Goal: Task Accomplishment & Management: Manage account settings

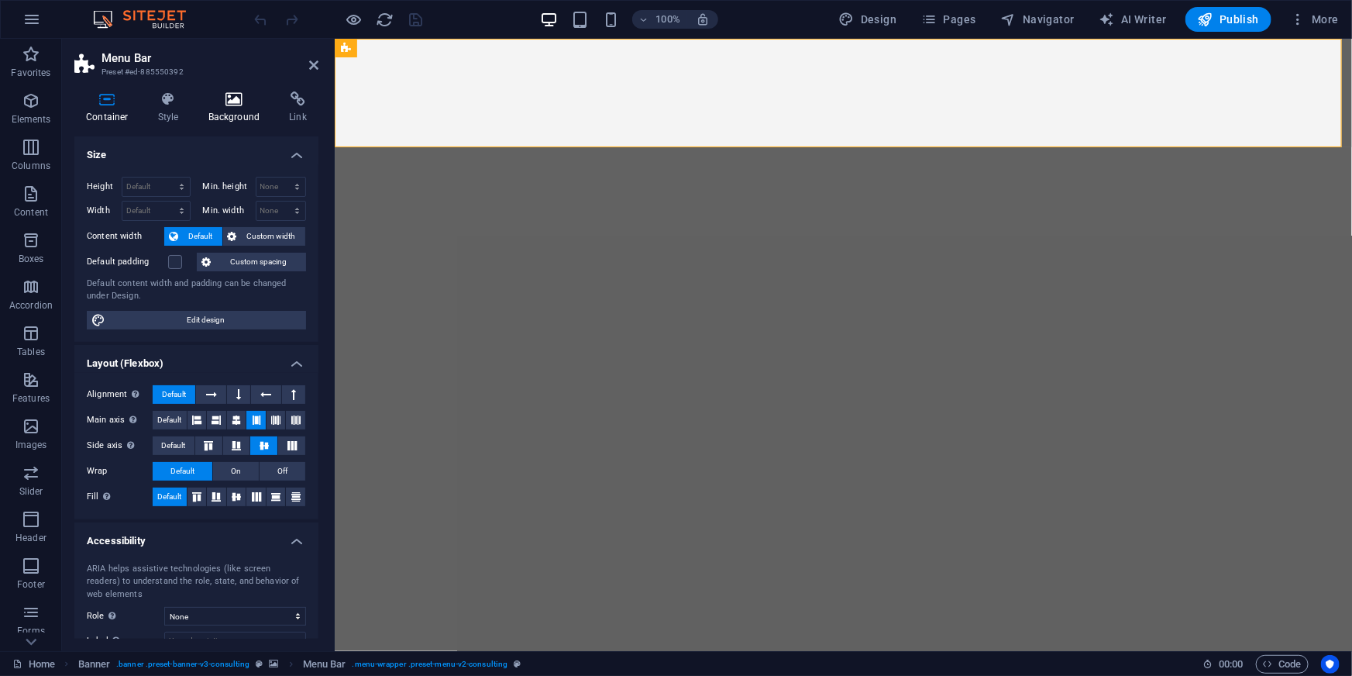
click at [215, 110] on h4 "Background" at bounding box center [237, 107] width 81 height 33
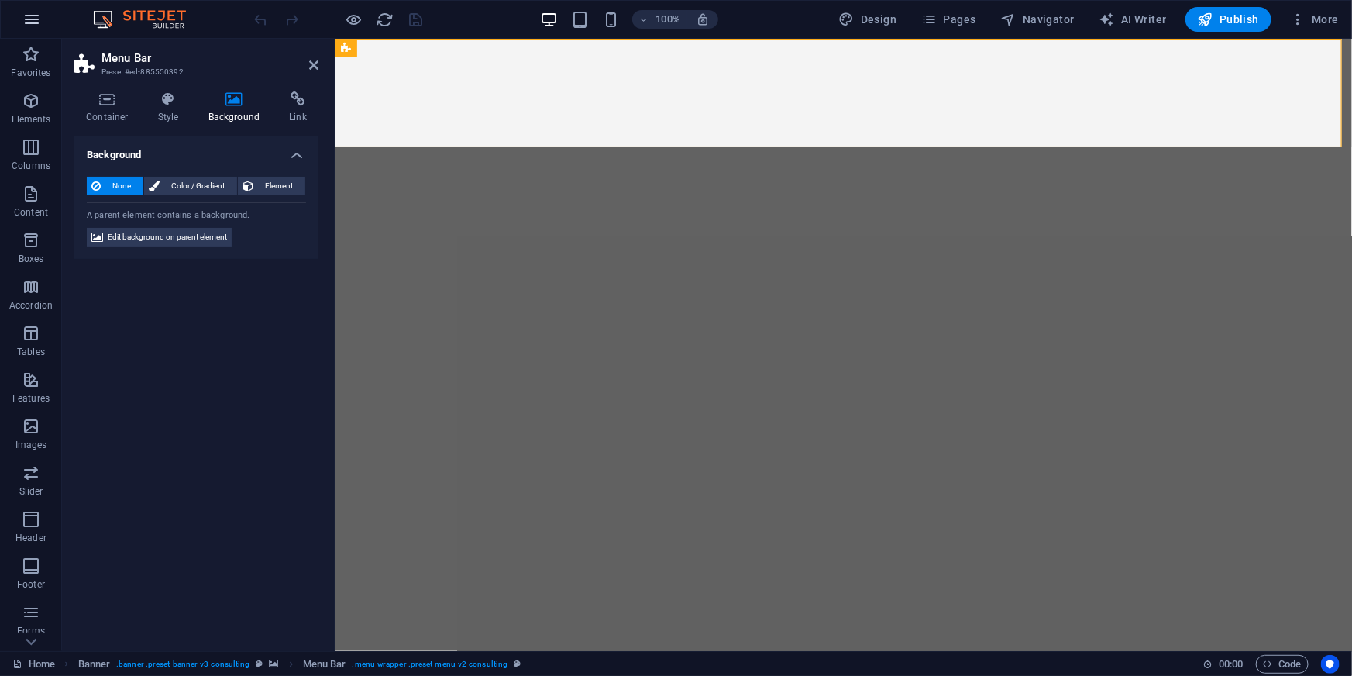
click at [33, 16] on icon "button" at bounding box center [31, 19] width 19 height 19
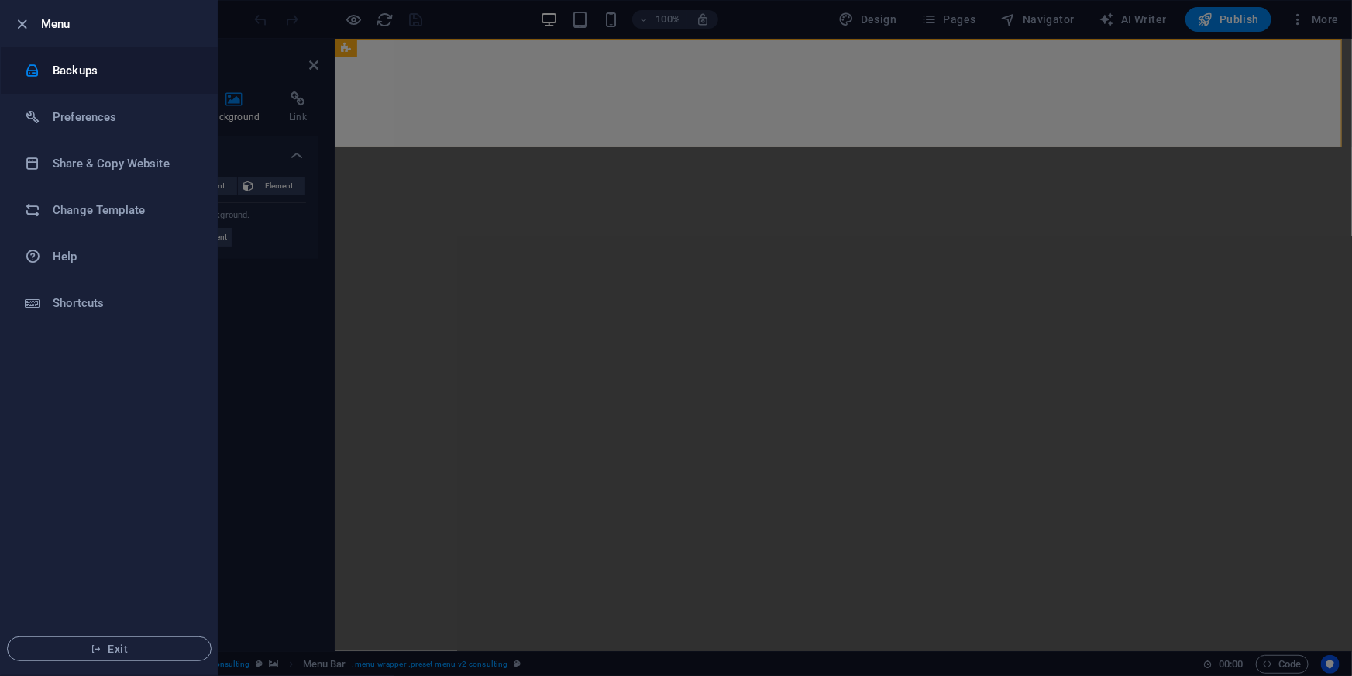
click at [55, 77] on h6 "Backups" at bounding box center [124, 70] width 143 height 19
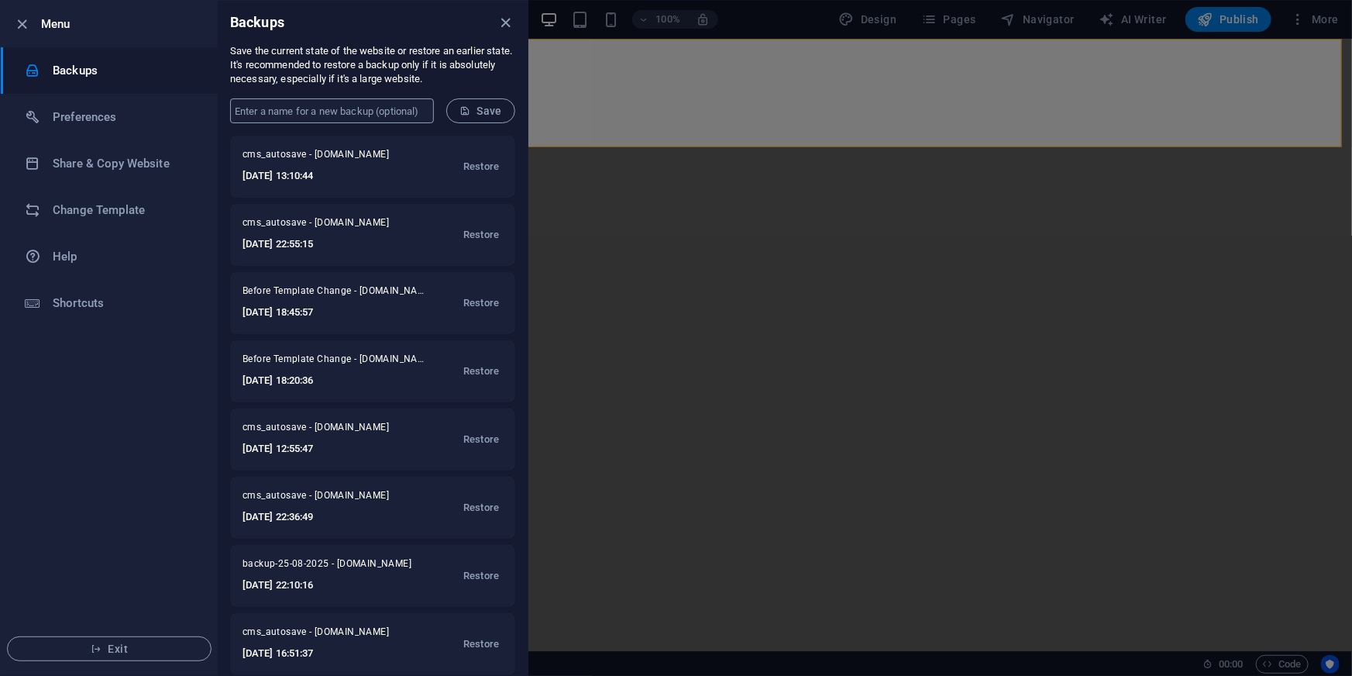
click at [328, 111] on input "text" at bounding box center [332, 110] width 204 height 25
type input "backup-250904"
click at [488, 105] on span "Save" at bounding box center [480, 111] width 43 height 12
click at [506, 23] on icon "close" at bounding box center [506, 23] width 18 height 18
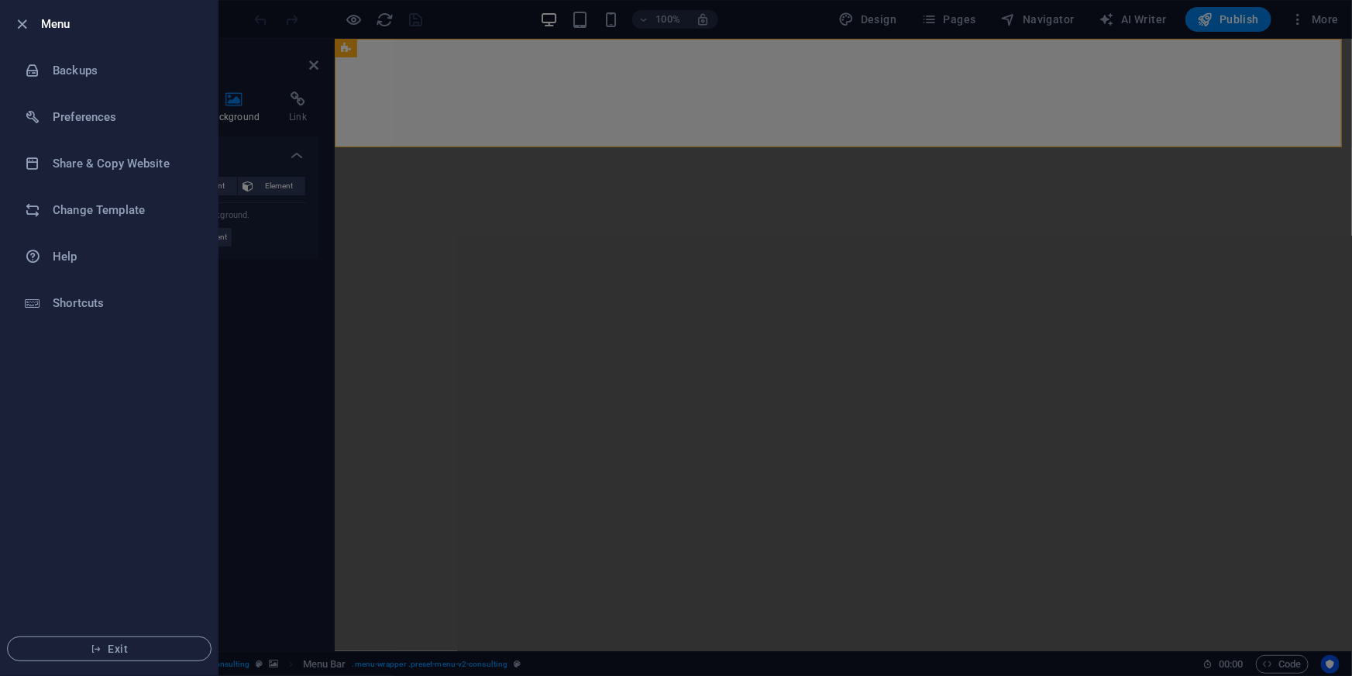
click at [95, 372] on ul "Menu Backups Preferences Share & Copy Website Change Template Help Shortcuts Ex…" at bounding box center [109, 338] width 217 height 674
click at [33, 25] on div at bounding box center [27, 24] width 28 height 19
click at [24, 19] on icon "button" at bounding box center [23, 24] width 18 height 18
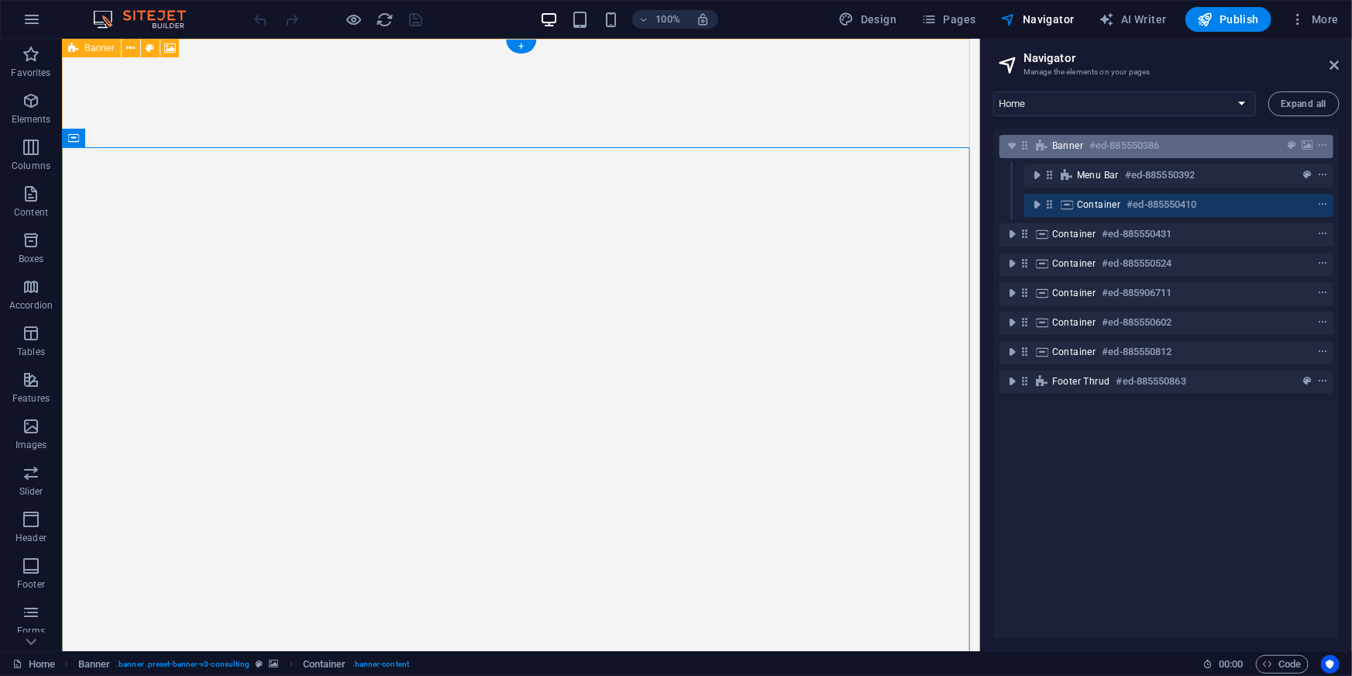
click at [1023, 142] on icon at bounding box center [1024, 145] width 13 height 13
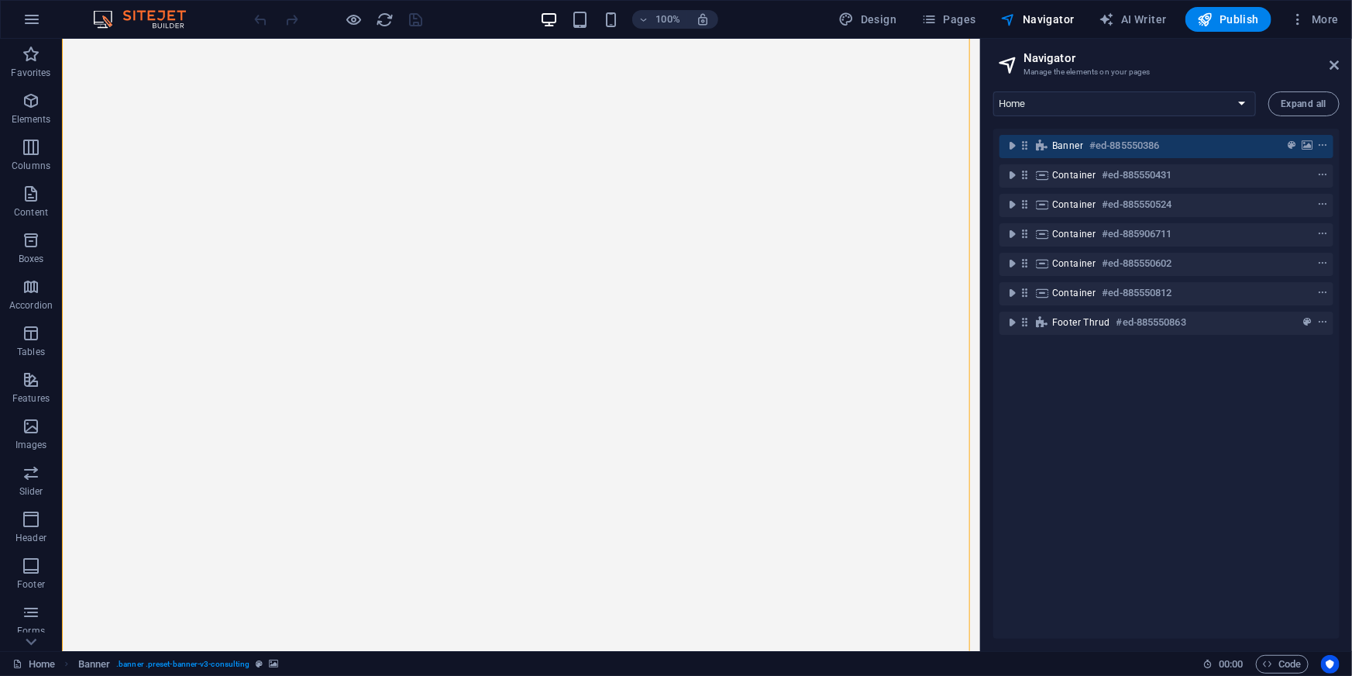
scroll to position [43, 0]
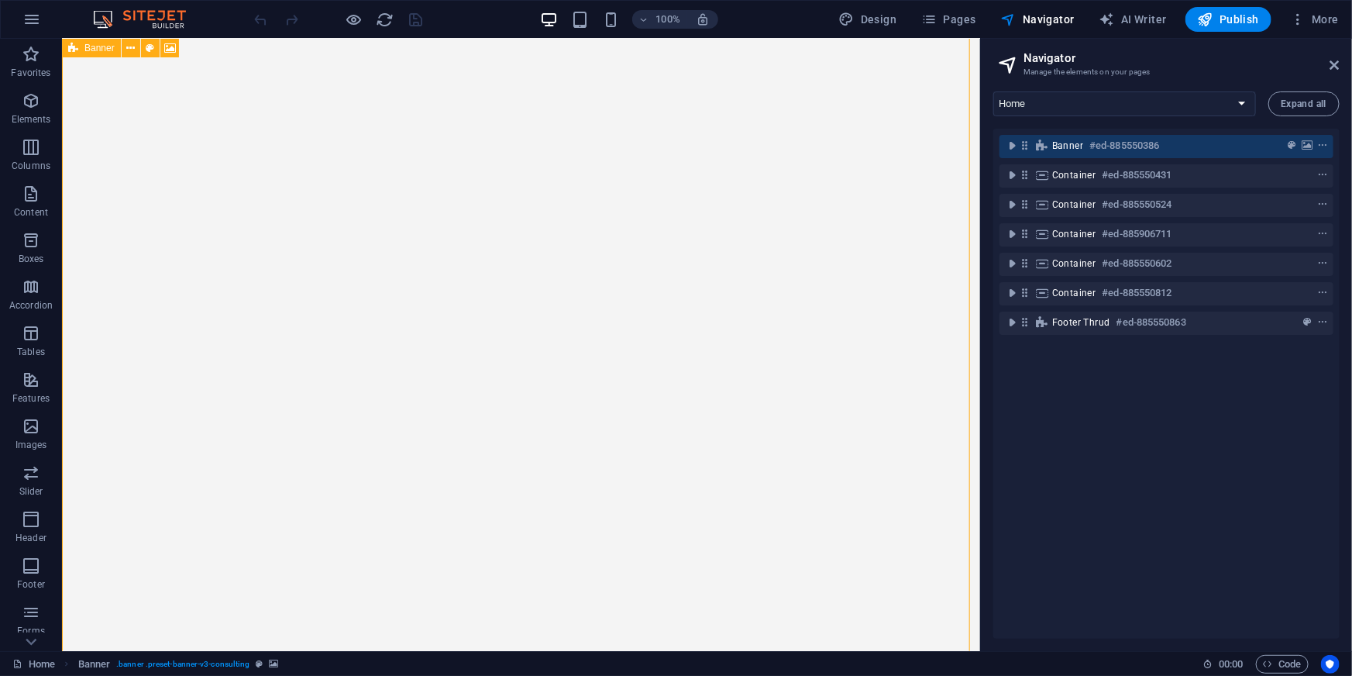
click at [1023, 142] on icon at bounding box center [1024, 145] width 13 height 13
select select "px"
select select "header"
select select "fade"
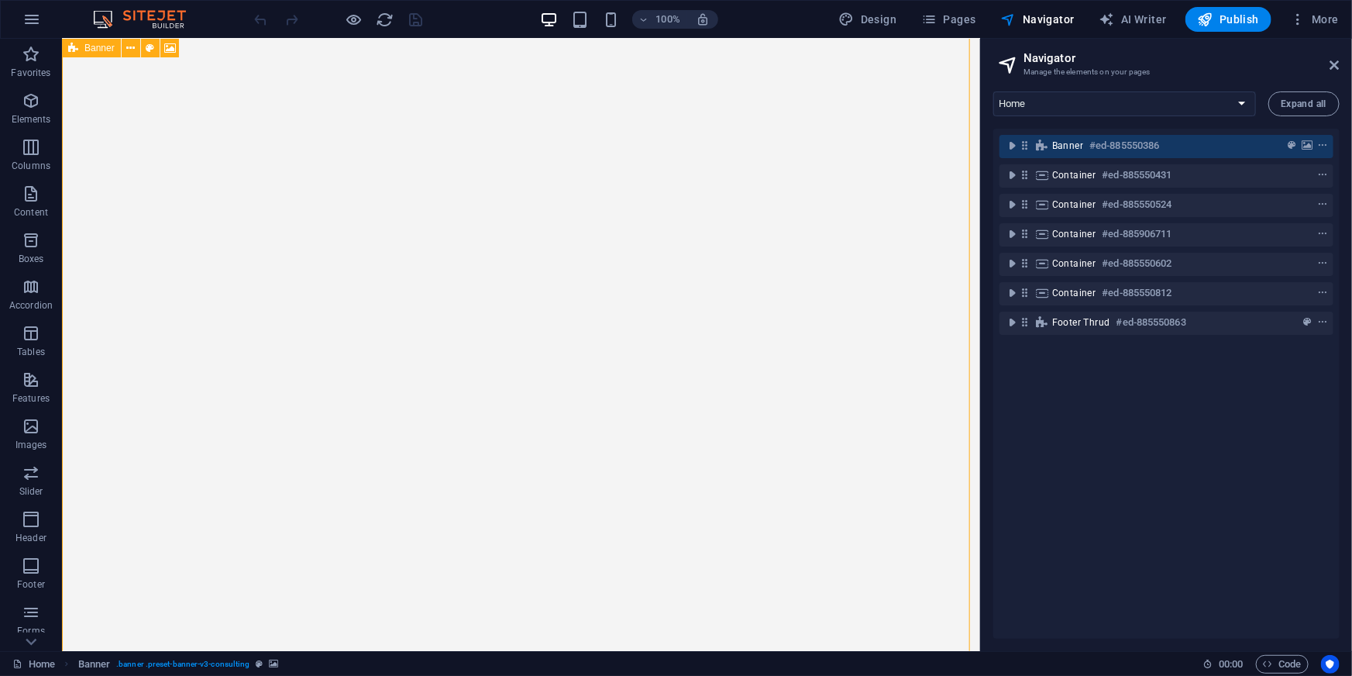
select select "ms"
select select "s"
select select "progressive"
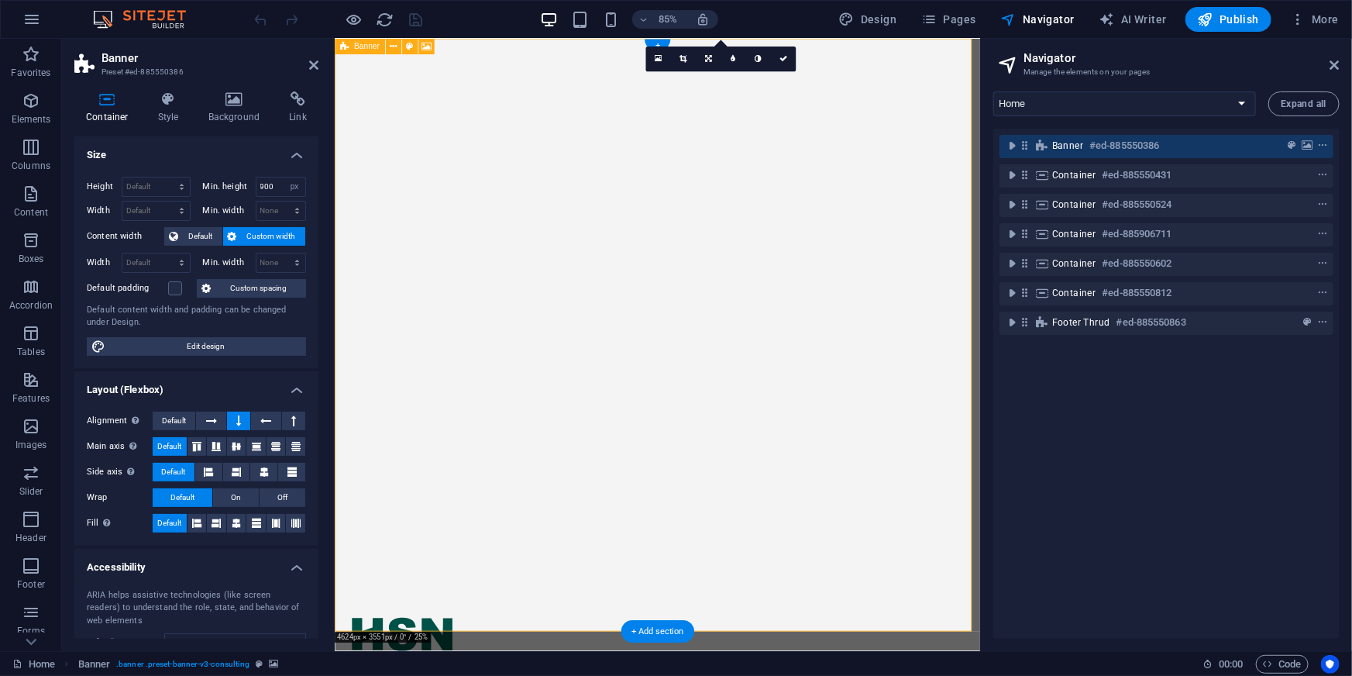
scroll to position [0, 0]
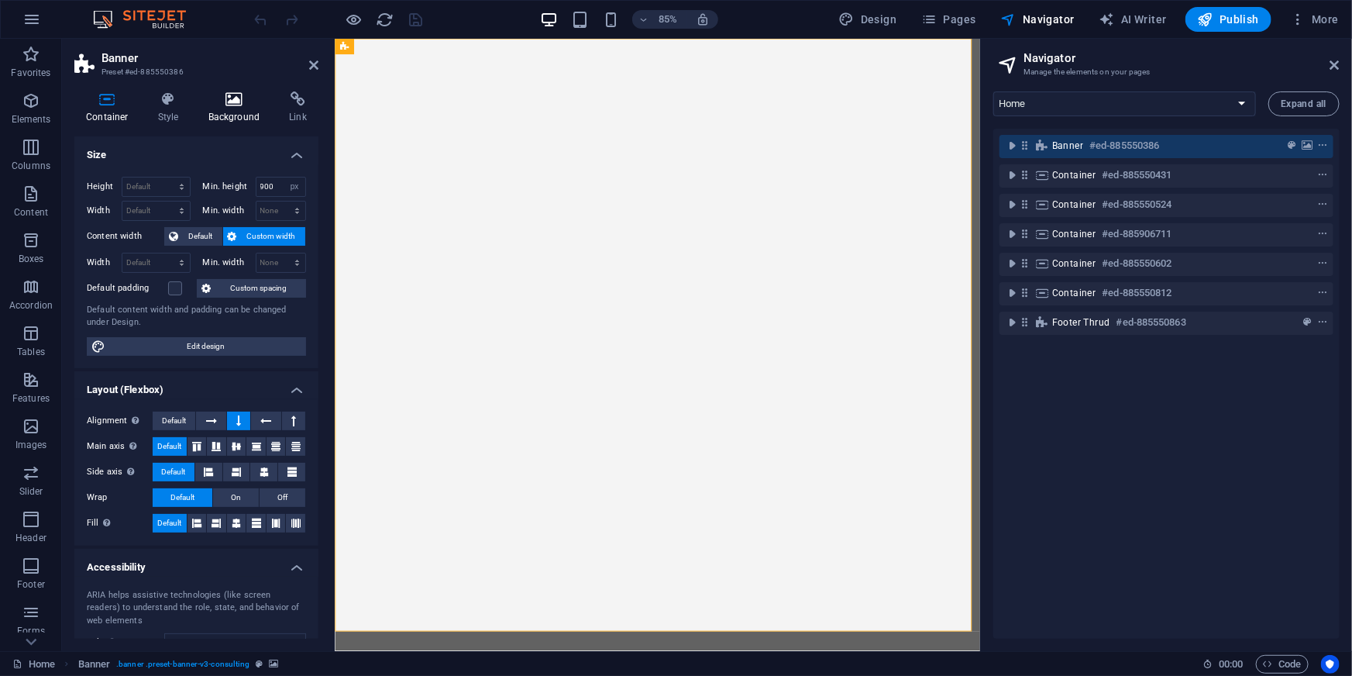
click at [233, 106] on icon at bounding box center [234, 98] width 75 height 15
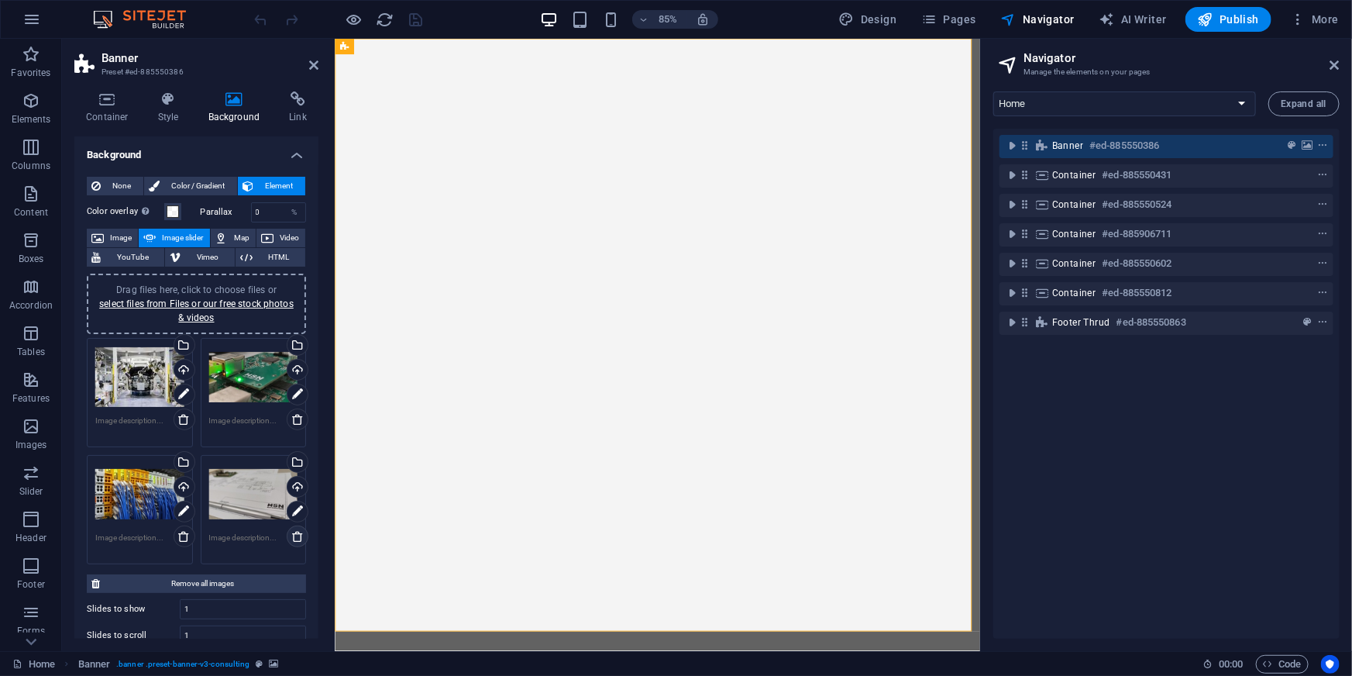
click at [292, 541] on icon at bounding box center [297, 536] width 12 height 12
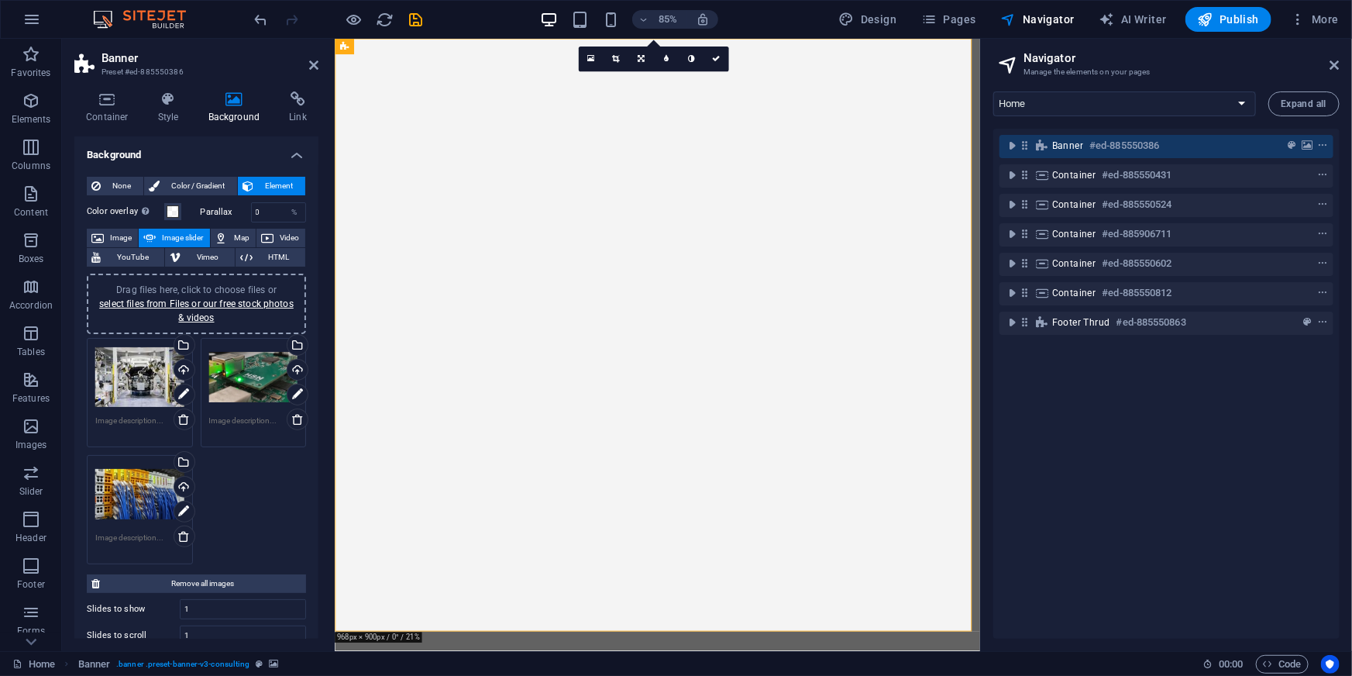
click at [253, 504] on div "Drag files here, click to choose files or select files from Files or our free s…" at bounding box center [196, 451] width 227 height 234
click at [185, 306] on link "select files from Files or our free stock photos & videos" at bounding box center [196, 310] width 194 height 25
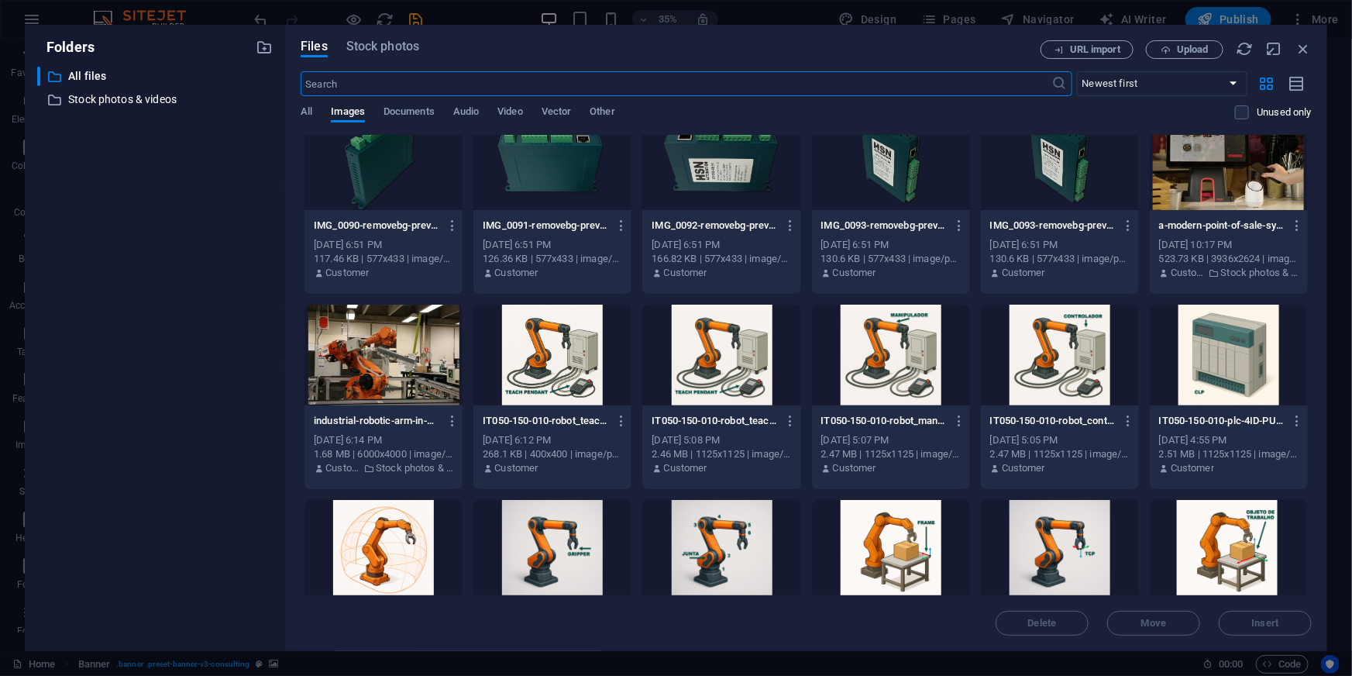
scroll to position [634, 0]
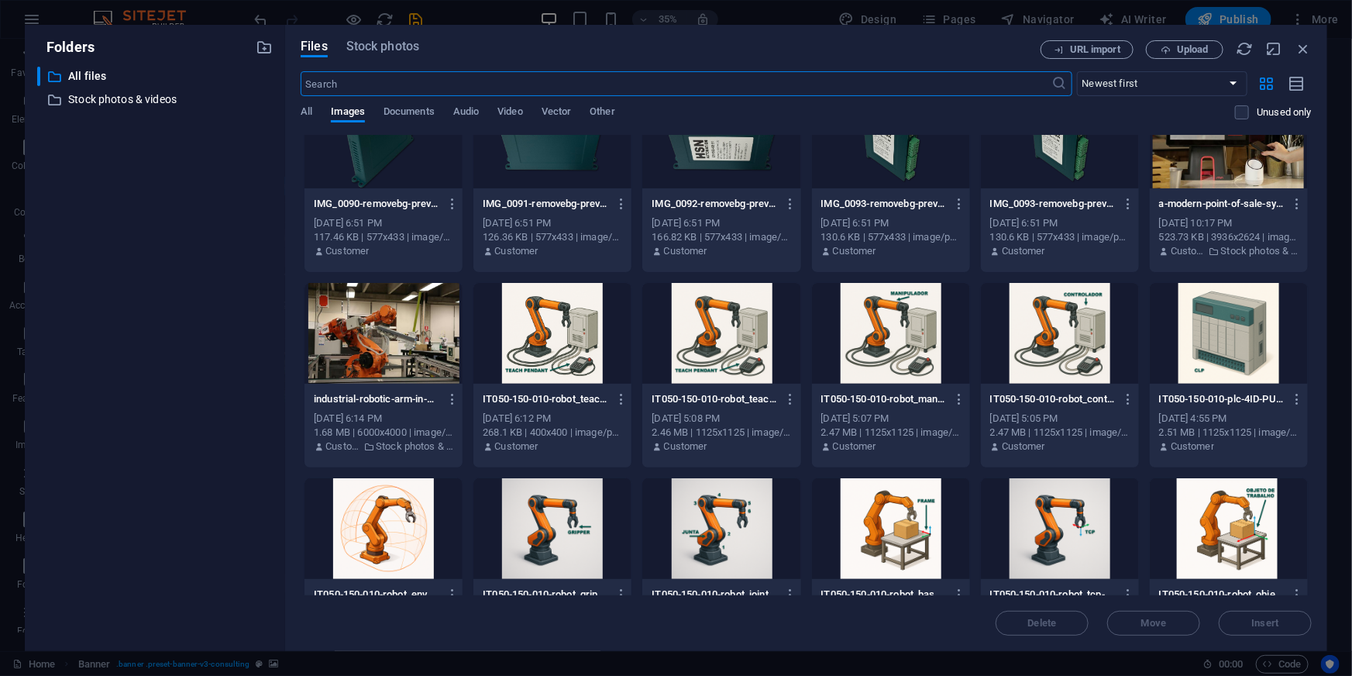
click at [408, 348] on div at bounding box center [383, 333] width 158 height 101
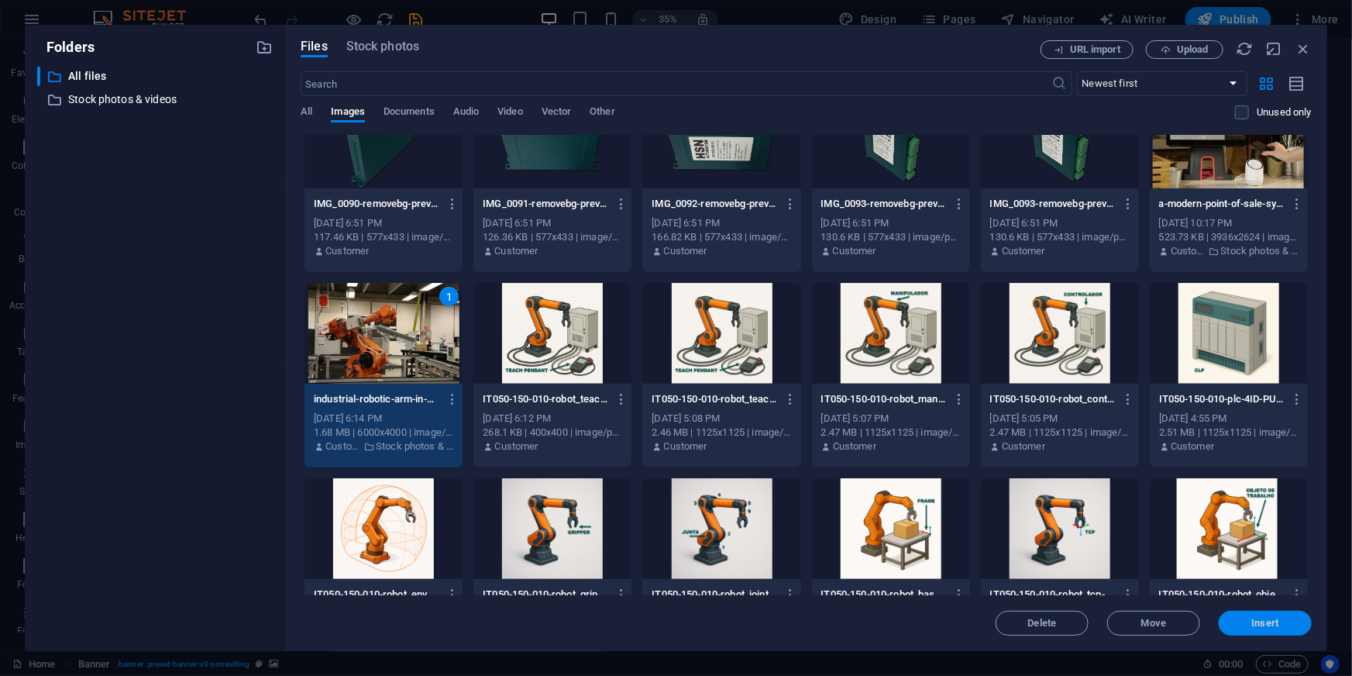
click at [1223, 616] on button "Insert" at bounding box center [1265, 623] width 93 height 25
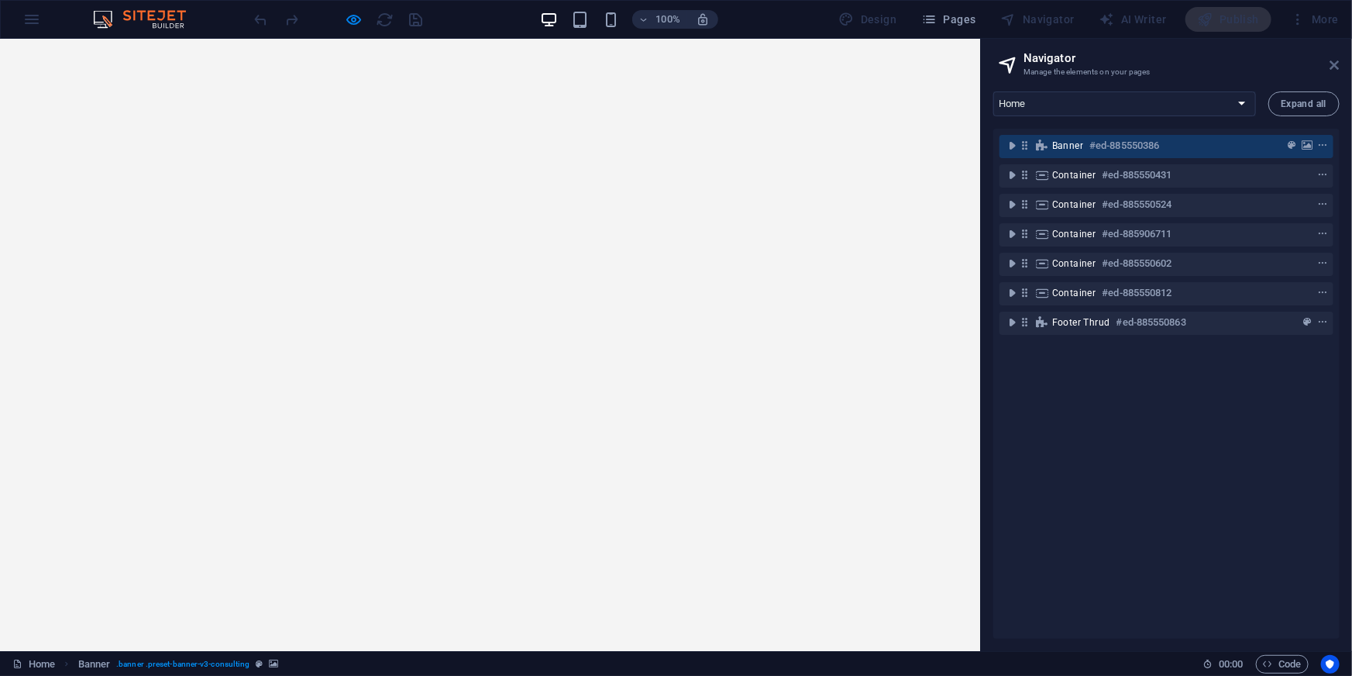
click at [1333, 64] on icon at bounding box center [1334, 65] width 9 height 12
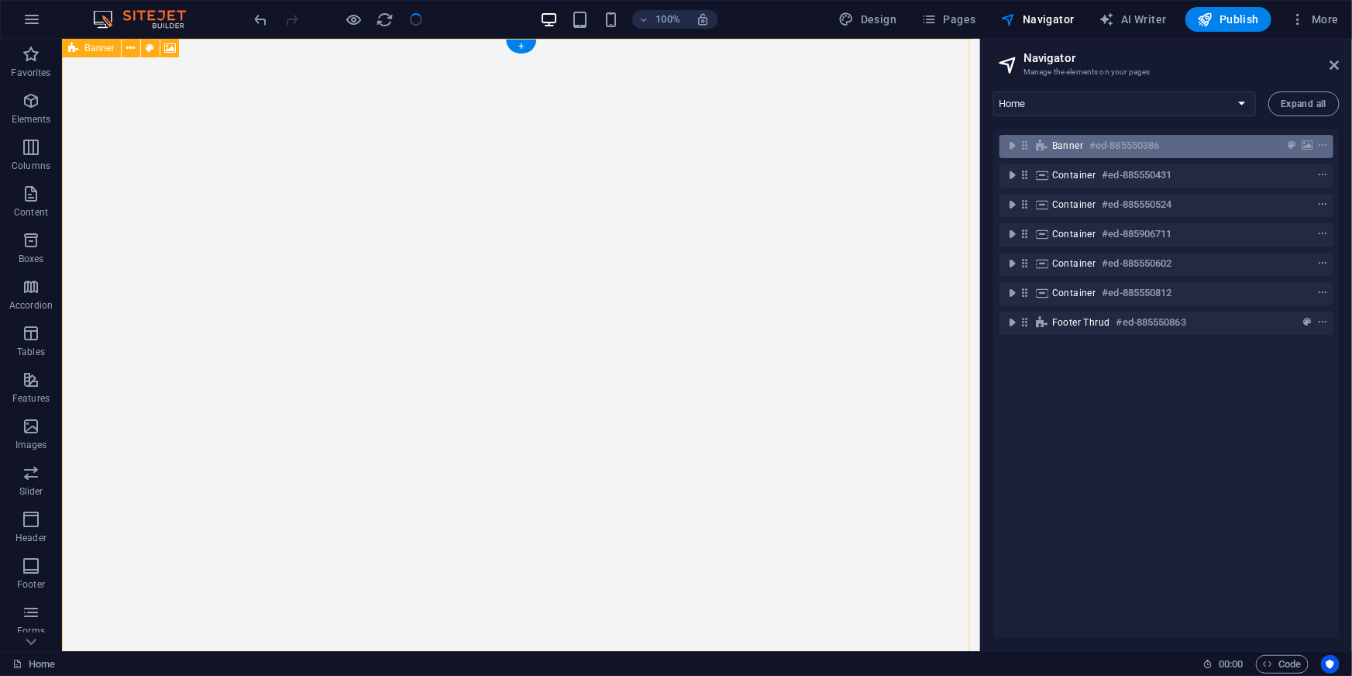
click at [1022, 151] on icon at bounding box center [1024, 145] width 13 height 13
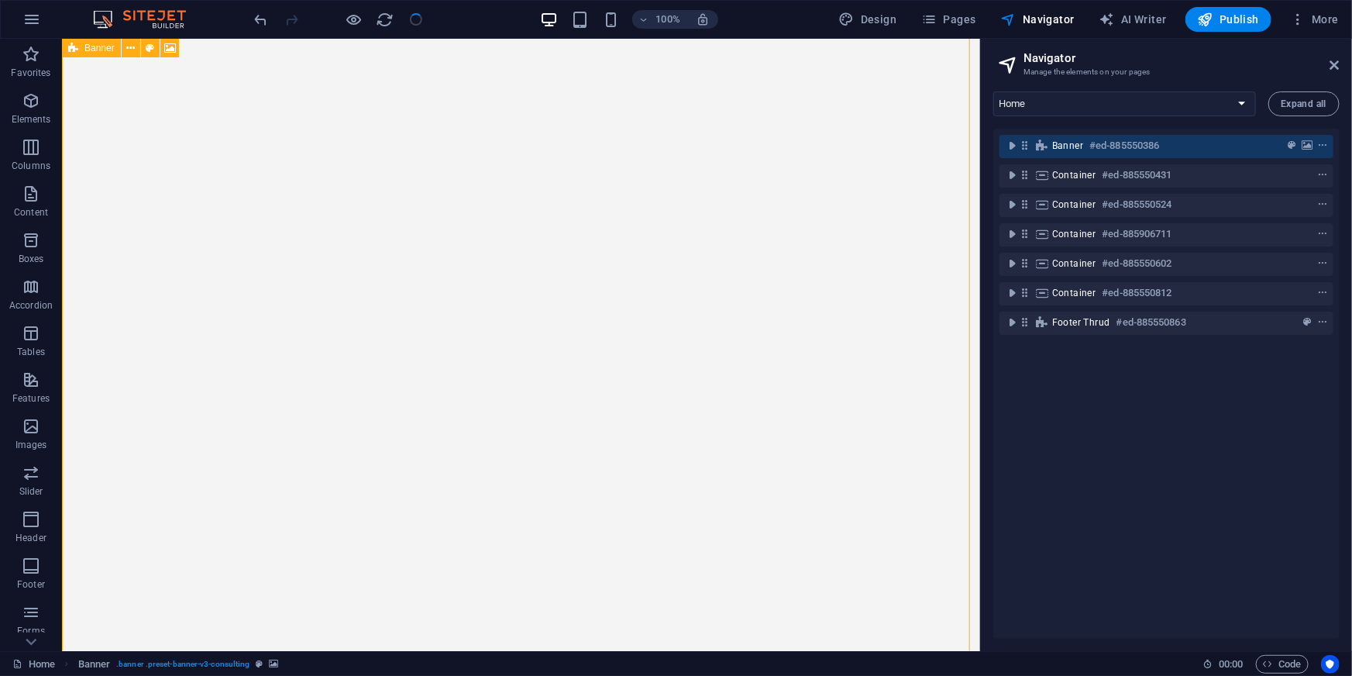
scroll to position [43, 0]
click at [1022, 151] on icon at bounding box center [1024, 145] width 13 height 13
select select "fade"
select select "ms"
select select "s"
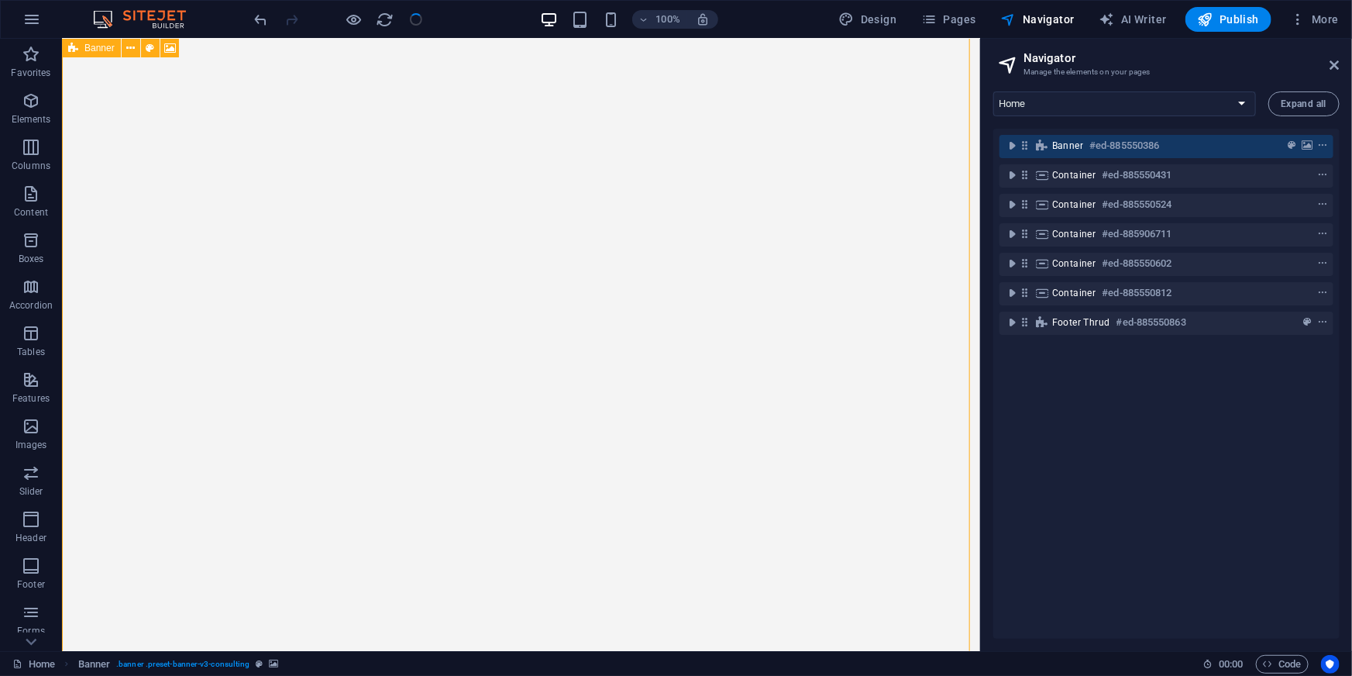
select select "progressive"
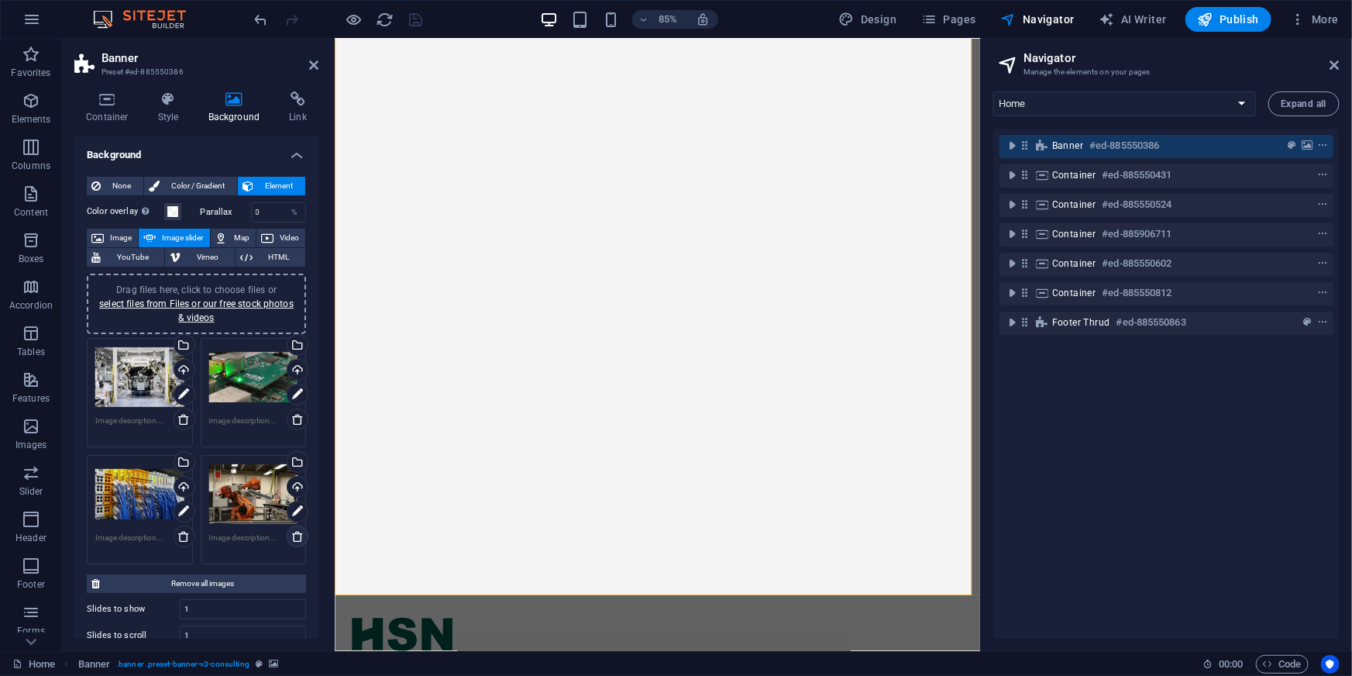
click at [294, 531] on icon at bounding box center [297, 536] width 12 height 12
click at [240, 509] on div "Drag files here, click to choose files or select files from Files or our free s…" at bounding box center [196, 451] width 227 height 234
click at [410, 19] on icon "save" at bounding box center [417, 20] width 18 height 18
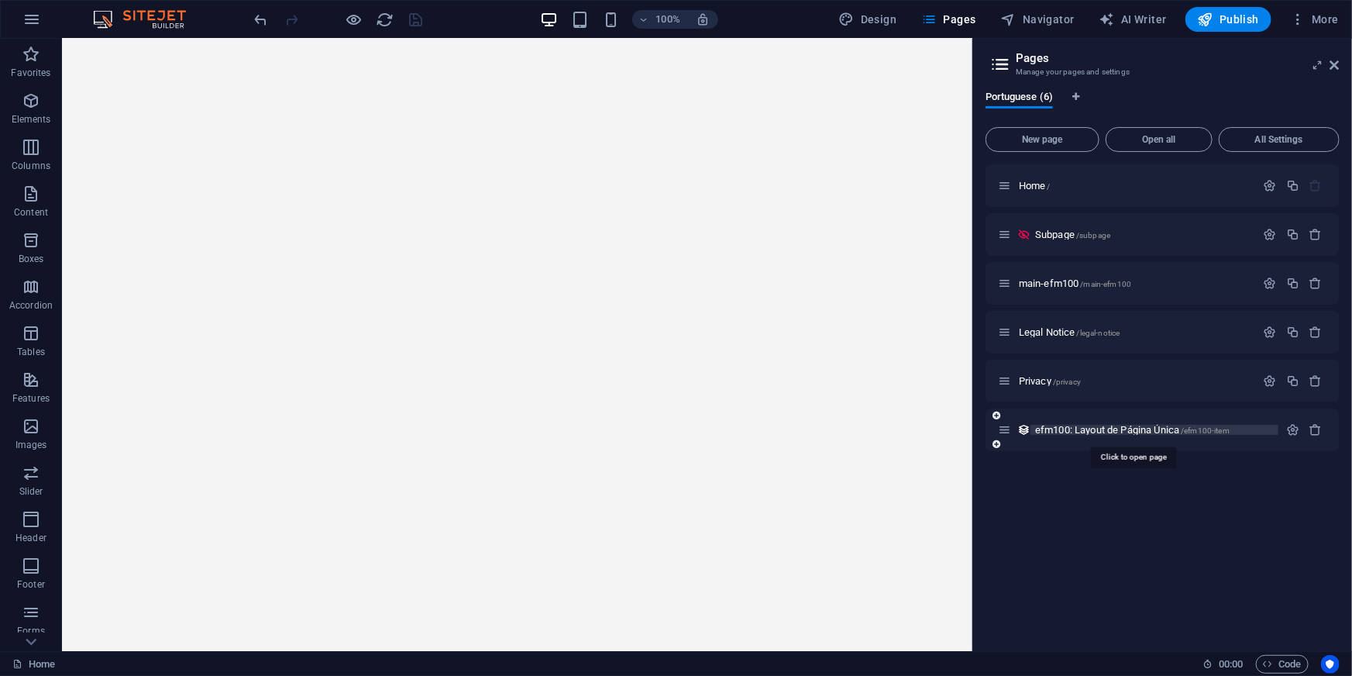
click at [1048, 426] on span "efm100: Layout de Página Única /efm100-item" at bounding box center [1132, 430] width 194 height 12
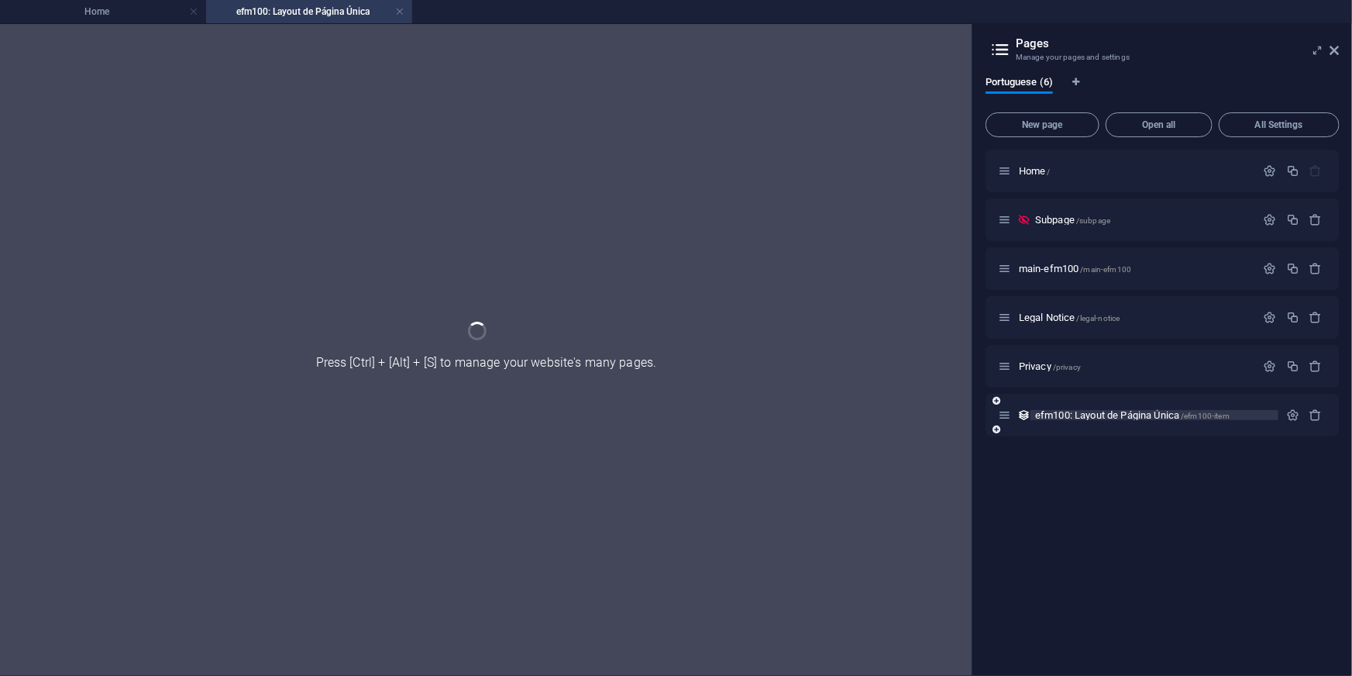
click at [1048, 426] on div "efm100: Layout de Página Única /efm100-item" at bounding box center [1162, 415] width 354 height 43
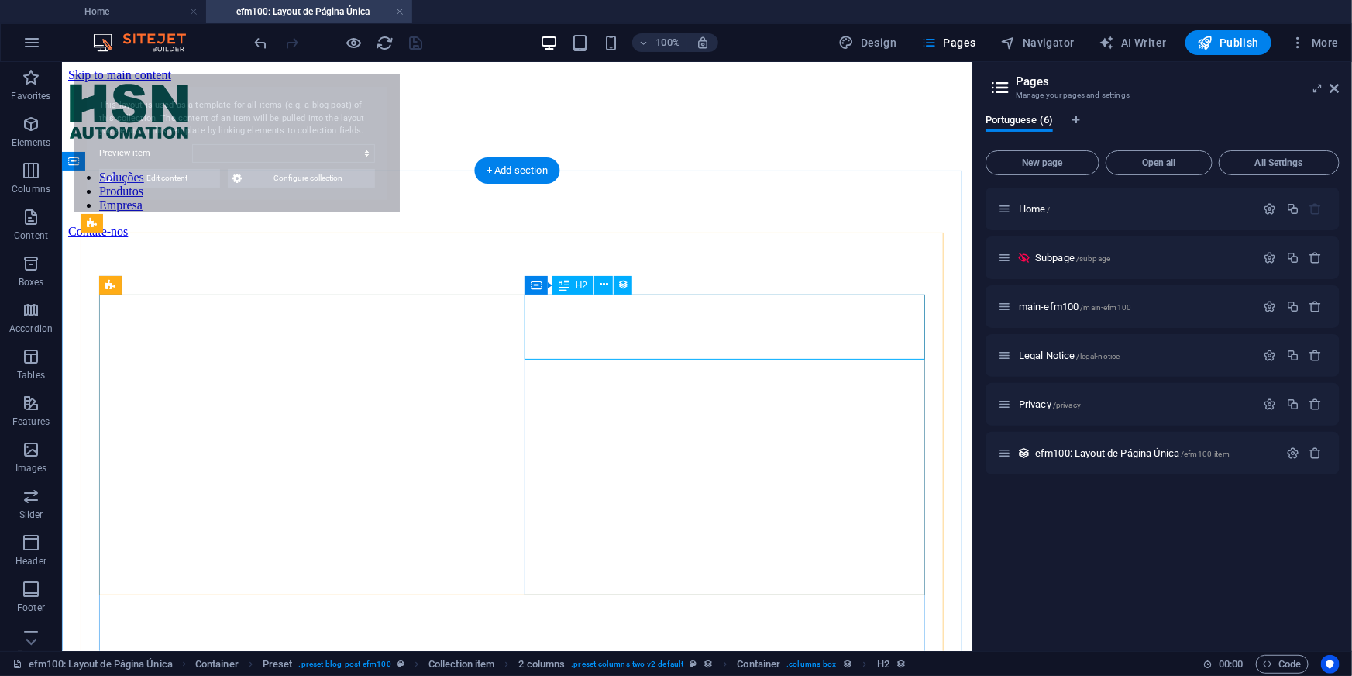
select select "68b0b68f791051fc42080512"
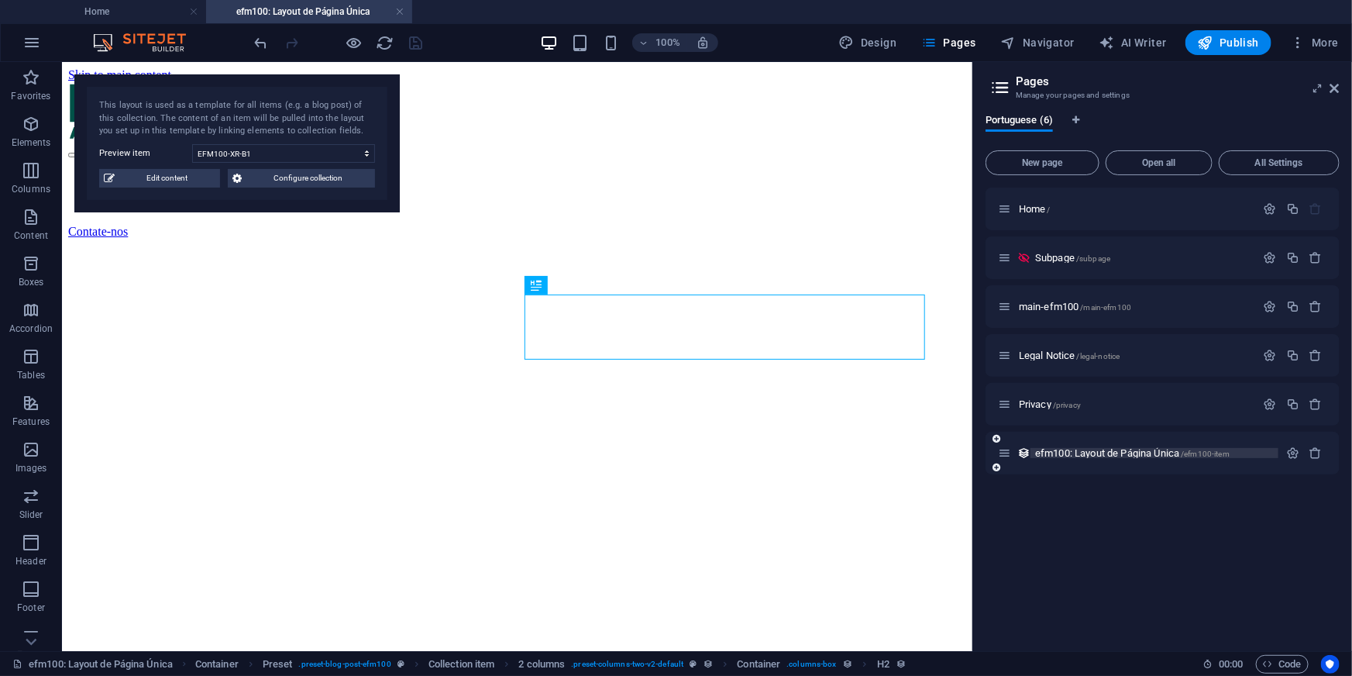
click at [1042, 456] on span "efm100: Layout de Página Única /efm100-item" at bounding box center [1132, 453] width 194 height 12
click at [141, 8] on h4 "Home" at bounding box center [103, 11] width 206 height 17
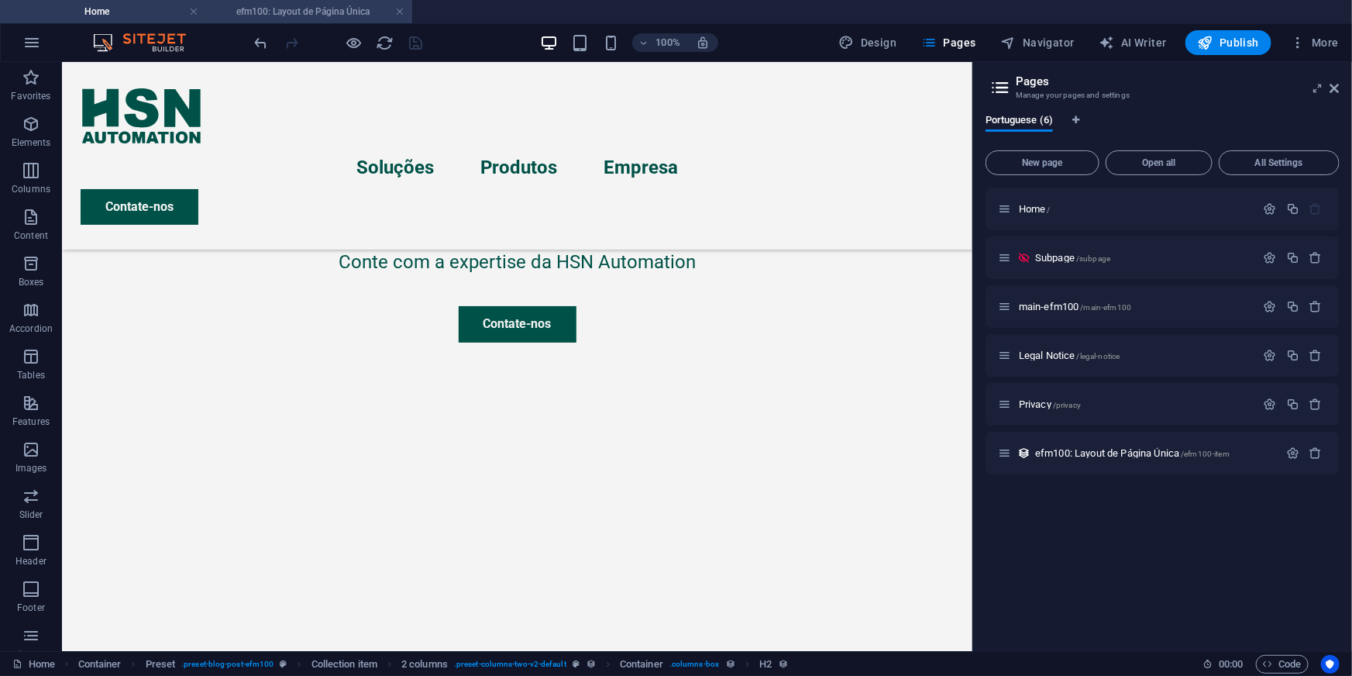
scroll to position [43, 0]
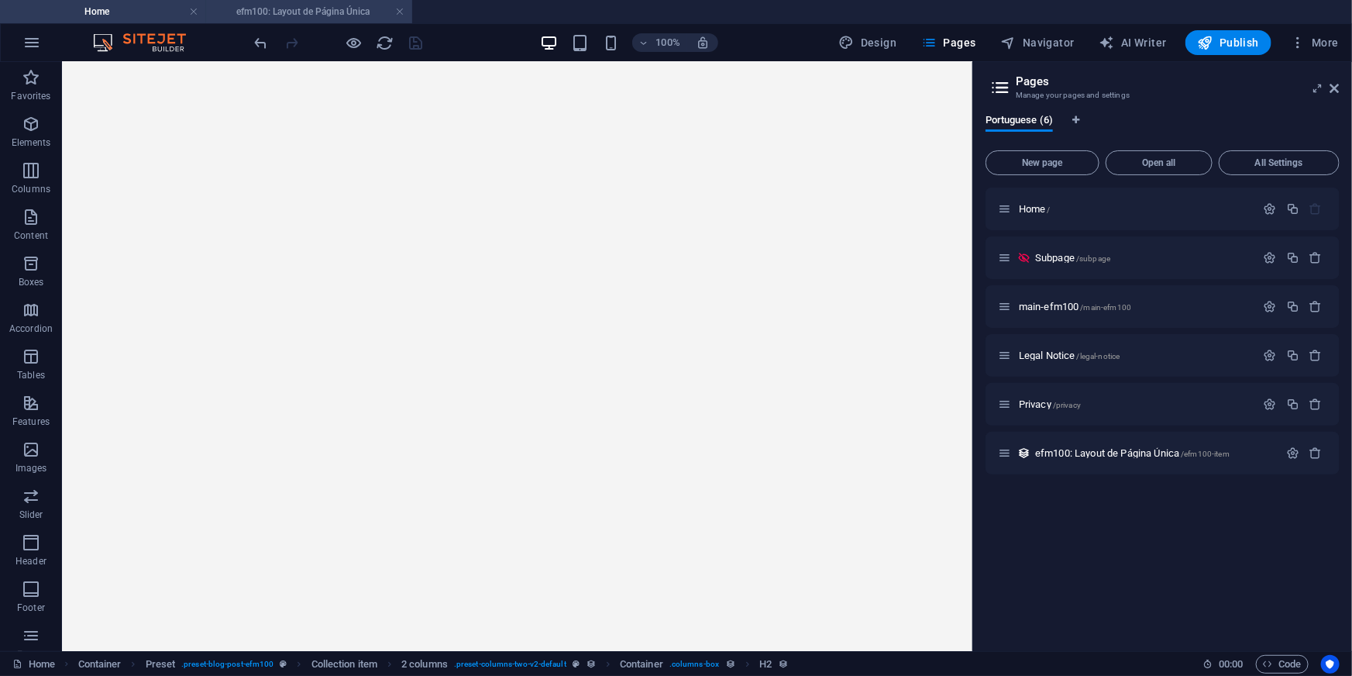
click at [288, 8] on h4 "efm100: Layout de Página Única" at bounding box center [309, 11] width 206 height 17
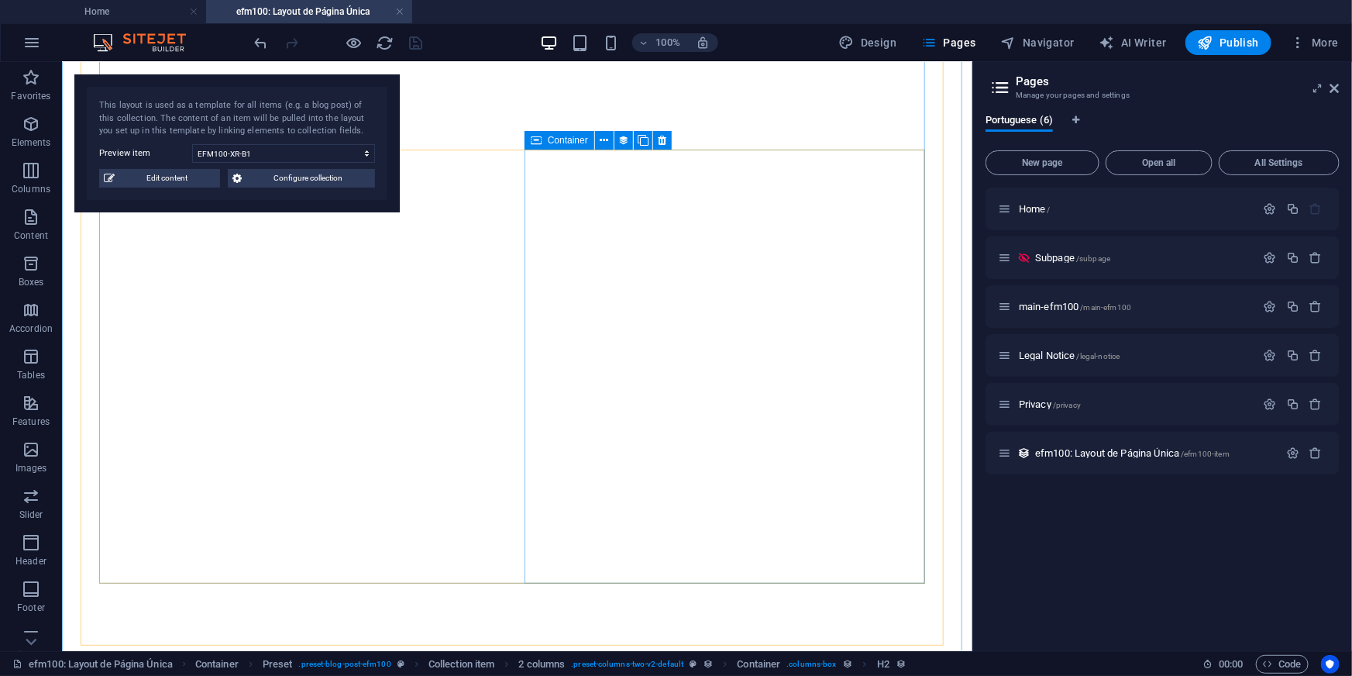
scroll to position [775, 0]
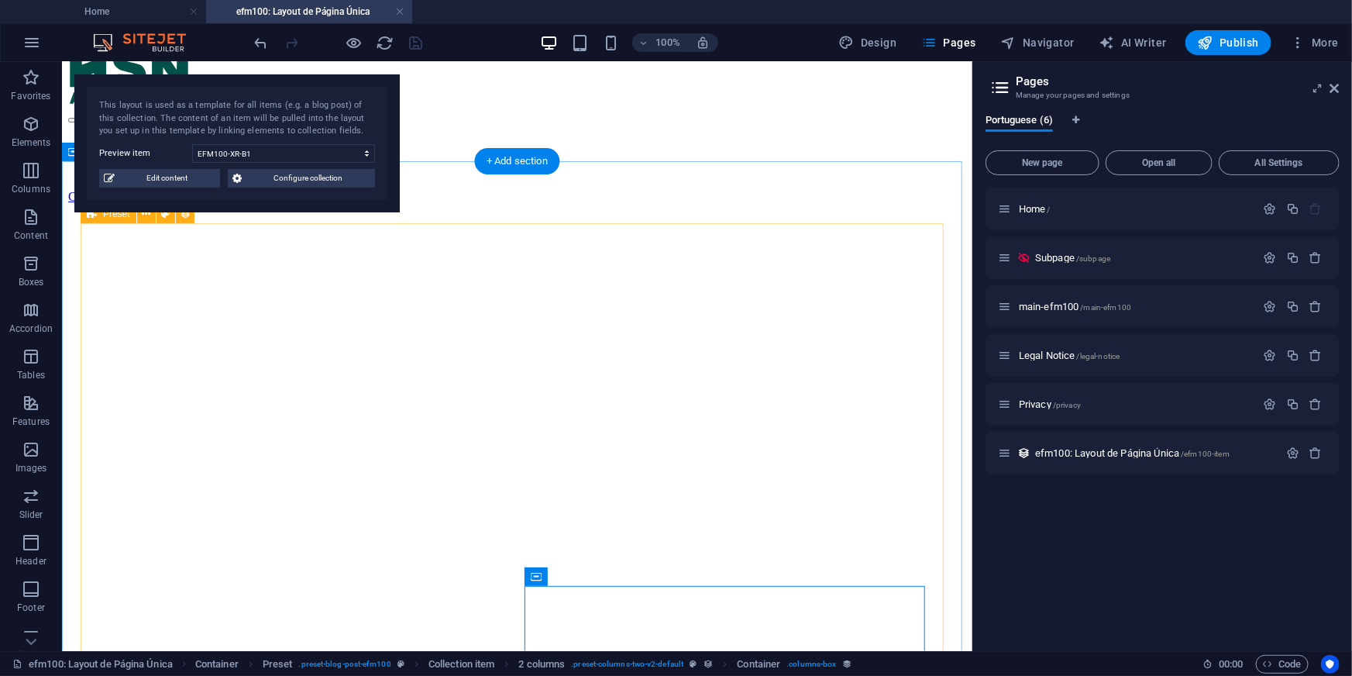
scroll to position [0, 0]
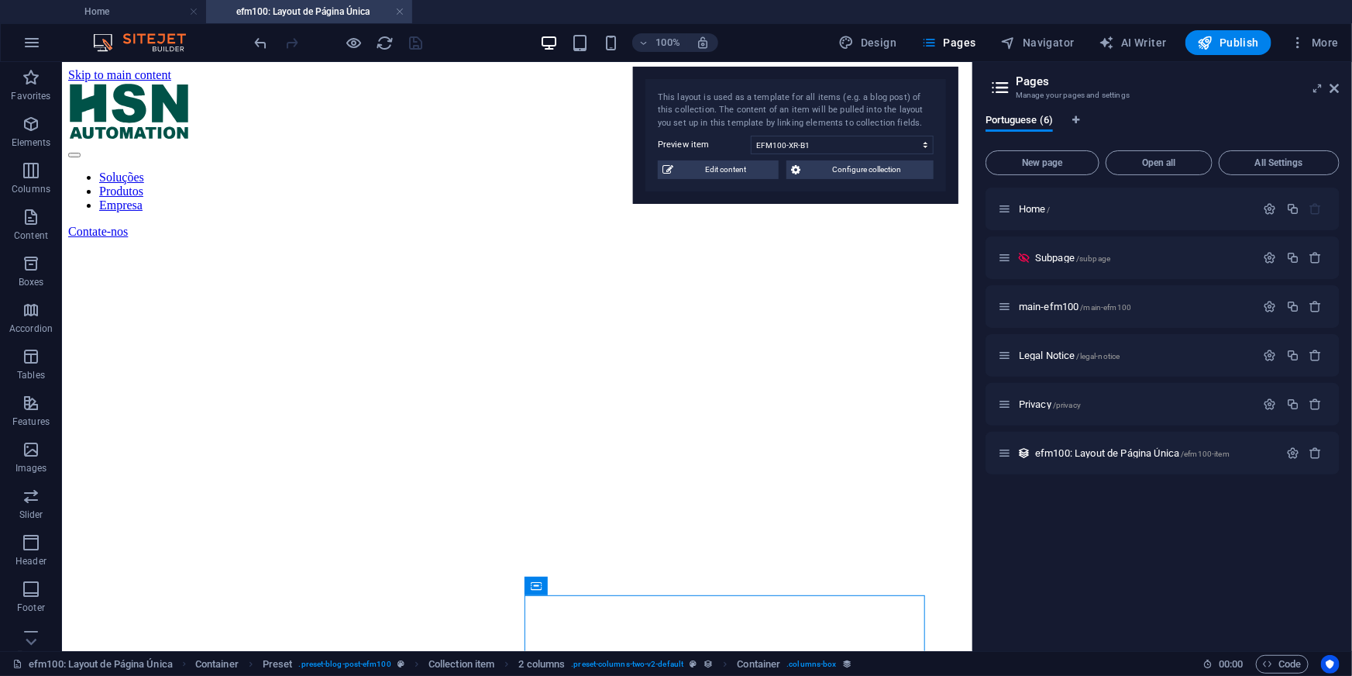
drag, startPoint x: 195, startPoint y: 88, endPoint x: 845, endPoint y: 87, distance: 650.0
click at [739, 82] on div "This layout is used as a template for all items (e.g. a blog post) of this coll…" at bounding box center [795, 136] width 325 height 138
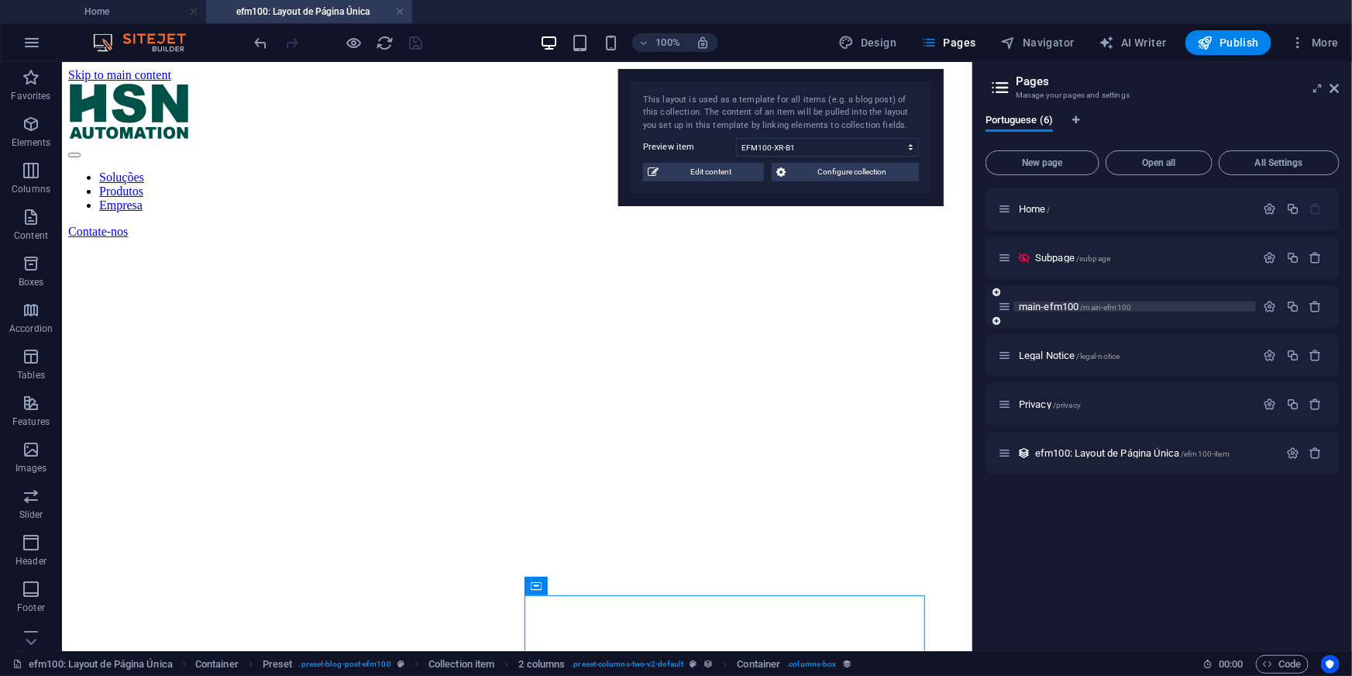
click at [1030, 304] on span "main-efm100 /main-efm100" at bounding box center [1075, 307] width 112 height 12
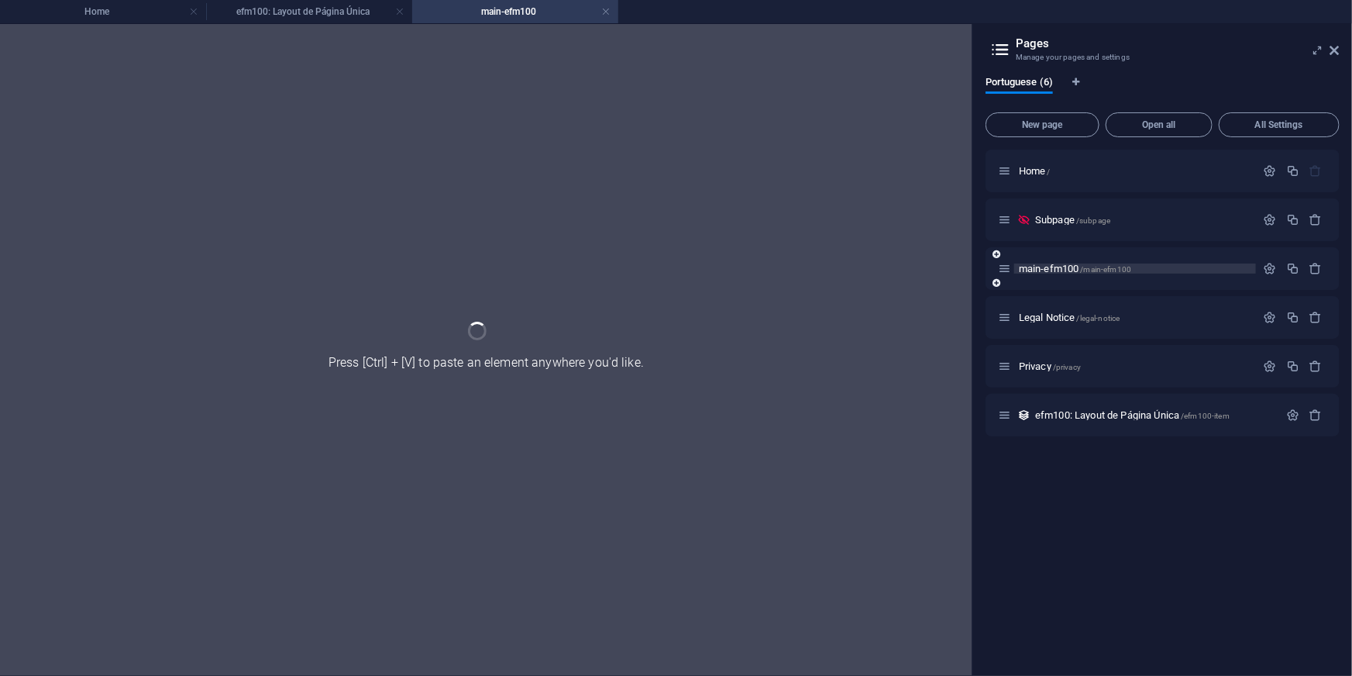
click at [1030, 304] on div "Legal Notice /legal-notice" at bounding box center [1162, 317] width 354 height 43
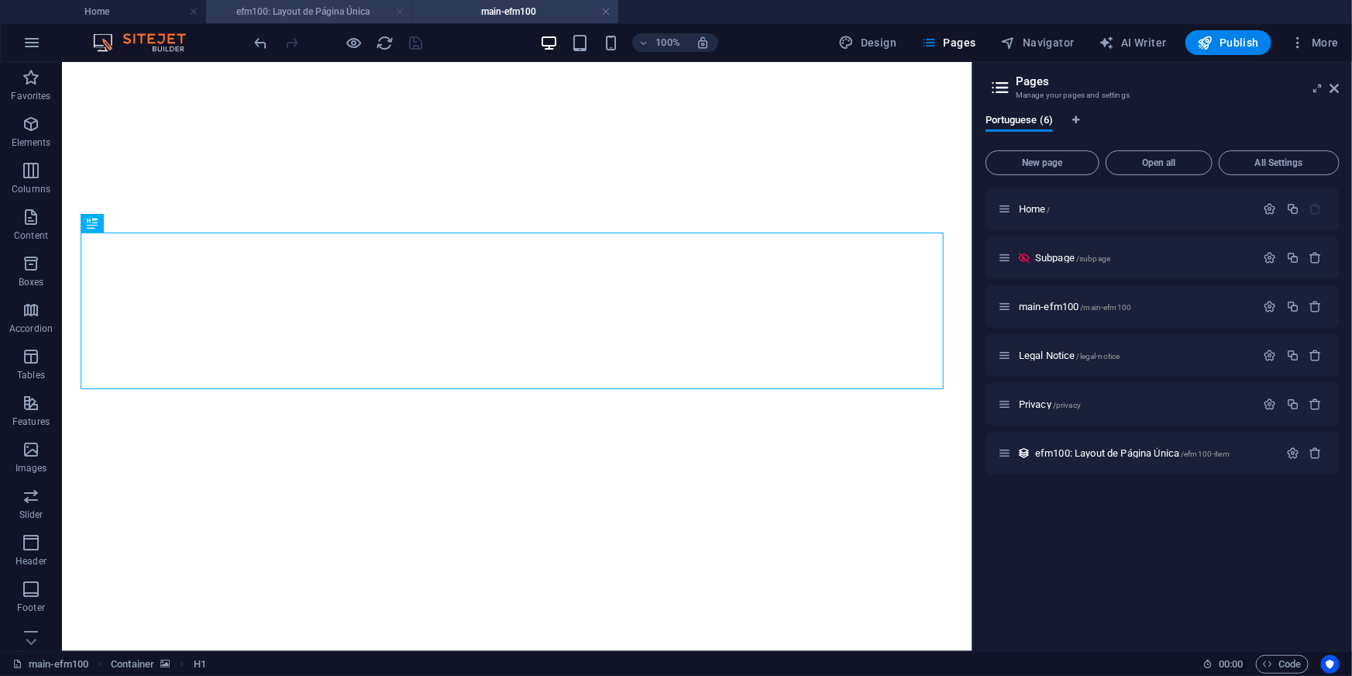
click at [402, 13] on link at bounding box center [399, 12] width 9 height 15
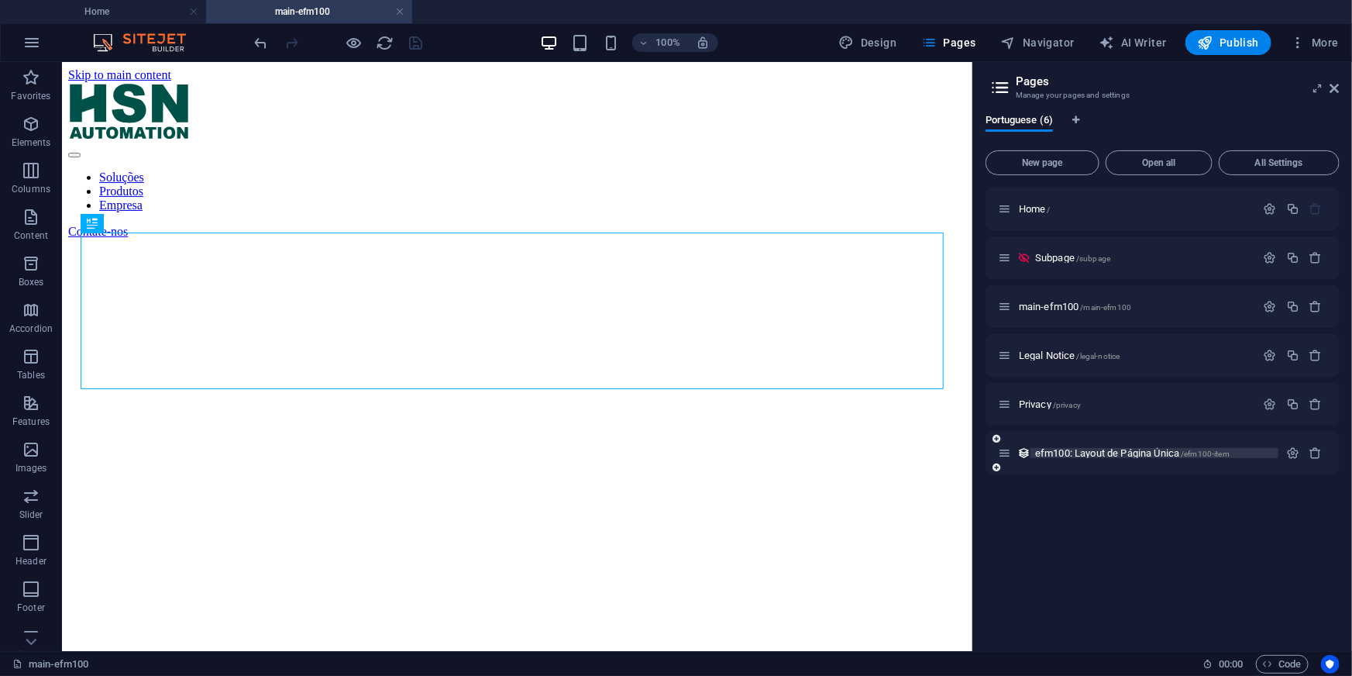
click at [1065, 450] on span "efm100: Layout de Página Única /efm100-item" at bounding box center [1132, 453] width 194 height 12
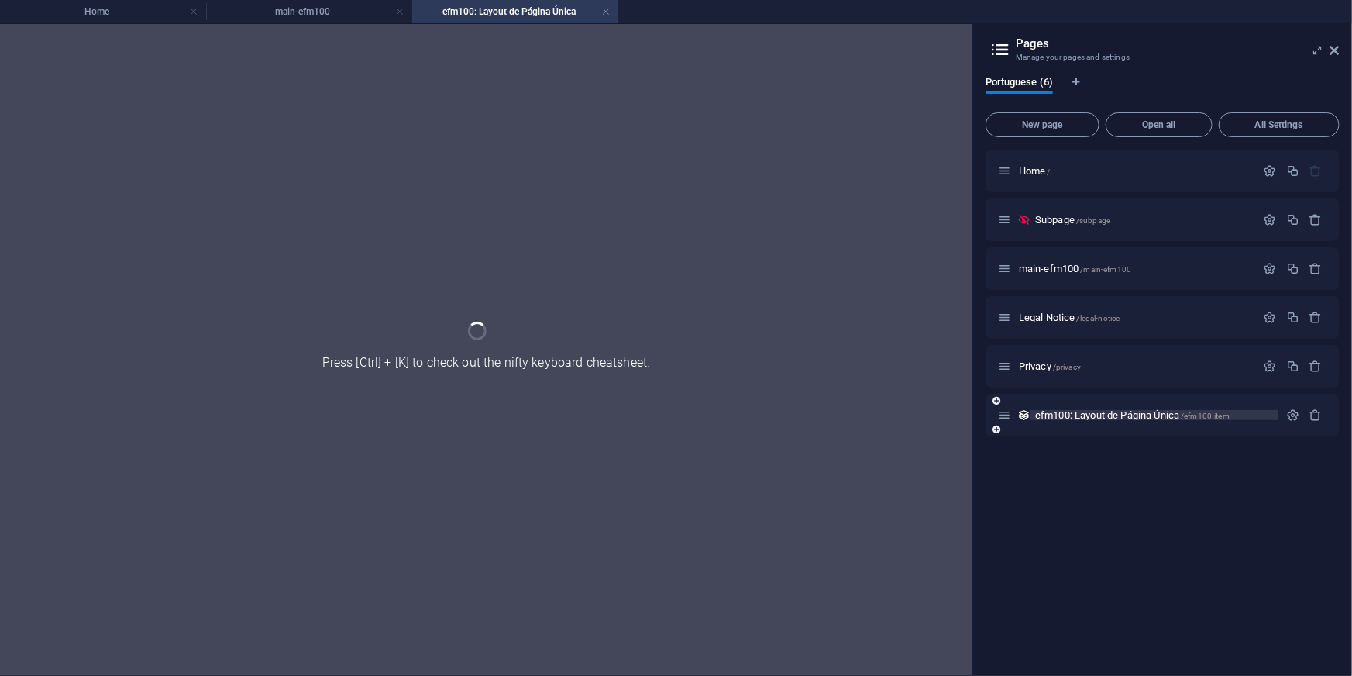
click at [1065, 450] on div "Home / Subpage /subpage main-efm100 /main-efm100 Legal Notice /legal-notice Pri…" at bounding box center [1162, 407] width 354 height 514
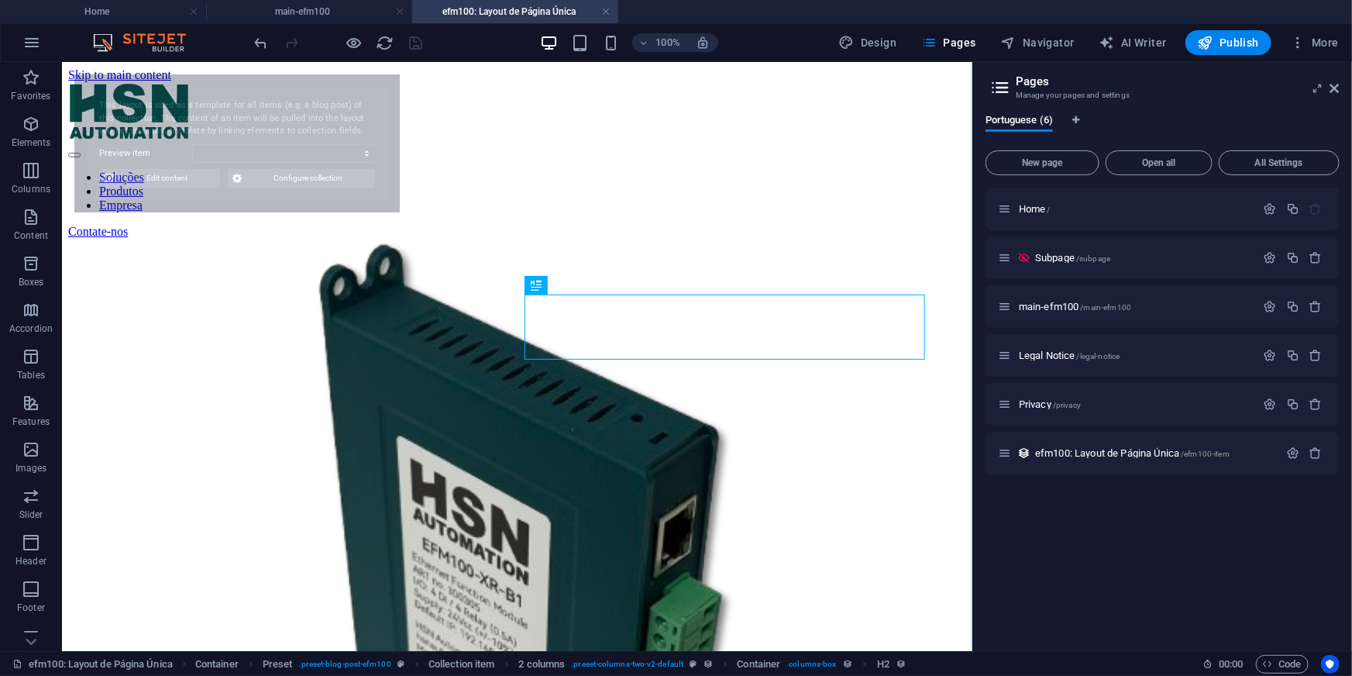
select select "68b0b68f791051fc42080512"
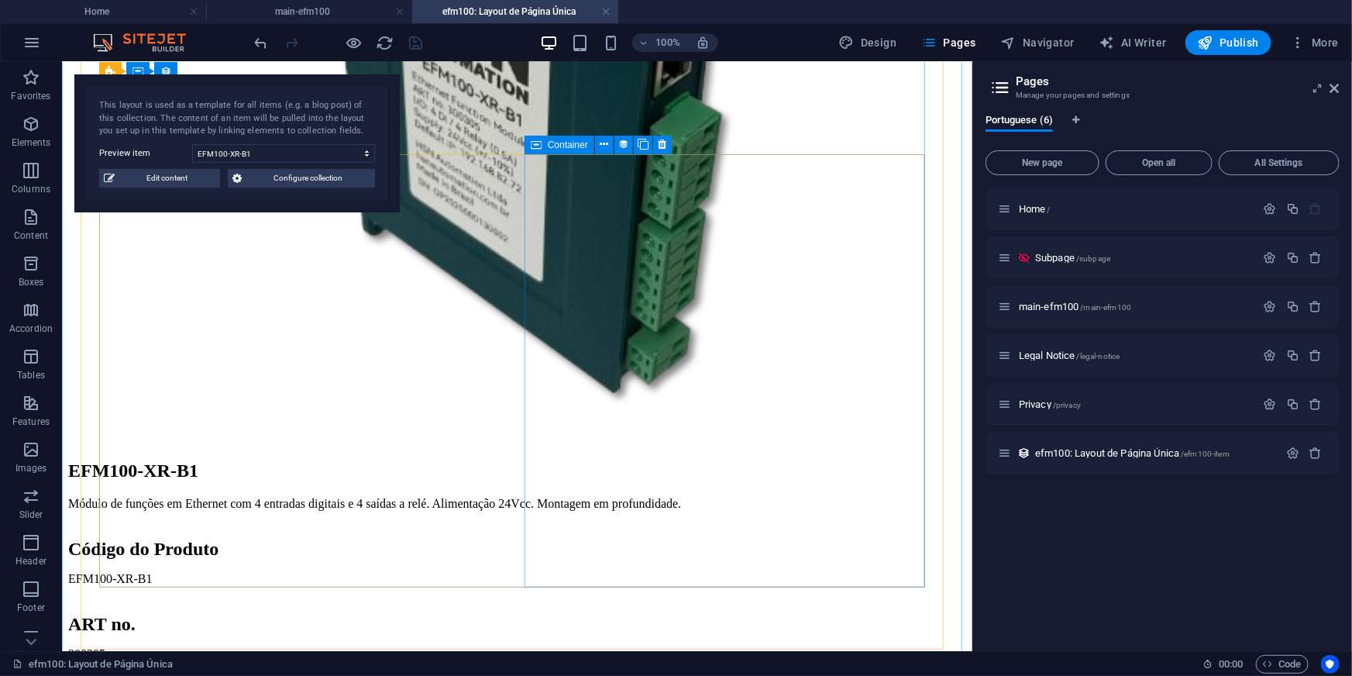
scroll to position [493, 0]
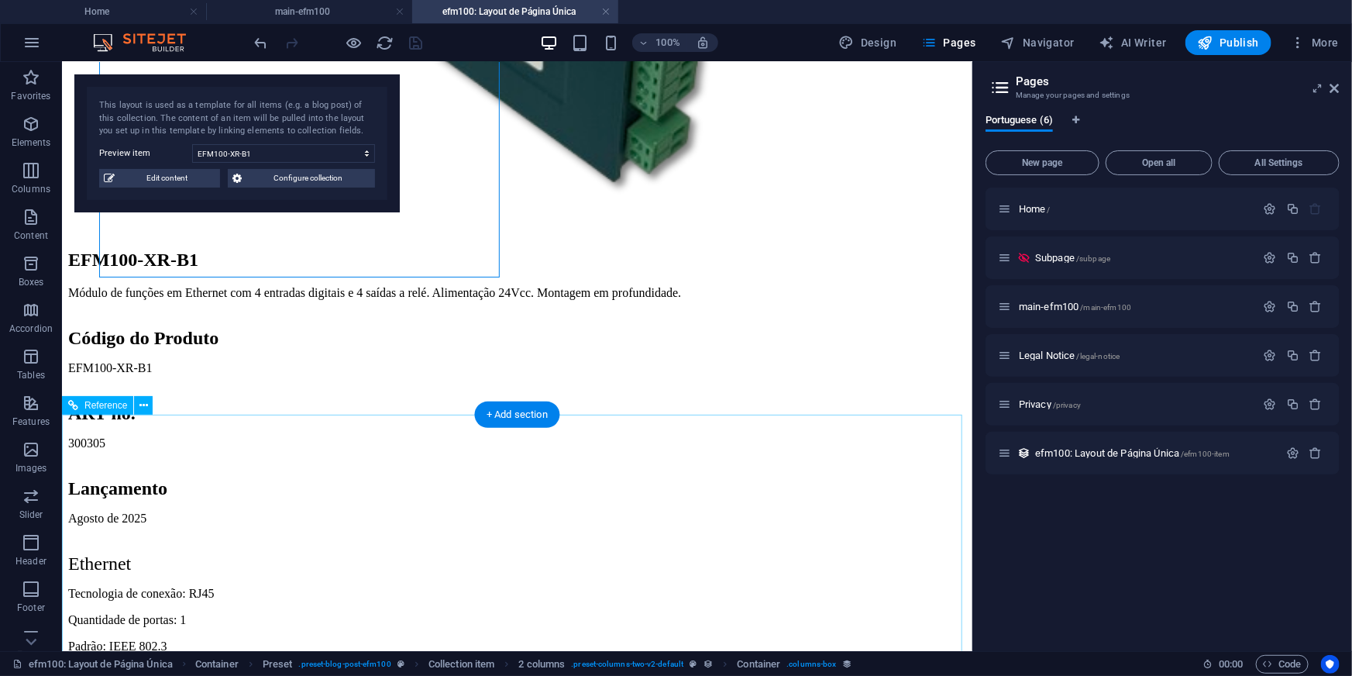
scroll to position [775, 0]
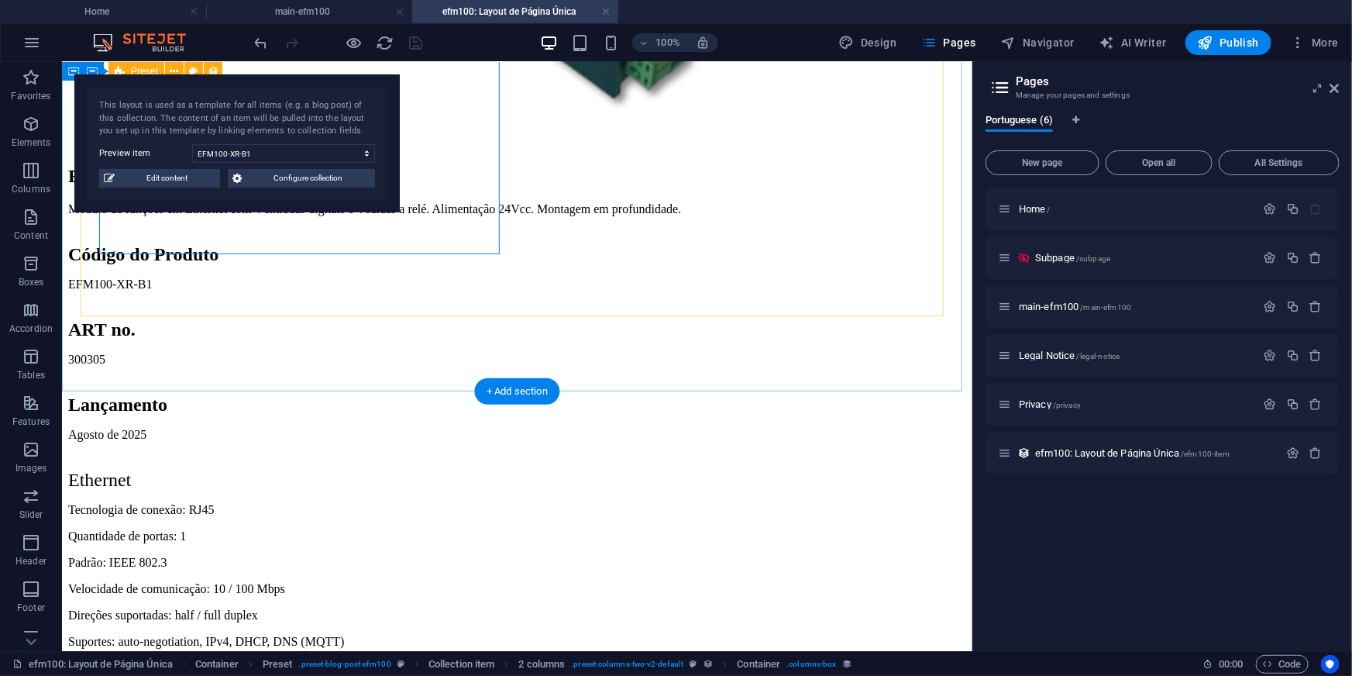
click at [402, 296] on div "EFM100-XR-B1 Módulo de funções em Ethernet com 4 entradas digitais e 4 saídas a…" at bounding box center [516, 487] width 898 height 2048
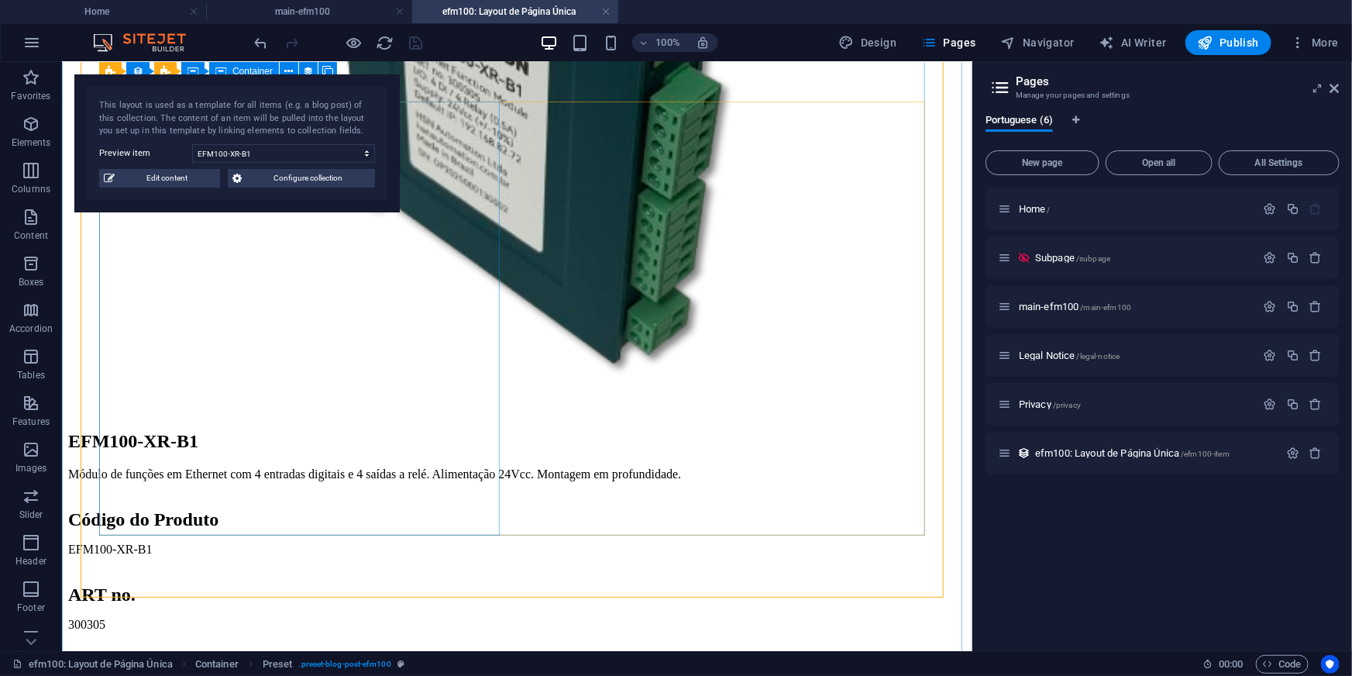
scroll to position [493, 0]
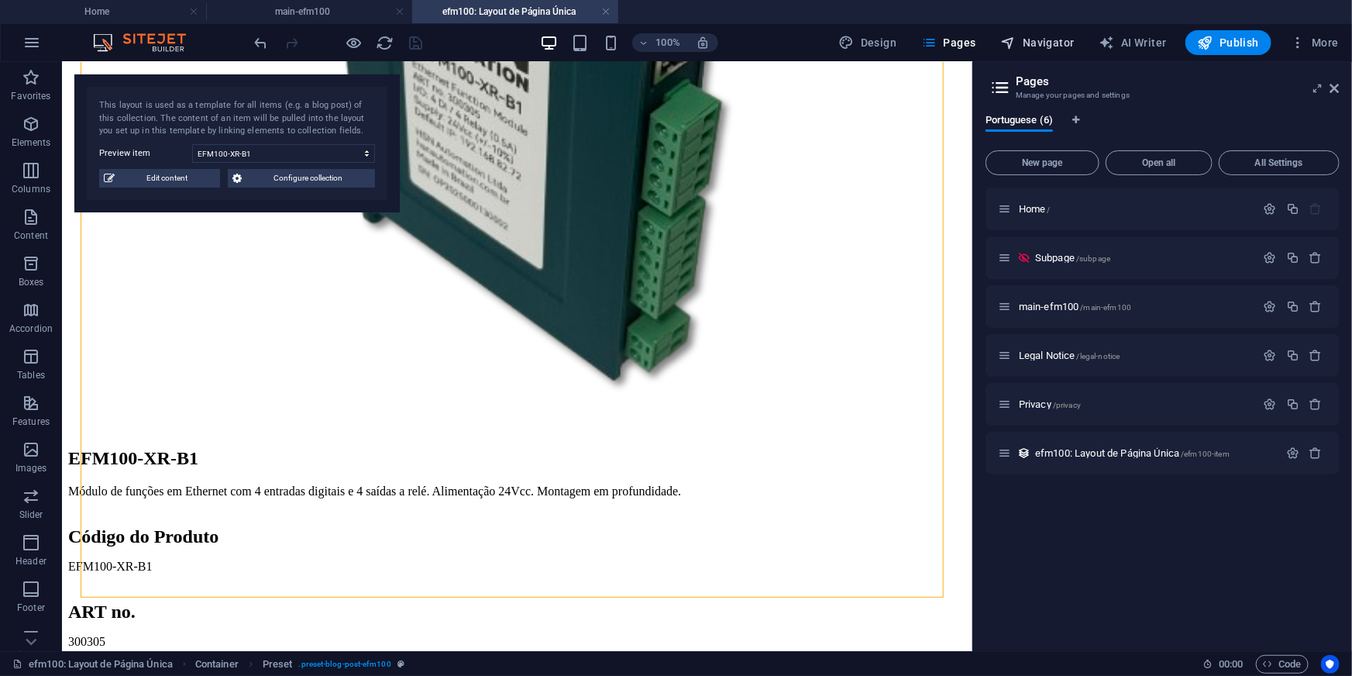
click at [1041, 46] on span "Navigator" at bounding box center [1038, 42] width 74 height 15
select select "16745779-pt"
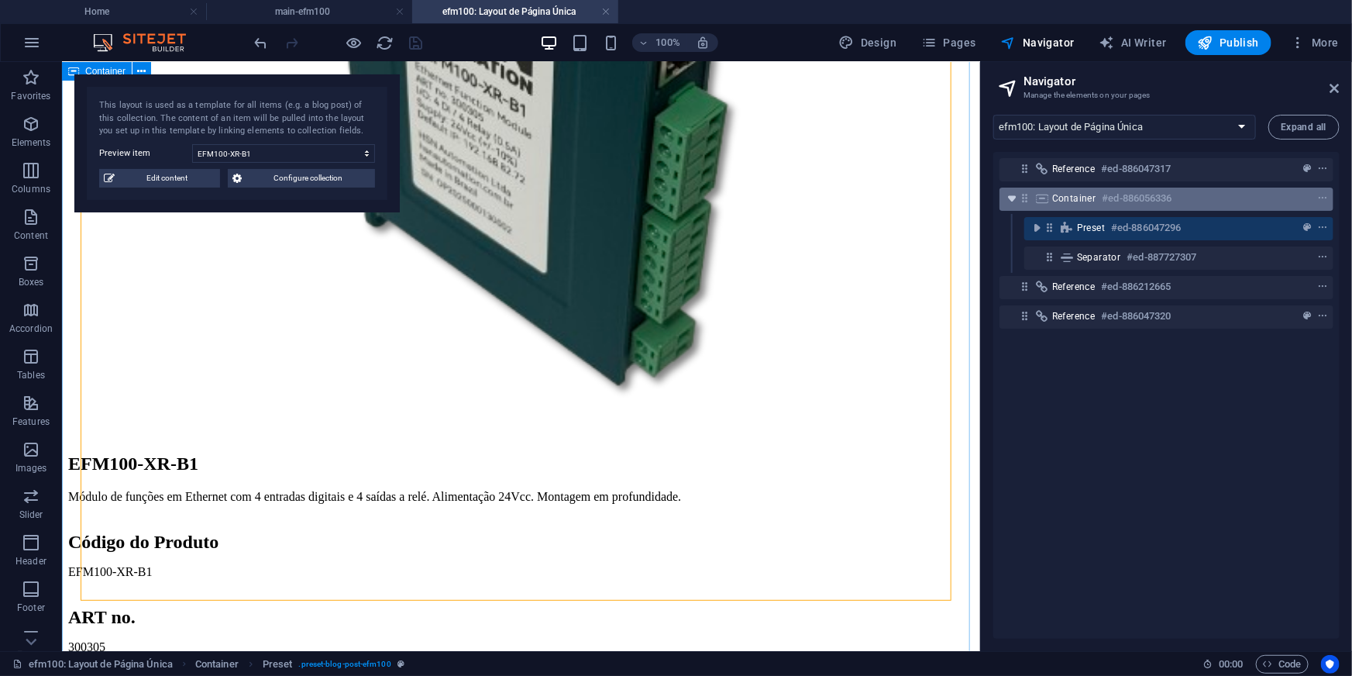
click at [1013, 200] on icon "toggle-expand" at bounding box center [1011, 198] width 15 height 15
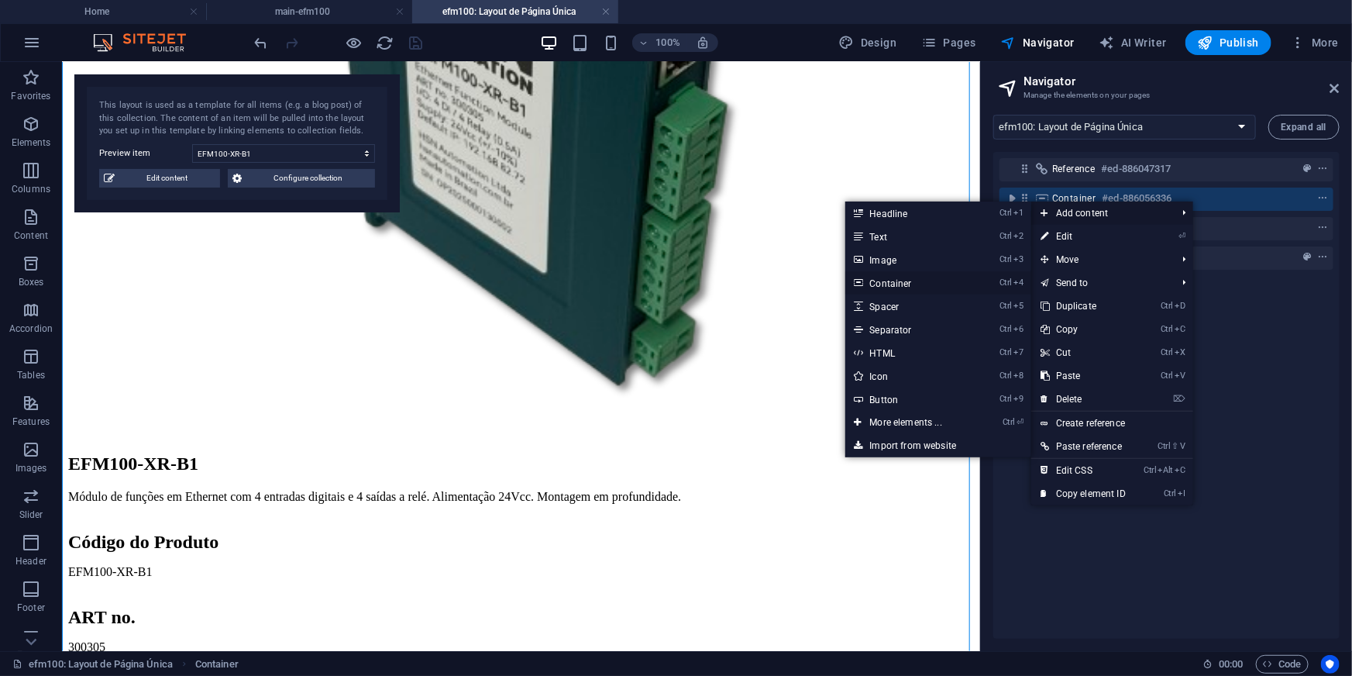
drag, startPoint x: 655, startPoint y: 261, endPoint x: 891, endPoint y: 284, distance: 237.4
click at [891, 284] on link "Ctrl 4 Container" at bounding box center [909, 282] width 128 height 23
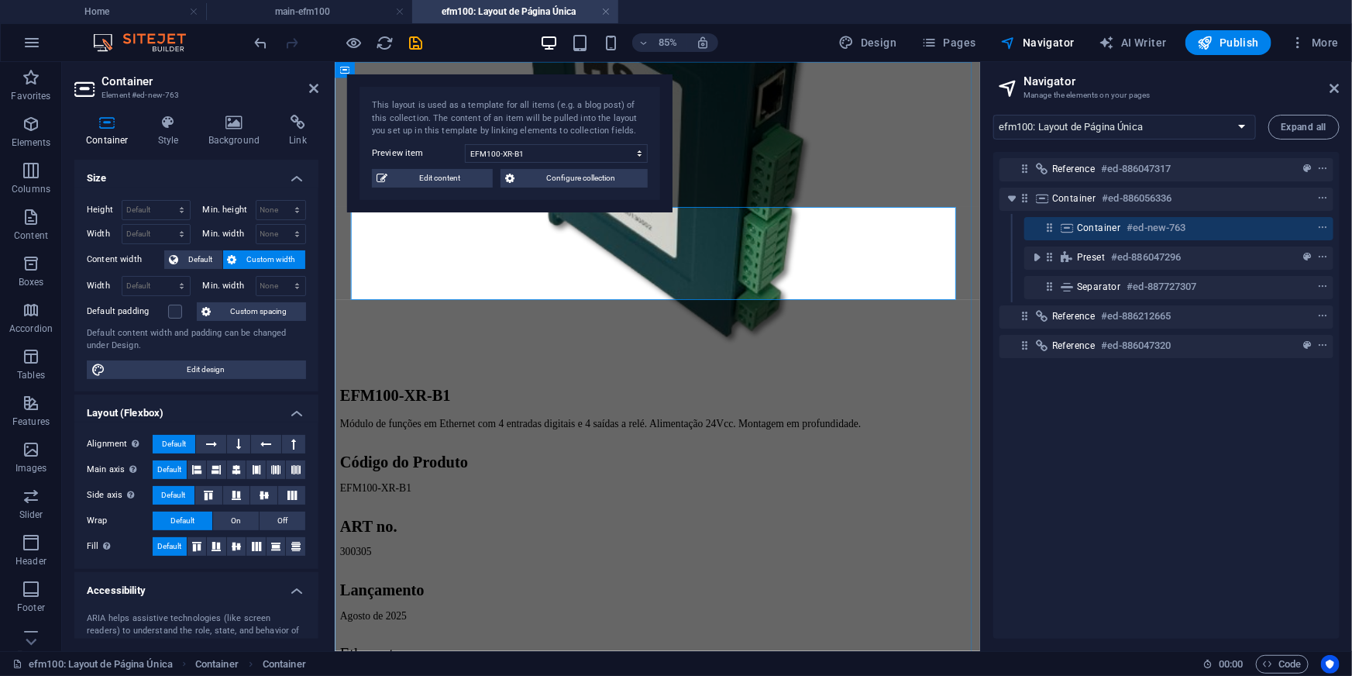
scroll to position [0, 0]
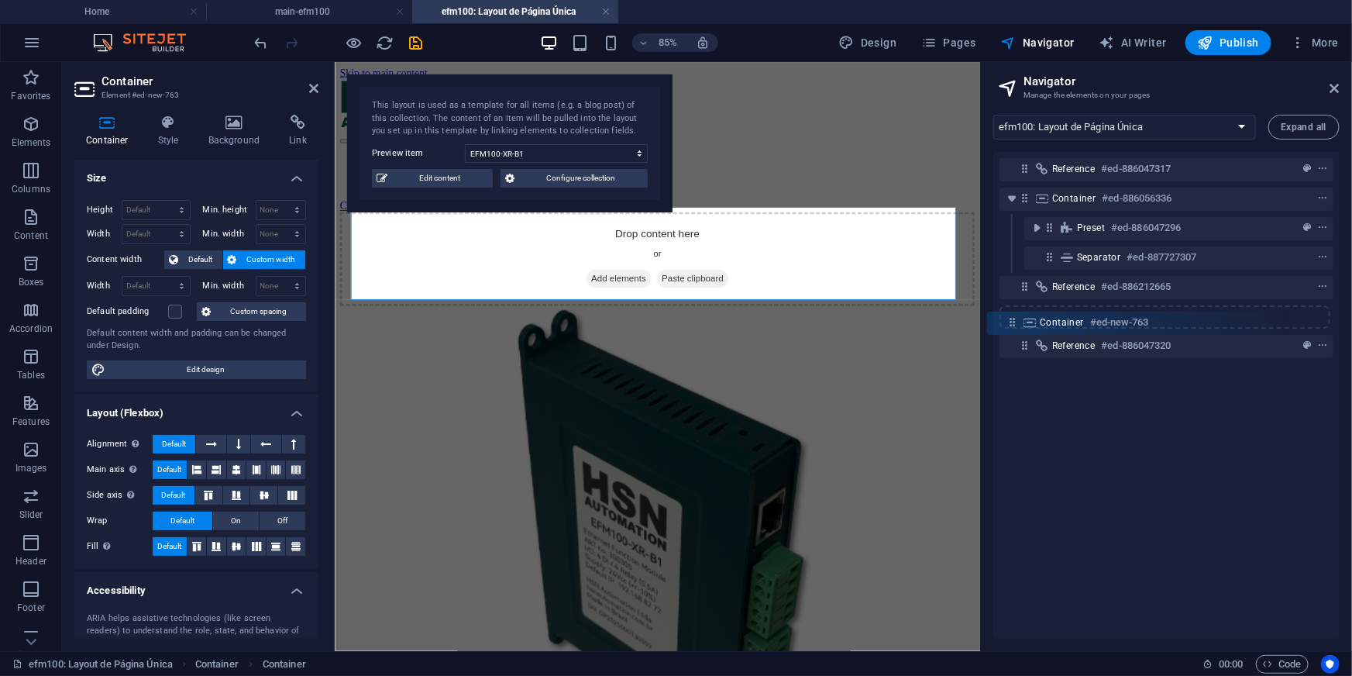
drag, startPoint x: 1047, startPoint y: 238, endPoint x: 1014, endPoint y: 326, distance: 94.1
click at [1014, 326] on div "Reference #ed-886047317 Container #ed-886056336 Container #ed-new-763 Preset #e…" at bounding box center [1166, 395] width 346 height 487
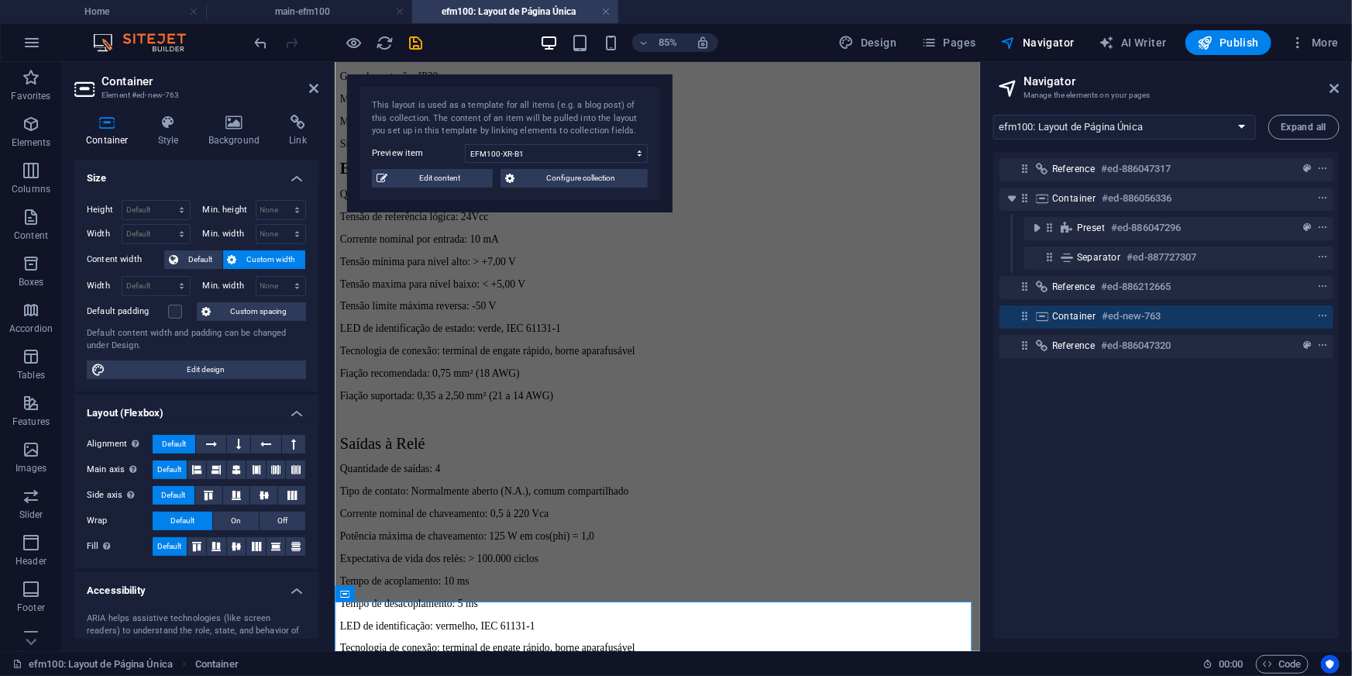
scroll to position [1506, 0]
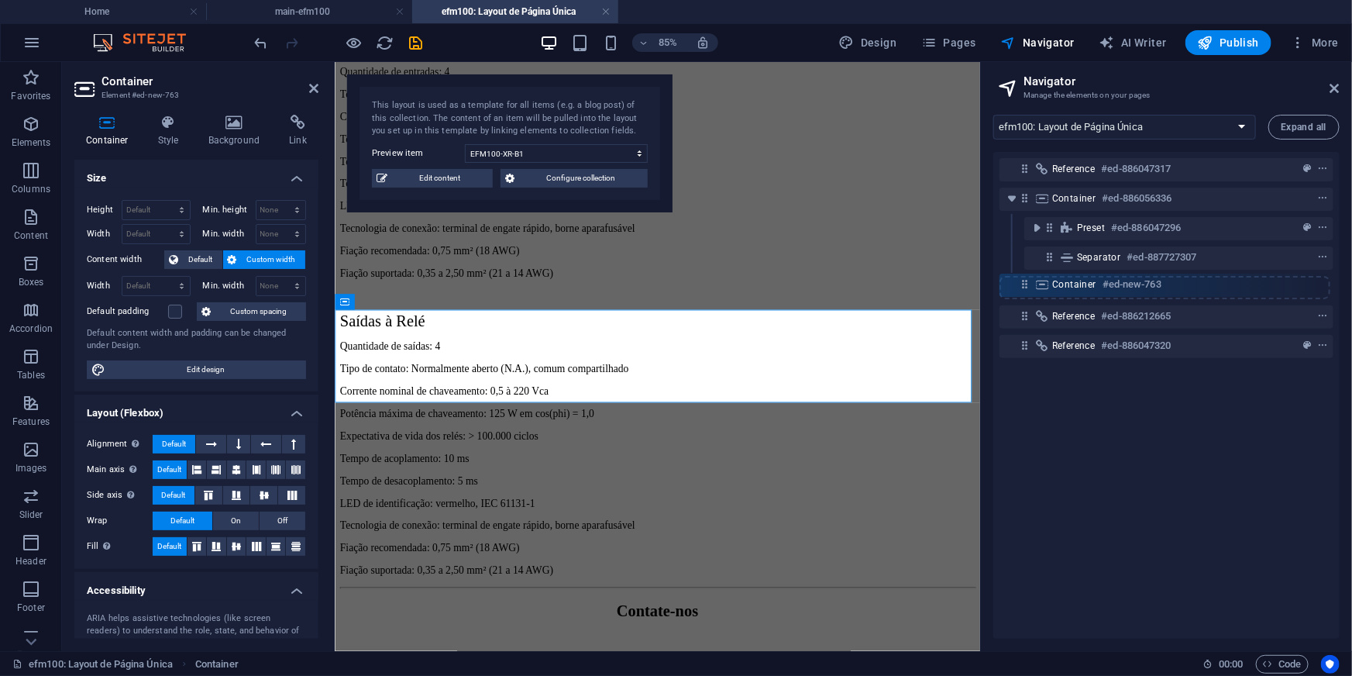
drag, startPoint x: 1027, startPoint y: 315, endPoint x: 1023, endPoint y: 275, distance: 40.4
click at [1023, 275] on div "Reference #ed-886047317 Container #ed-886056336 Preset #ed-886047296 Separator …" at bounding box center [1166, 395] width 346 height 487
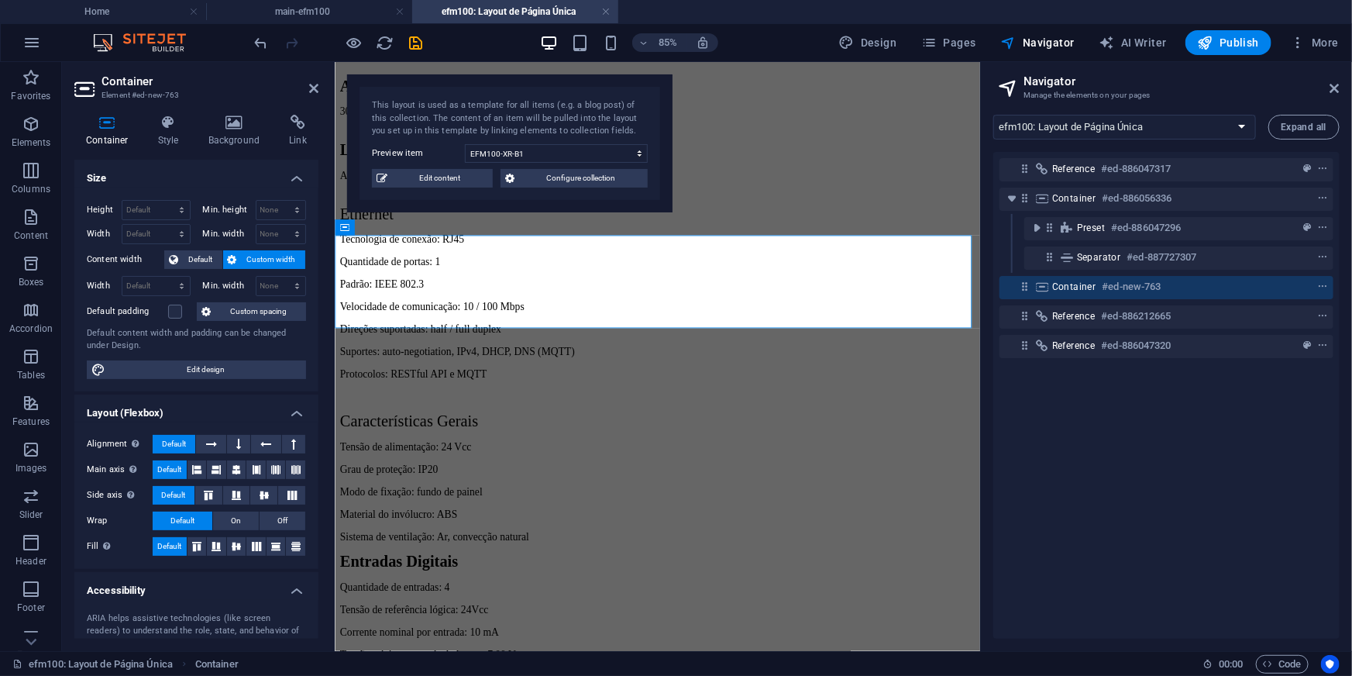
scroll to position [890, 0]
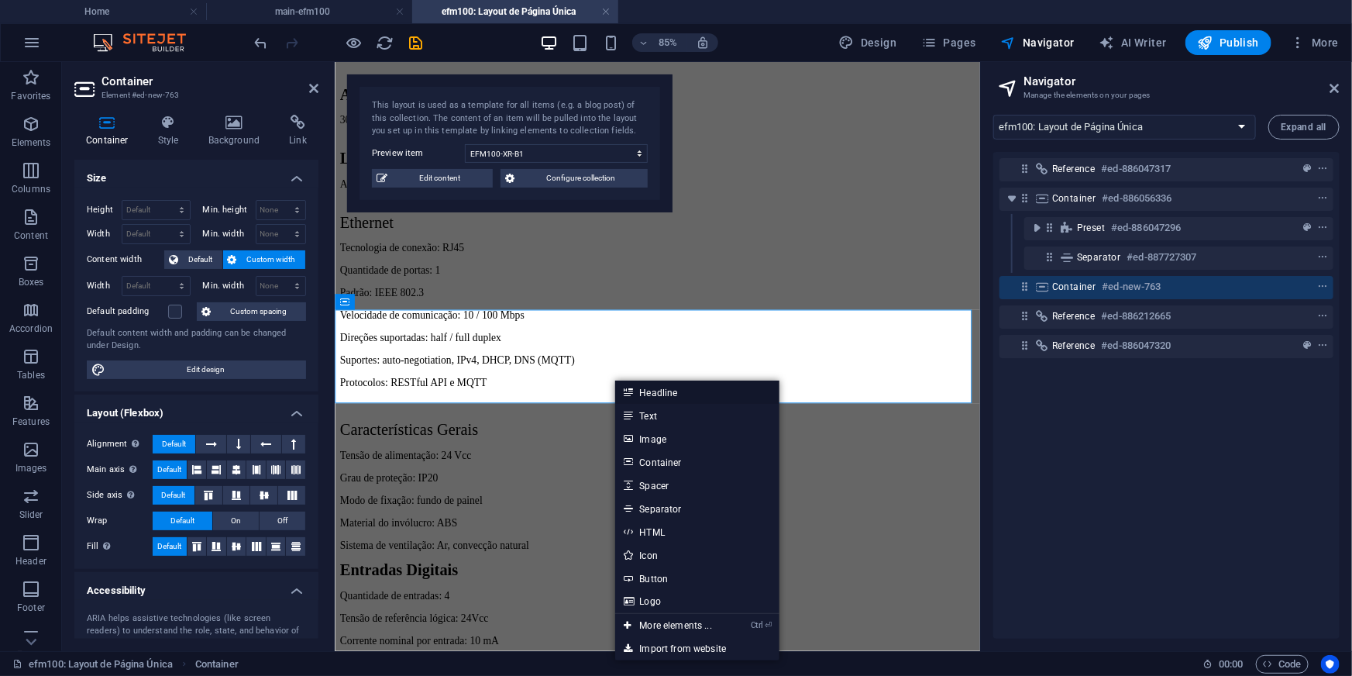
click at [655, 392] on link "Headline" at bounding box center [697, 391] width 164 height 23
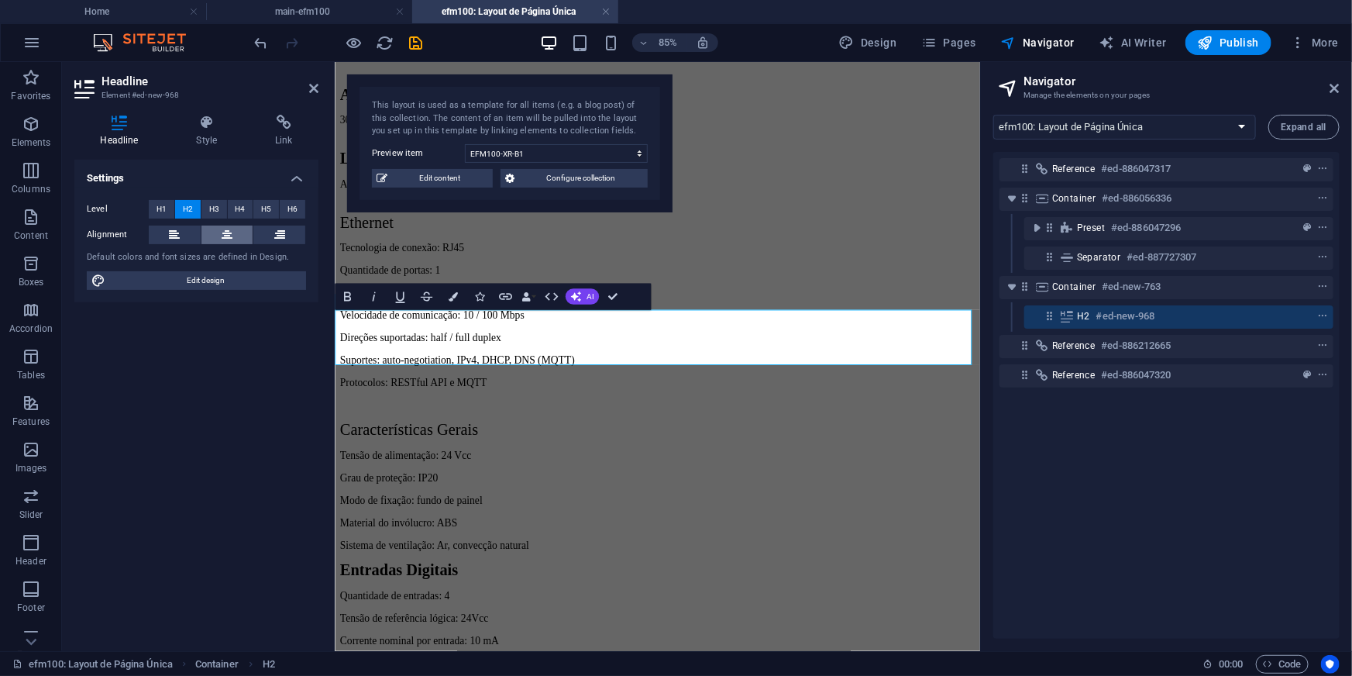
click at [225, 241] on icon at bounding box center [227, 234] width 11 height 19
click at [1017, 434] on div "Reference #ed-886047317 Container #ed-886056336 Preset #ed-886047296 Separator …" at bounding box center [1166, 395] width 346 height 487
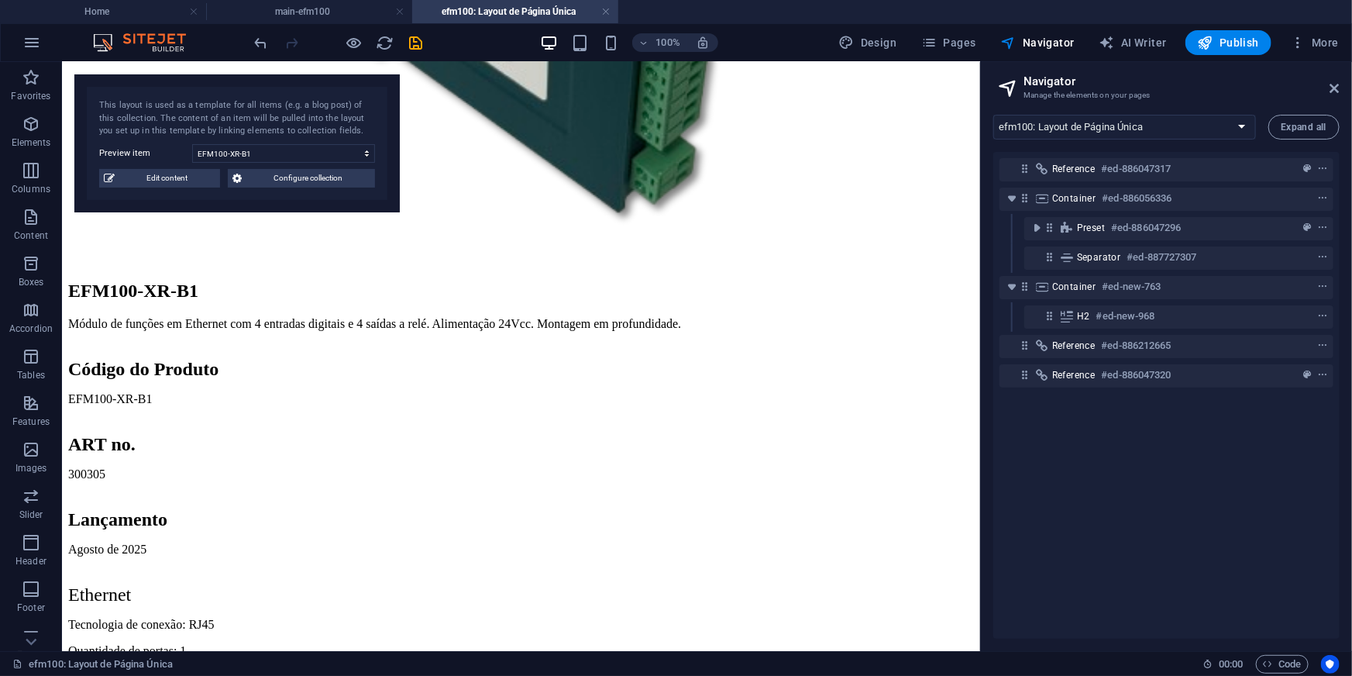
scroll to position [718, 0]
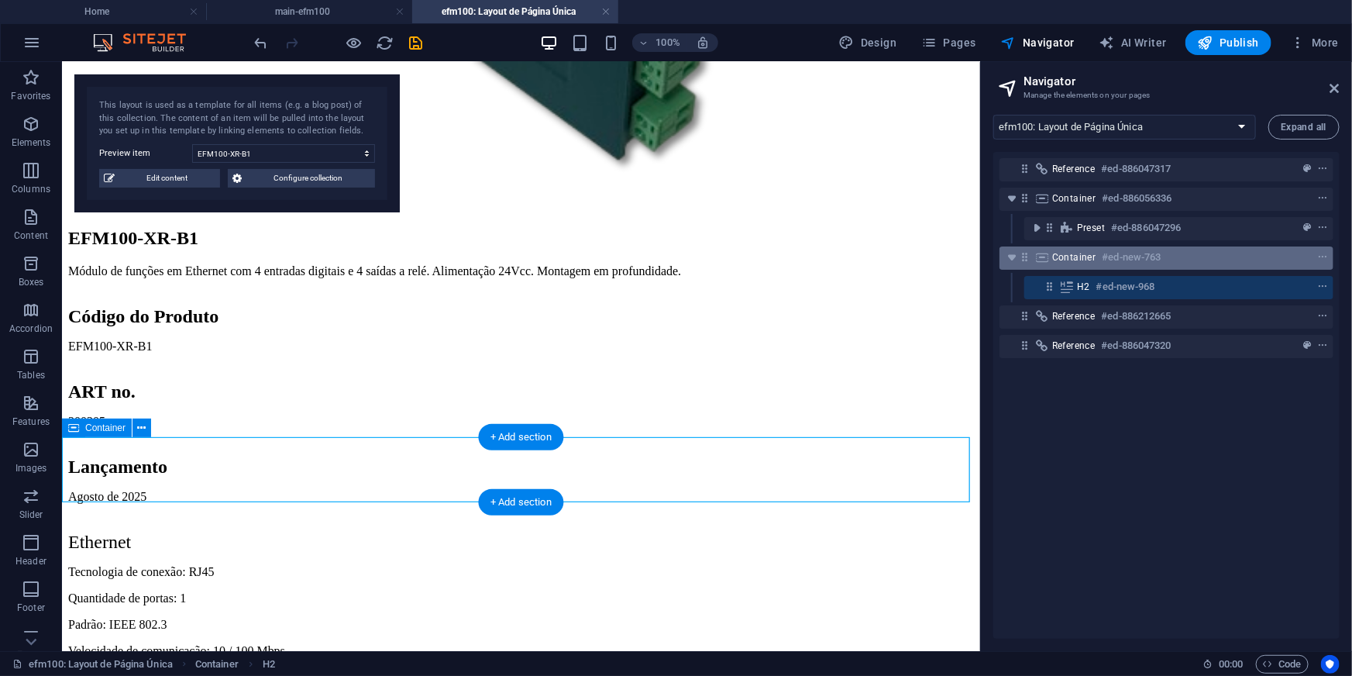
click at [1025, 261] on icon at bounding box center [1024, 256] width 13 height 13
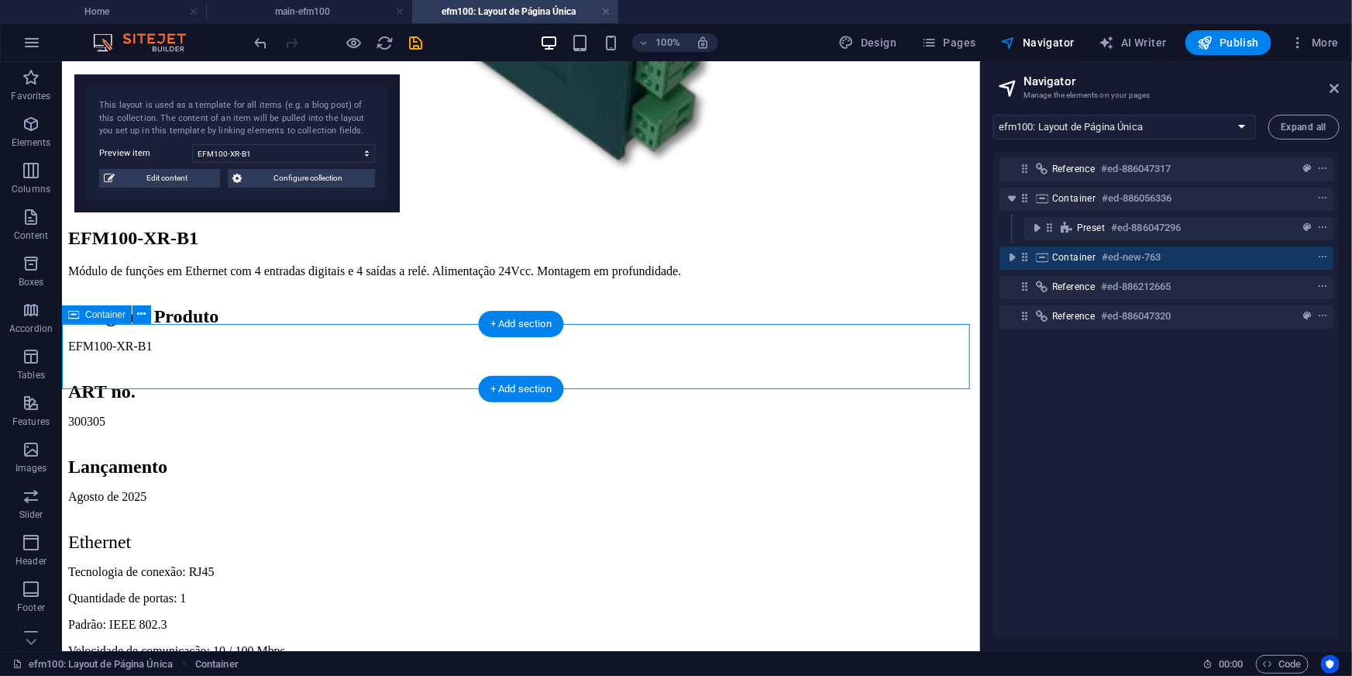
scroll to position [831, 0]
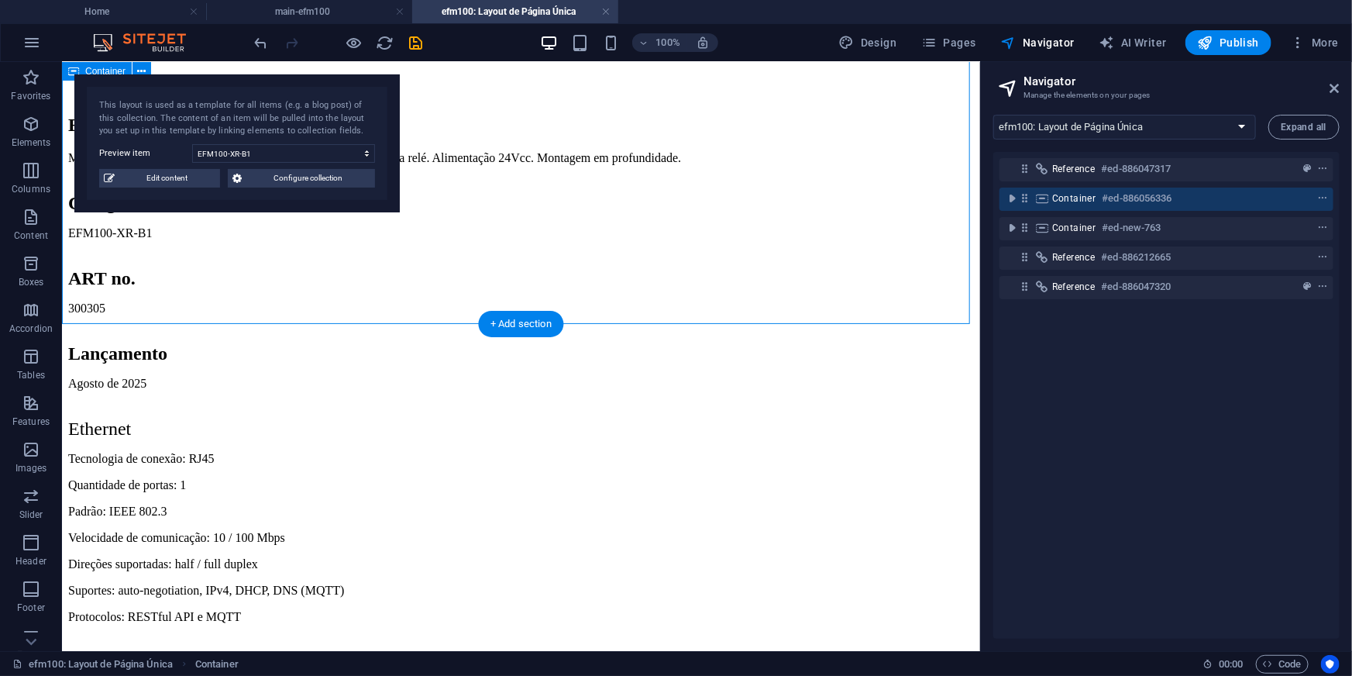
click at [1023, 194] on icon at bounding box center [1024, 197] width 13 height 13
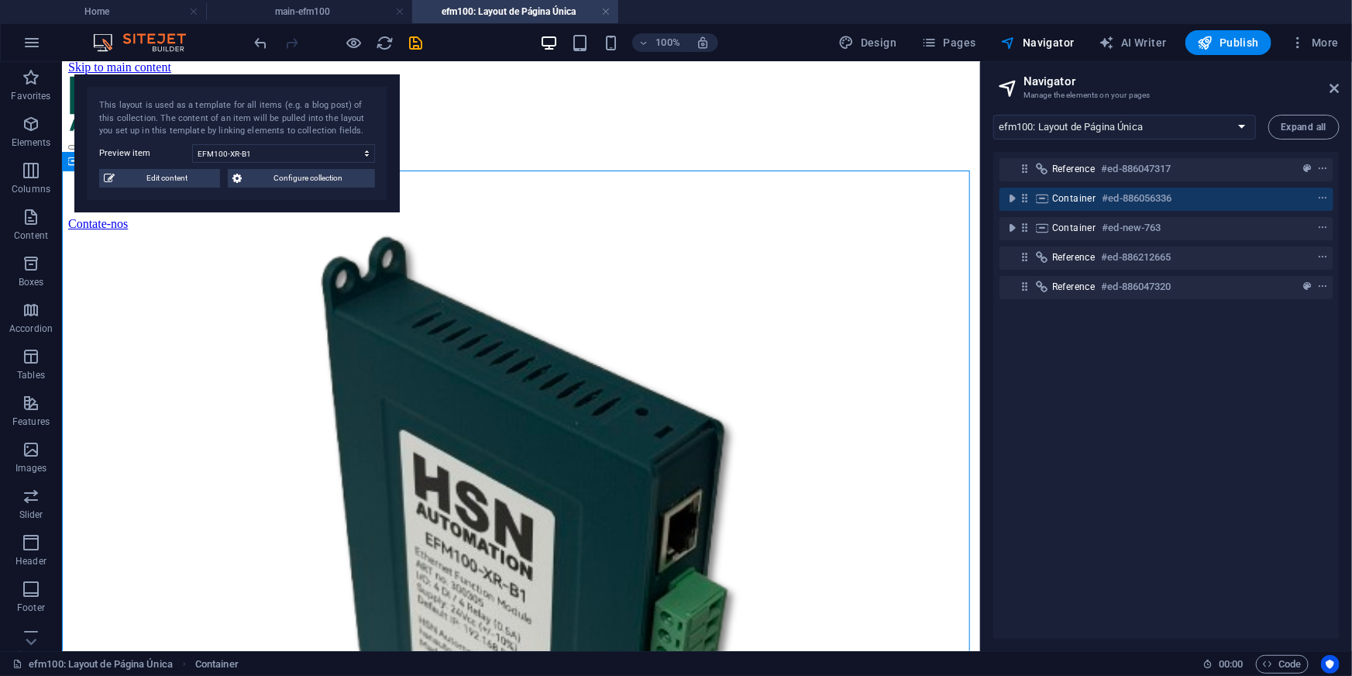
scroll to position [0, 0]
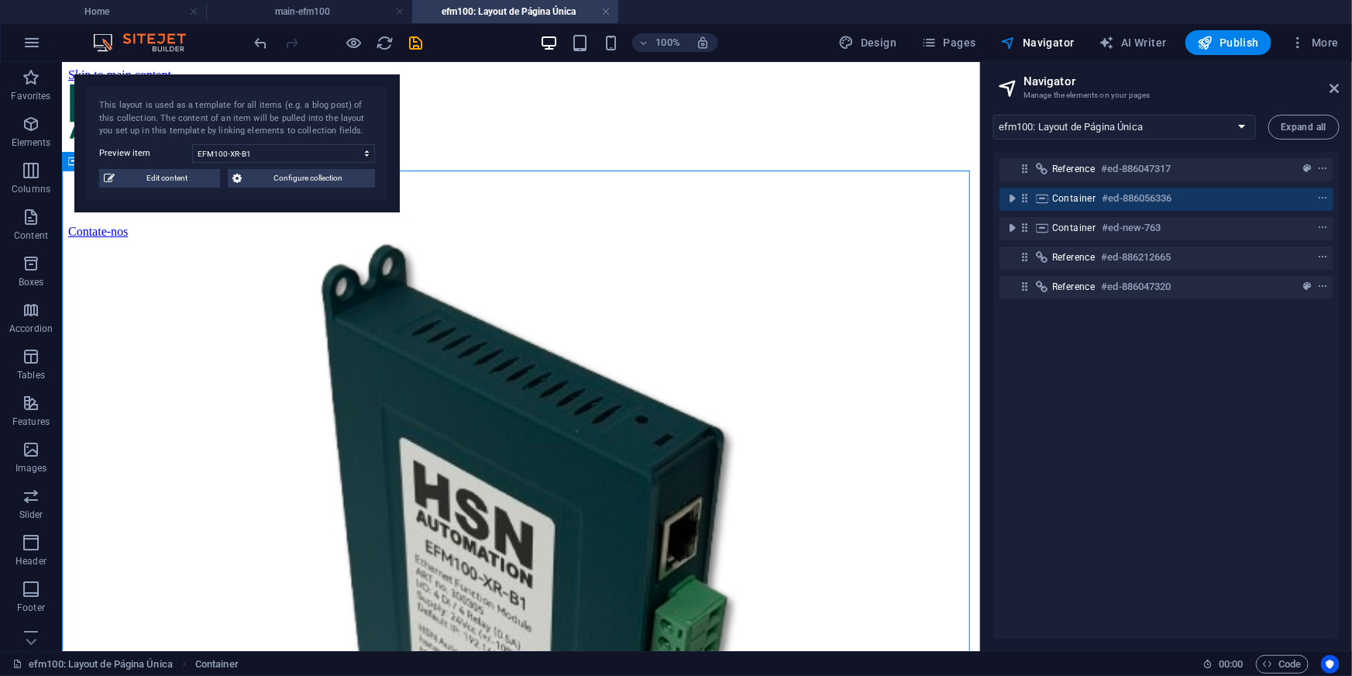
drag, startPoint x: 974, startPoint y: 323, endPoint x: 1046, endPoint y: 205, distance: 138.7
click at [1012, 194] on icon "toggle-expand" at bounding box center [1011, 198] width 15 height 15
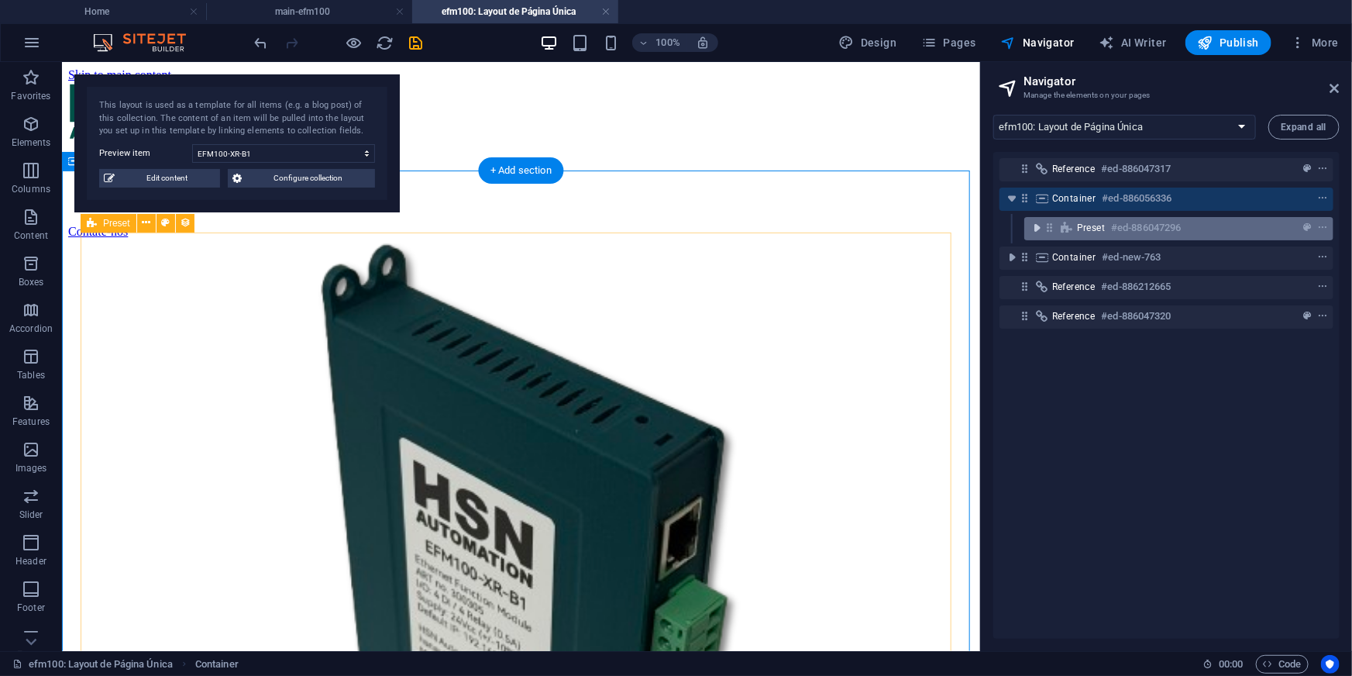
click at [1037, 232] on icon "toggle-expand" at bounding box center [1036, 227] width 15 height 15
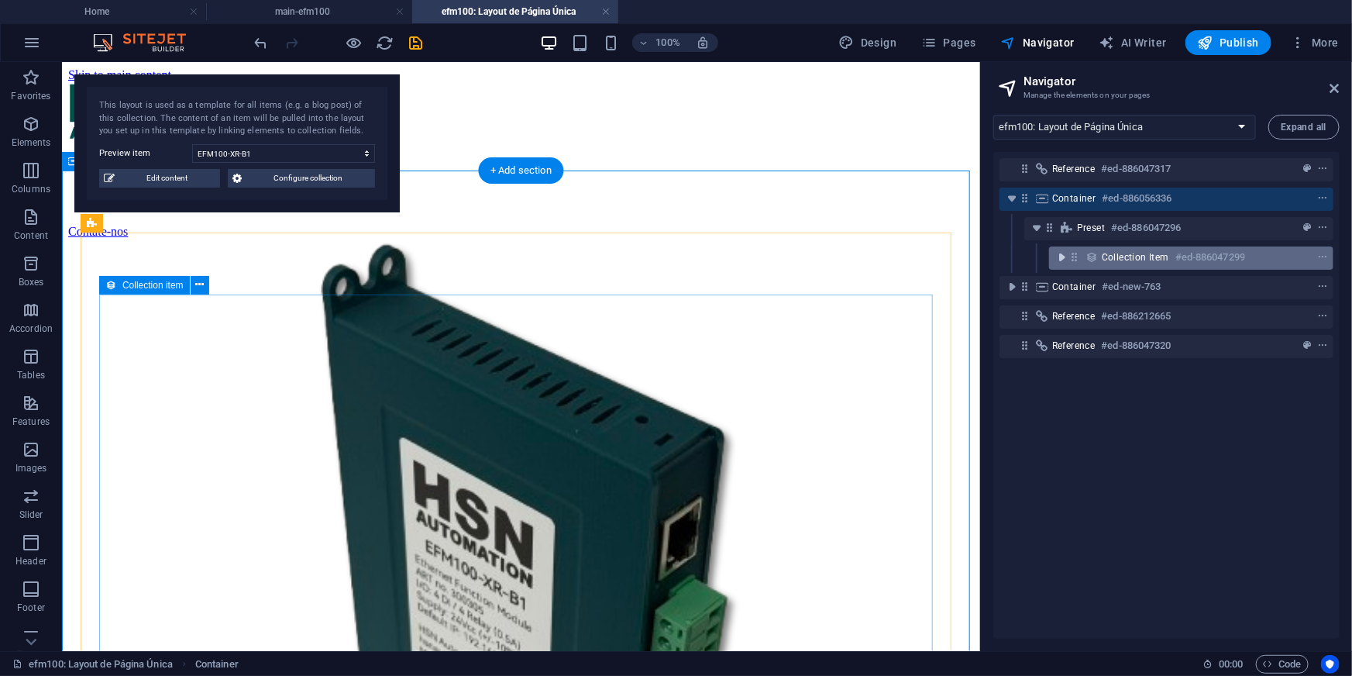
click at [1061, 260] on icon "toggle-expand" at bounding box center [1061, 256] width 15 height 15
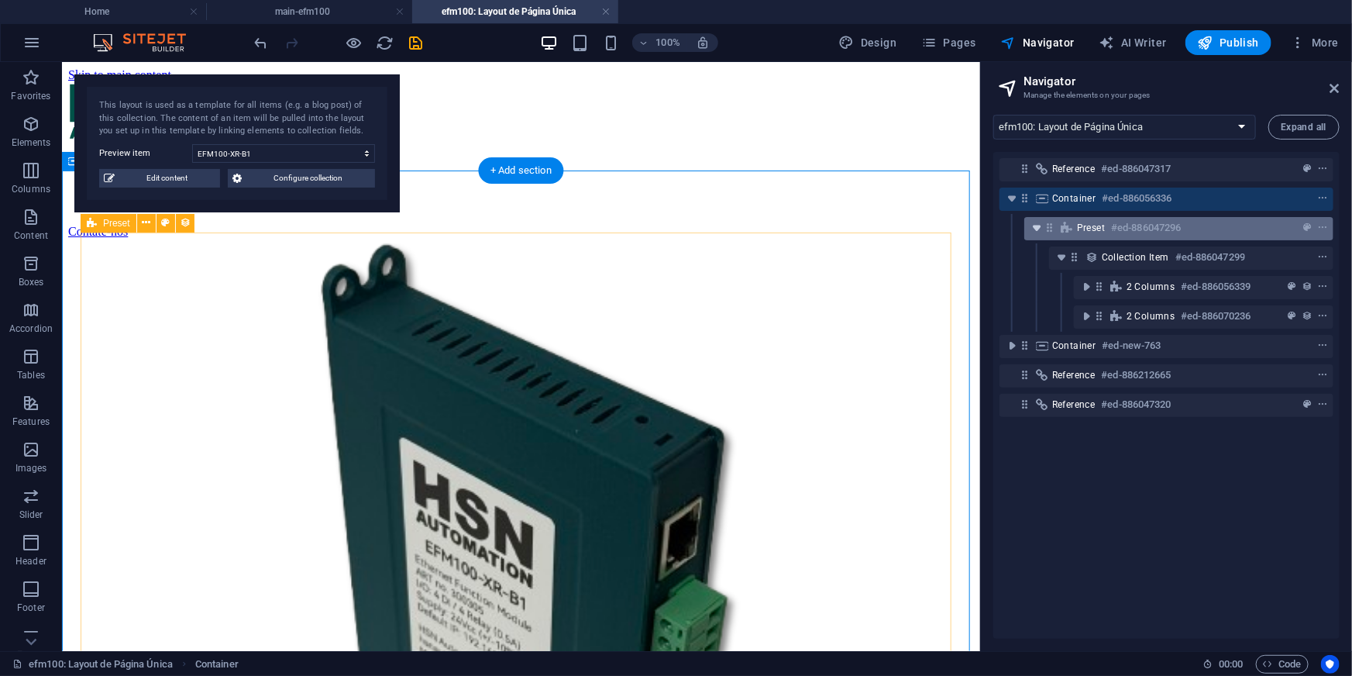
click at [1039, 230] on icon "toggle-expand" at bounding box center [1036, 227] width 15 height 15
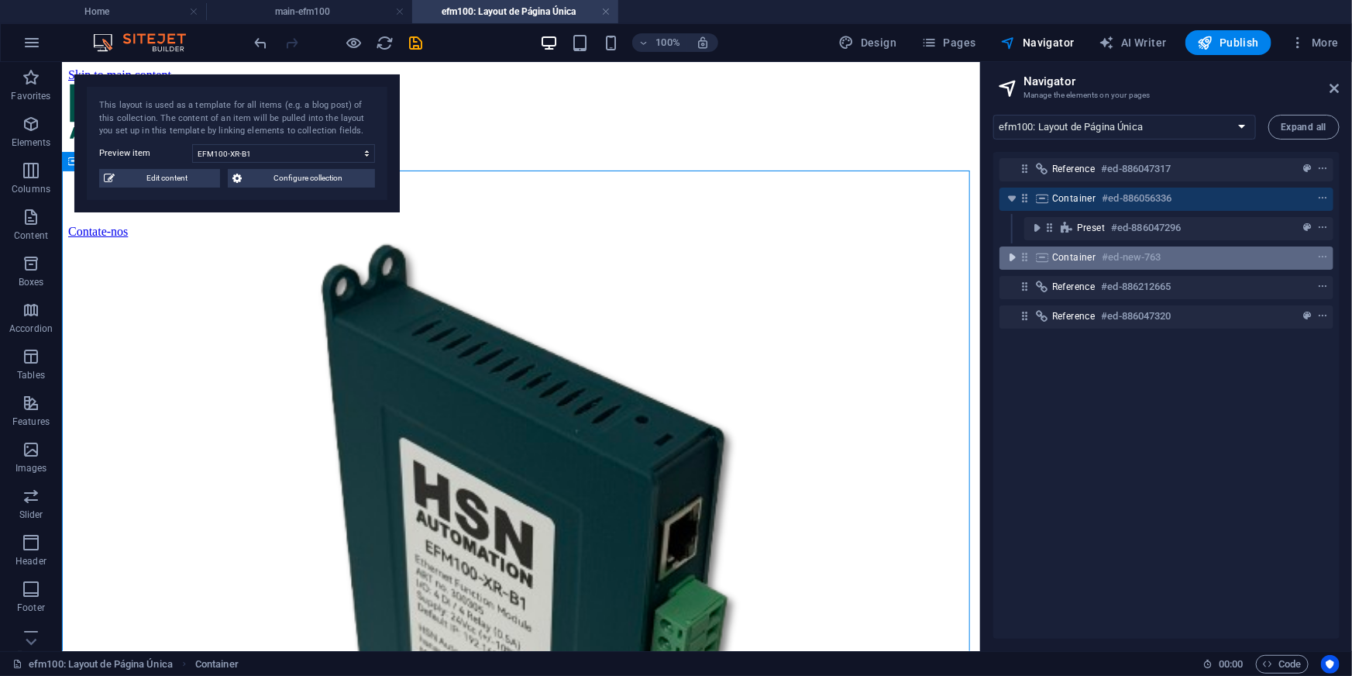
click at [1005, 253] on icon "toggle-expand" at bounding box center [1011, 256] width 15 height 15
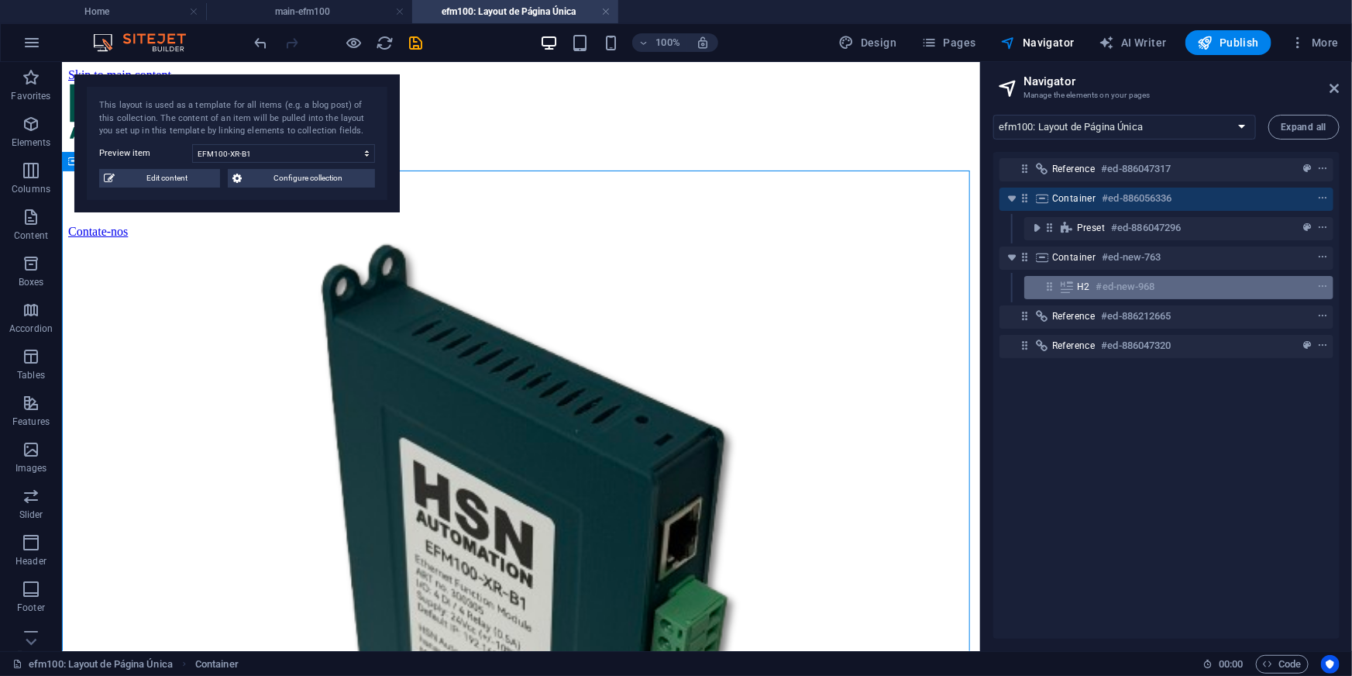
click at [1049, 288] on icon at bounding box center [1049, 286] width 13 height 13
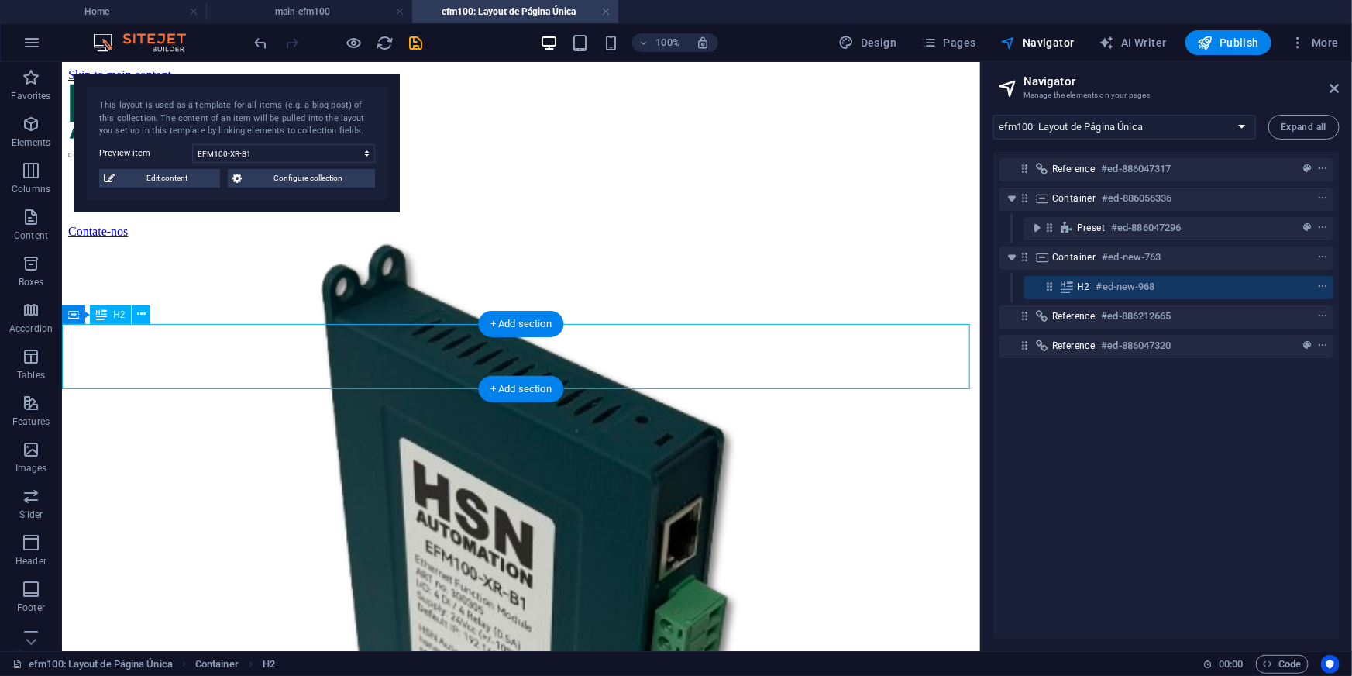
scroll to position [831, 0]
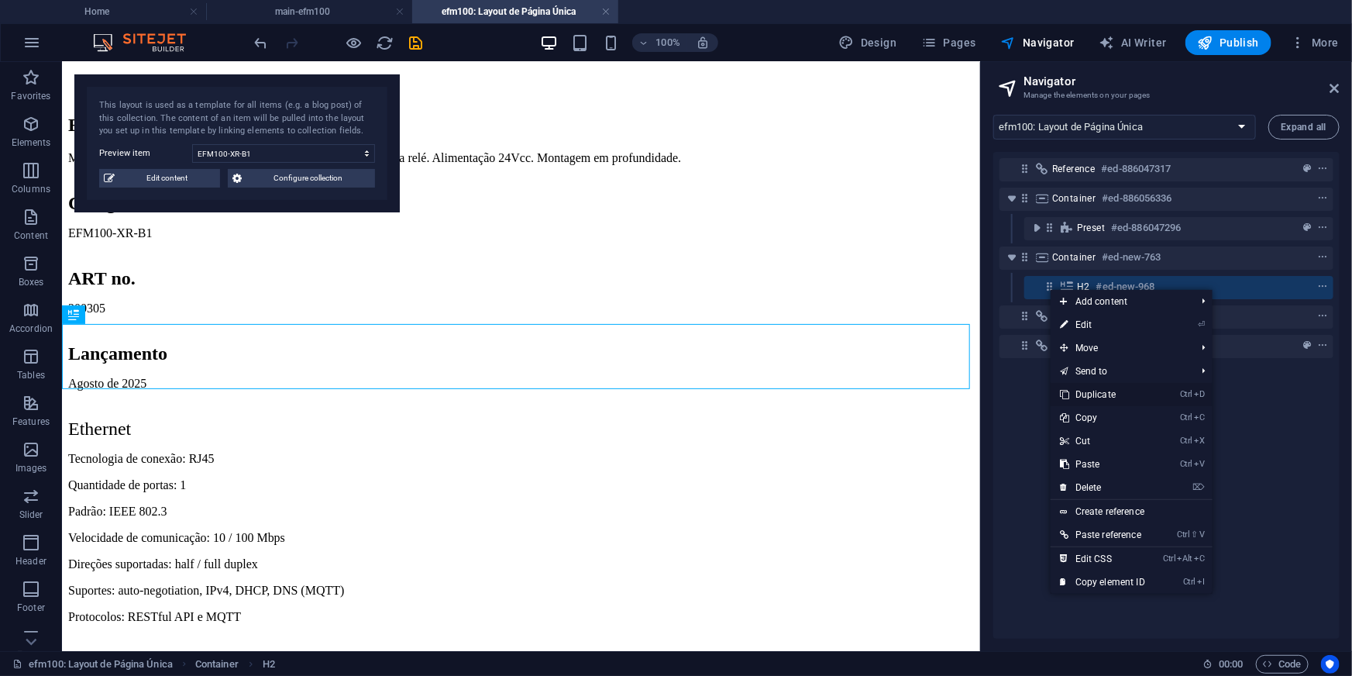
click at [1089, 394] on link "Ctrl D Duplicate" at bounding box center [1103, 394] width 104 height 23
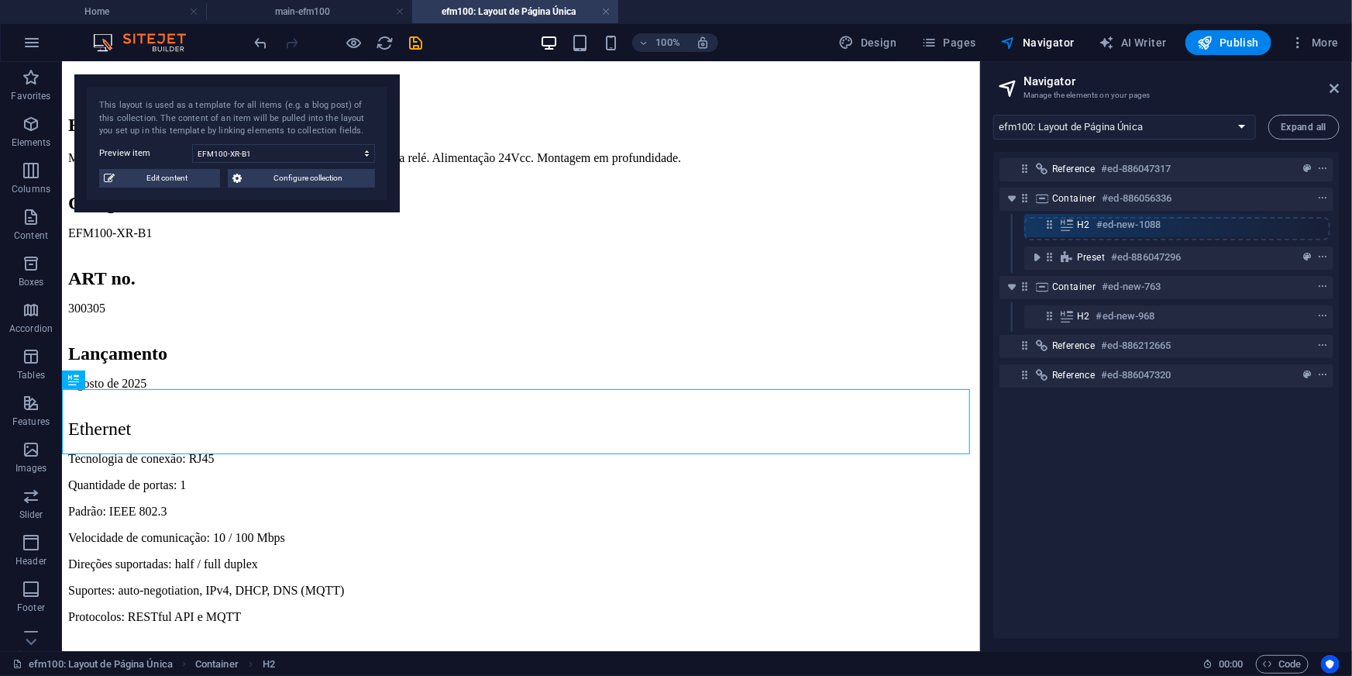
drag, startPoint x: 1047, startPoint y: 318, endPoint x: 1047, endPoint y: 217, distance: 100.7
click at [1047, 217] on div "Reference #ed-886047317 Container #ed-886056336 Preset #ed-886047296 Container …" at bounding box center [1166, 395] width 346 height 487
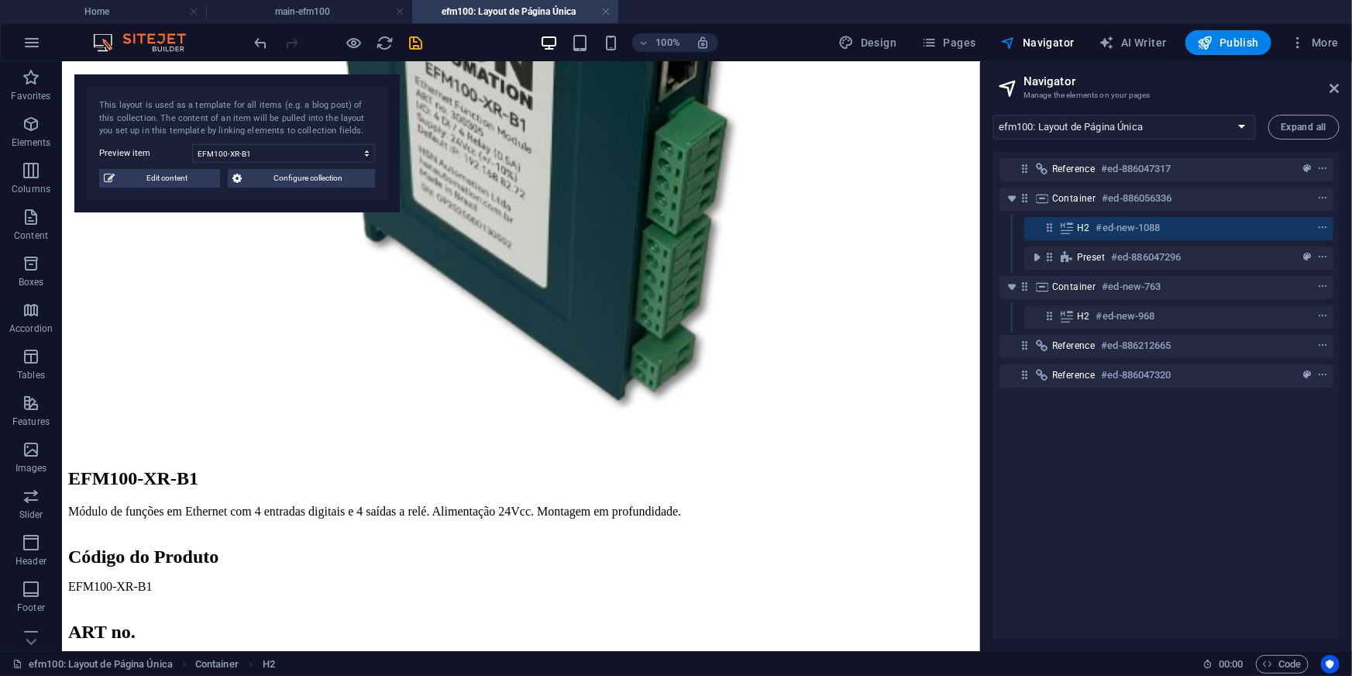
scroll to position [0, 0]
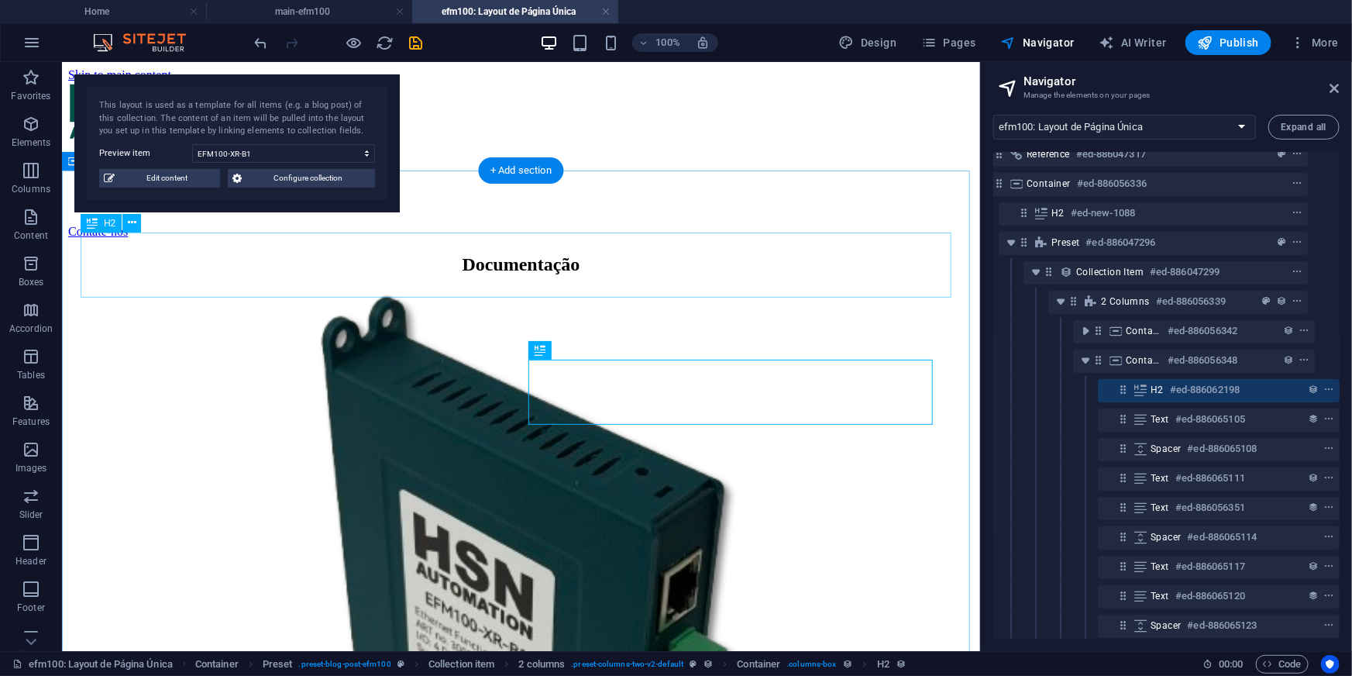
click at [549, 261] on div "Documentação" at bounding box center [520, 263] width 906 height 21
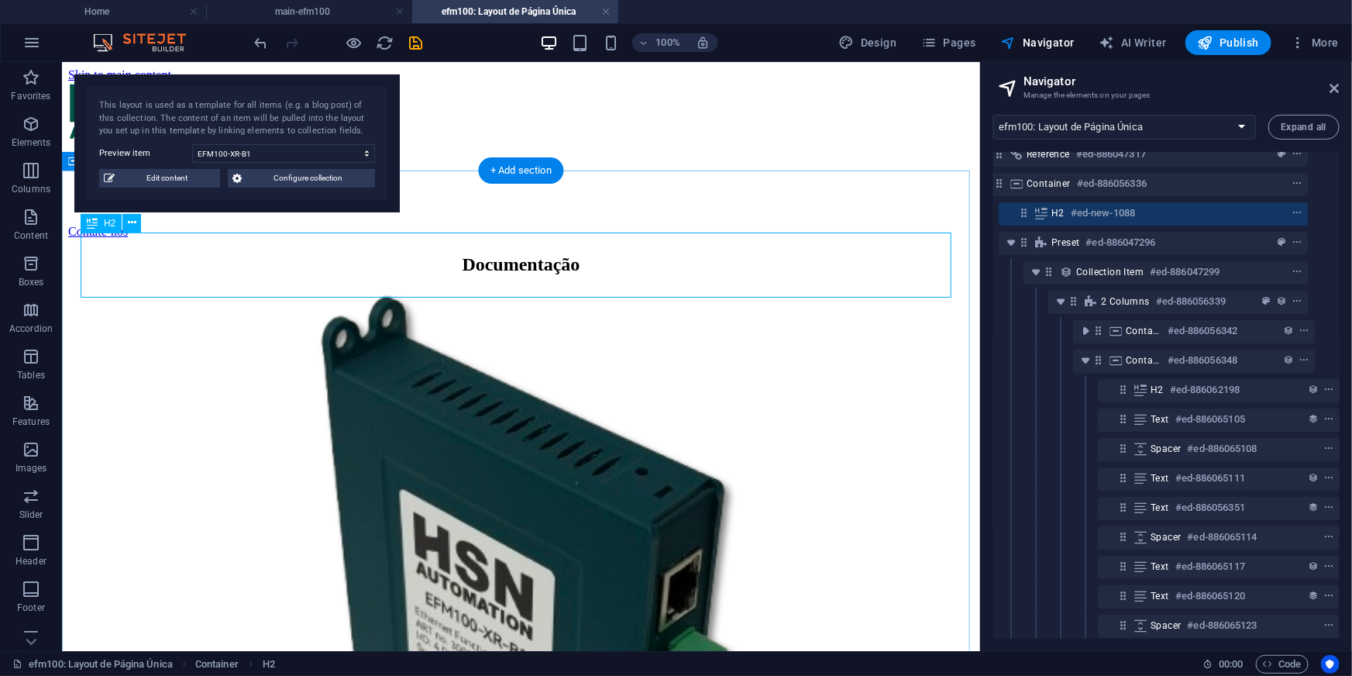
click at [535, 253] on div "Documentação" at bounding box center [520, 263] width 906 height 21
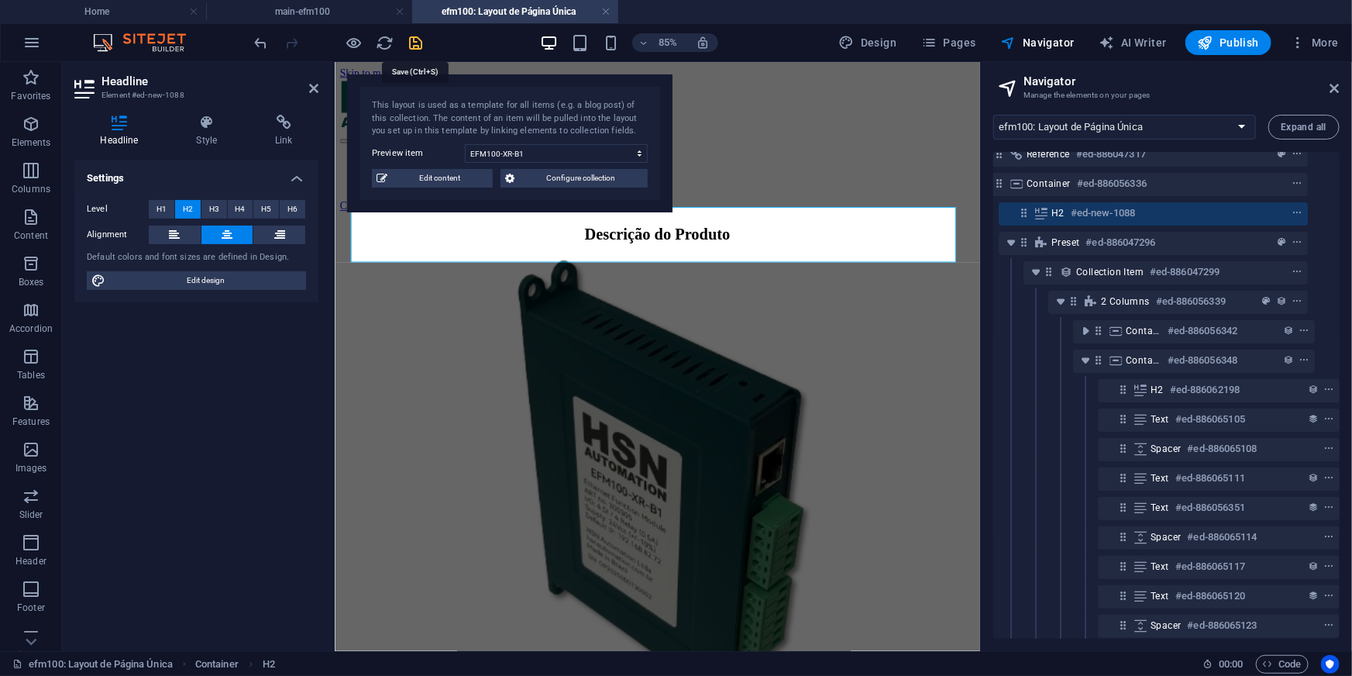
click at [419, 40] on icon "save" at bounding box center [417, 43] width 18 height 18
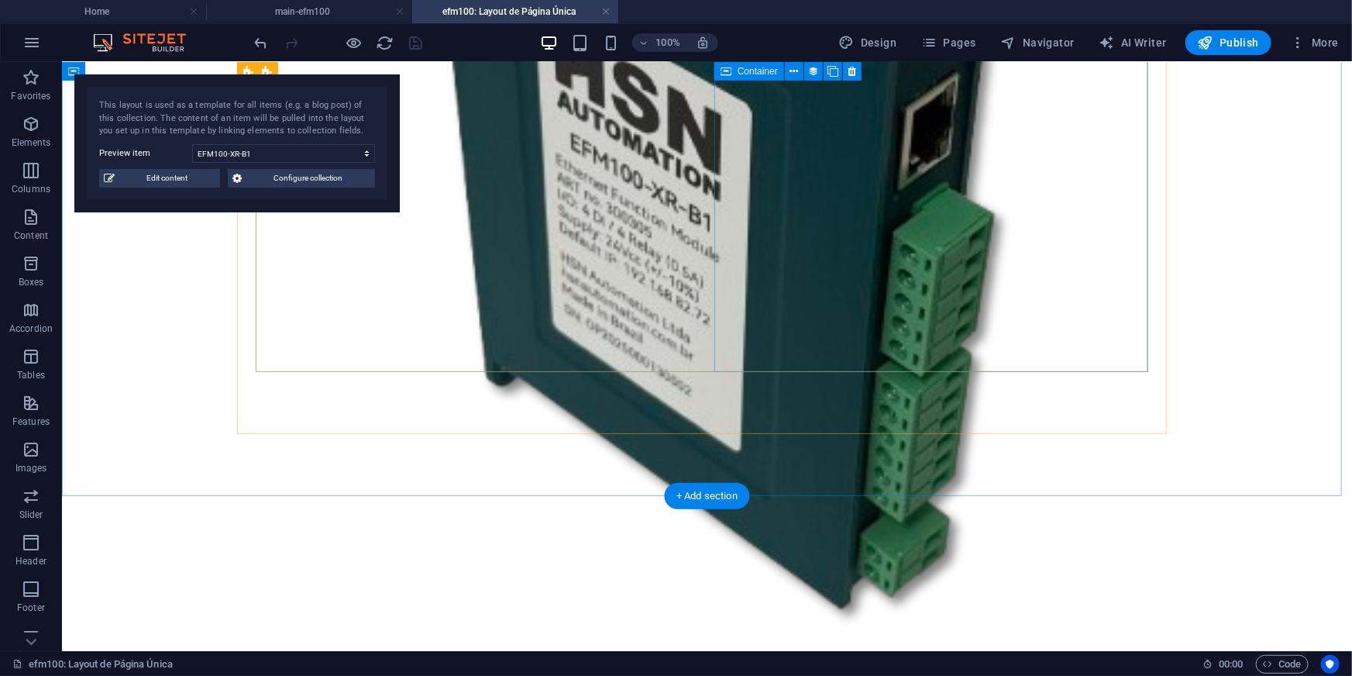
scroll to position [574, 0]
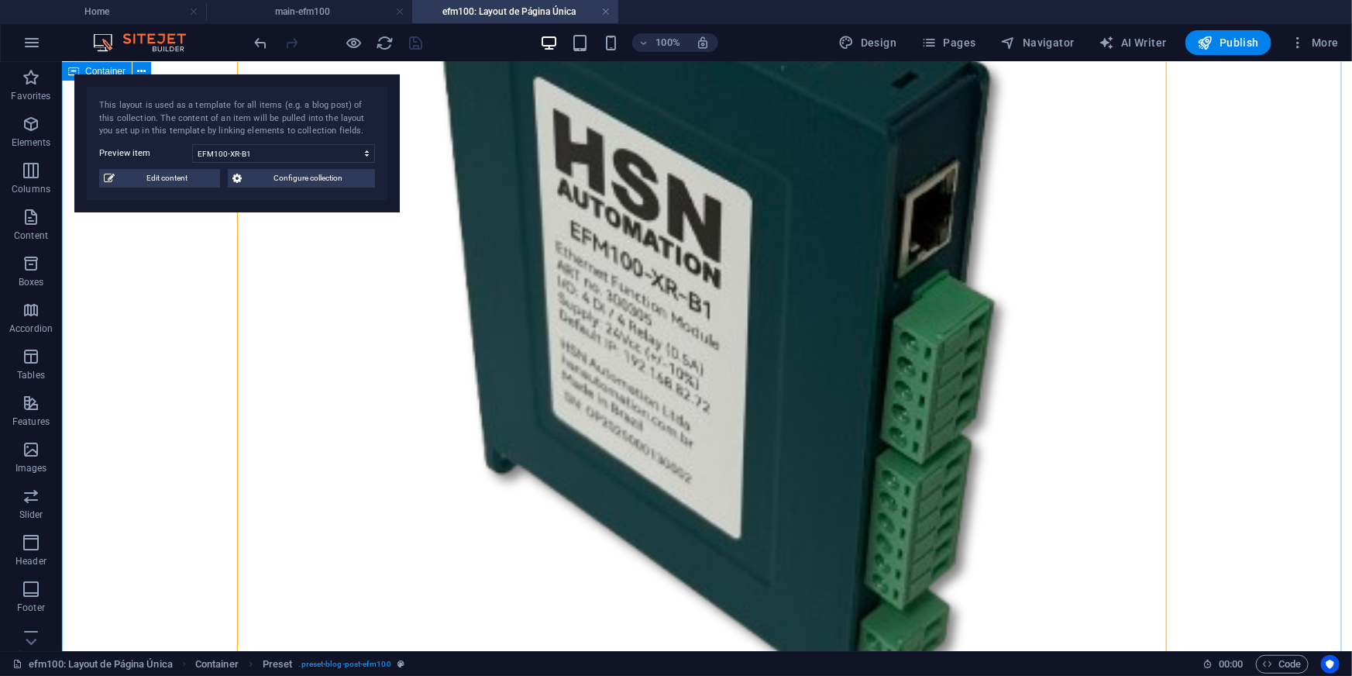
scroll to position [915, 0]
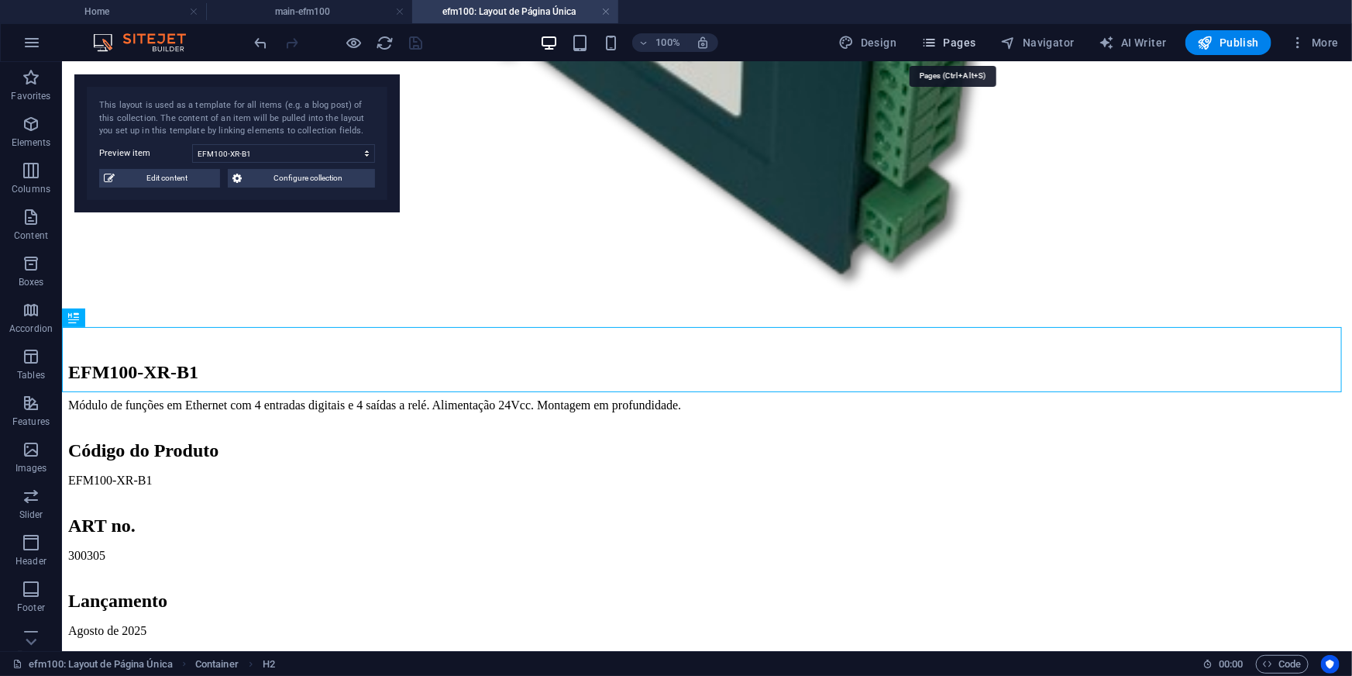
click at [937, 46] on icon "button" at bounding box center [928, 42] width 15 height 15
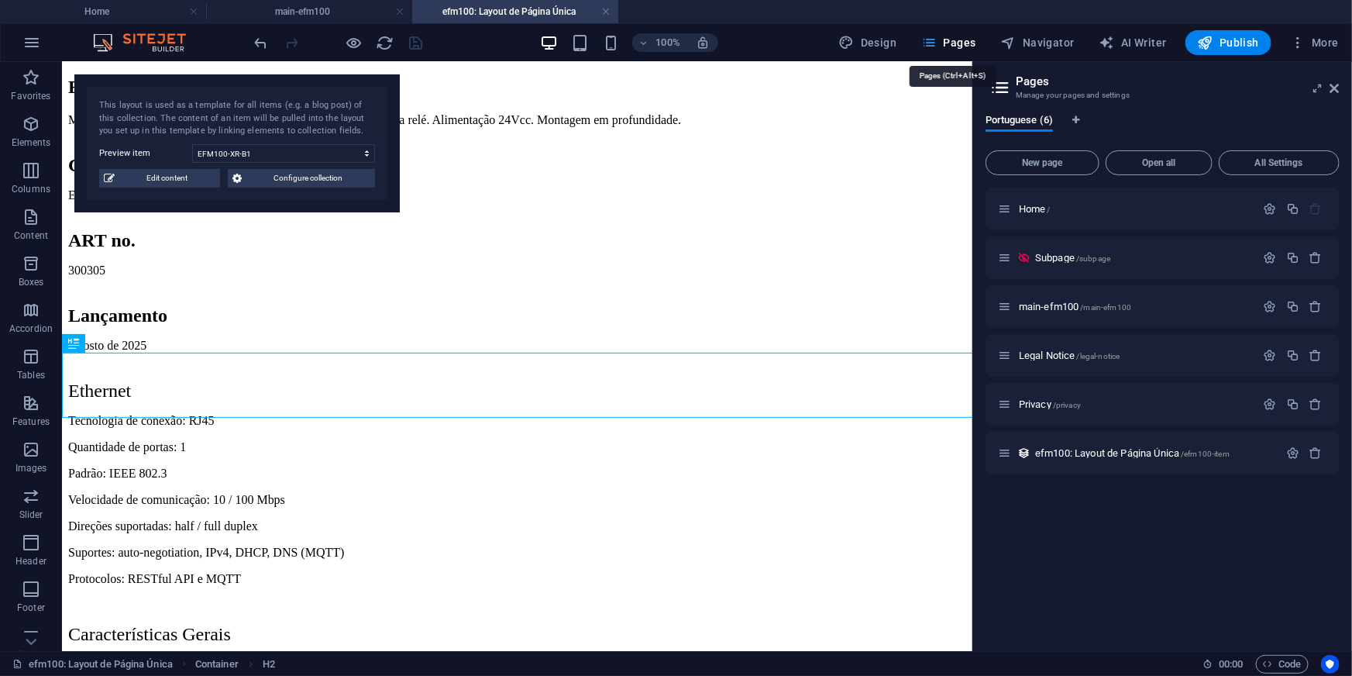
scroll to position [890, 0]
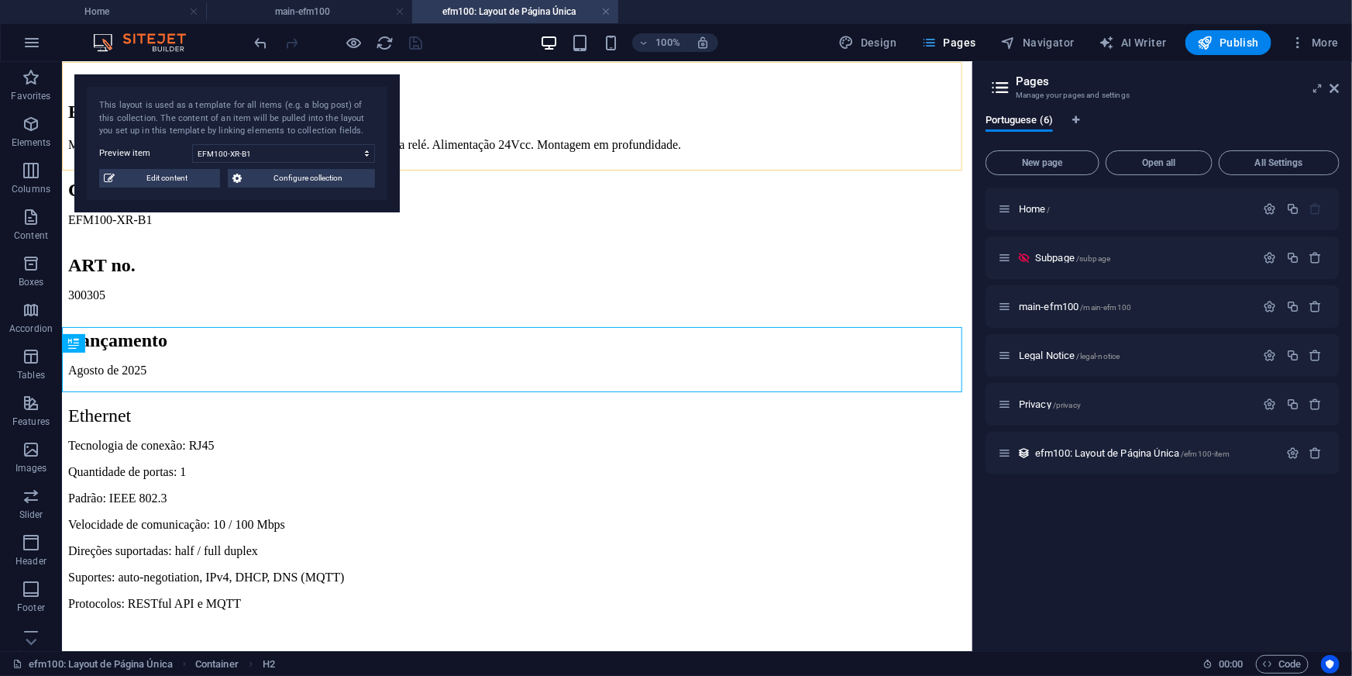
click at [956, 41] on span "Pages" at bounding box center [948, 42] width 54 height 15
click at [891, 37] on span "Design" at bounding box center [868, 42] width 58 height 15
click at [955, 40] on span "Pages" at bounding box center [948, 42] width 54 height 15
click at [1064, 42] on span "Navigator" at bounding box center [1038, 42] width 74 height 15
select select "16745779-pt"
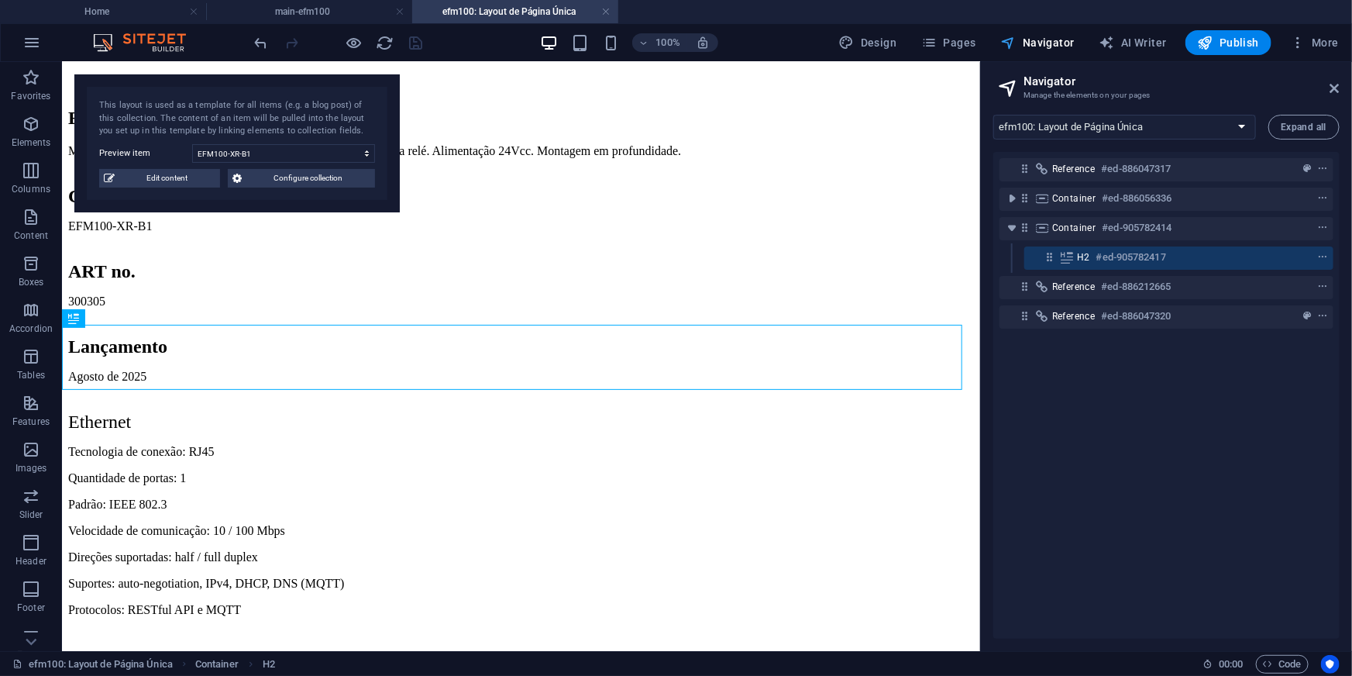
scroll to position [893, 0]
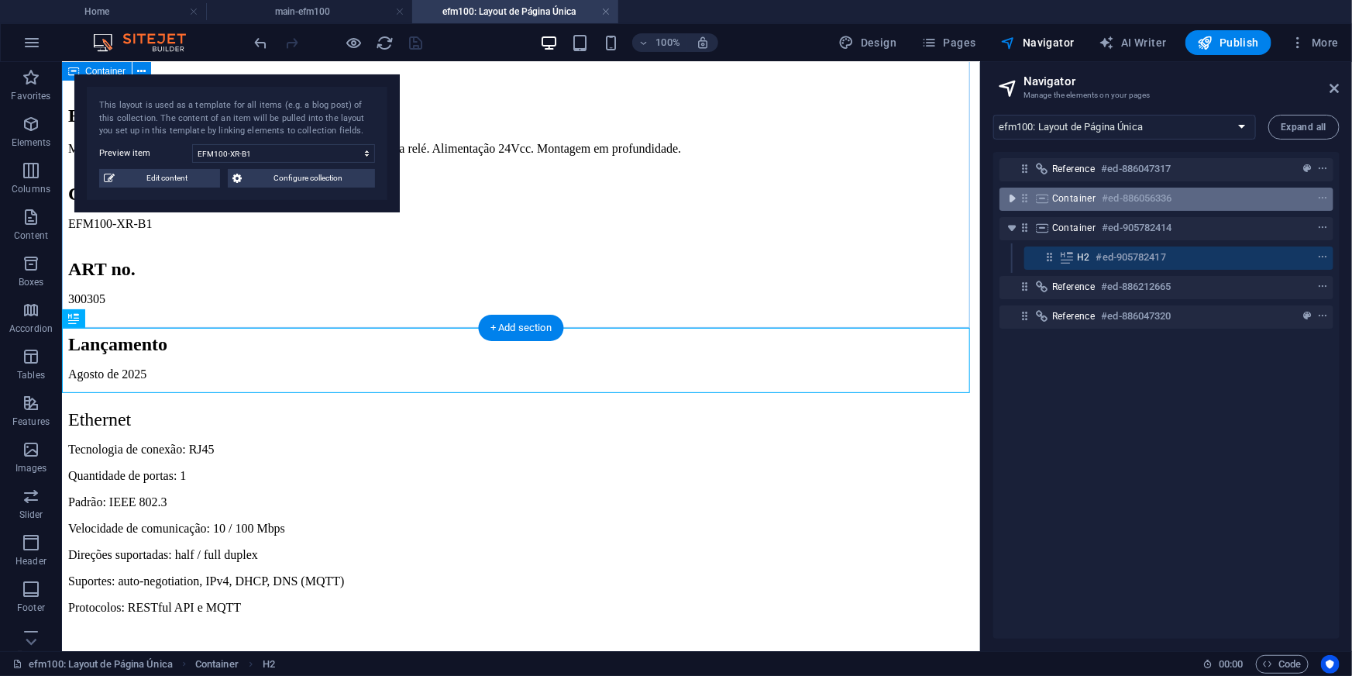
click at [1013, 195] on icon "toggle-expand" at bounding box center [1011, 198] width 15 height 15
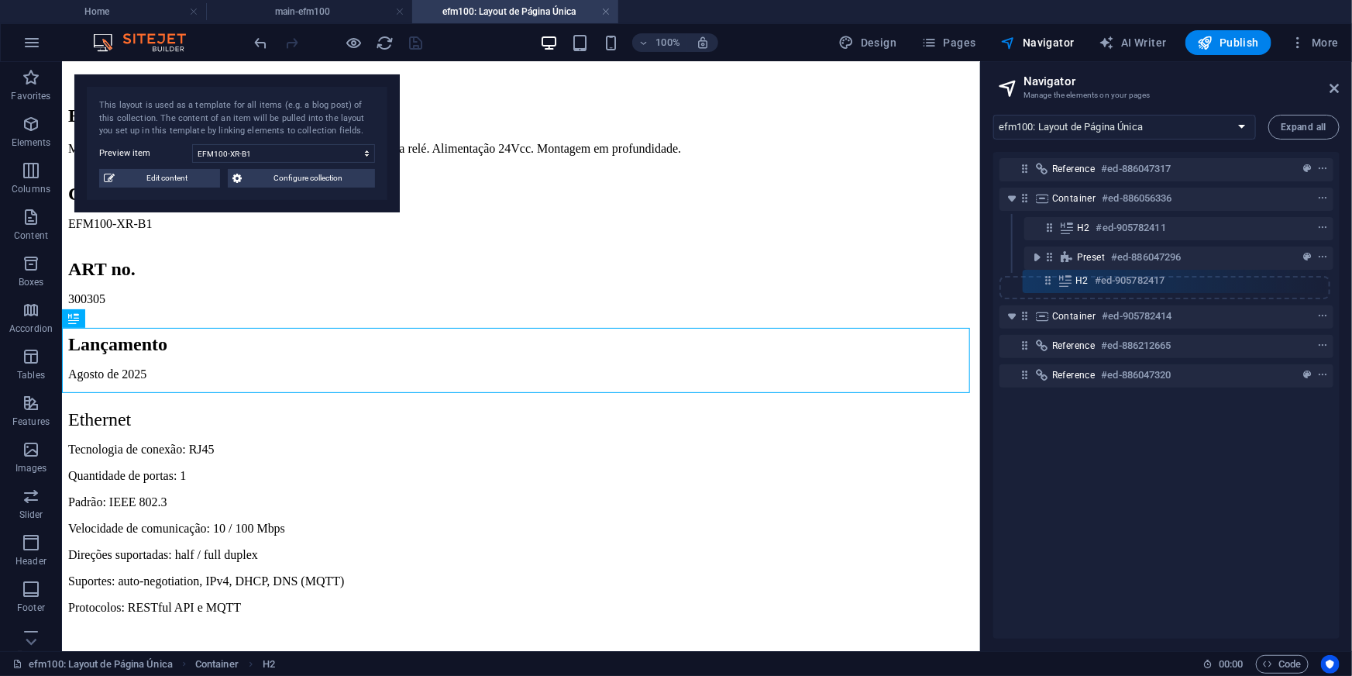
drag, startPoint x: 1047, startPoint y: 315, endPoint x: 1045, endPoint y: 274, distance: 40.3
click at [1045, 274] on div "Reference #ed-886047317 Container #ed-886056336 H2 #ed-905782411 Preset #ed-886…" at bounding box center [1166, 395] width 346 height 487
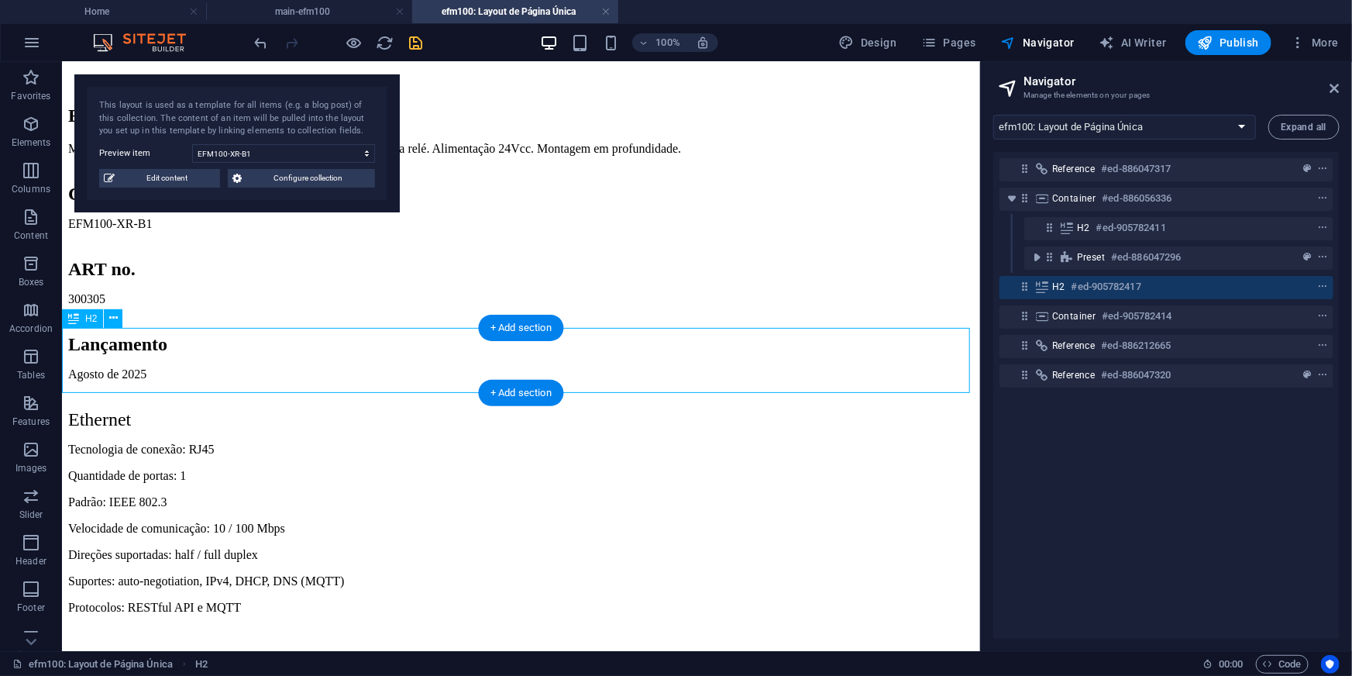
click at [1014, 284] on div "H2 #ed-905782417" at bounding box center [1166, 287] width 334 height 23
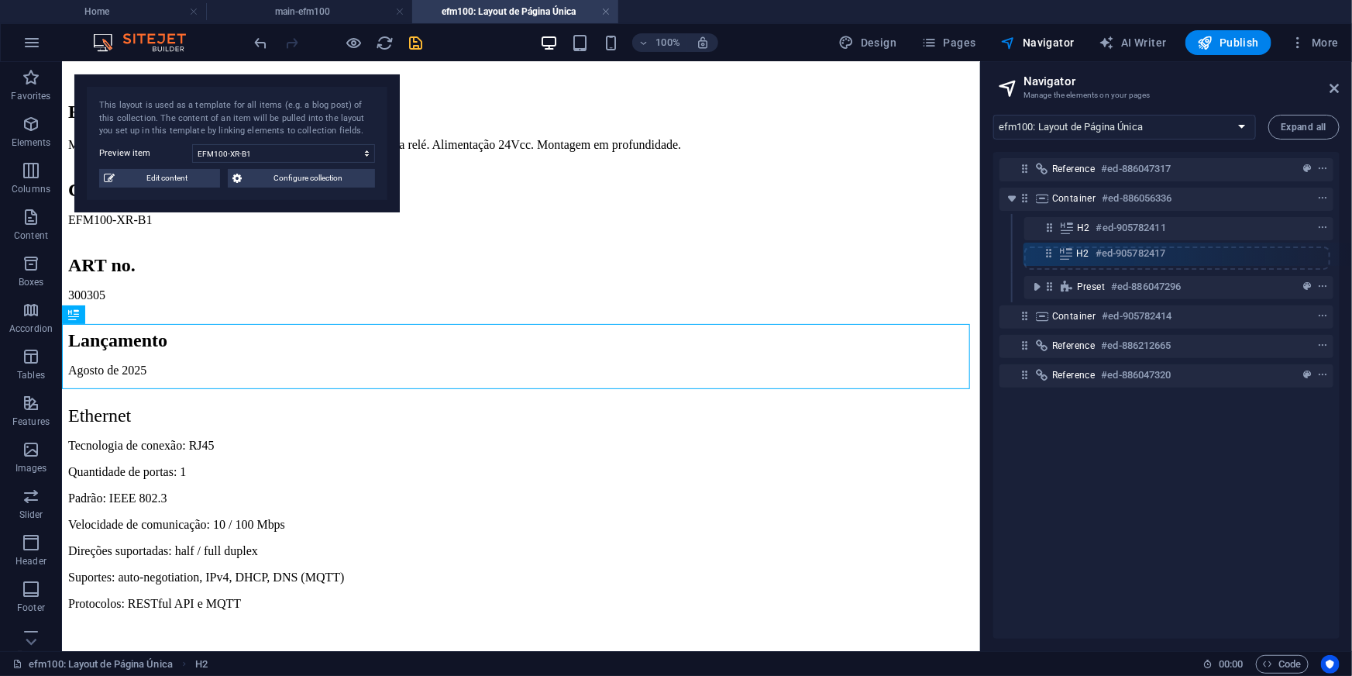
drag, startPoint x: 1020, startPoint y: 285, endPoint x: 1047, endPoint y: 246, distance: 47.3
click at [1047, 246] on div "Reference #ed-886047317 Container #ed-886056336 H2 #ed-905782411 Preset #ed-886…" at bounding box center [1166, 395] width 346 height 487
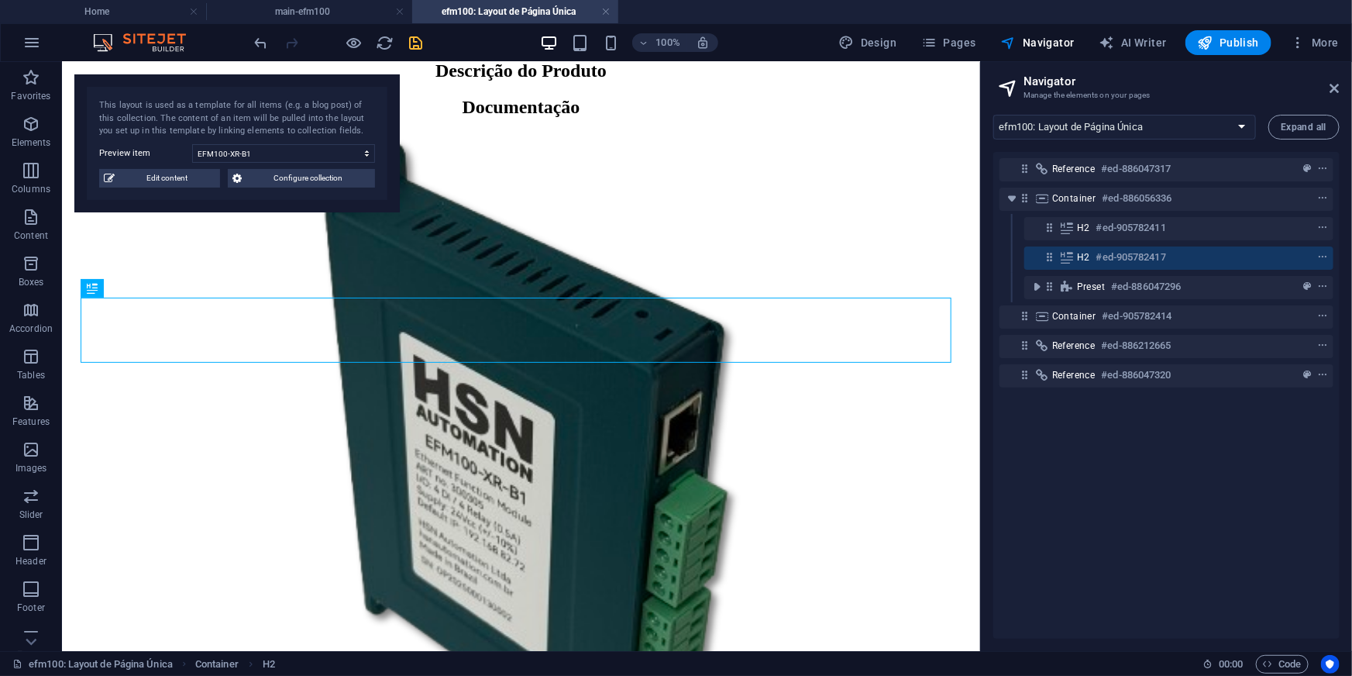
scroll to position [0, 0]
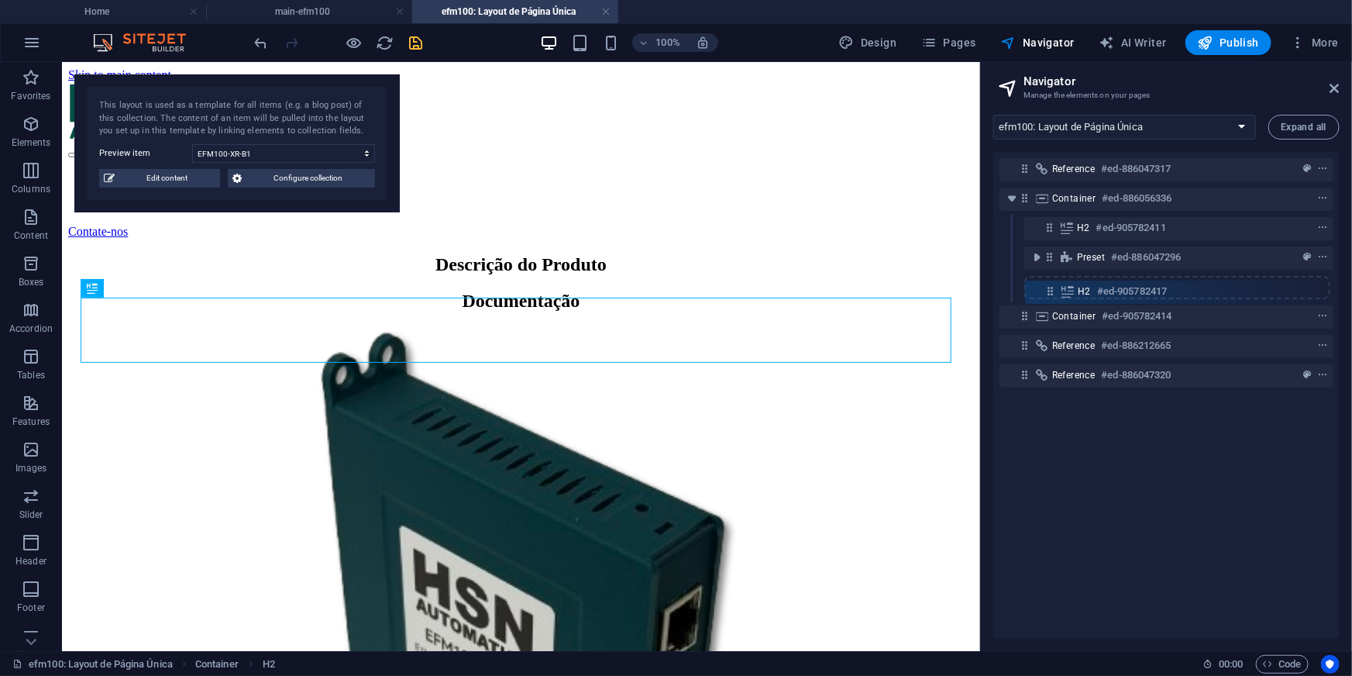
drag, startPoint x: 1053, startPoint y: 259, endPoint x: 1054, endPoint y: 287, distance: 28.7
click at [1054, 287] on div "Reference #ed-886047317 Container #ed-886056336 H2 #ed-905782411 H2 #ed-9057824…" at bounding box center [1166, 395] width 346 height 487
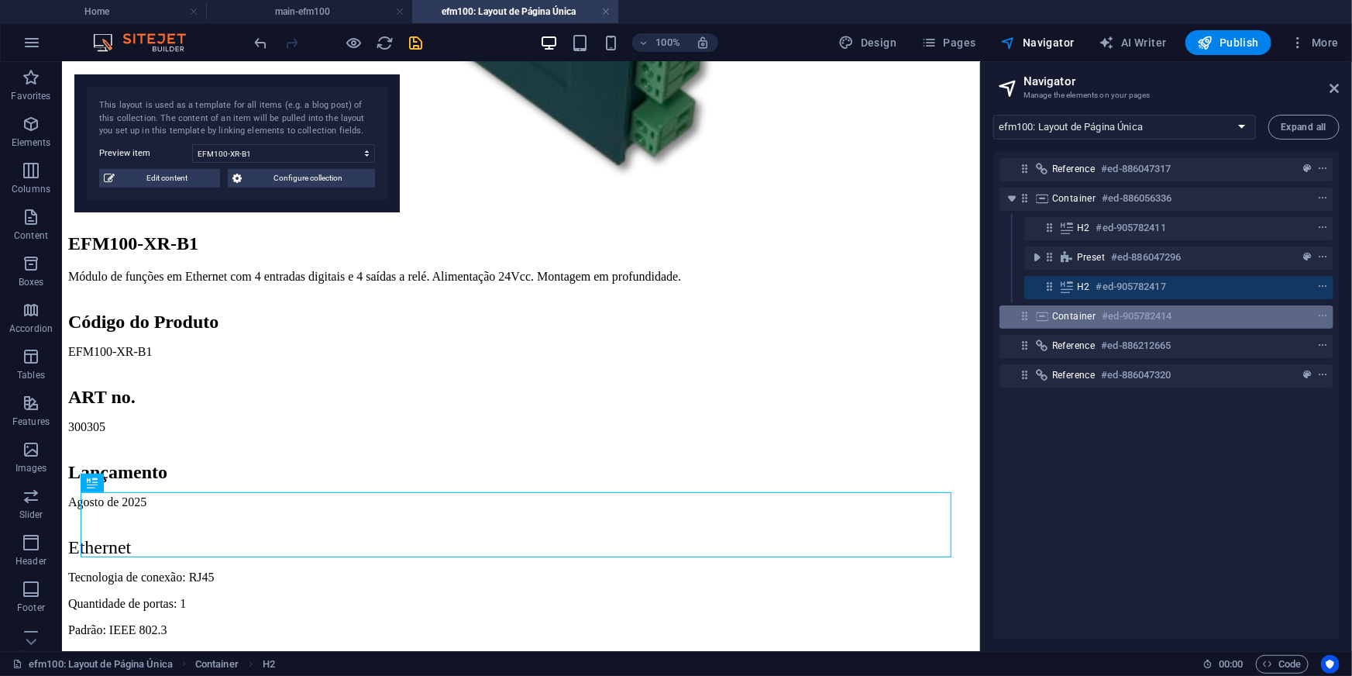
scroll to position [834, 0]
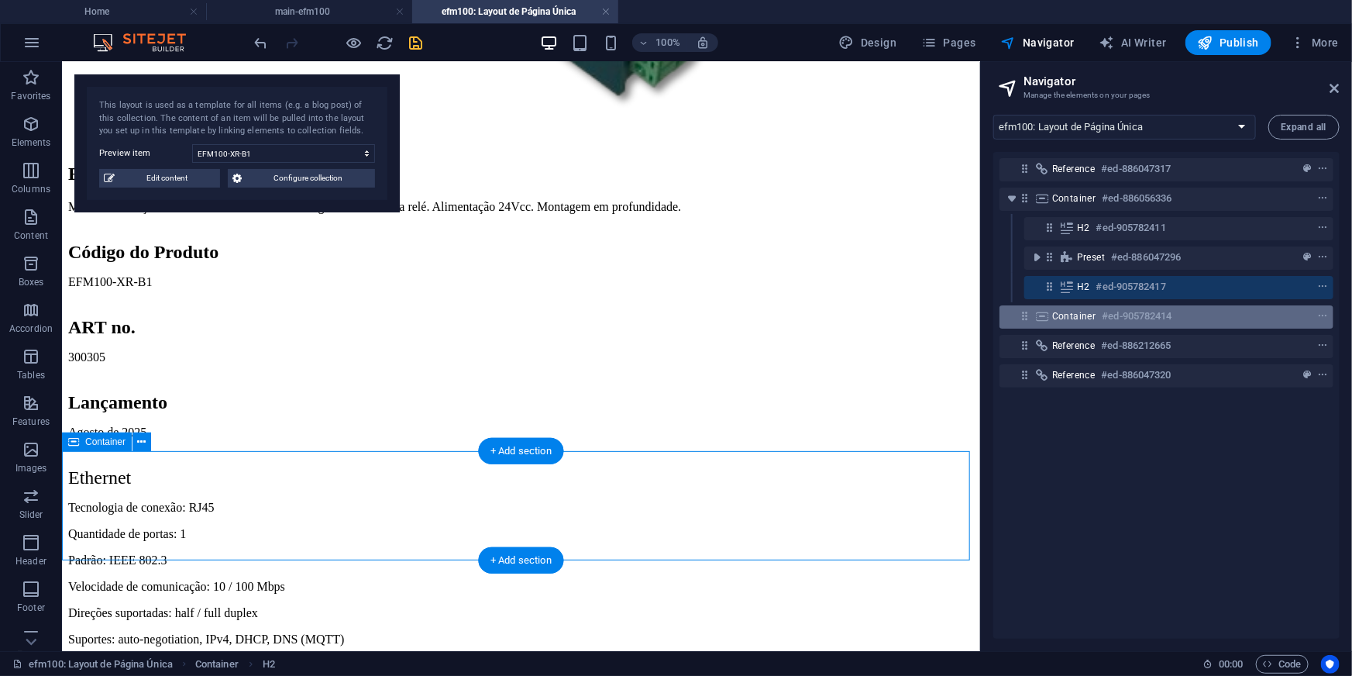
click at [1020, 319] on icon at bounding box center [1024, 315] width 13 height 13
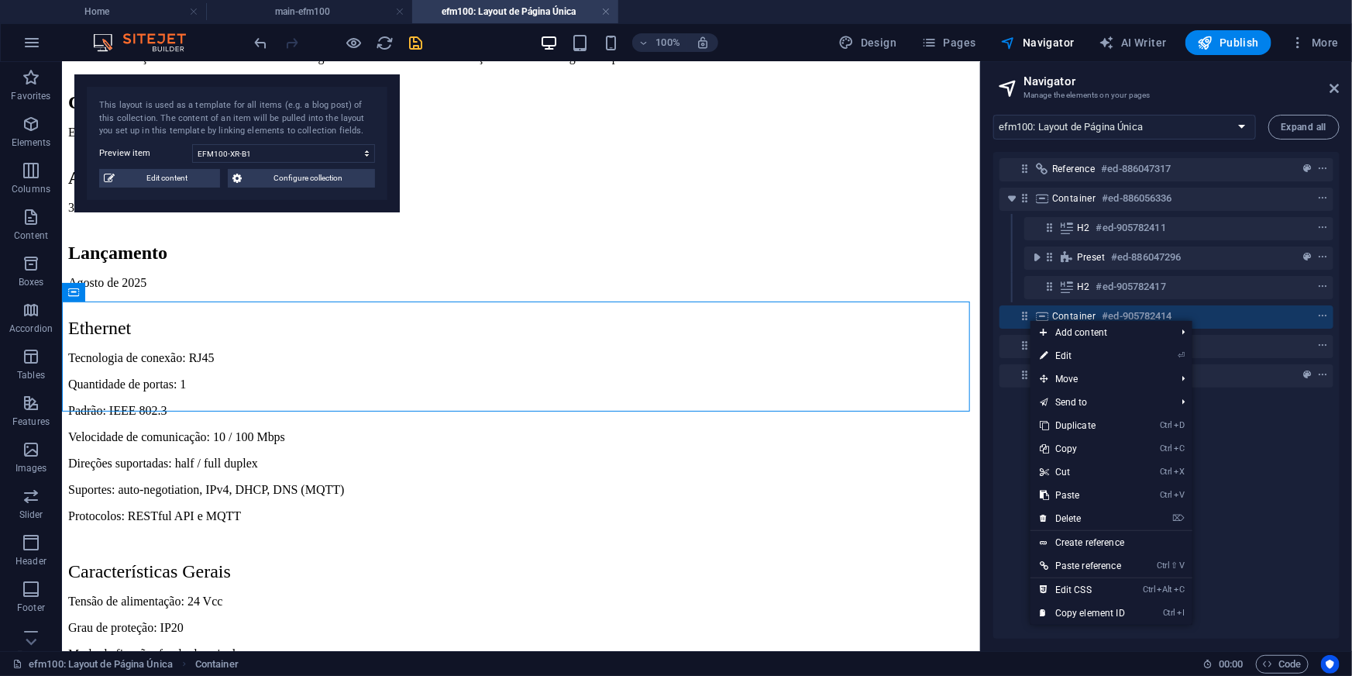
click at [1073, 511] on link "⌦ Delete" at bounding box center [1082, 518] width 104 height 23
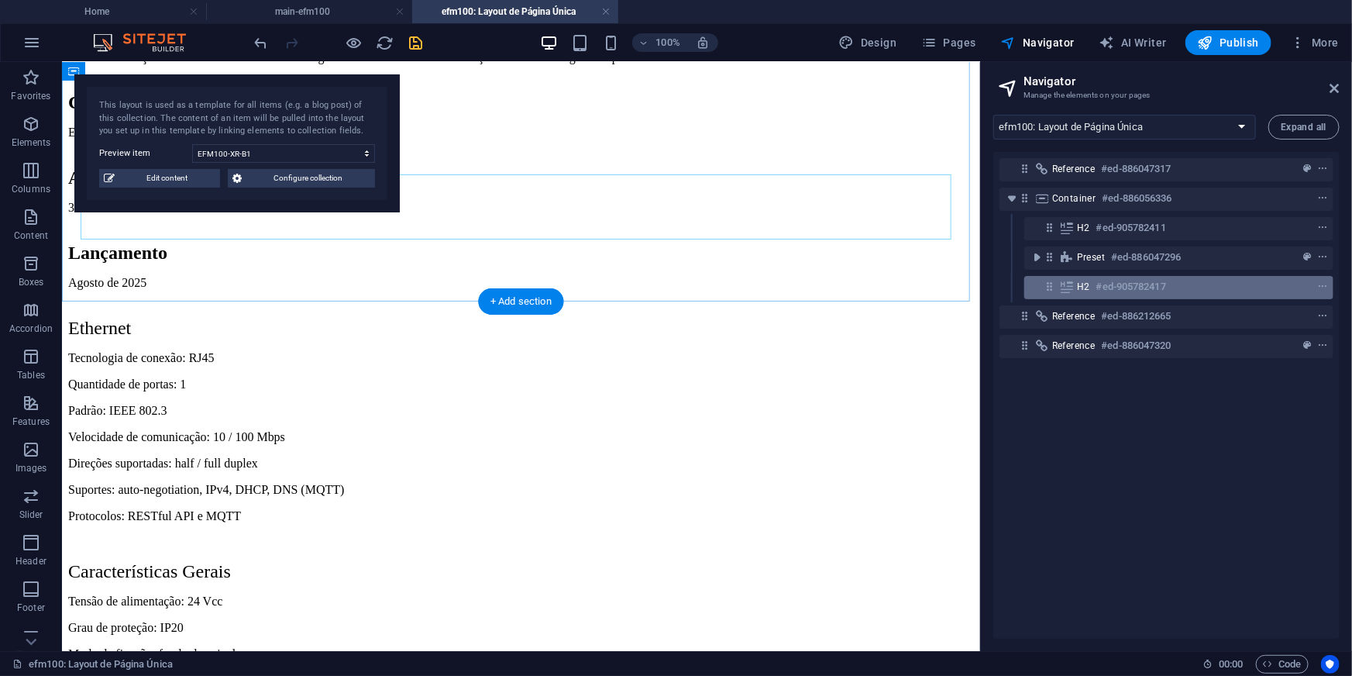
click at [1049, 291] on icon at bounding box center [1049, 286] width 13 height 13
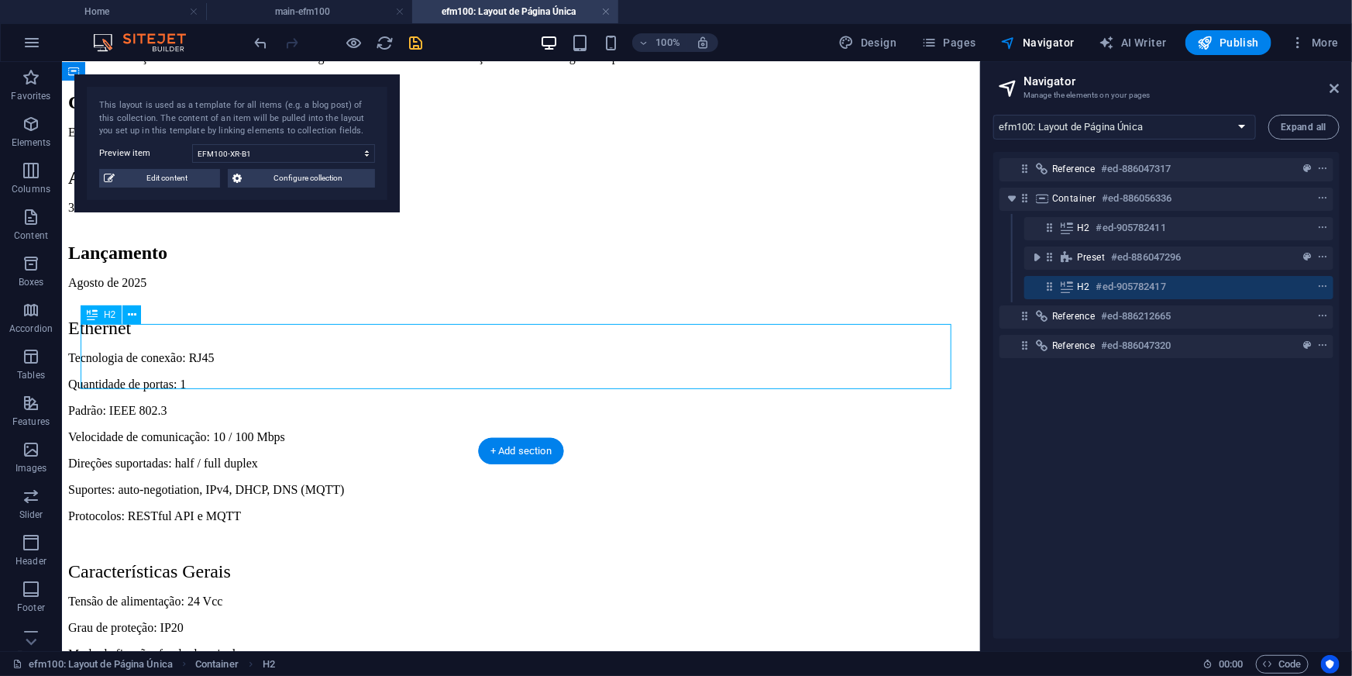
scroll to position [834, 0]
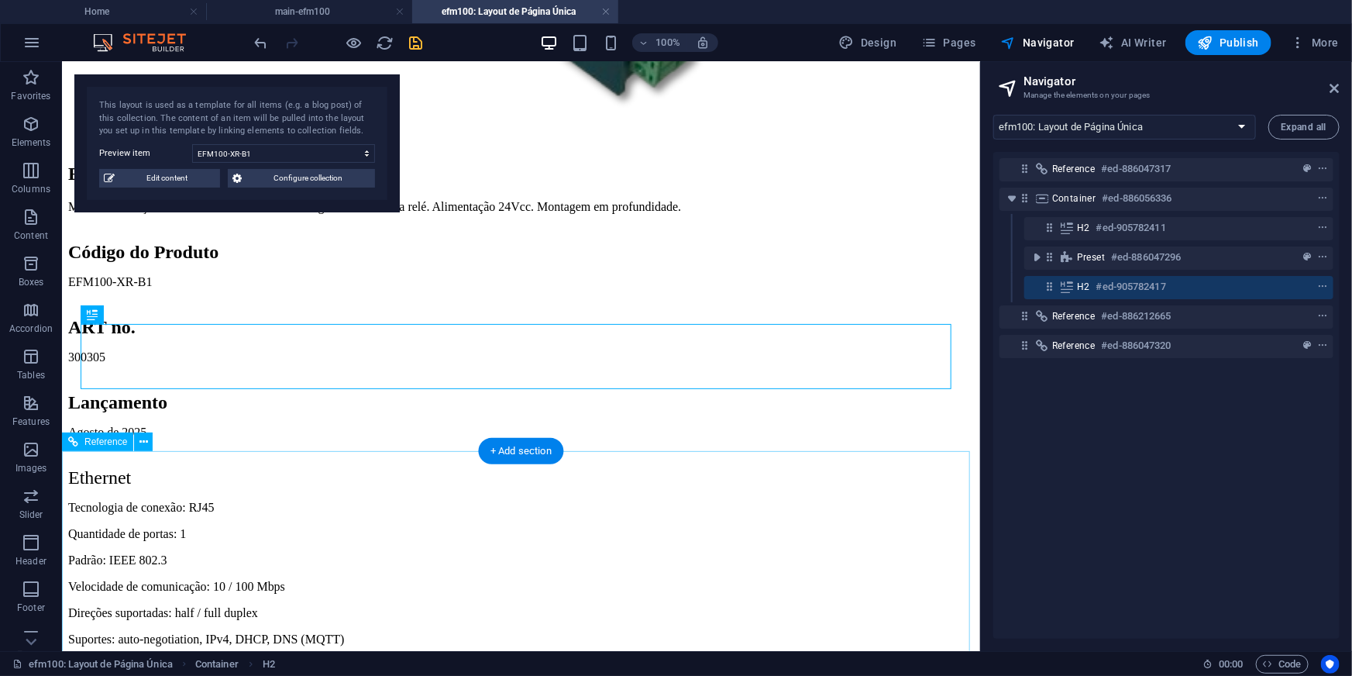
click at [736, 427] on div "Descrição do Produto EFM100-XR-B1 Módulo de funções em Ethernet com 4 entradas …" at bounding box center [520, 482] width 906 height 2127
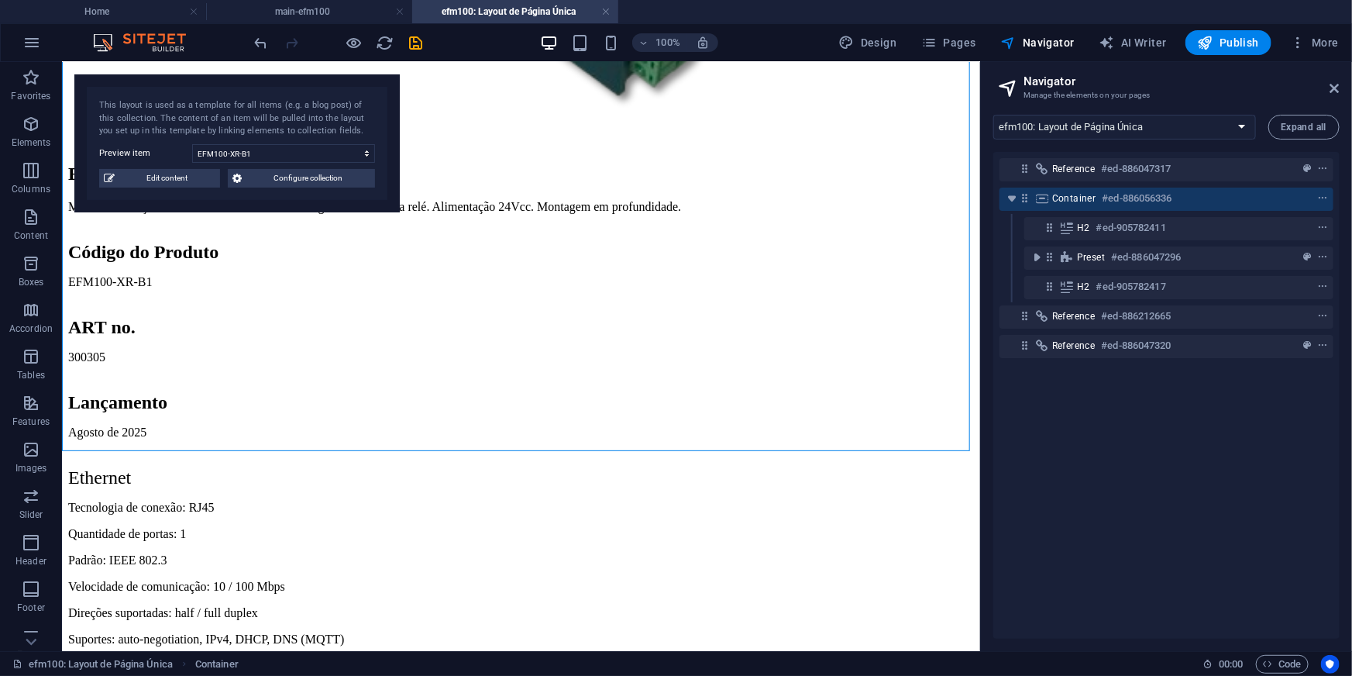
click at [423, 40] on icon "save" at bounding box center [417, 43] width 18 height 18
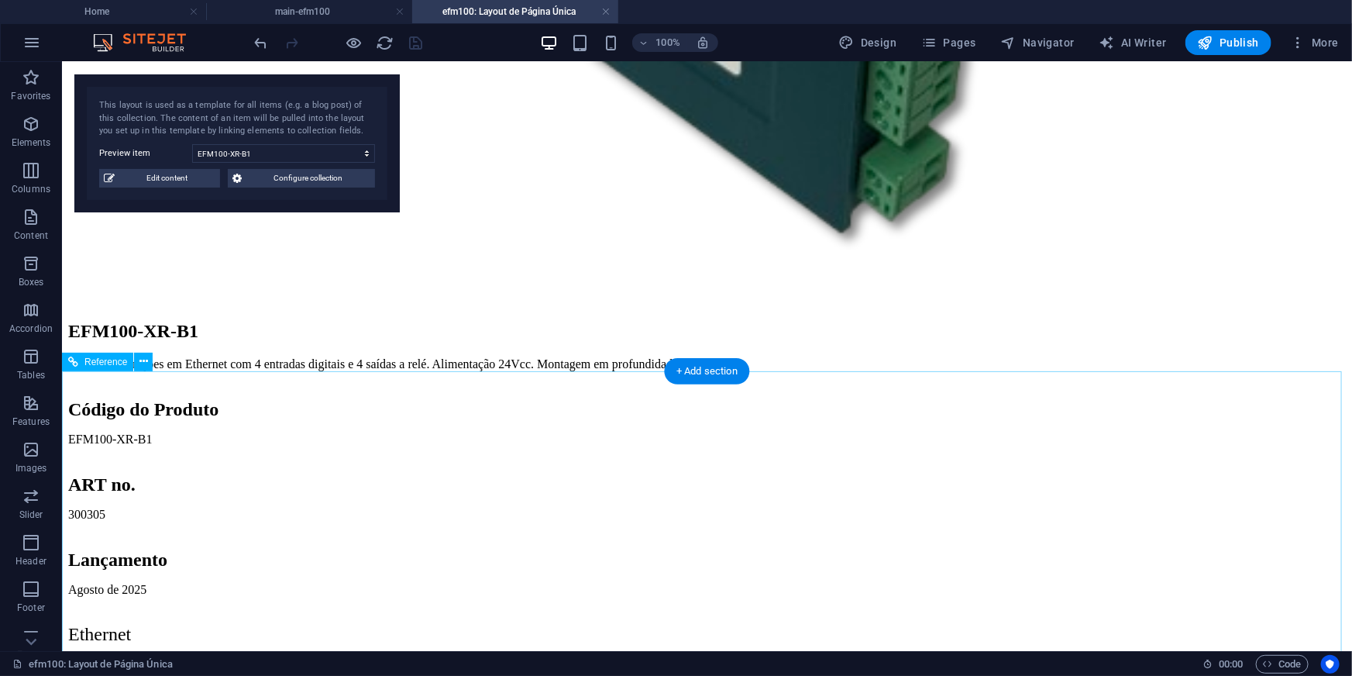
scroll to position [998, 0]
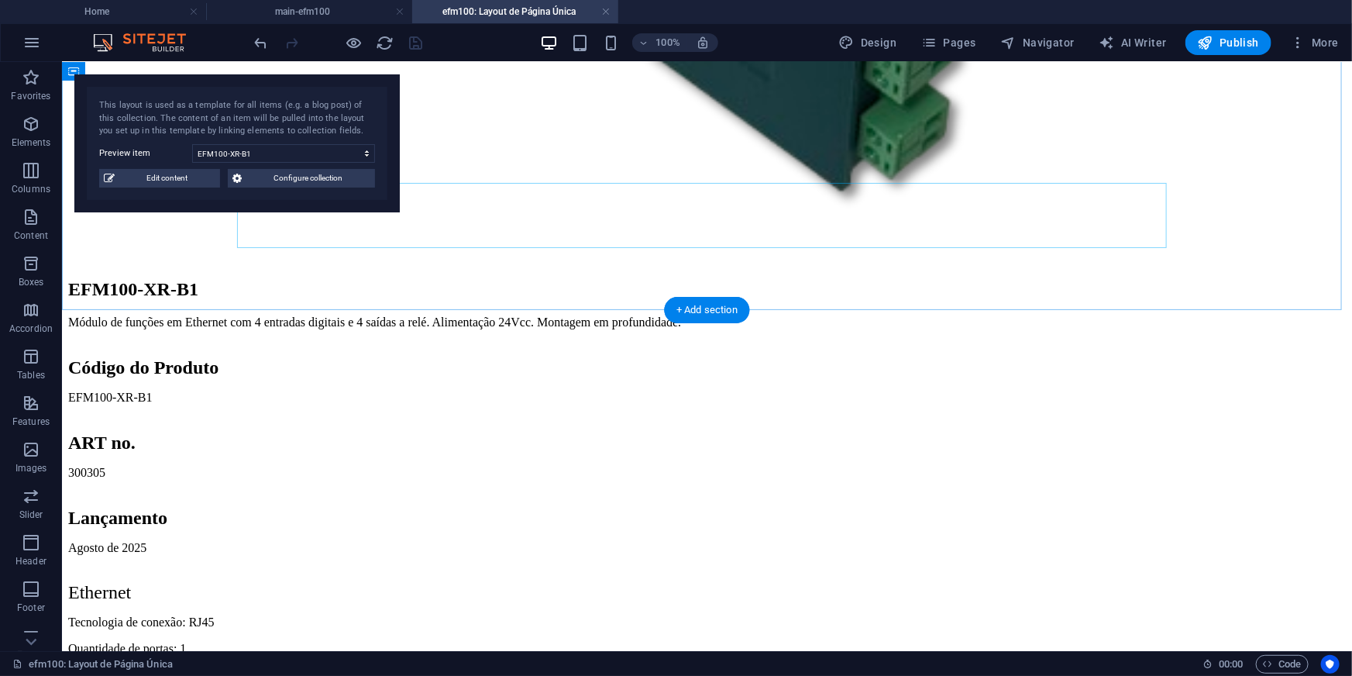
click at [848, 286] on div "Descrição do Produto EFM100-XR-B1 Módulo de funções em Ethernet com 4 entradas …" at bounding box center [706, 458] width 1278 height 2406
click at [459, 4] on h4 "efm100: Layout de Página Única" at bounding box center [515, 11] width 206 height 17
click at [868, 280] on div "Descrição do Produto EFM100-XR-B1 Módulo de funções em Ethernet com 4 entradas …" at bounding box center [706, 458] width 1278 height 2406
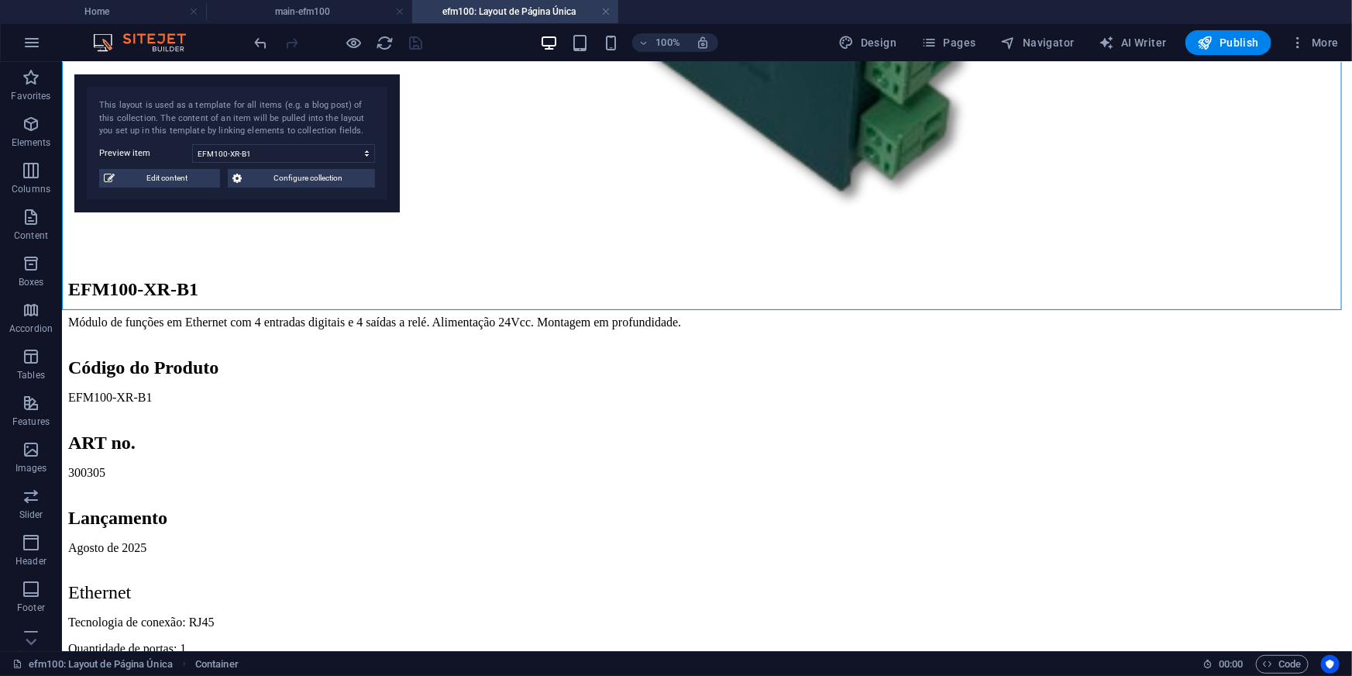
scroll to position [951, 0]
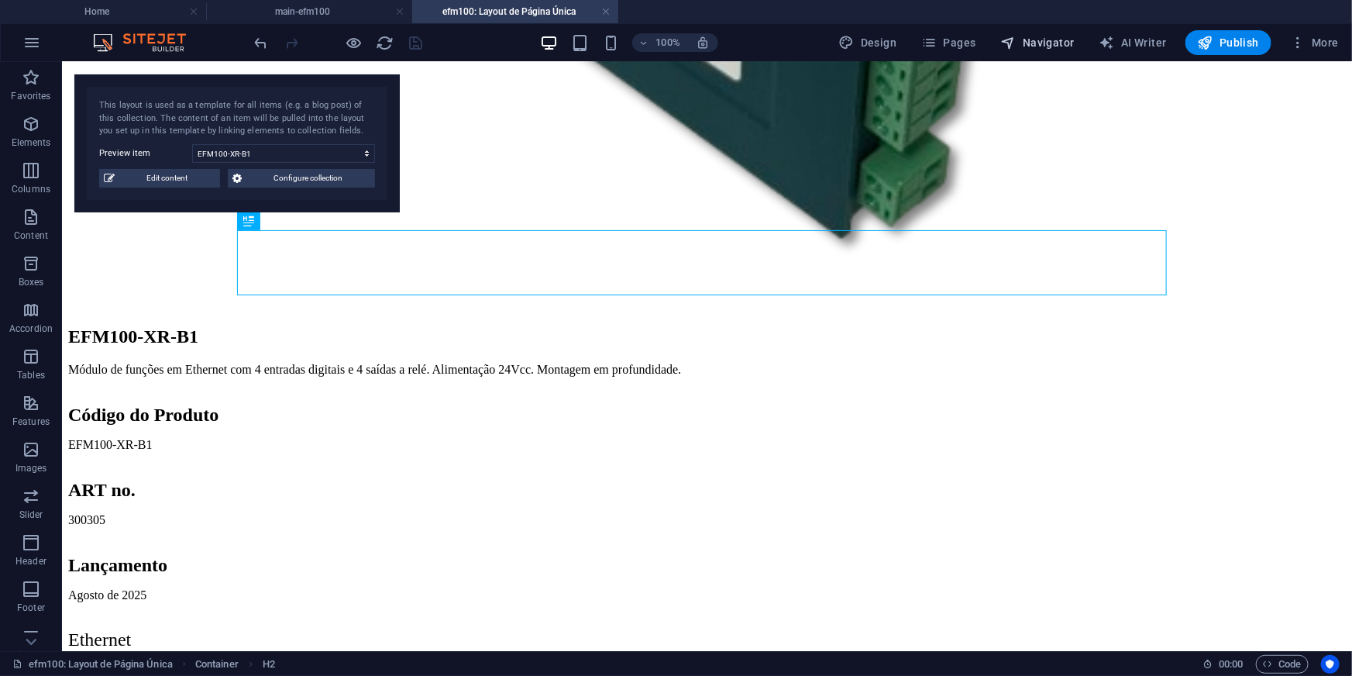
click at [1030, 35] on span "Navigator" at bounding box center [1038, 42] width 74 height 15
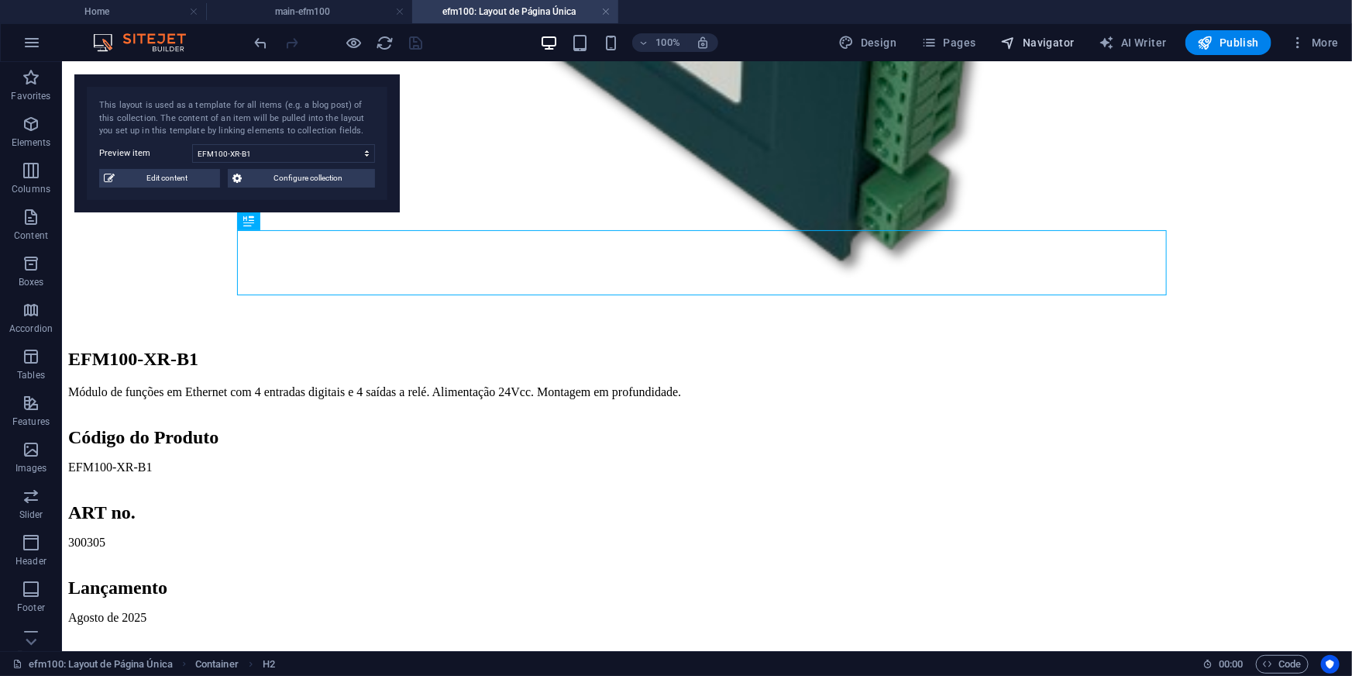
select select "16745779-pt"
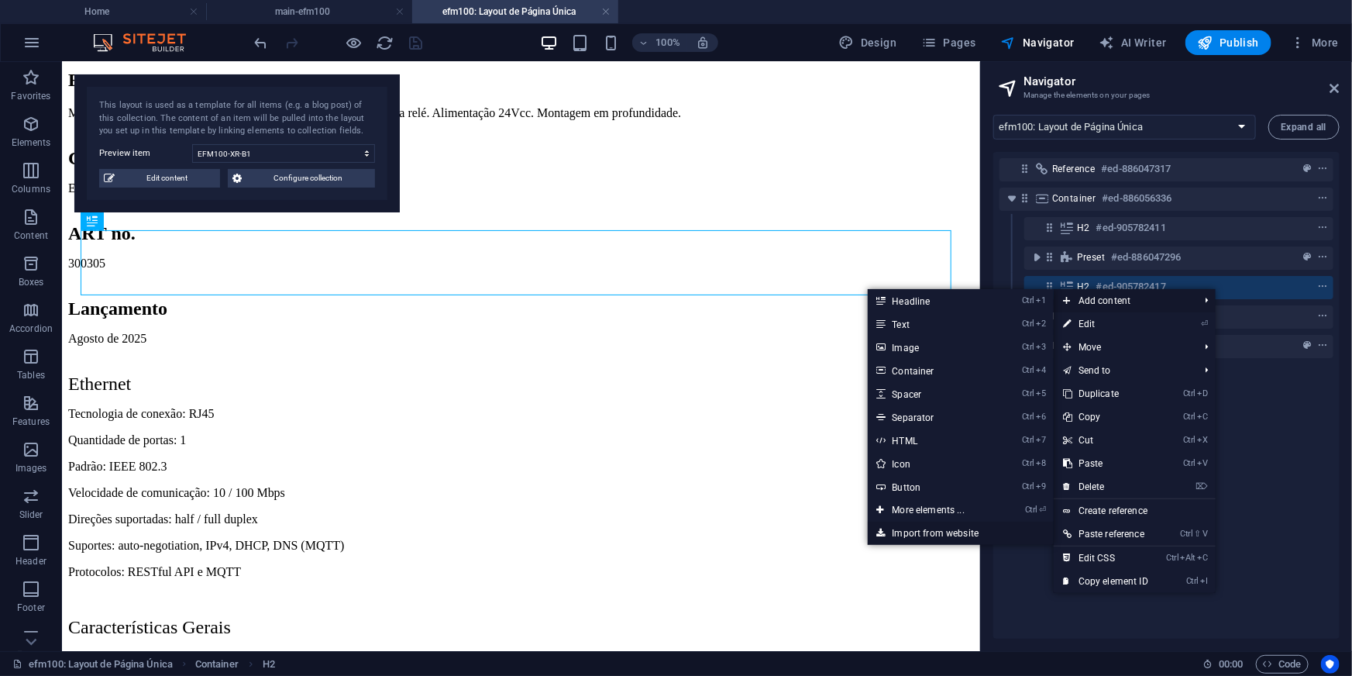
click at [903, 533] on link "Import from website" at bounding box center [961, 532] width 186 height 23
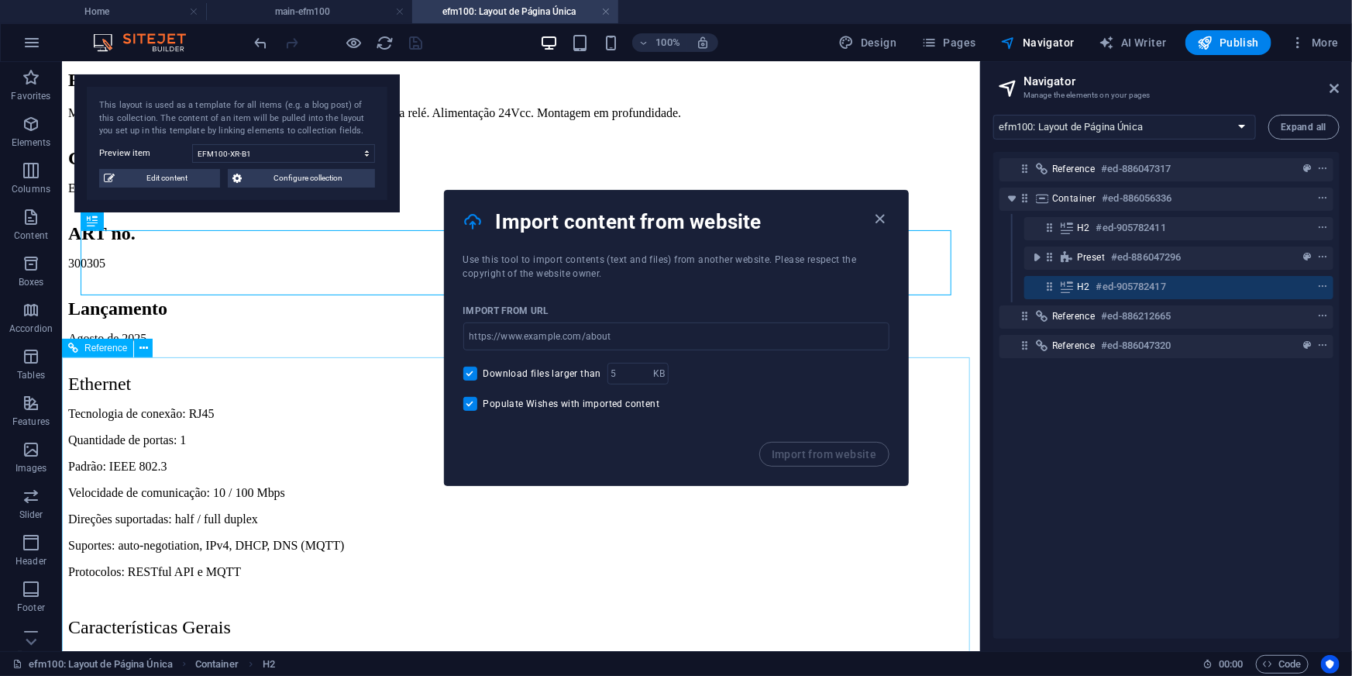
scroll to position [951, 0]
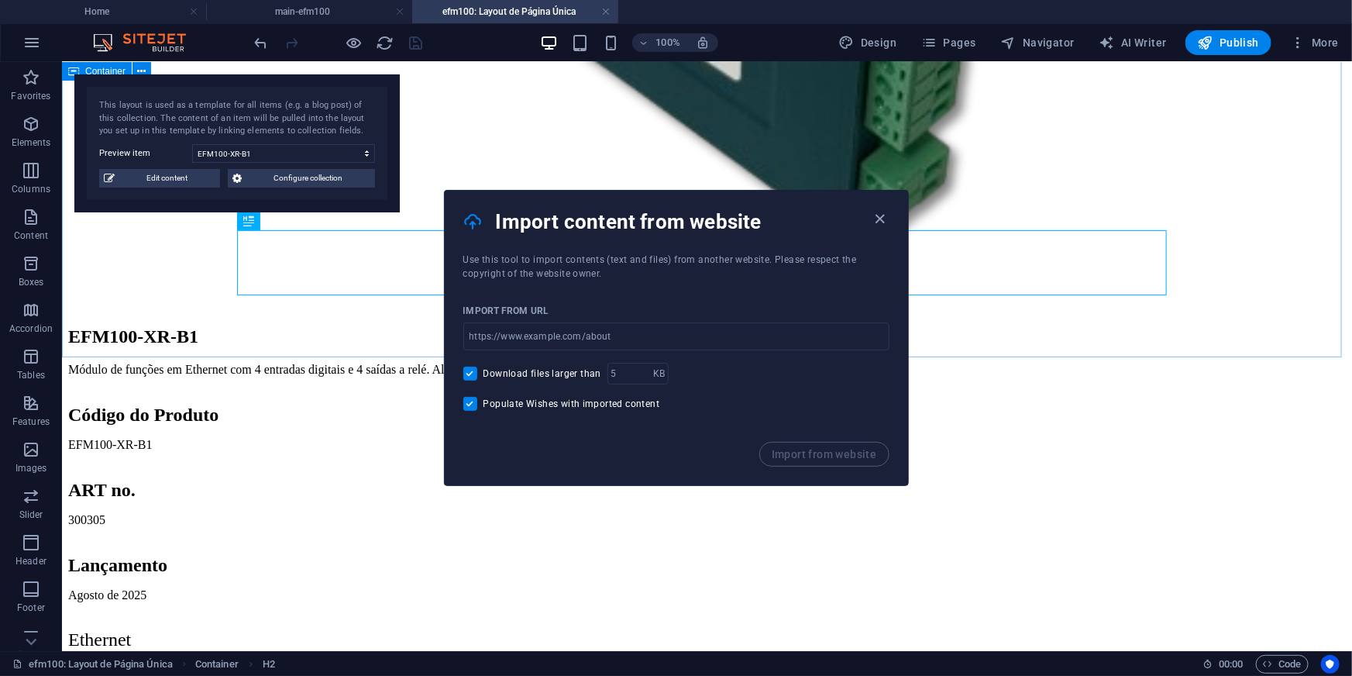
click at [1192, 301] on div "Descrição do Produto EFM100-XR-B1 Módulo de funções em Ethernet com 4 entradas …" at bounding box center [706, 506] width 1278 height 2406
click at [868, 217] on h4 "Import content from website" at bounding box center [683, 221] width 375 height 25
click at [886, 214] on icon "button" at bounding box center [880, 219] width 18 height 18
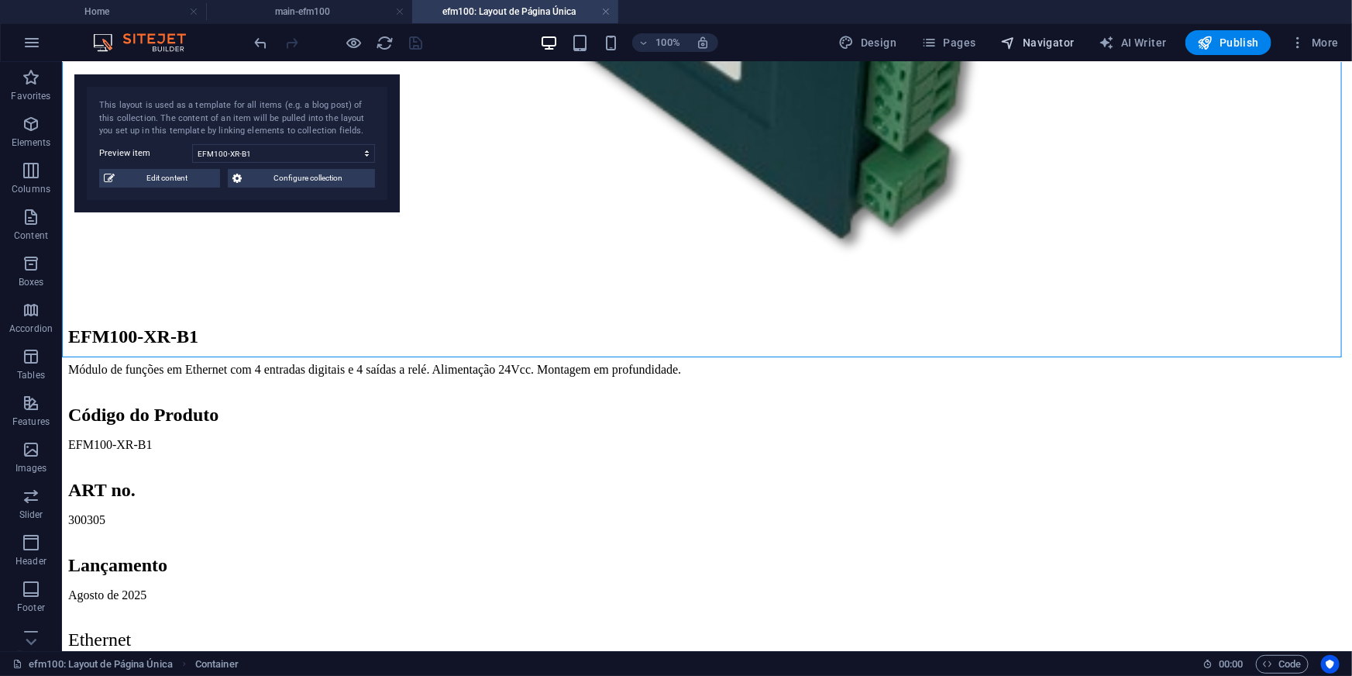
click at [1014, 42] on icon "button" at bounding box center [1008, 42] width 15 height 15
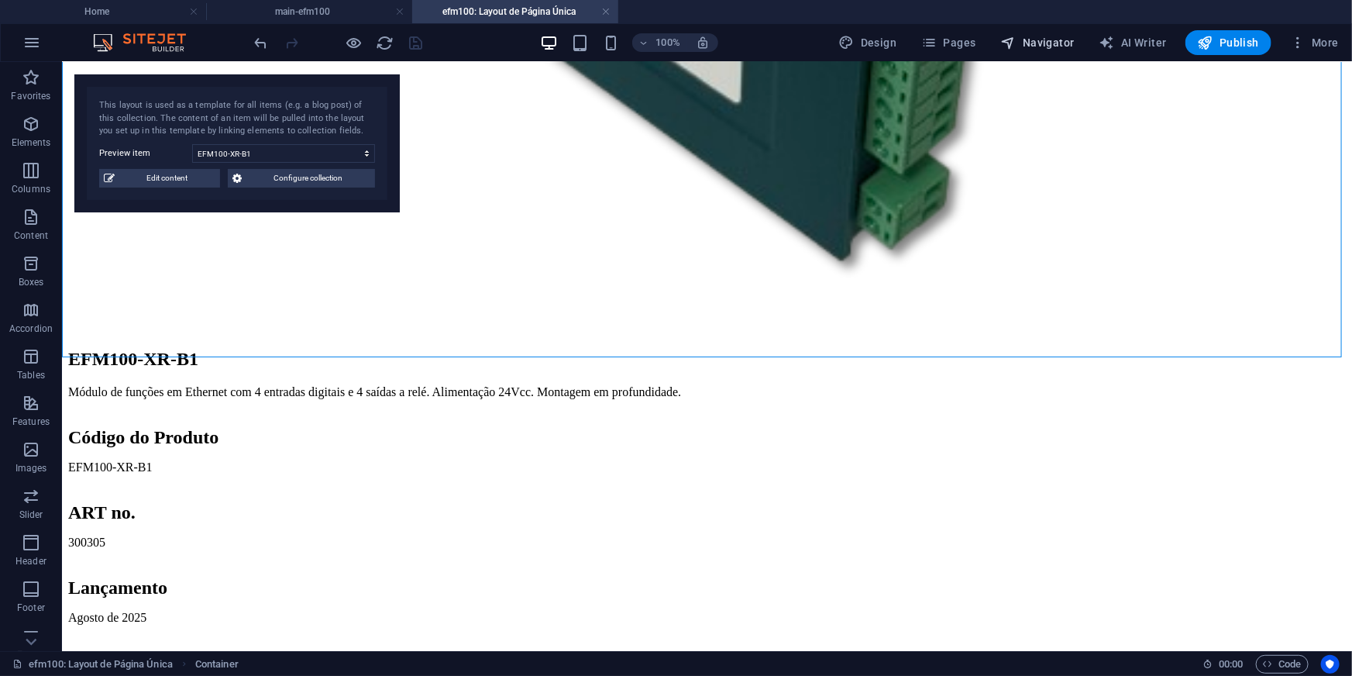
select select "16745779-pt"
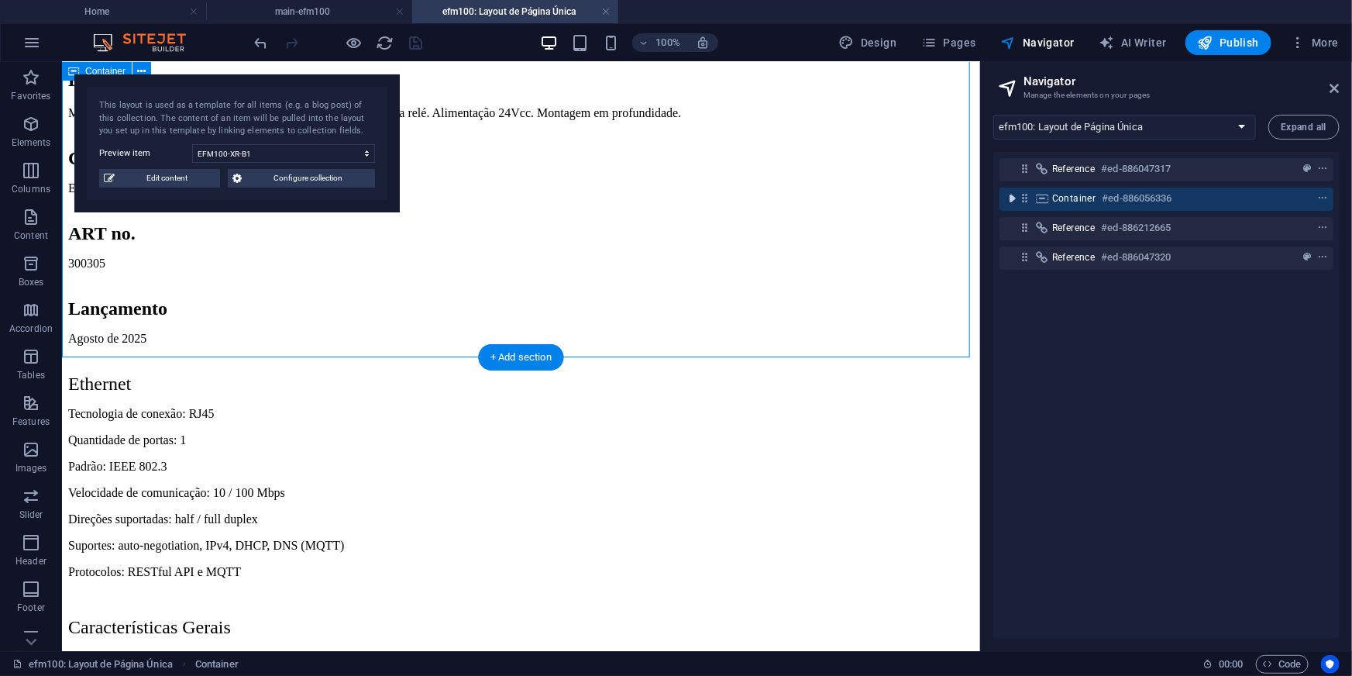
click at [1014, 201] on icon "toggle-expand" at bounding box center [1011, 198] width 15 height 15
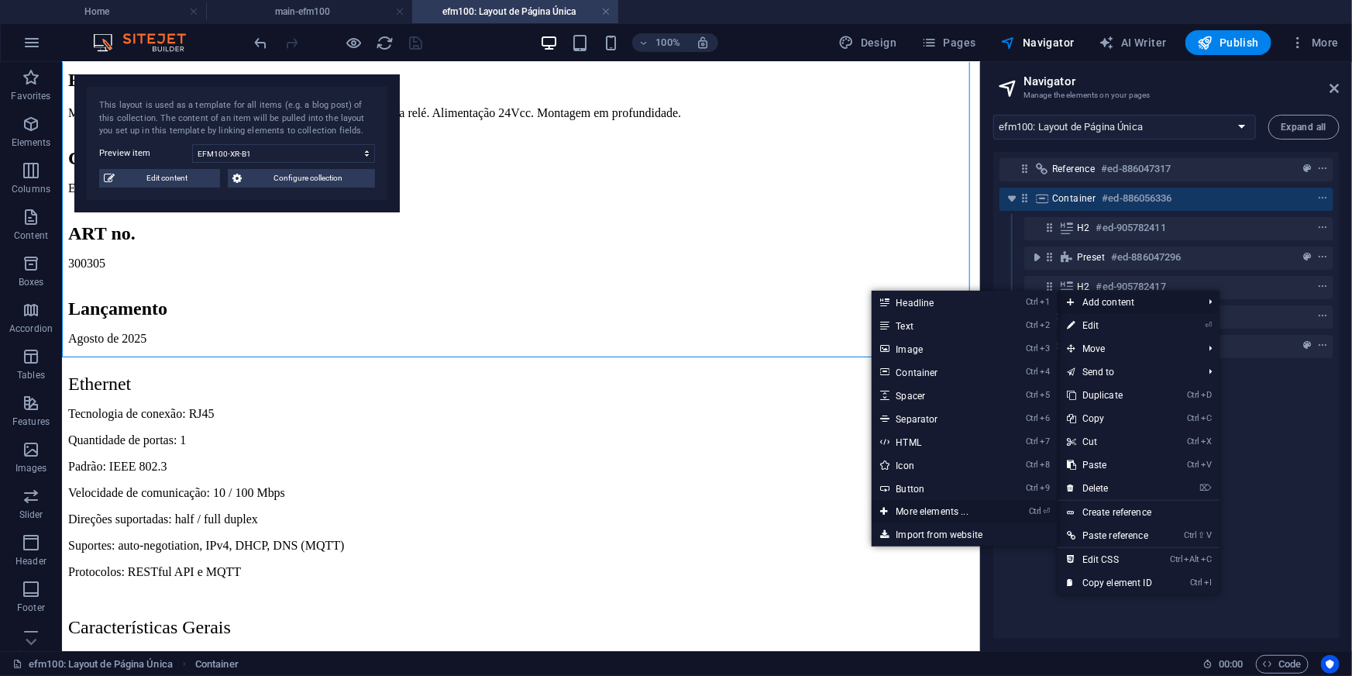
click at [909, 513] on link "Ctrl ⏎ More elements ..." at bounding box center [936, 511] width 128 height 23
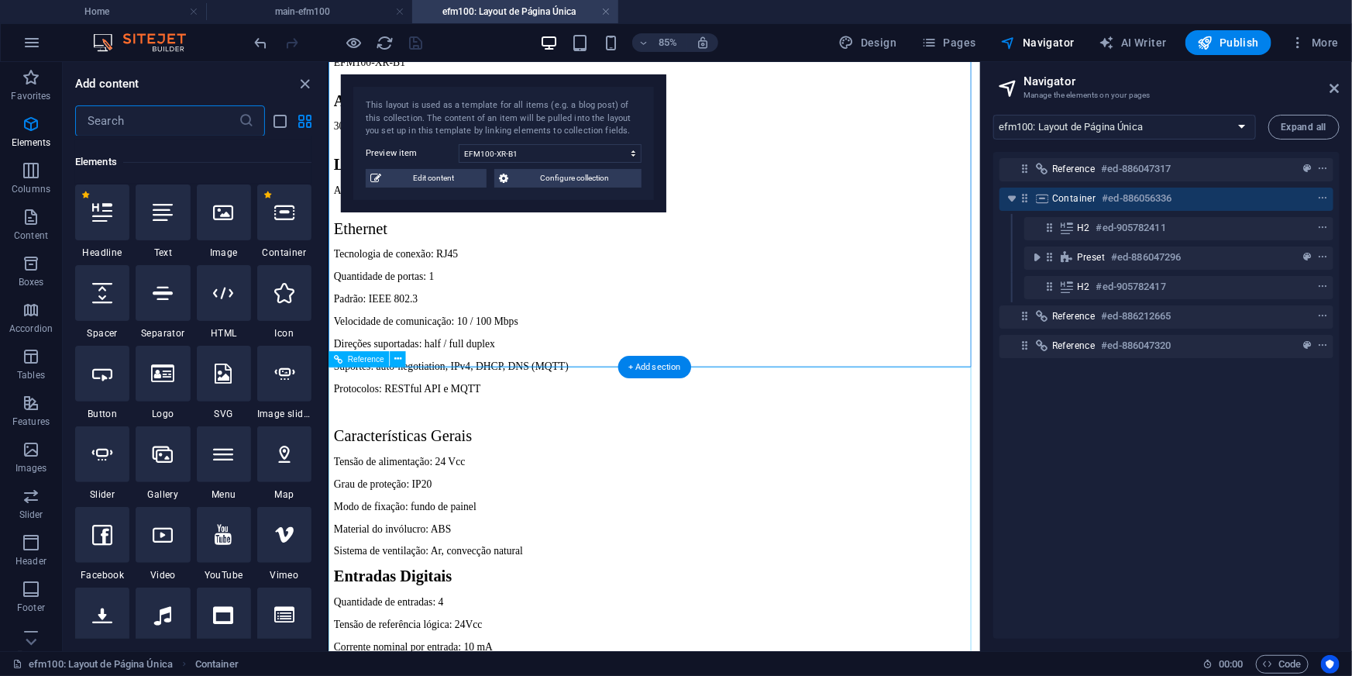
scroll to position [164, 0]
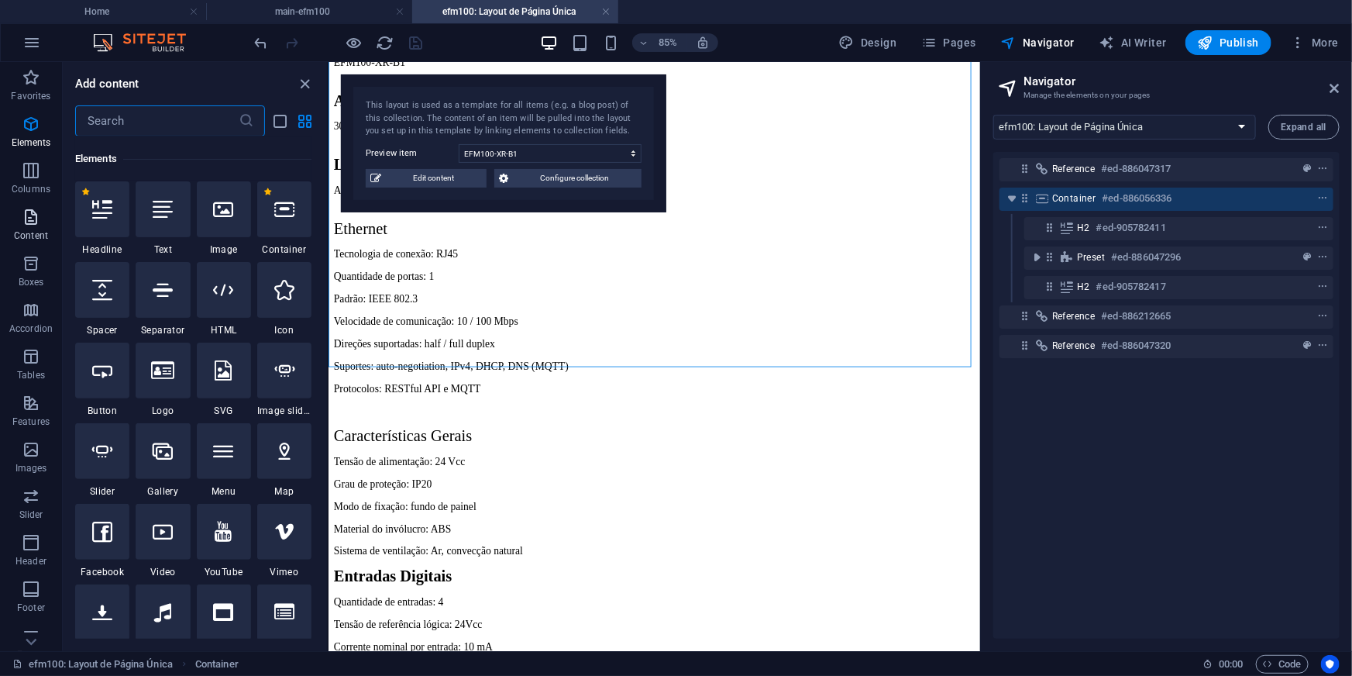
click at [22, 214] on icon "button" at bounding box center [31, 217] width 19 height 19
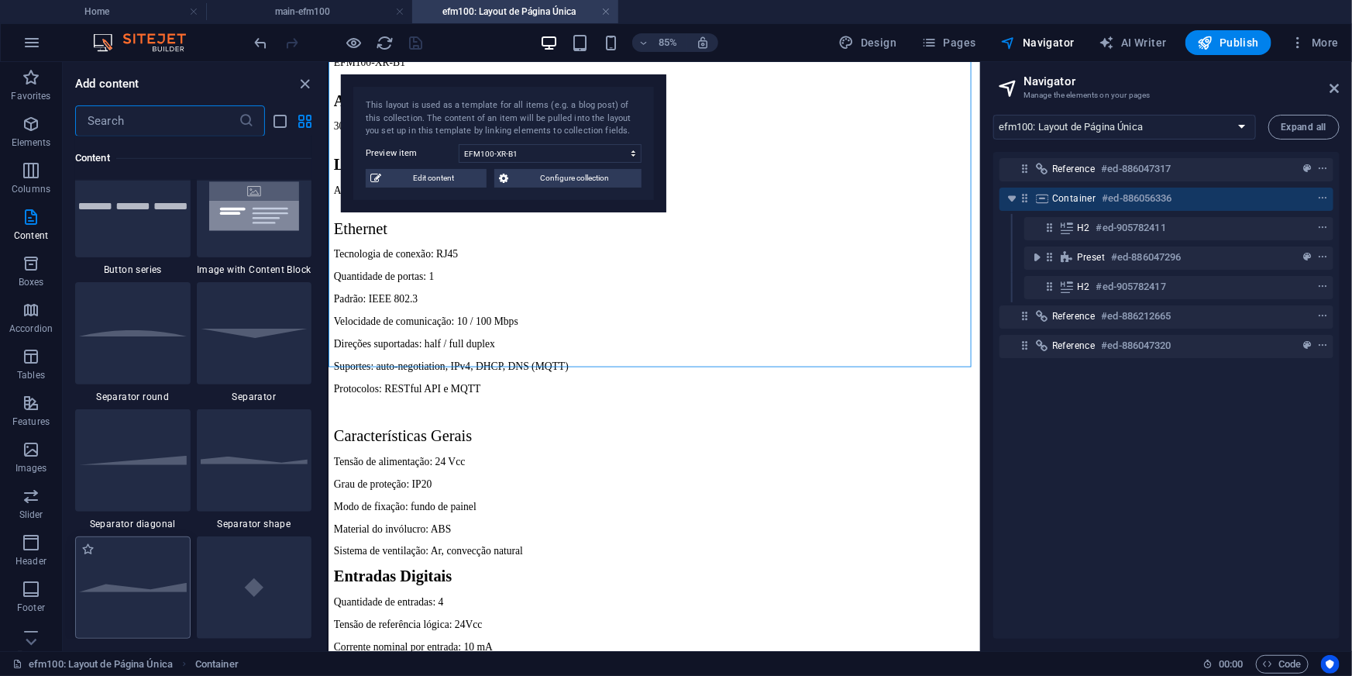
scroll to position [4048, 0]
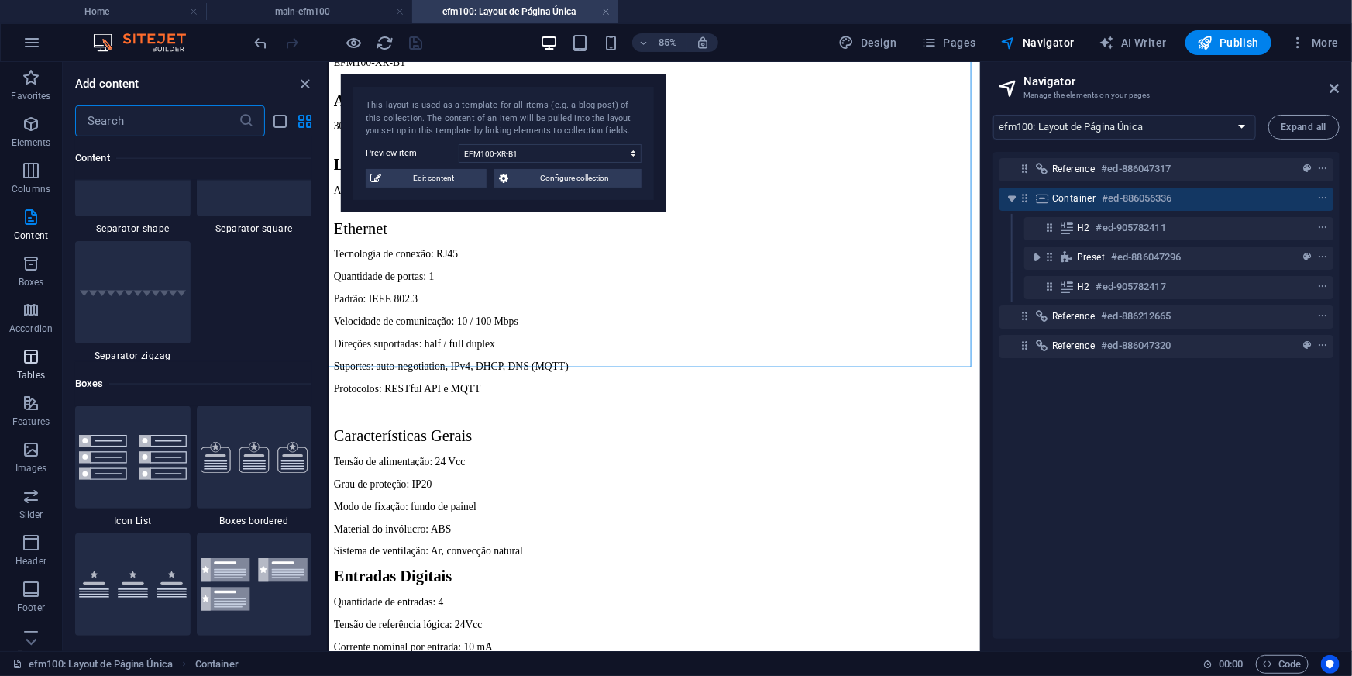
click at [25, 363] on icon "button" at bounding box center [31, 356] width 19 height 19
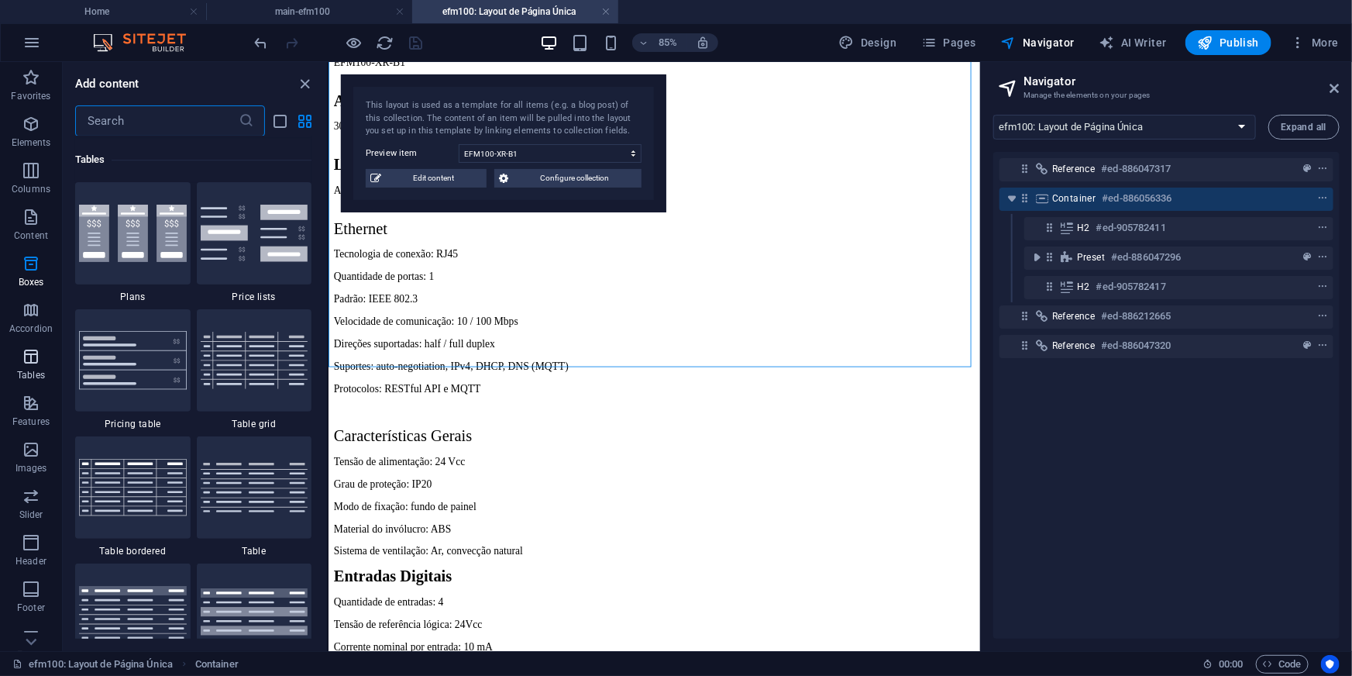
scroll to position [5365, 0]
click at [253, 371] on img at bounding box center [255, 359] width 108 height 57
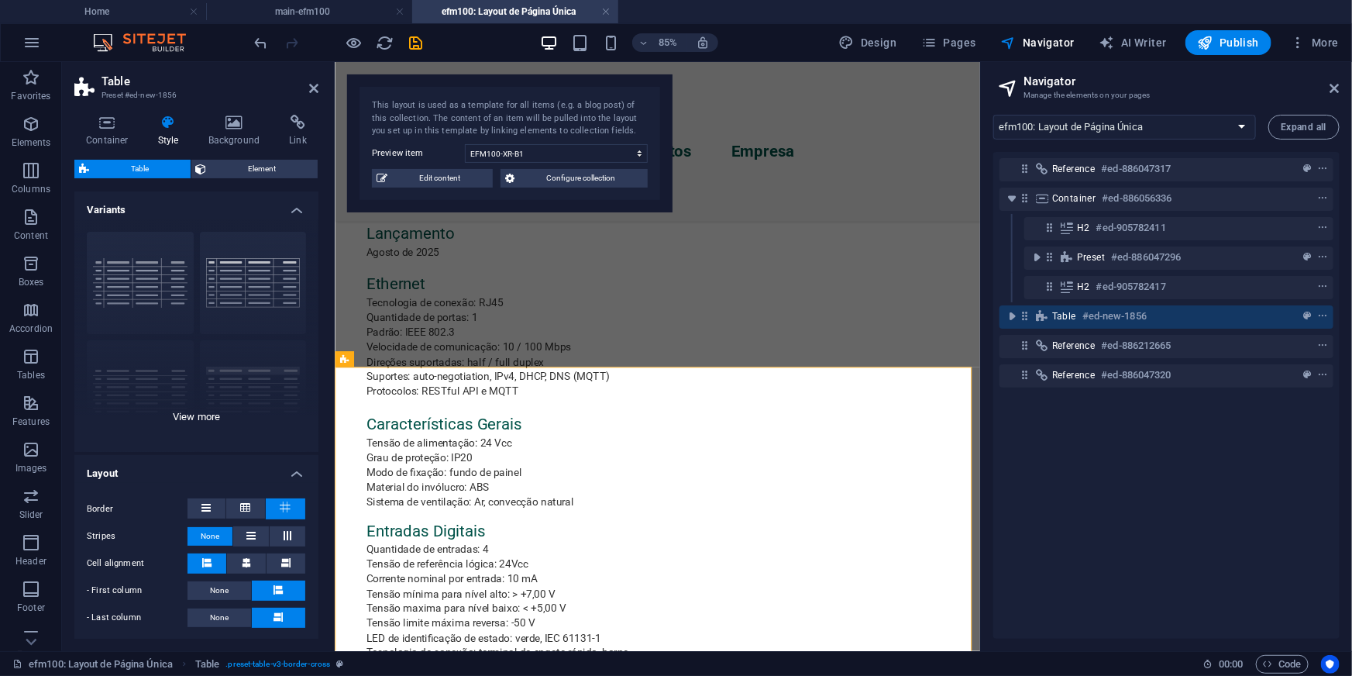
click at [257, 276] on div "grid bordered Default with header horizontally striped vertically striped" at bounding box center [196, 335] width 244 height 232
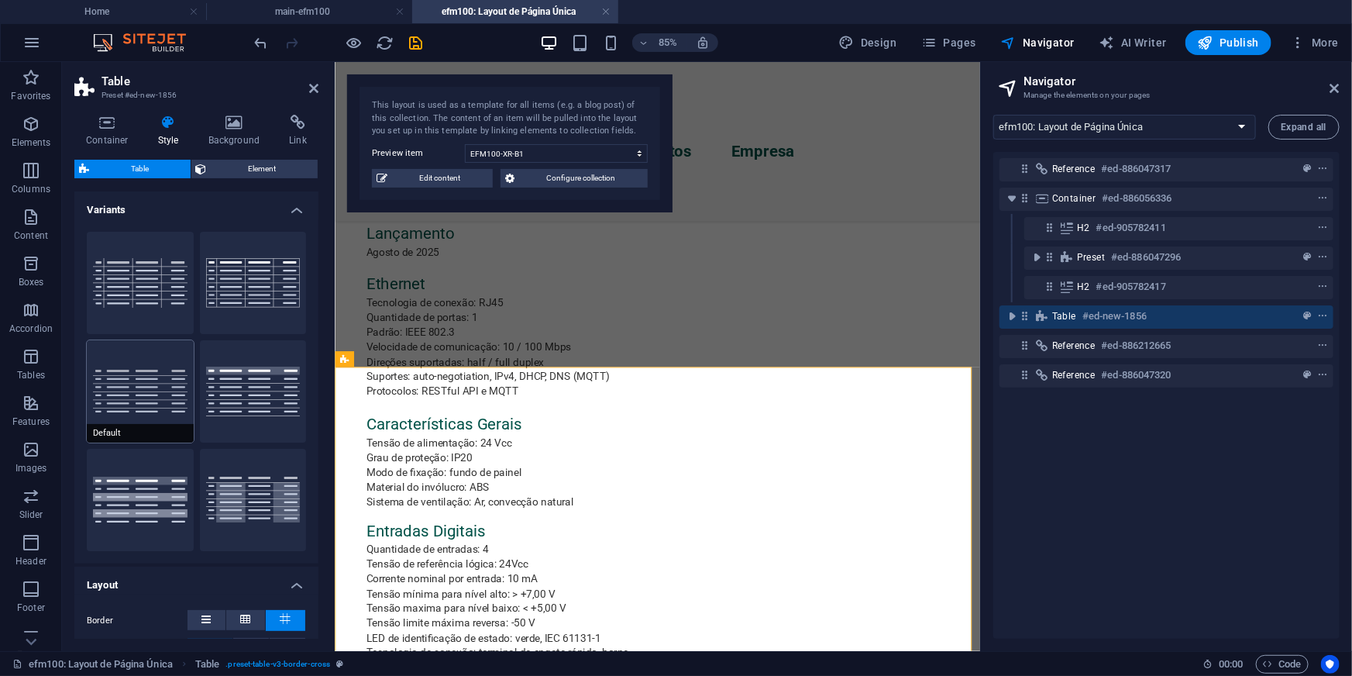
click at [139, 375] on button "Default" at bounding box center [140, 391] width 107 height 102
click at [279, 376] on button "with header" at bounding box center [253, 391] width 107 height 102
click at [122, 484] on button "horizontally striped" at bounding box center [140, 500] width 107 height 102
click at [230, 489] on button "vertically striped" at bounding box center [253, 500] width 107 height 102
drag, startPoint x: 318, startPoint y: 359, endPoint x: 318, endPoint y: 423, distance: 63.5
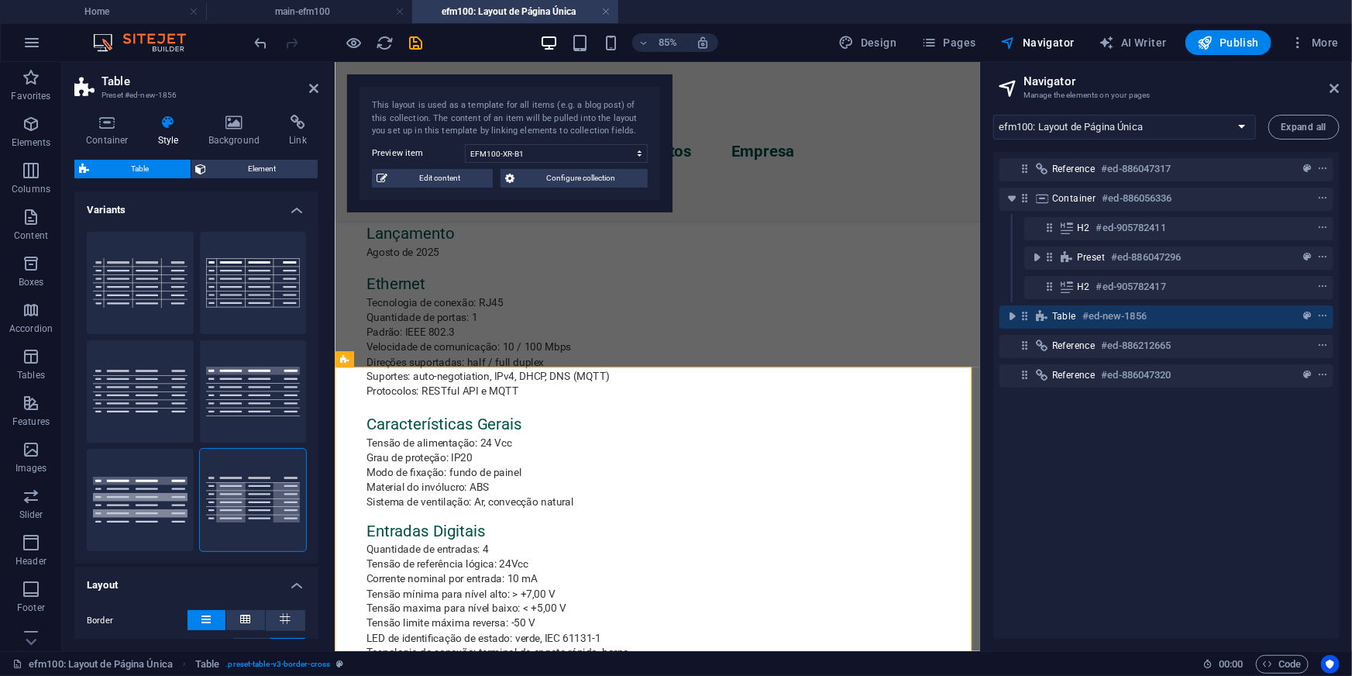
click at [318, 423] on div "Variants grid bordered Default with header horizontally striped vertically stri…" at bounding box center [196, 414] width 244 height 447
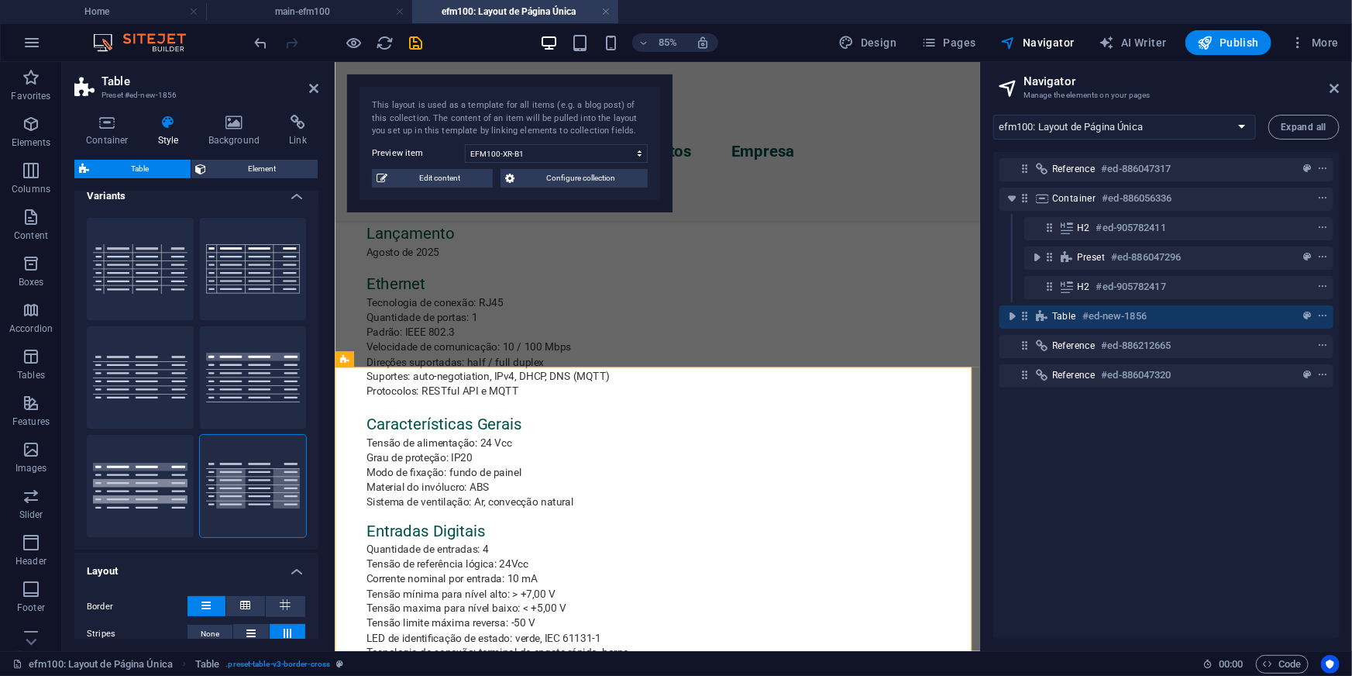
scroll to position [0, 0]
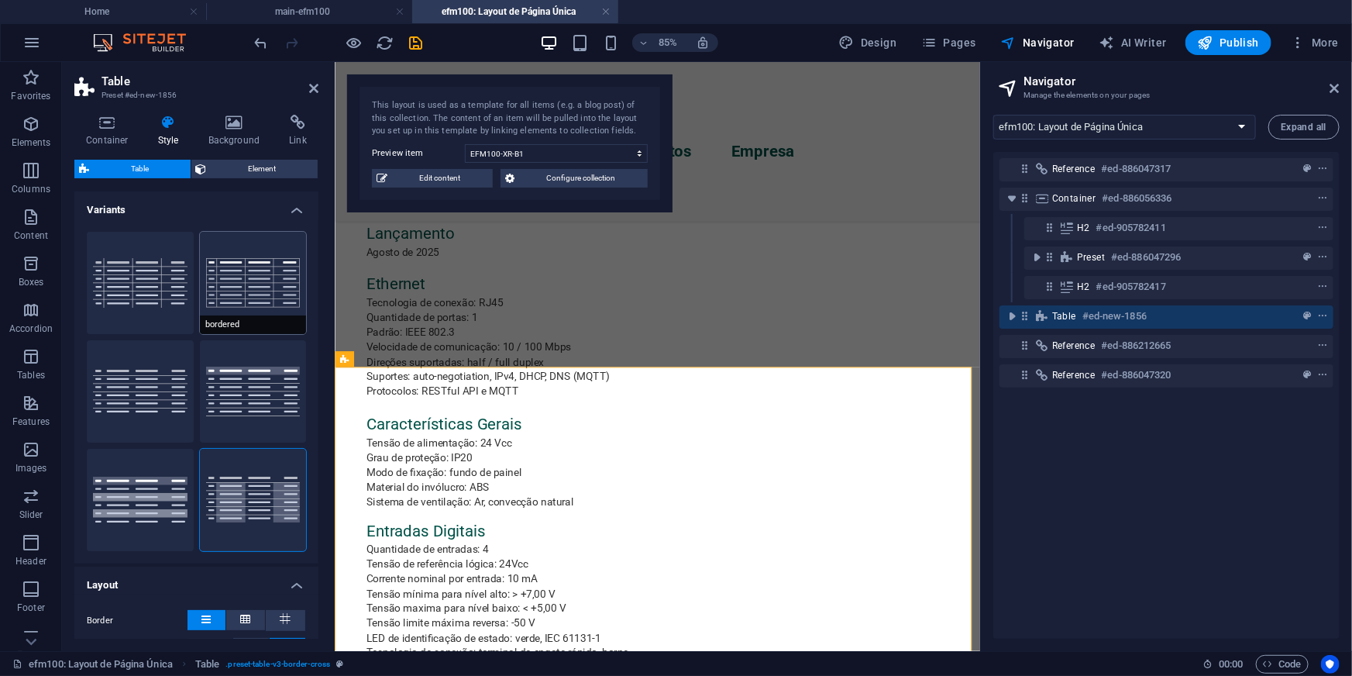
click at [249, 276] on button "bordered" at bounding box center [253, 283] width 107 height 102
click at [245, 400] on button "with header" at bounding box center [253, 391] width 107 height 102
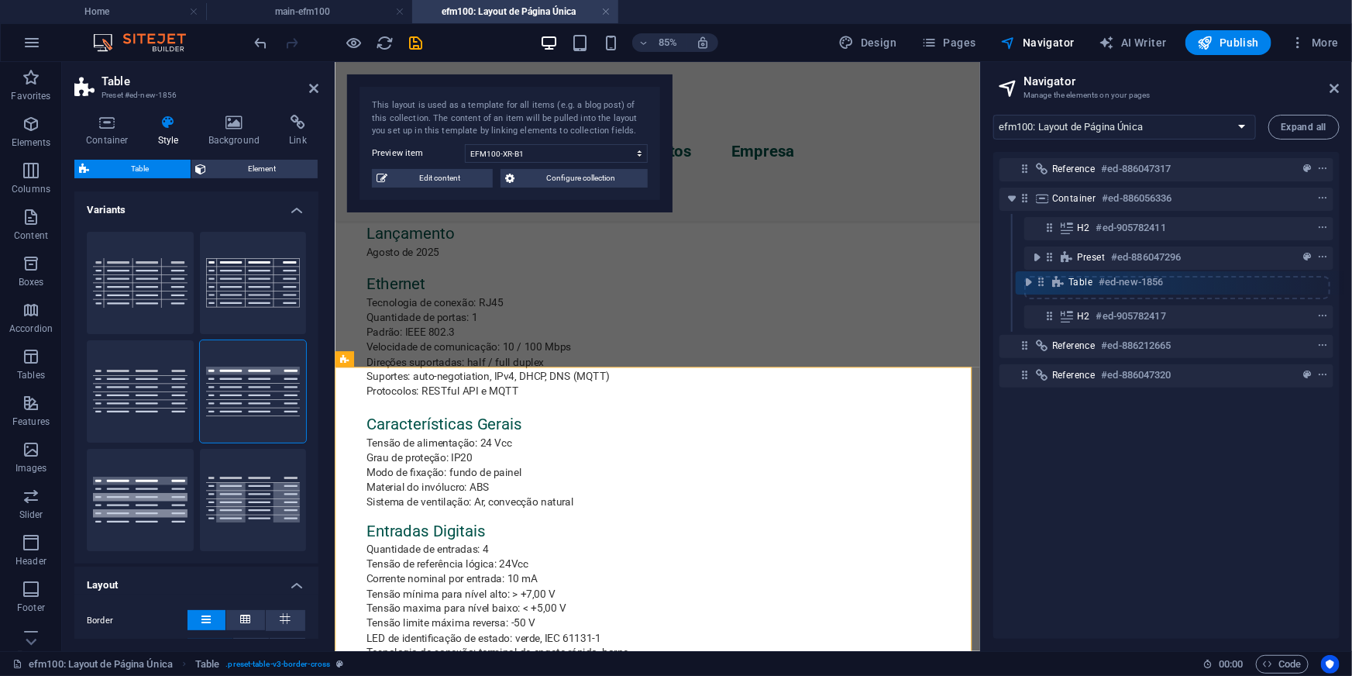
drag, startPoint x: 1025, startPoint y: 318, endPoint x: 1039, endPoint y: 279, distance: 41.9
click at [1039, 279] on div "Reference #ed-886047317 Container #ed-886056336 H2 #ed-905782411 Preset #ed-886…" at bounding box center [1166, 395] width 346 height 487
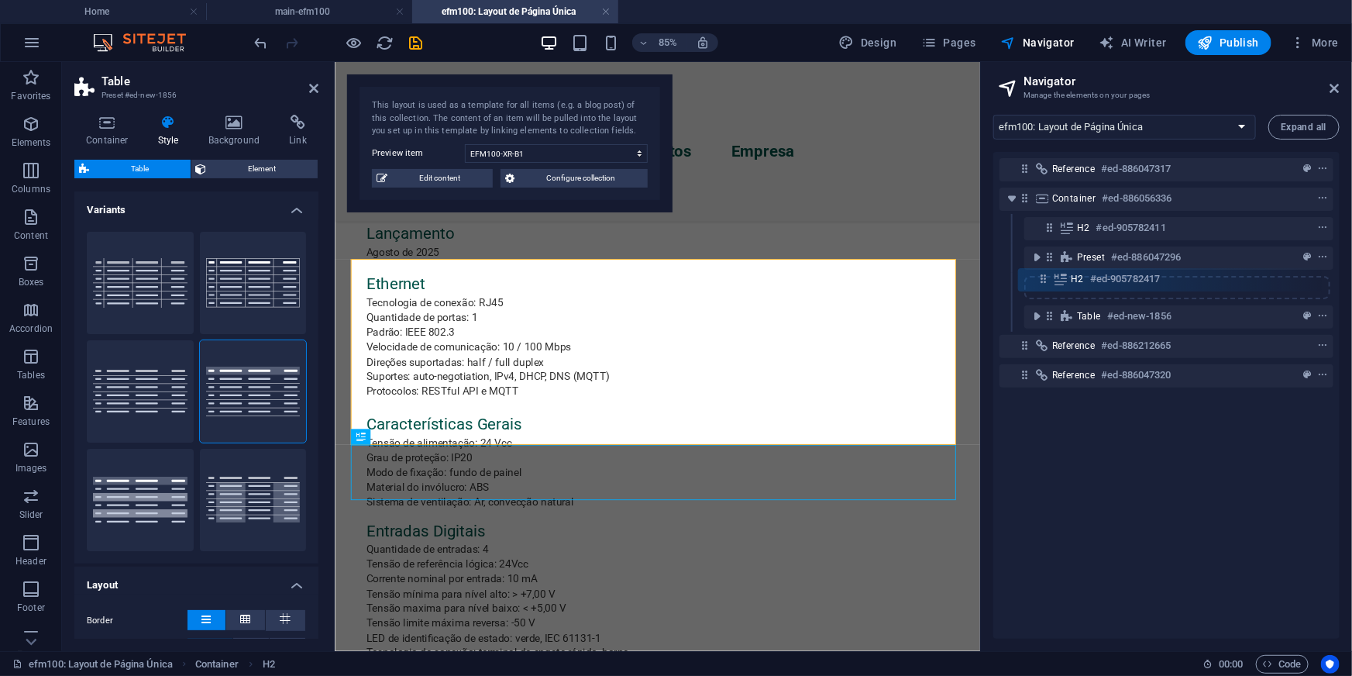
scroll to position [934, 0]
drag, startPoint x: 1049, startPoint y: 318, endPoint x: 1044, endPoint y: 270, distance: 47.6
click at [1044, 270] on div "Reference #ed-886047317 Container #ed-886056336 H2 #ed-905782411 Preset #ed-886…" at bounding box center [1166, 395] width 346 height 487
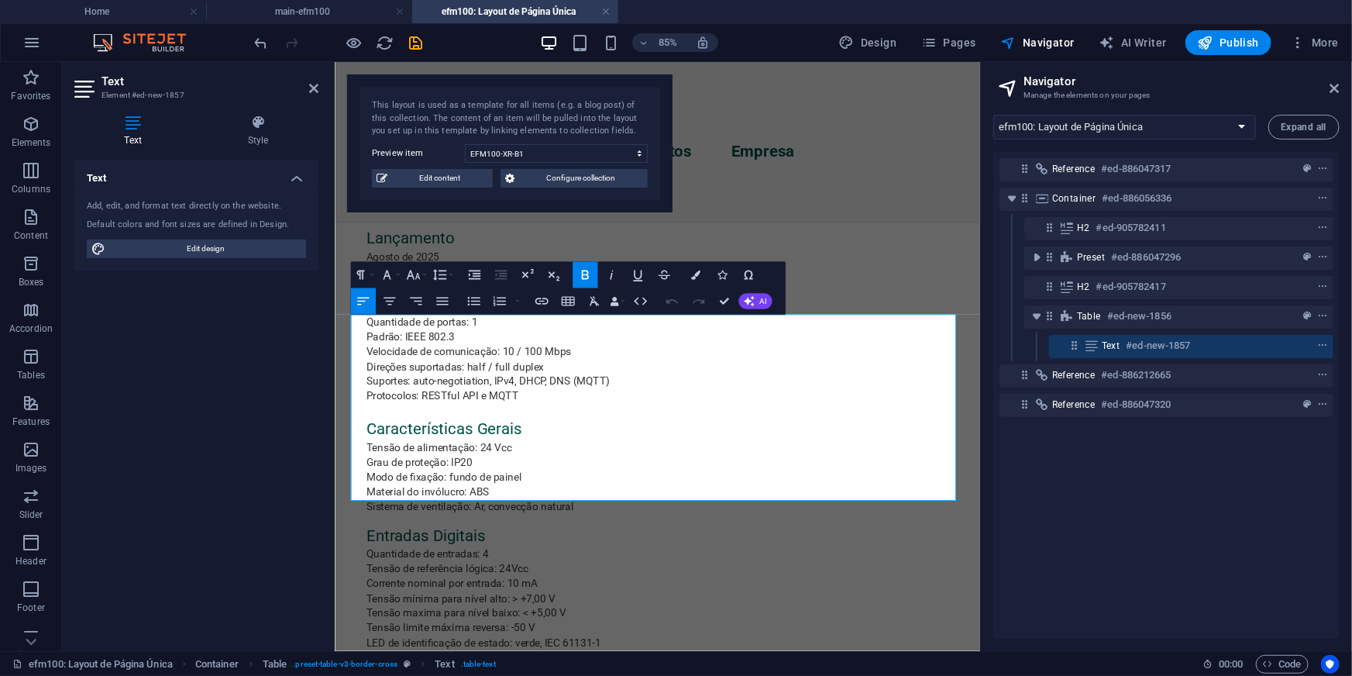
scroll to position [940, 0]
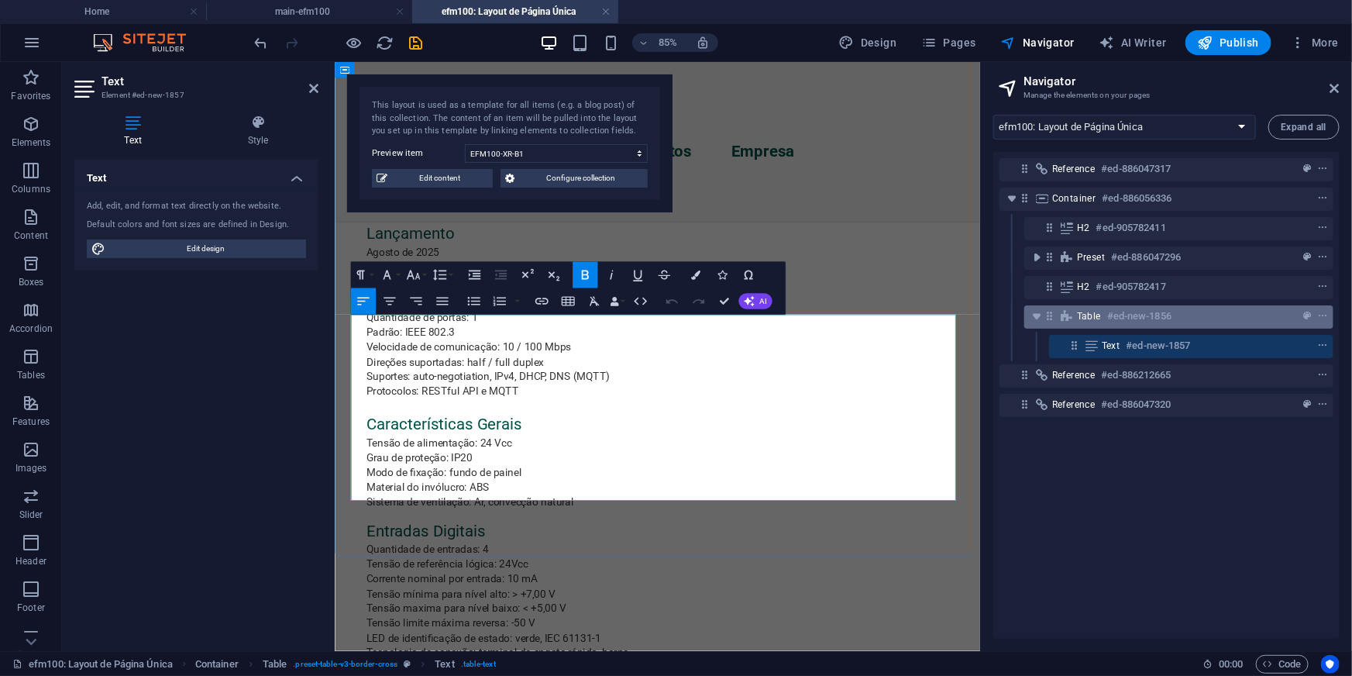
click at [1052, 319] on icon at bounding box center [1049, 315] width 13 height 13
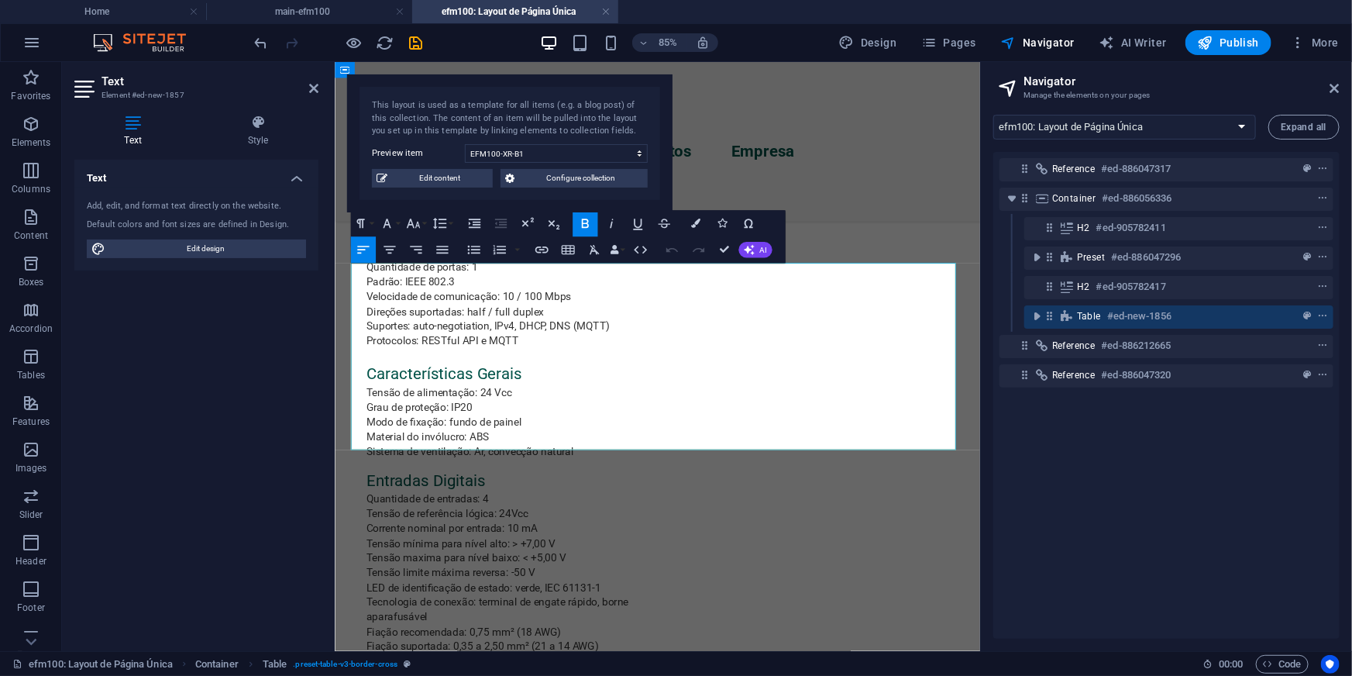
click at [1052, 319] on icon at bounding box center [1049, 315] width 13 height 13
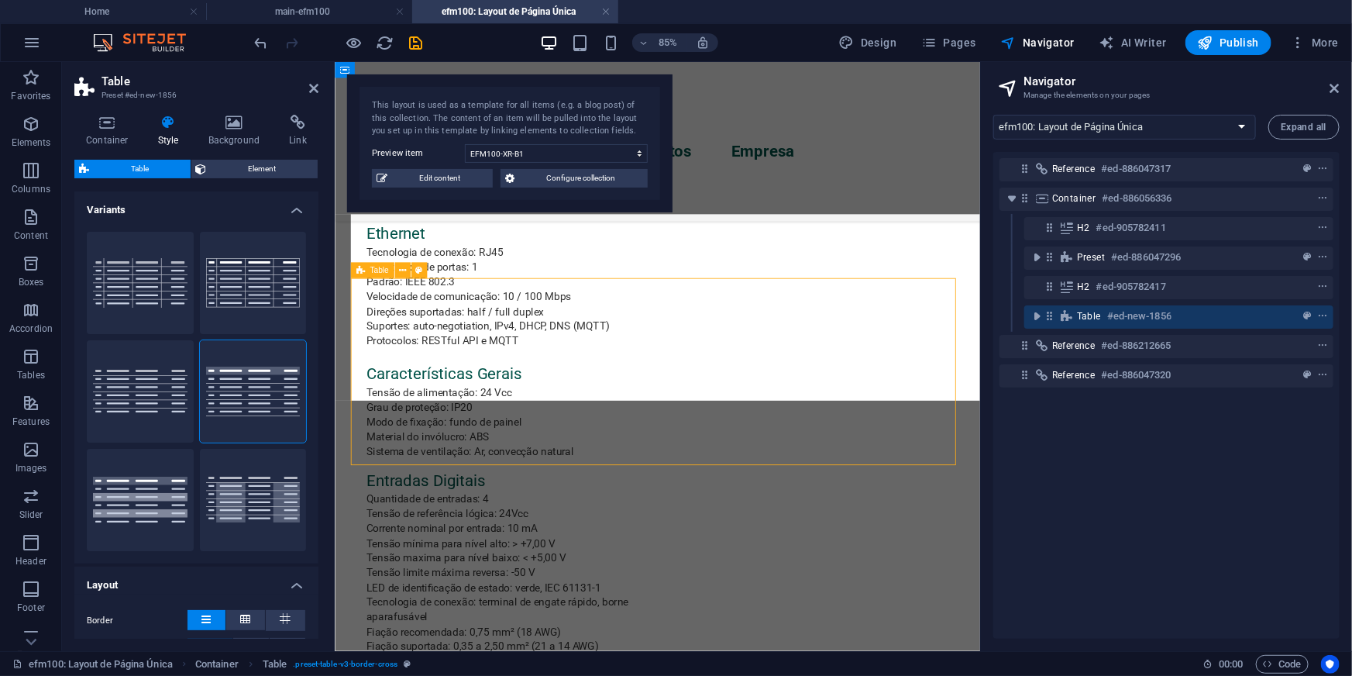
scroll to position [982, 0]
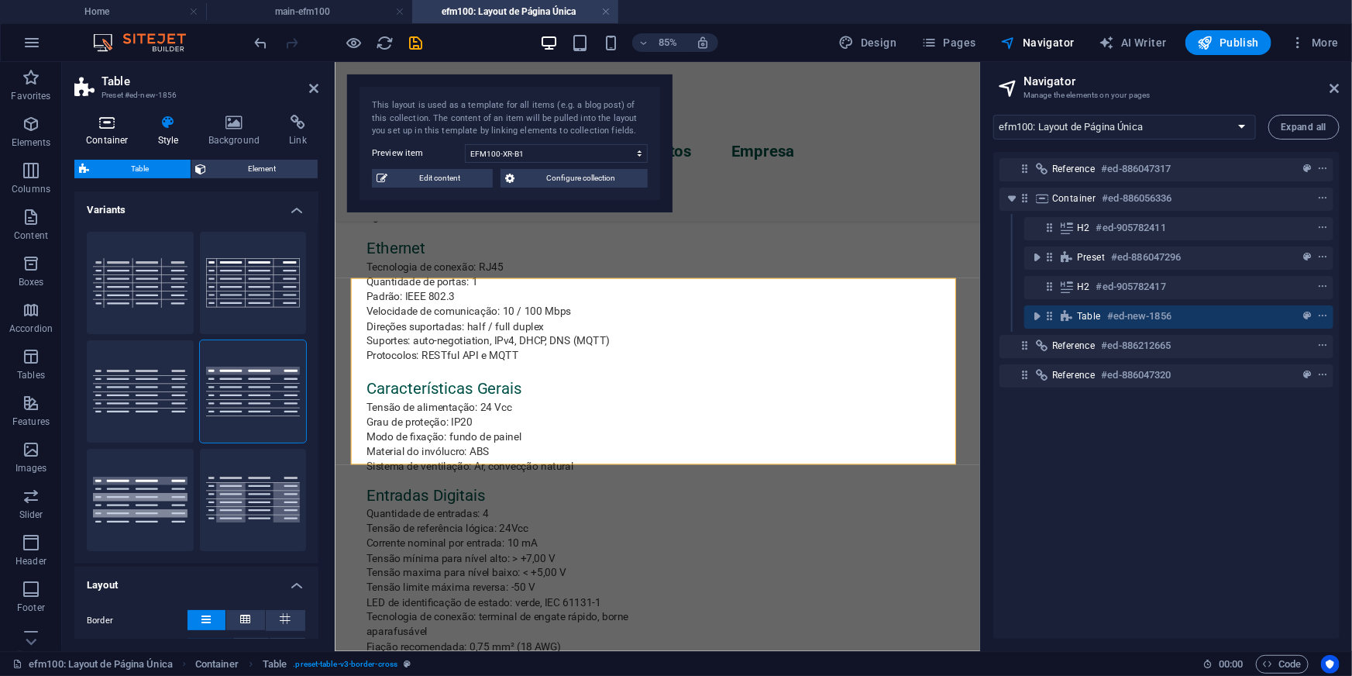
click at [108, 126] on icon at bounding box center [107, 122] width 66 height 15
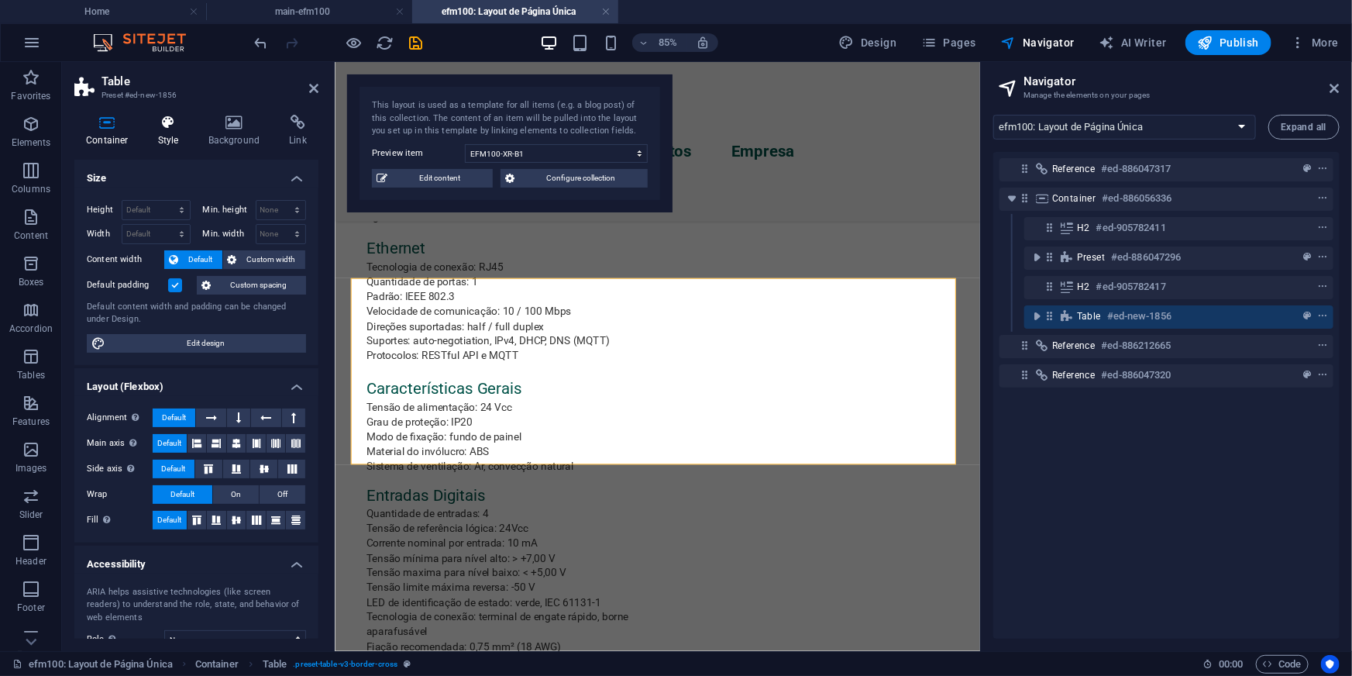
click at [191, 120] on h4 "Style" at bounding box center [171, 131] width 50 height 33
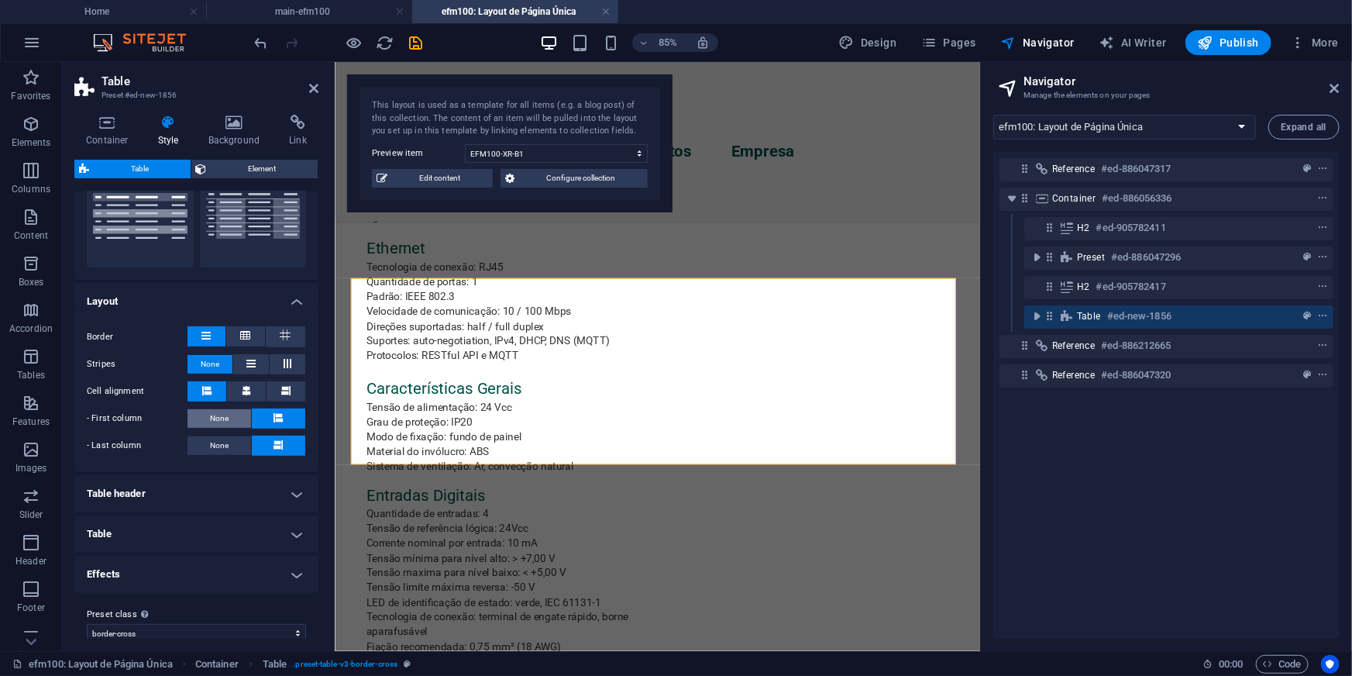
scroll to position [299, 0]
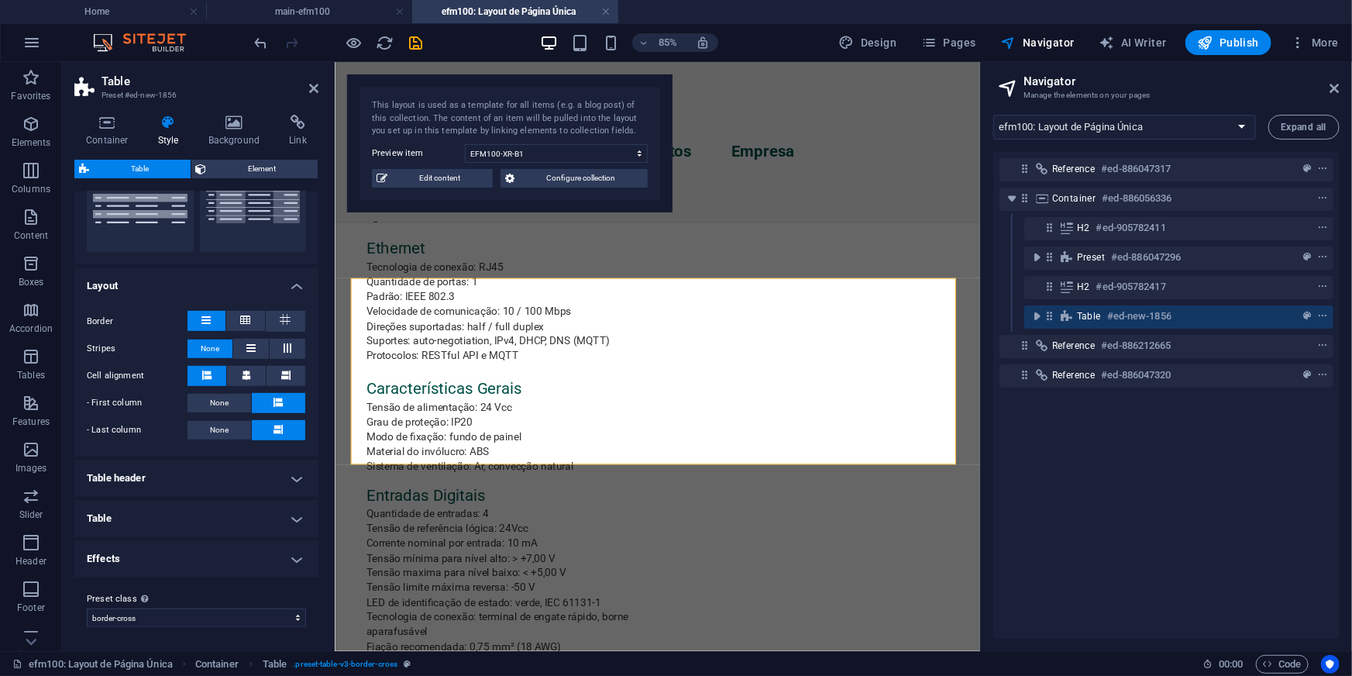
click at [121, 480] on h4 "Table header" at bounding box center [196, 477] width 244 height 37
click at [121, 476] on h4 "Table header" at bounding box center [196, 473] width 244 height 28
click at [132, 287] on h4 "Layout" at bounding box center [196, 281] width 244 height 28
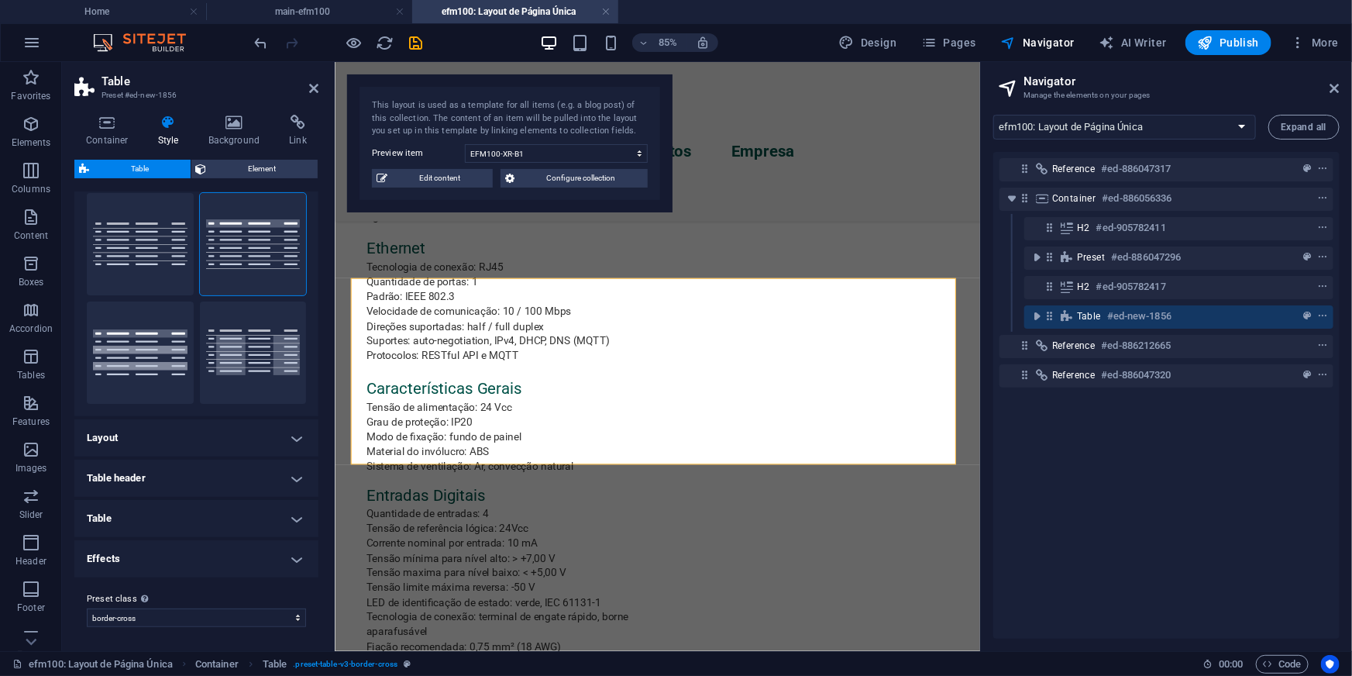
click at [128, 512] on h4 "Table" at bounding box center [196, 518] width 244 height 37
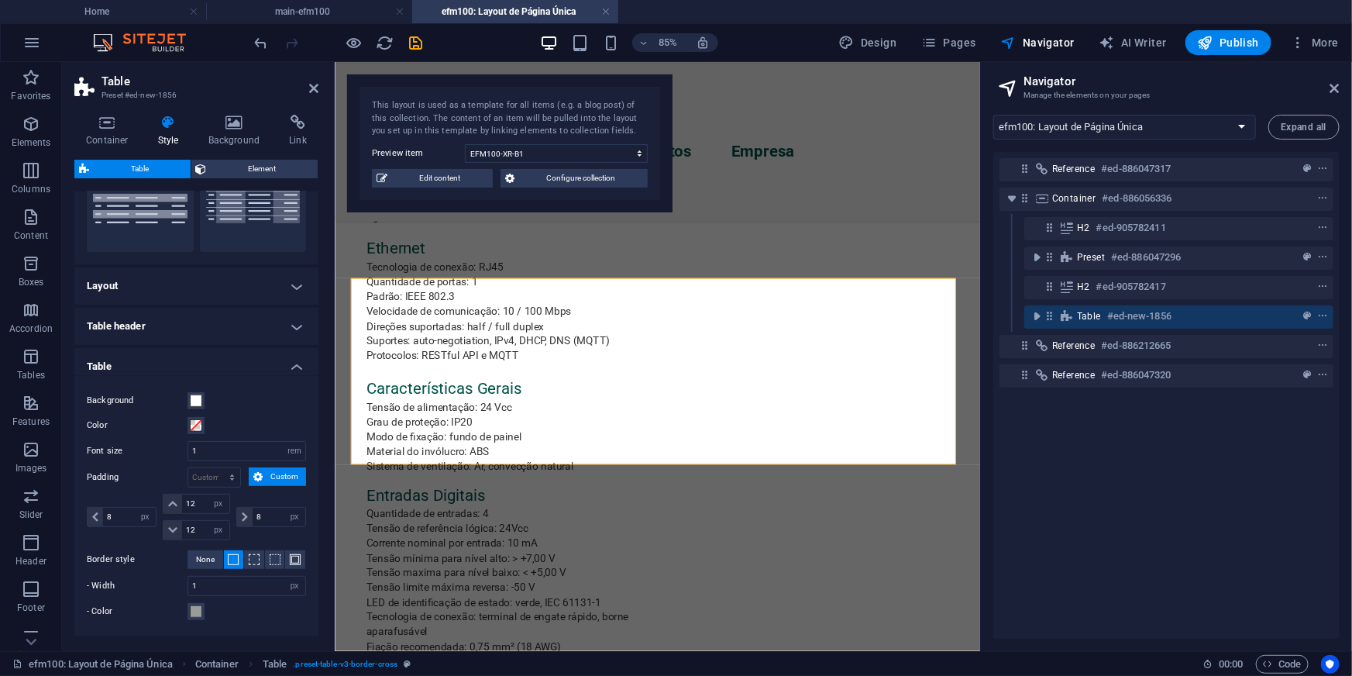
click at [106, 360] on h4 "Table" at bounding box center [196, 362] width 244 height 28
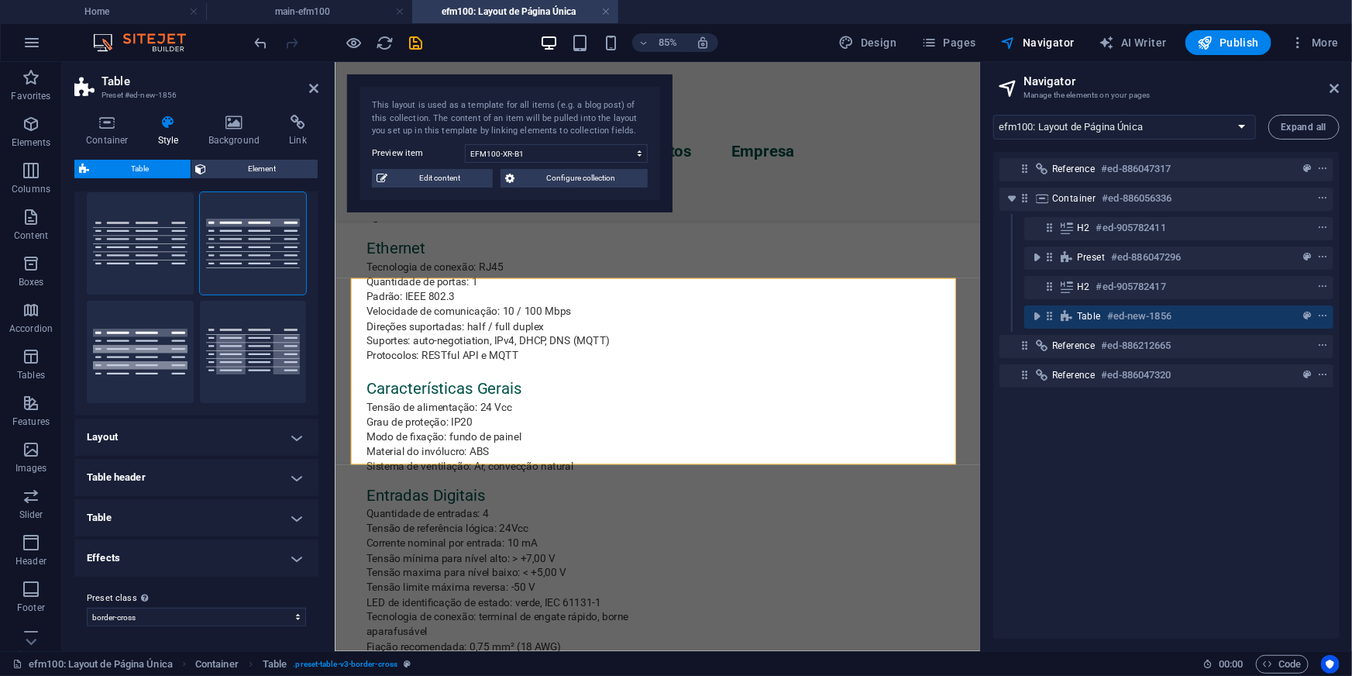
scroll to position [147, 0]
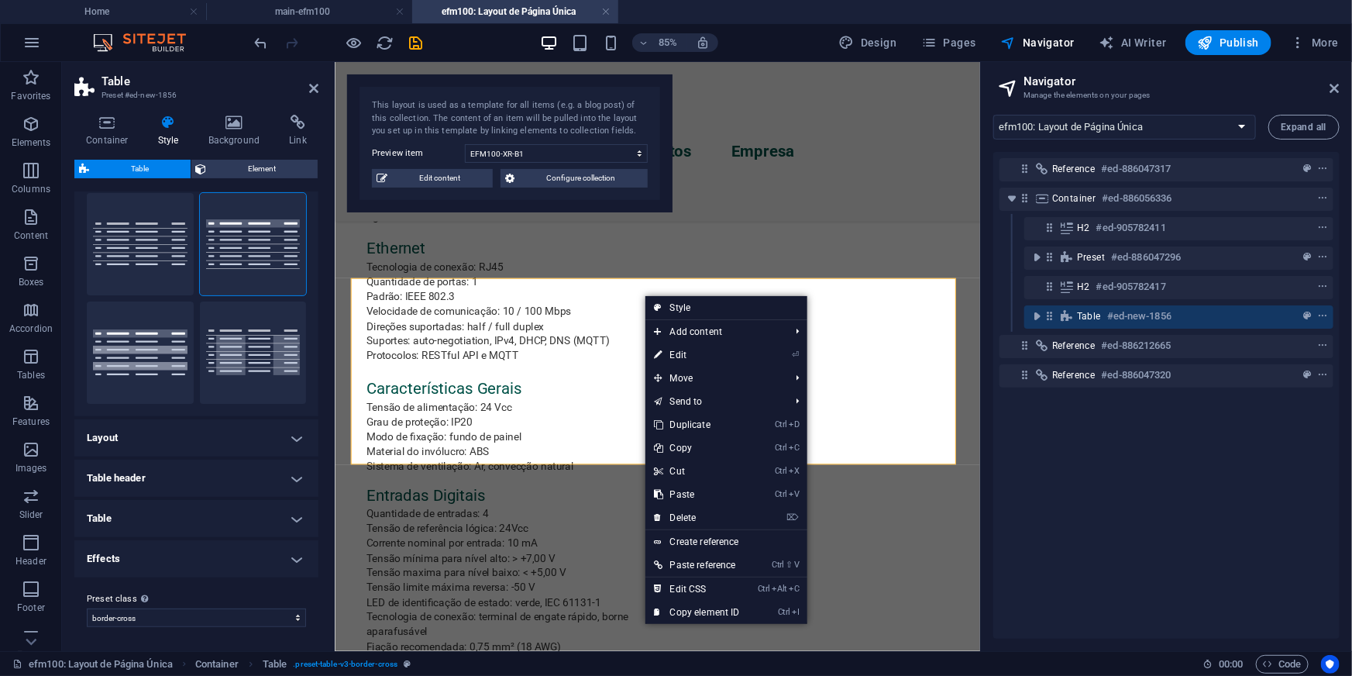
click at [139, 556] on h4 "Effects" at bounding box center [196, 558] width 244 height 37
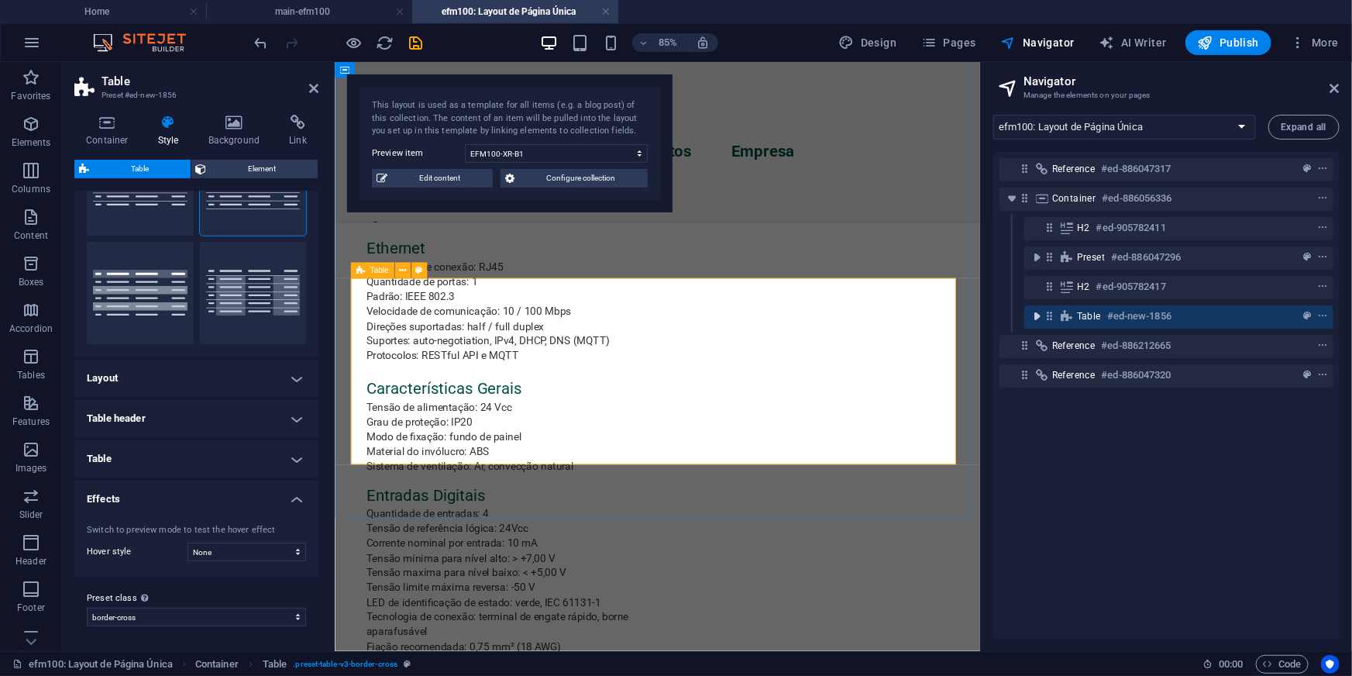
click at [1034, 317] on icon "toggle-expand" at bounding box center [1036, 315] width 15 height 15
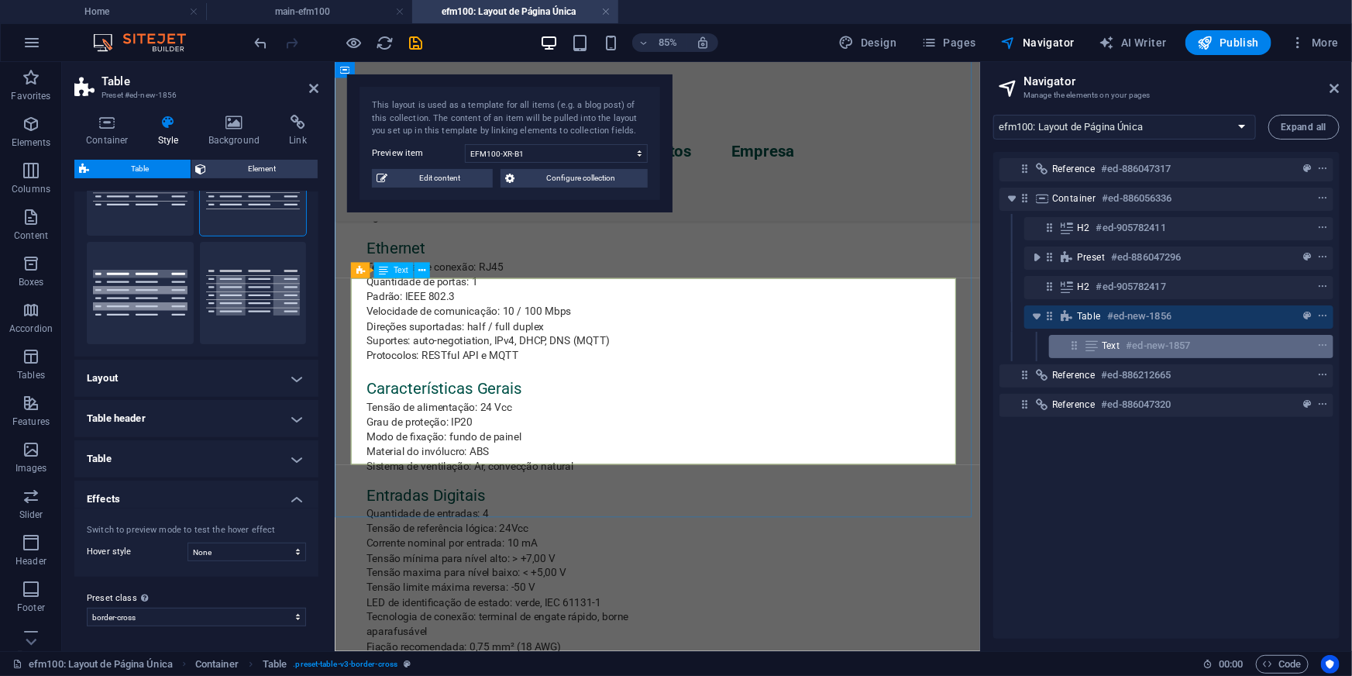
click at [1074, 347] on icon at bounding box center [1074, 345] width 13 height 13
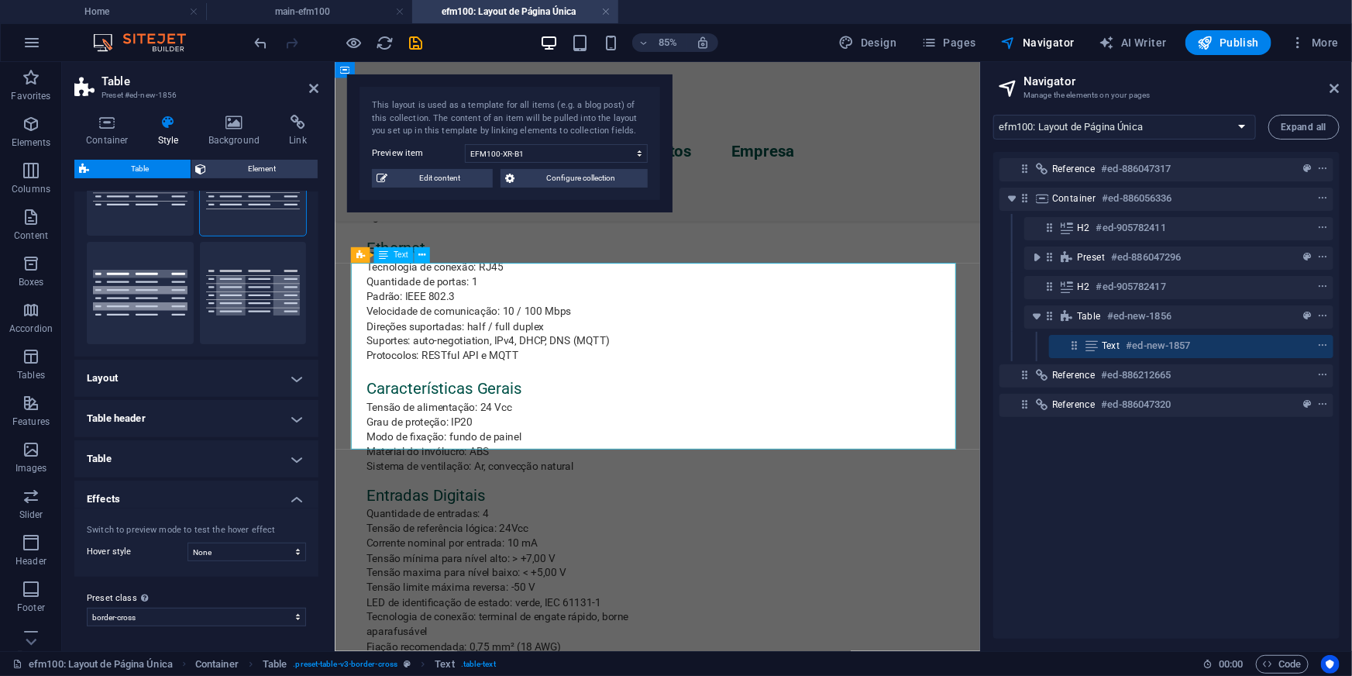
scroll to position [999, 0]
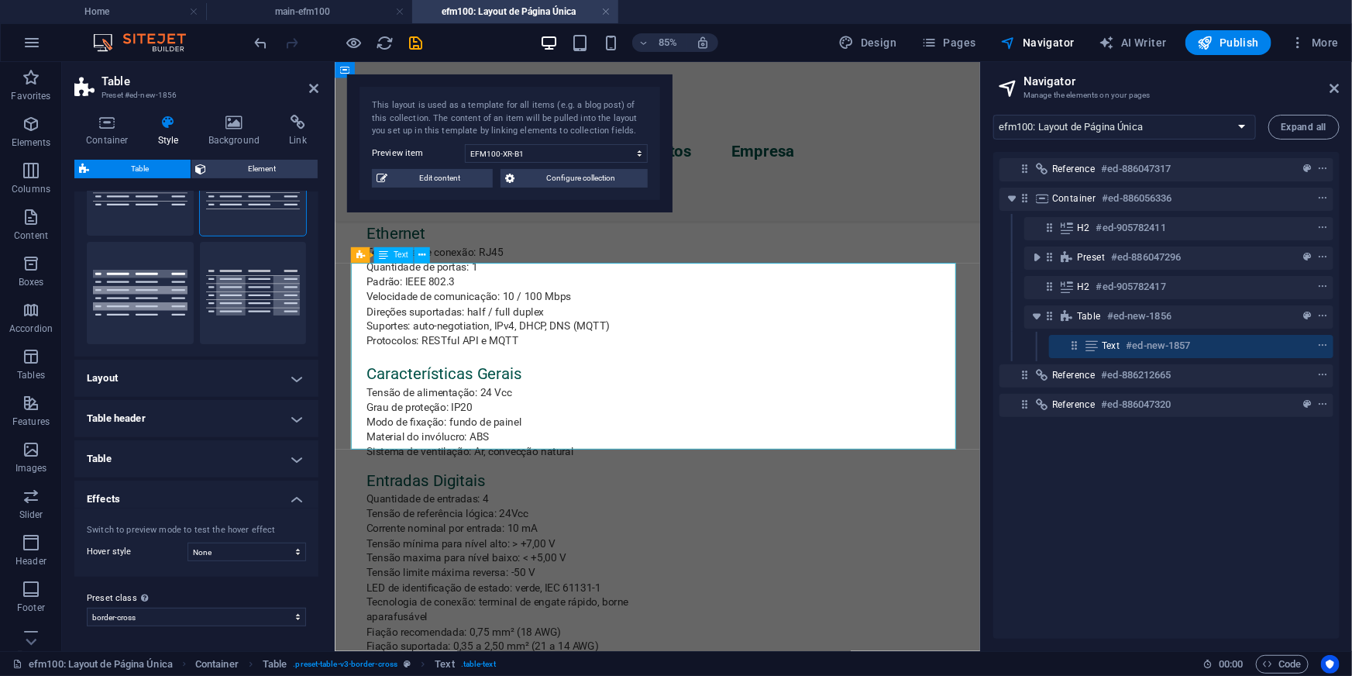
click at [1078, 347] on icon at bounding box center [1074, 345] width 13 height 13
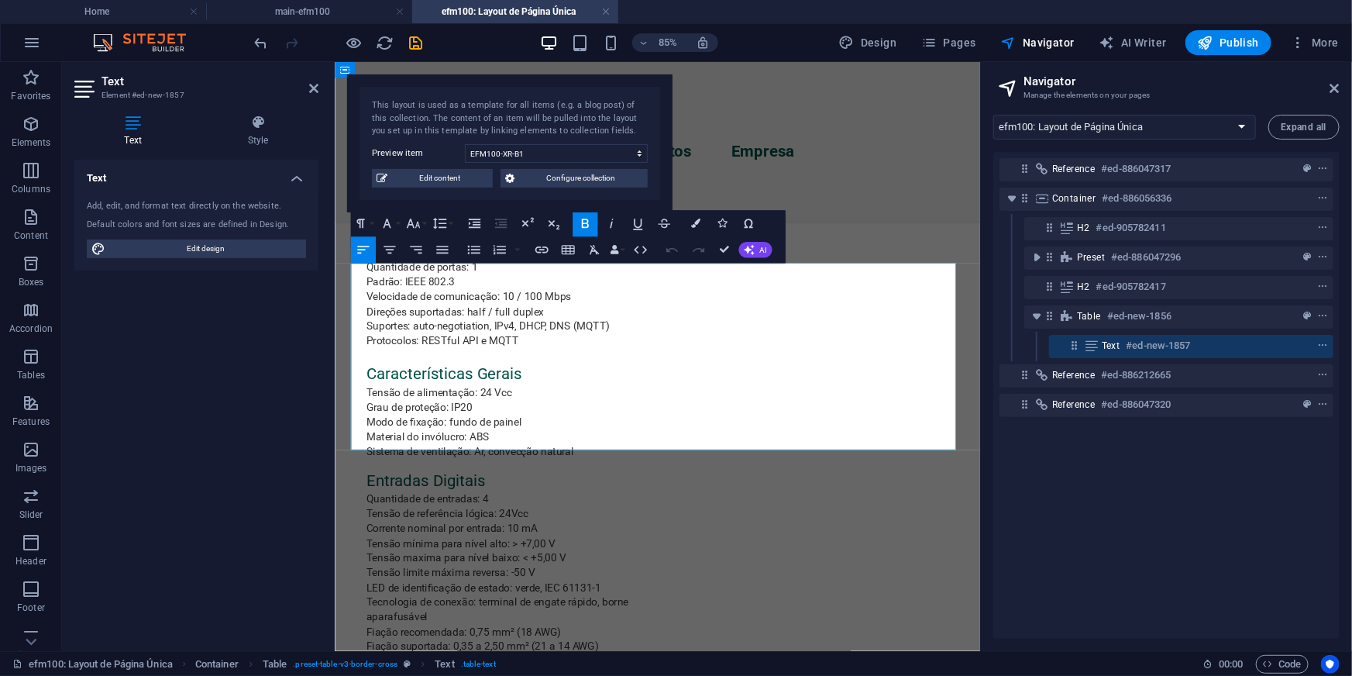
click at [1154, 348] on h6 "#ed-new-1857" at bounding box center [1158, 345] width 64 height 19
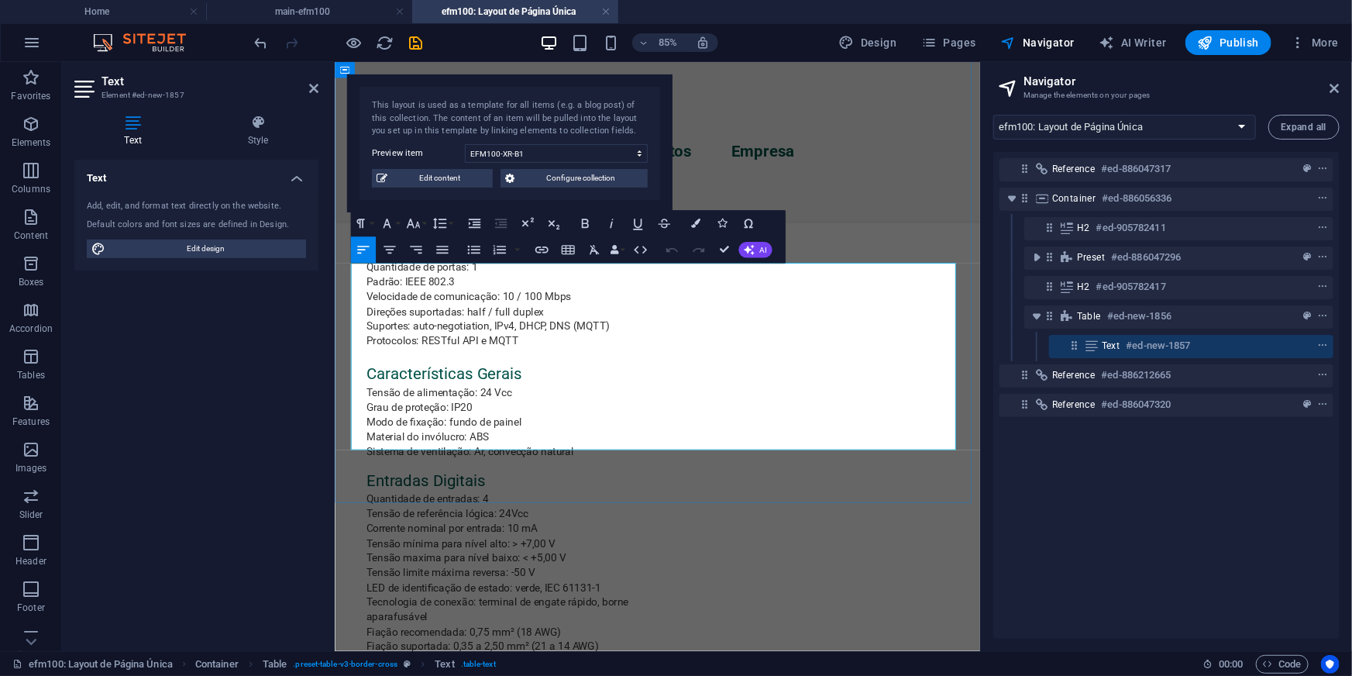
click at [173, 246] on span "Edit design" at bounding box center [205, 248] width 191 height 19
select select "px"
select select "400"
select select "px"
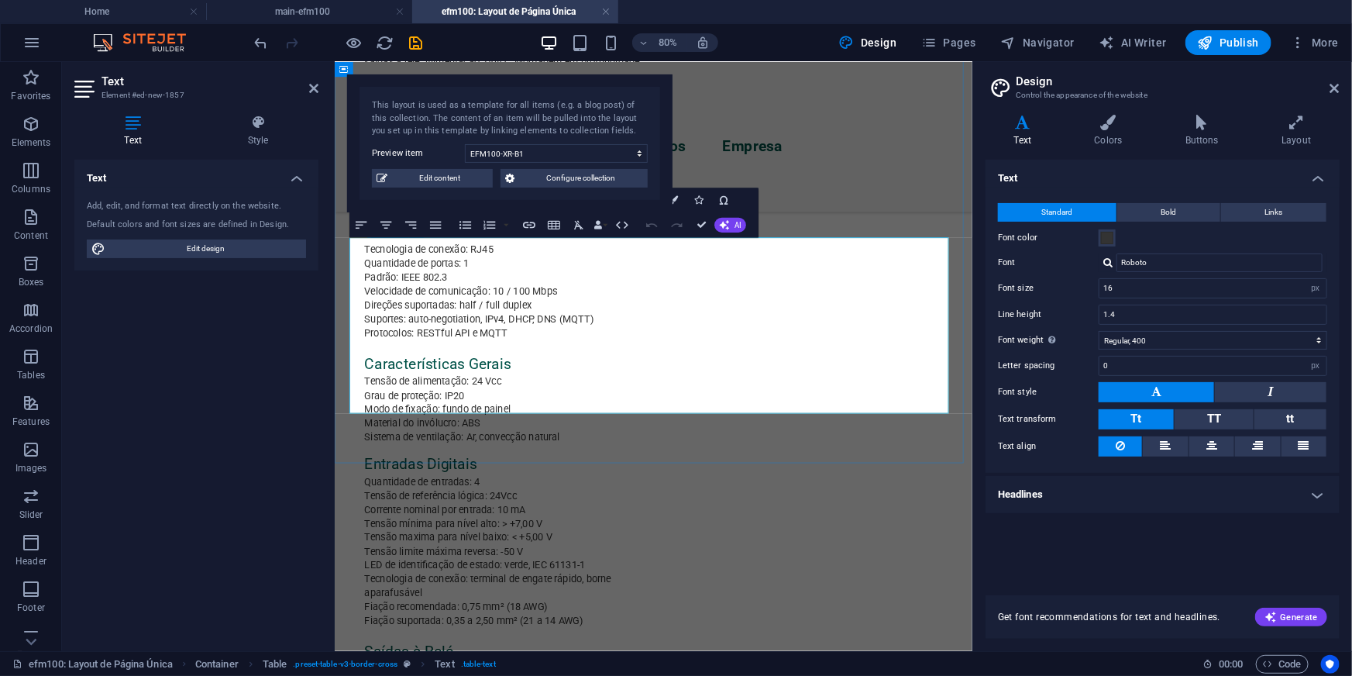
drag, startPoint x: 417, startPoint y: 476, endPoint x: 384, endPoint y: 286, distance: 192.6
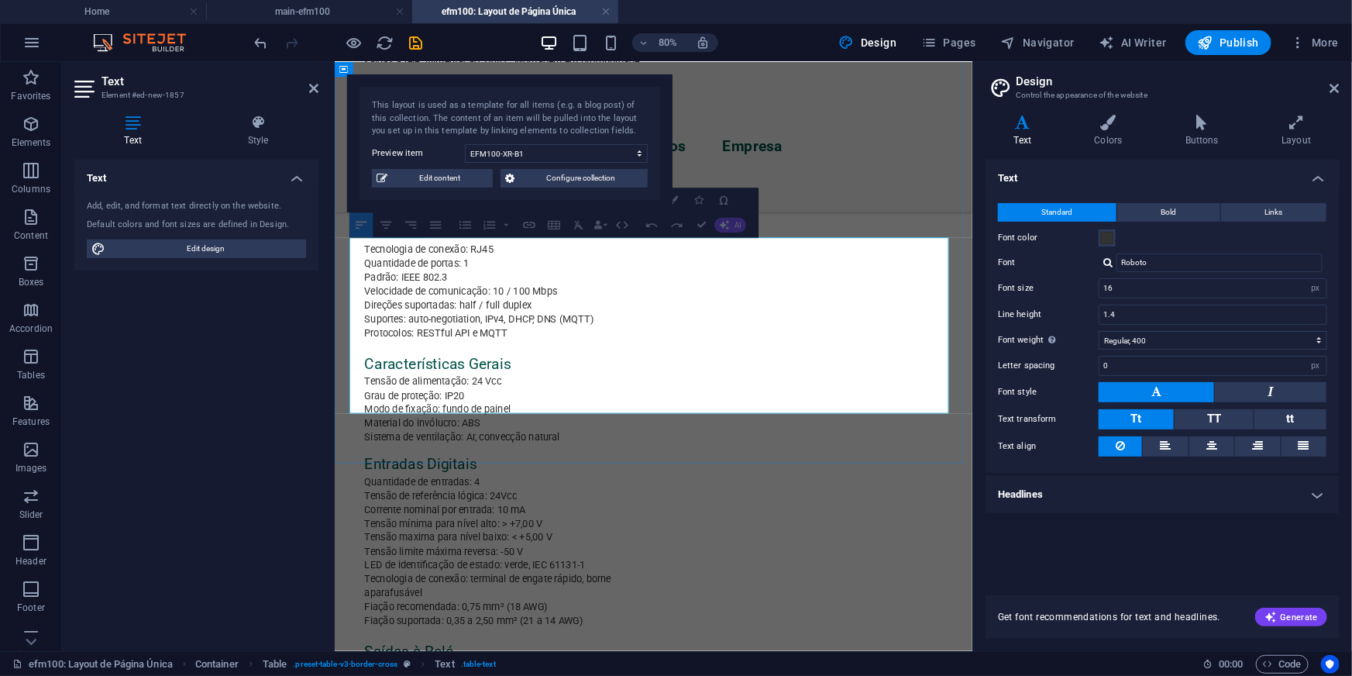
drag, startPoint x: 709, startPoint y: 311, endPoint x: 373, endPoint y: 355, distance: 339.1
drag, startPoint x: 373, startPoint y: 355, endPoint x: 383, endPoint y: 311, distance: 45.3
drag, startPoint x: 383, startPoint y: 302, endPoint x: 394, endPoint y: 481, distance: 179.3
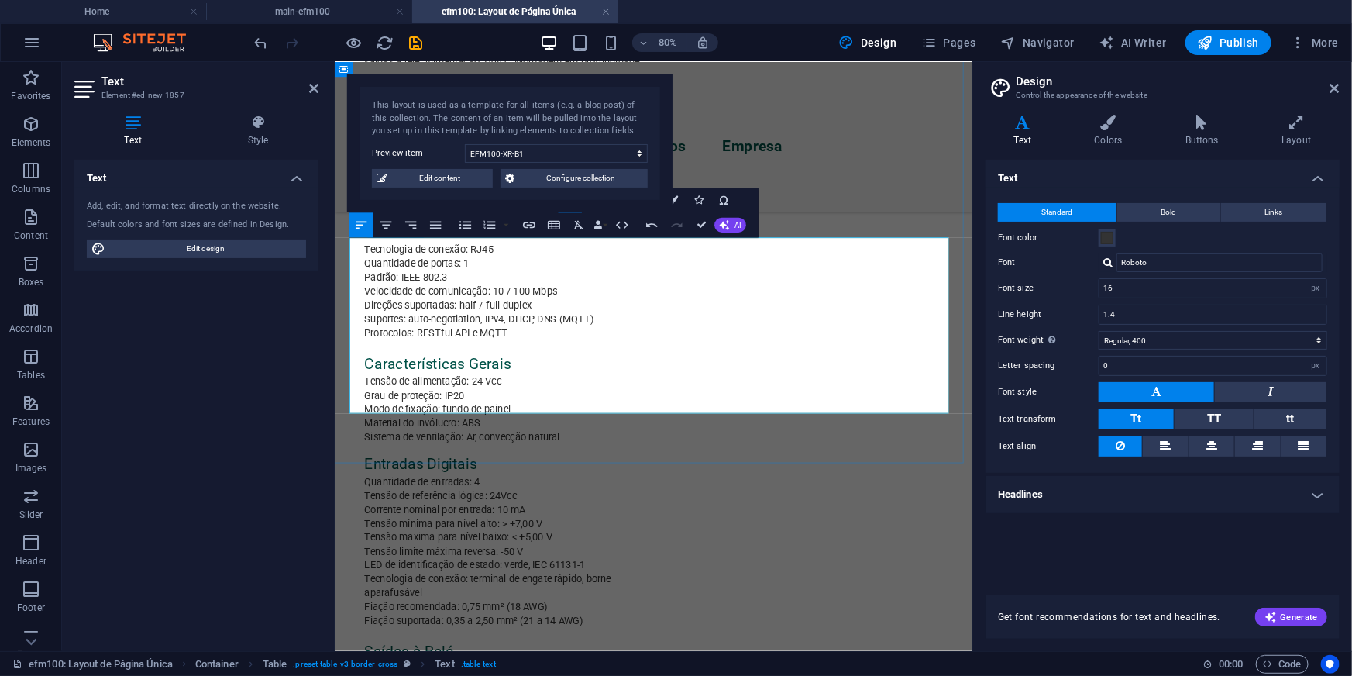
drag, startPoint x: 414, startPoint y: 481, endPoint x: 371, endPoint y: 294, distance: 191.7
click at [265, 129] on icon at bounding box center [258, 122] width 121 height 15
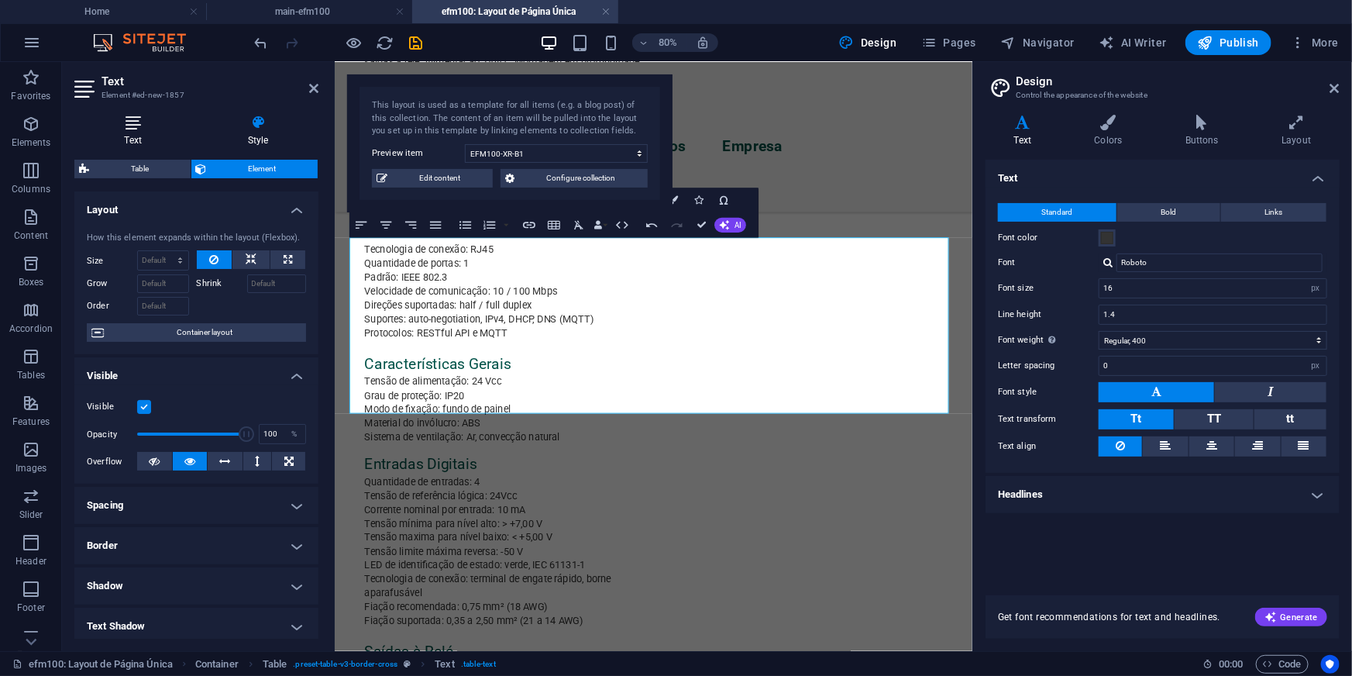
click at [145, 126] on icon at bounding box center [132, 122] width 117 height 15
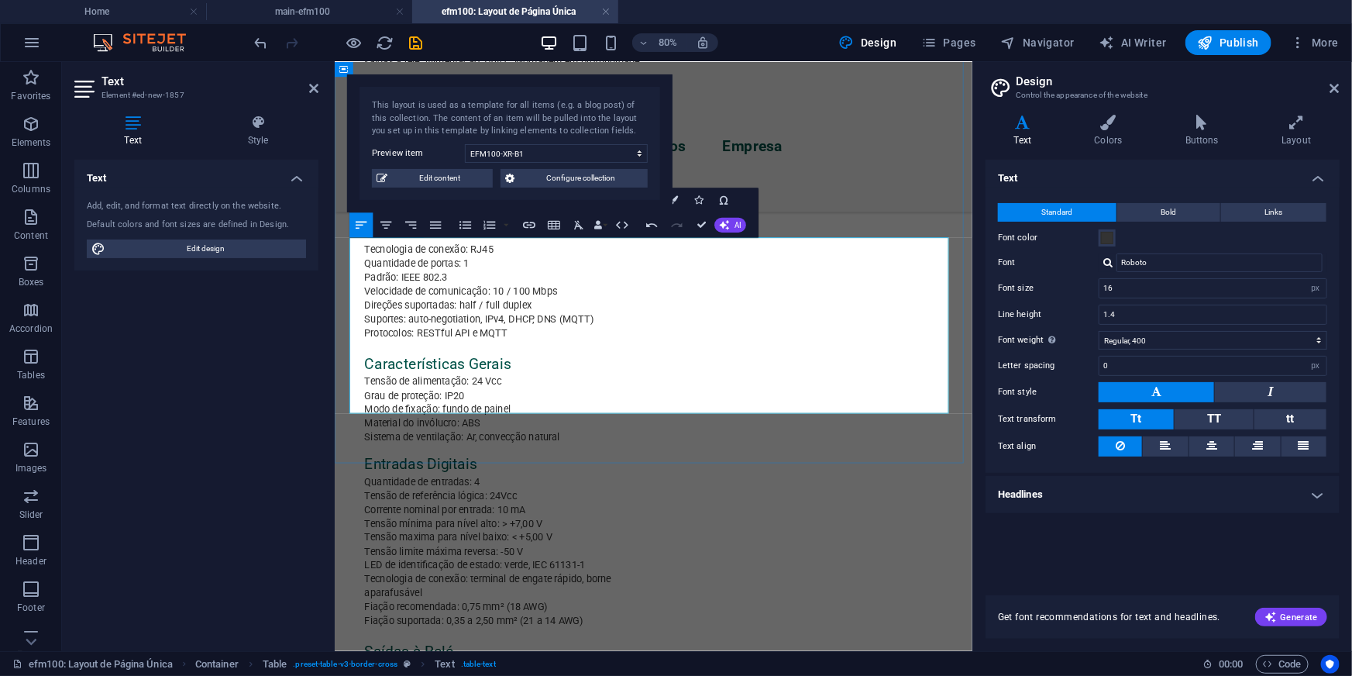
click at [511, 273] on button "Row" at bounding box center [502, 272] width 23 height 25
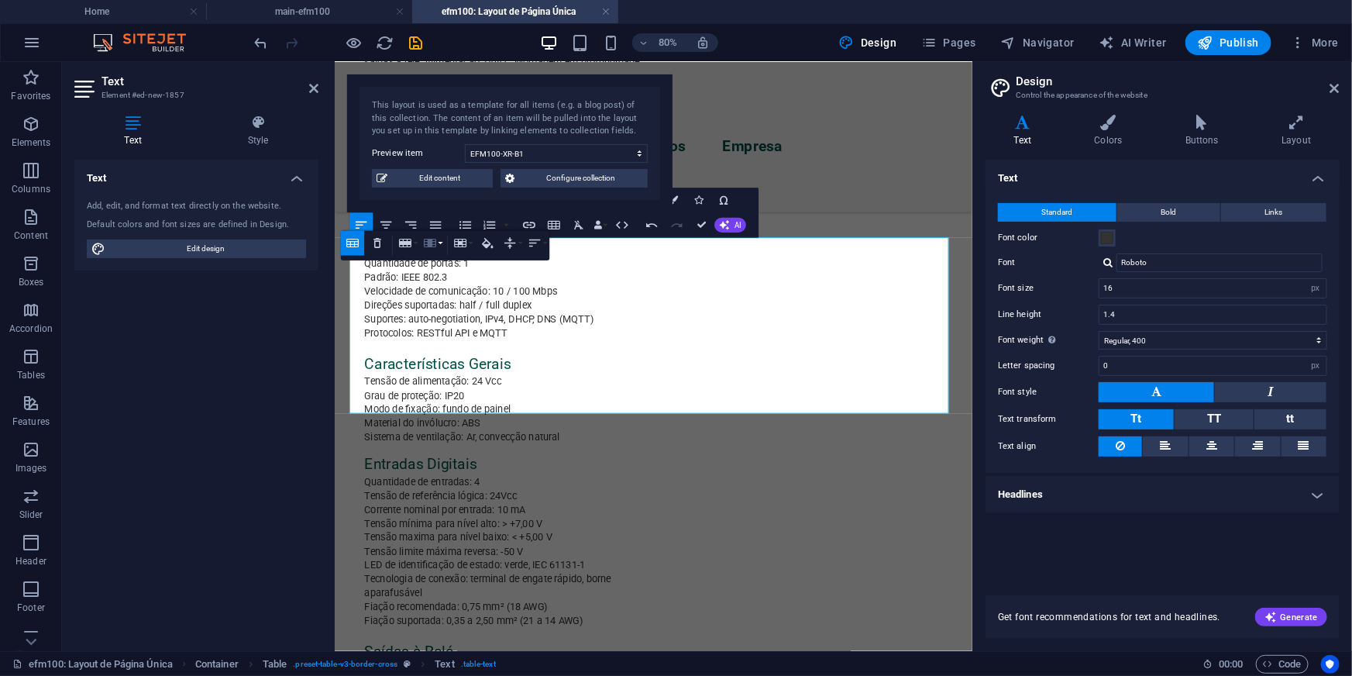
click at [439, 244] on button "Column" at bounding box center [432, 242] width 23 height 25
click at [447, 307] on link "Delete column" at bounding box center [460, 303] width 112 height 19
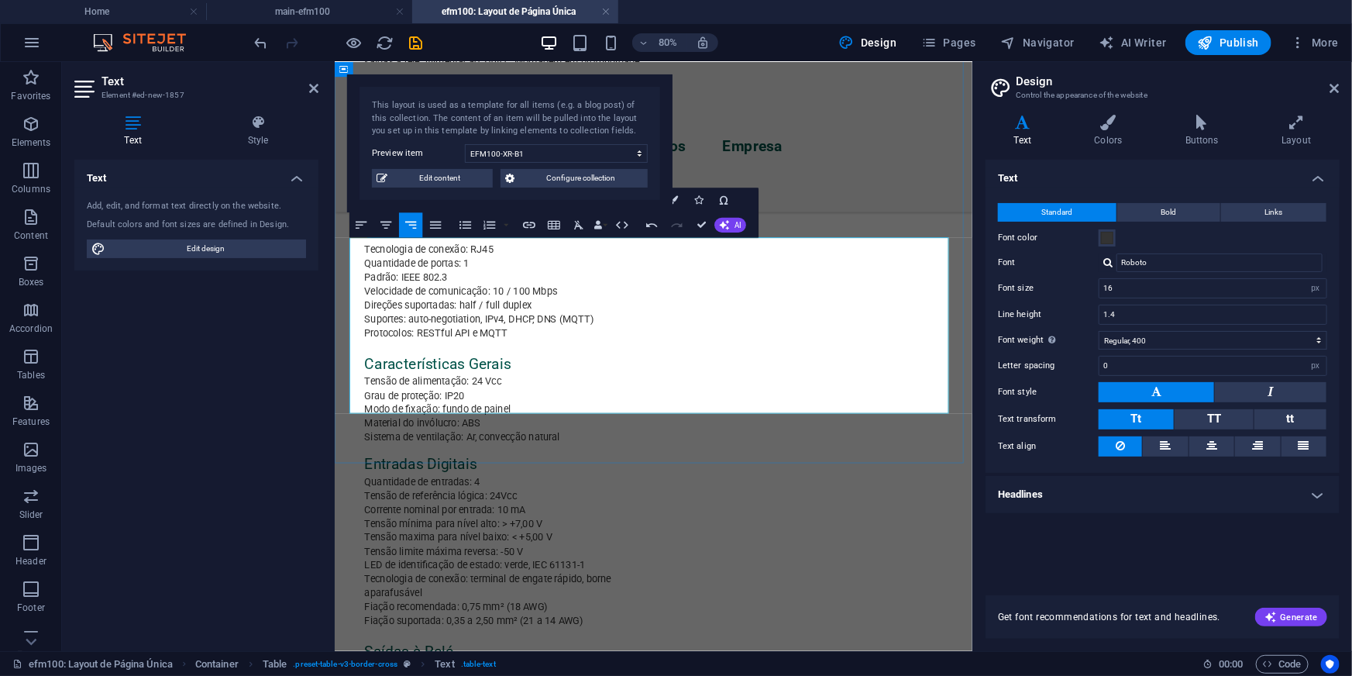
drag, startPoint x: 481, startPoint y: 405, endPoint x: 501, endPoint y: 401, distance: 20.7
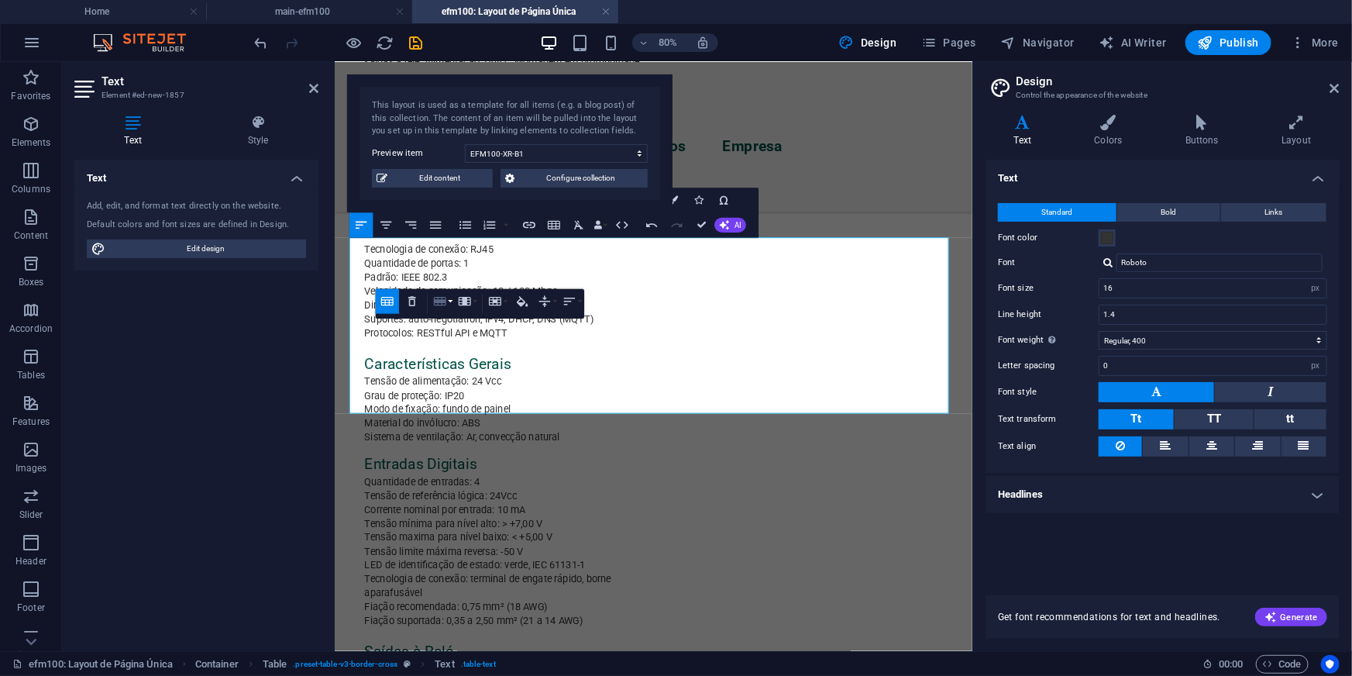
click at [450, 301] on button "Row" at bounding box center [442, 301] width 23 height 25
click at [453, 359] on link "Delete row" at bounding box center [466, 362] width 95 height 19
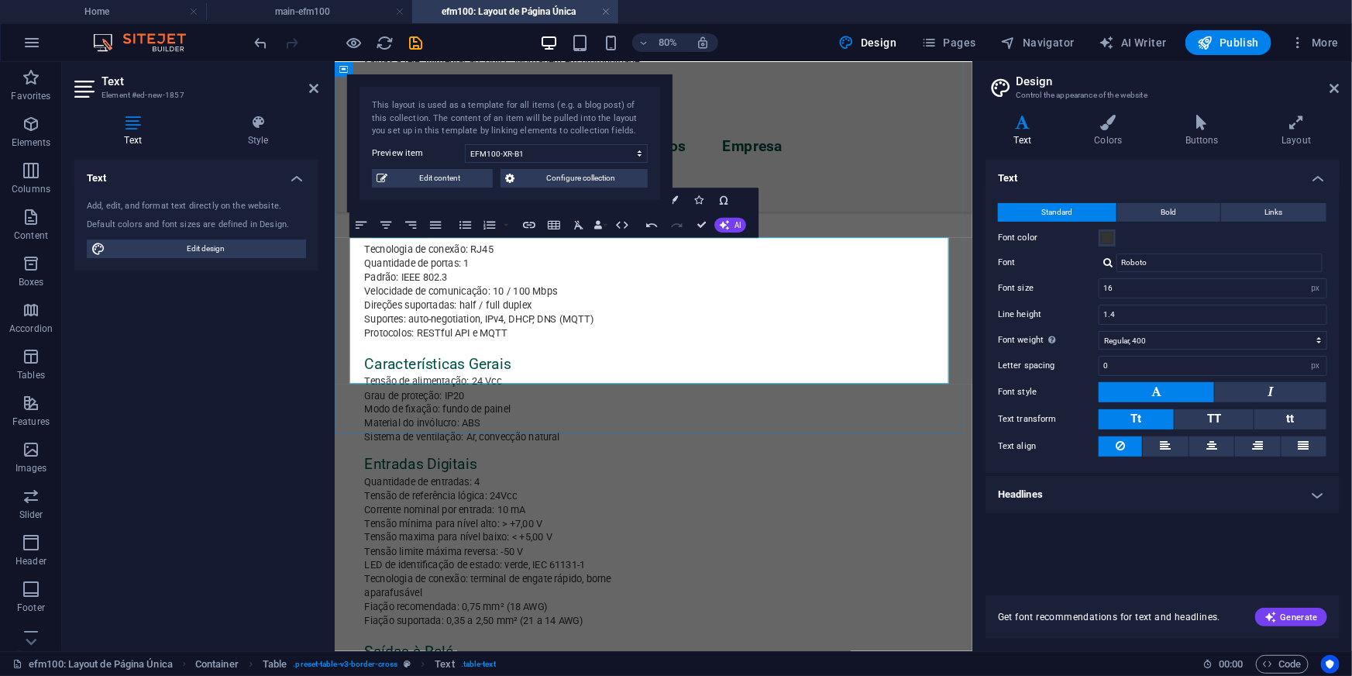
click at [447, 302] on button "Row" at bounding box center [442, 301] width 23 height 25
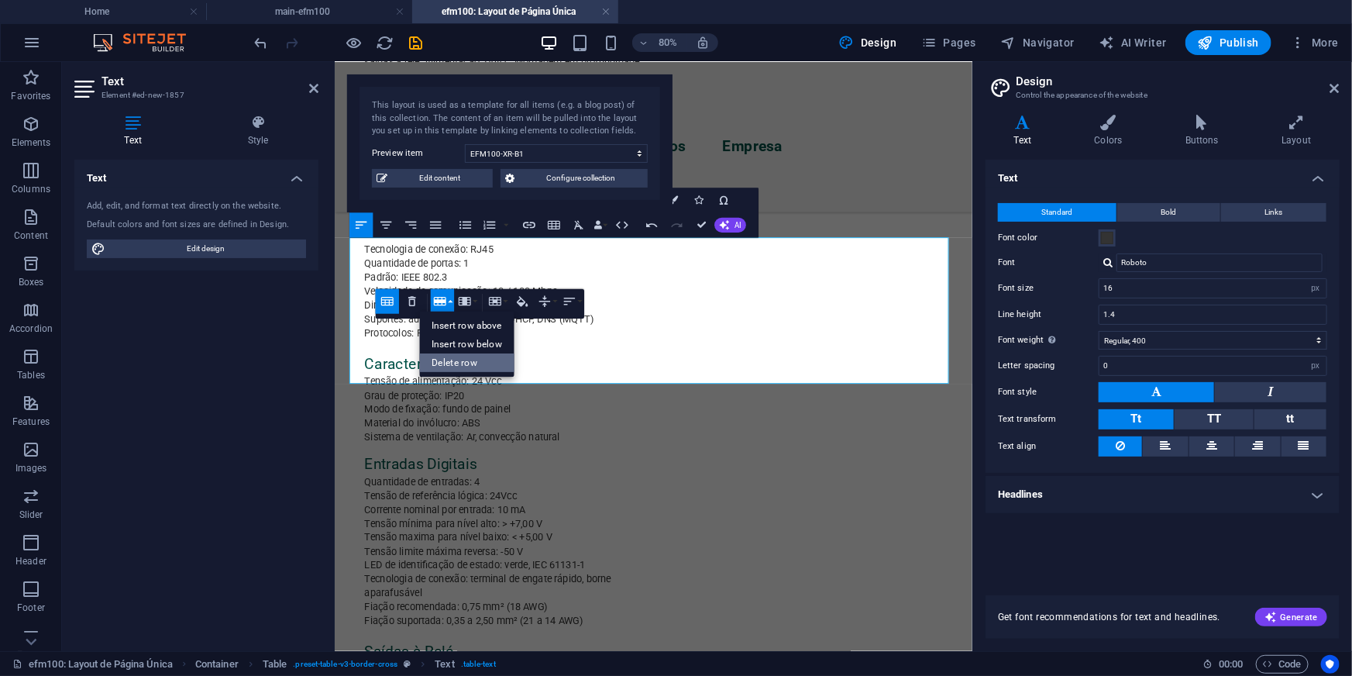
click at [452, 363] on link "Delete row" at bounding box center [466, 362] width 95 height 19
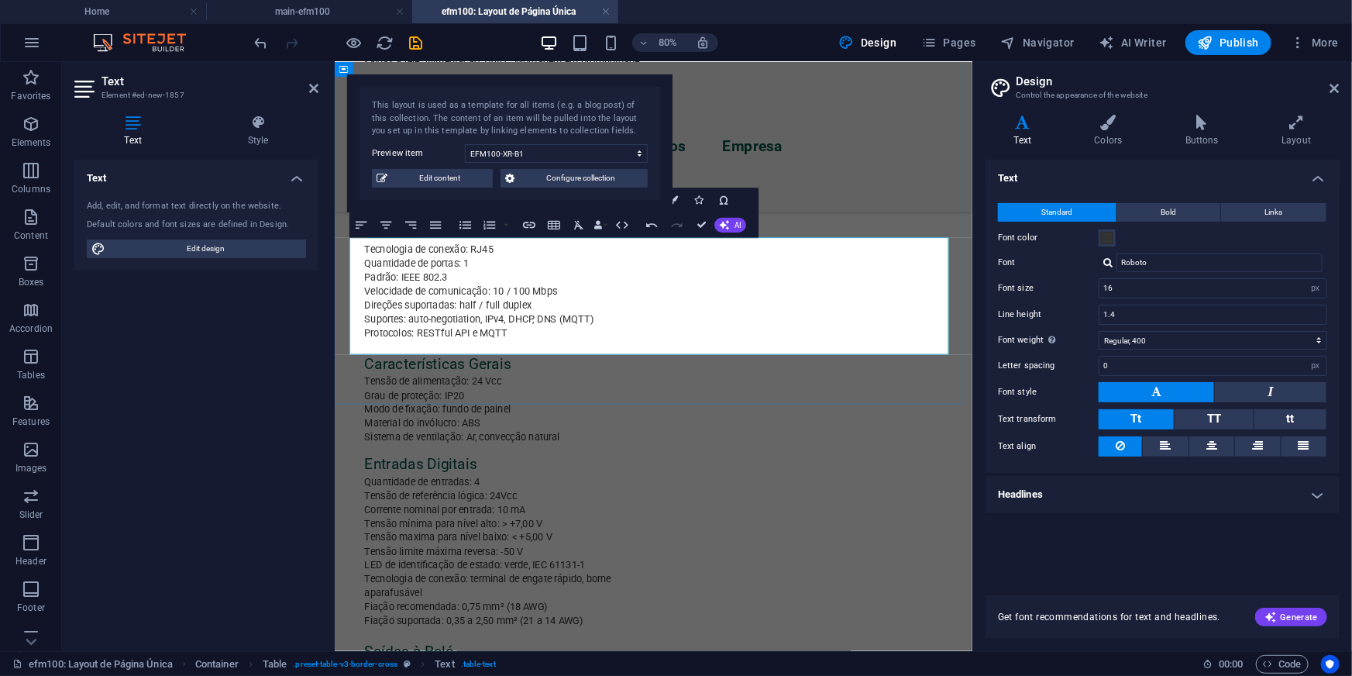
click at [450, 303] on button "Row" at bounding box center [442, 301] width 23 height 25
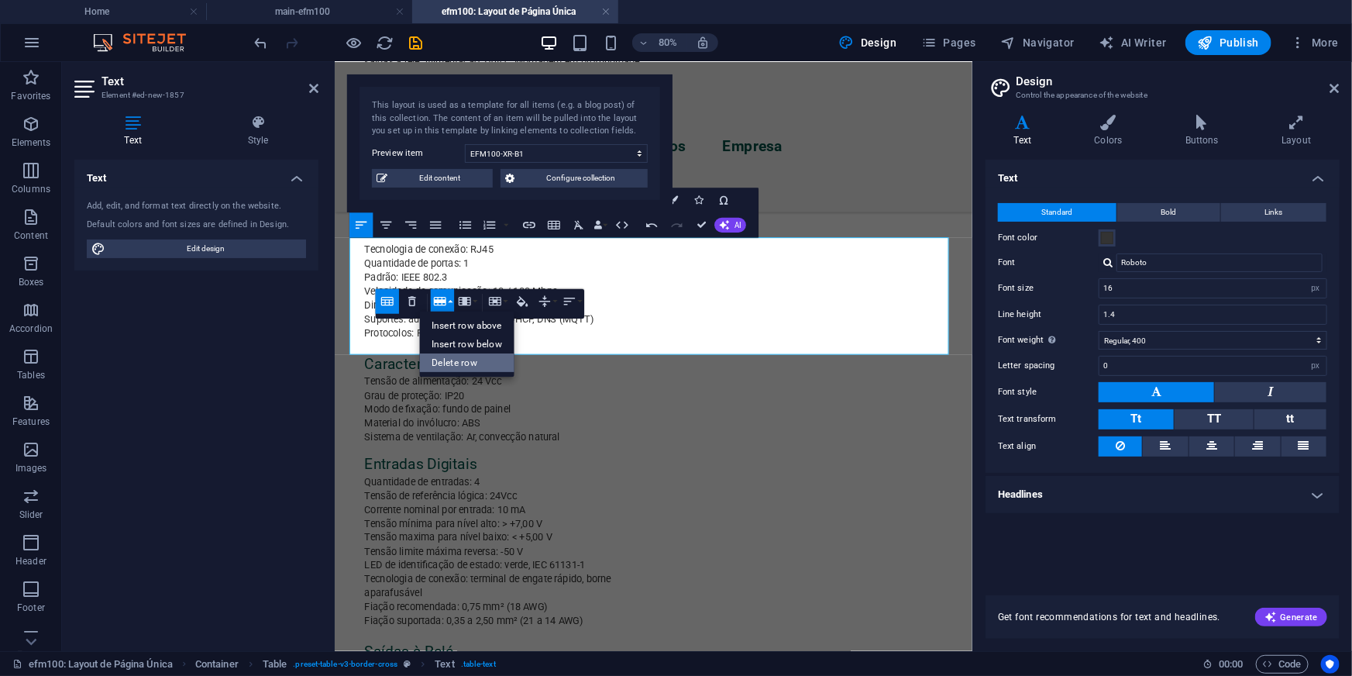
click at [450, 358] on link "Delete row" at bounding box center [466, 362] width 95 height 19
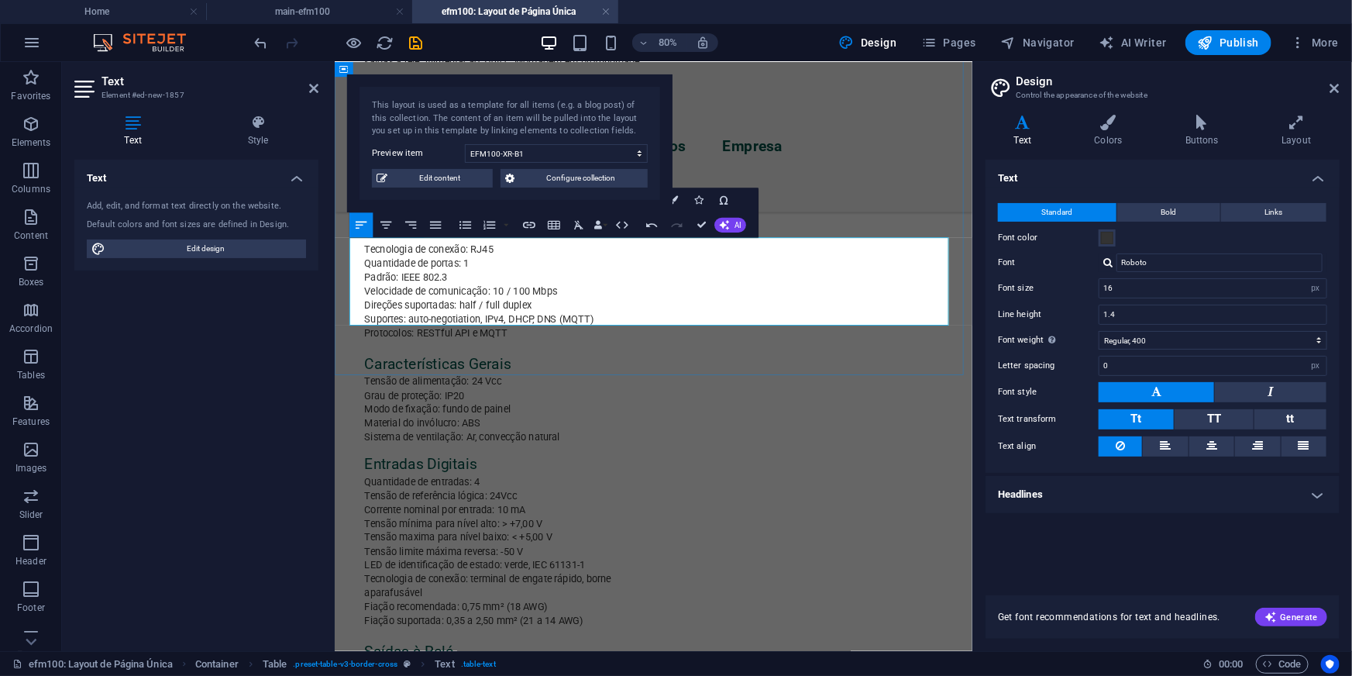
click at [841, 217] on icon "button" at bounding box center [840, 213] width 12 height 9
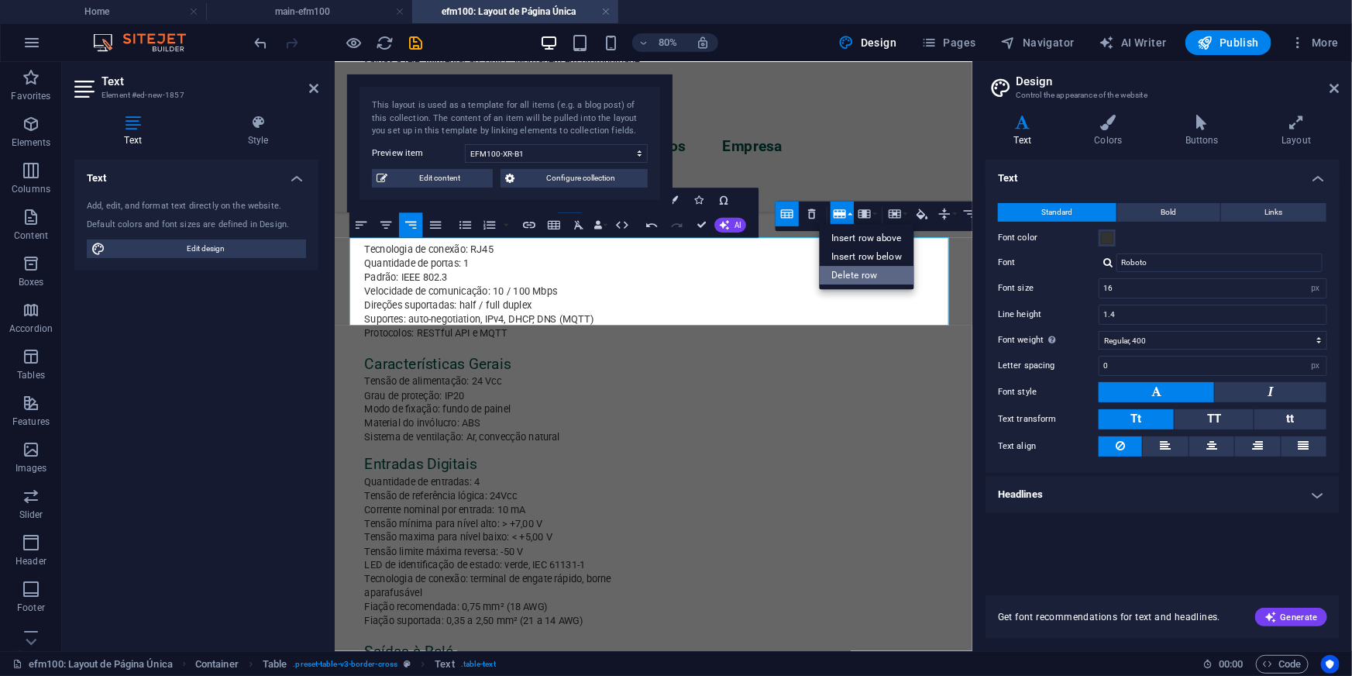
click at [844, 273] on link "Delete row" at bounding box center [867, 275] width 95 height 19
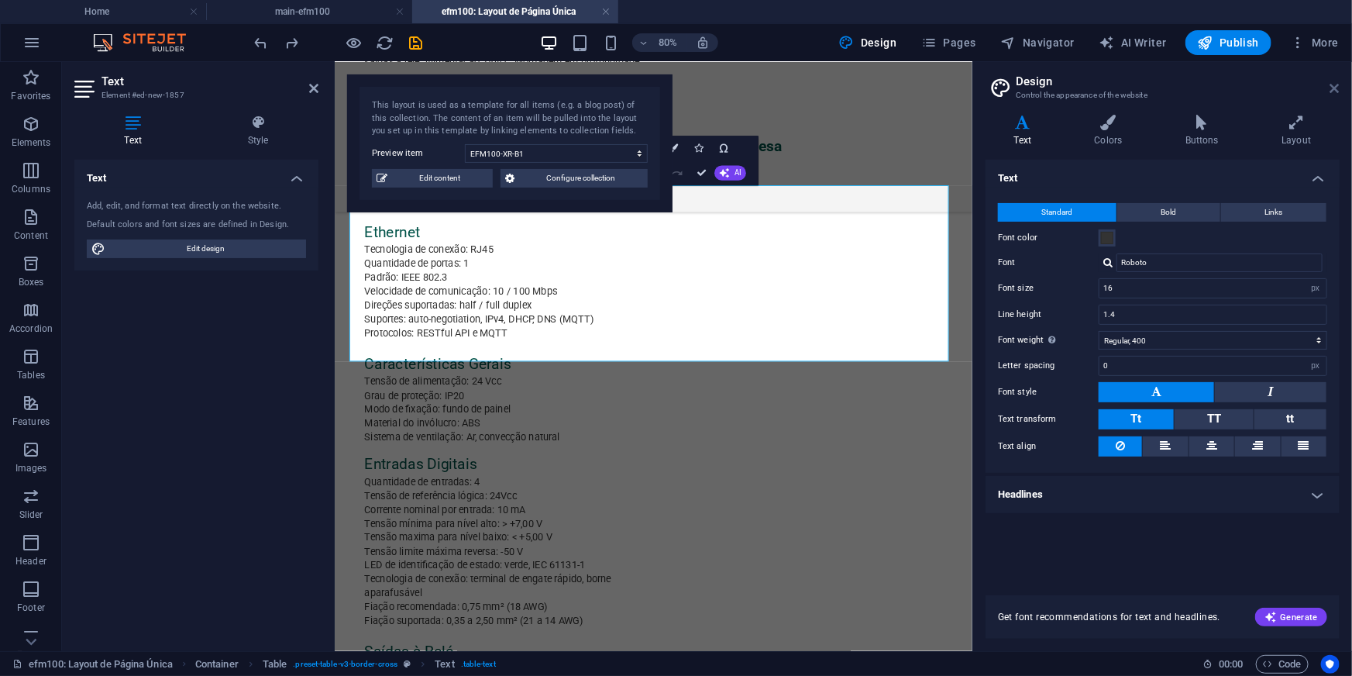
click at [1332, 87] on icon at bounding box center [1334, 88] width 9 height 12
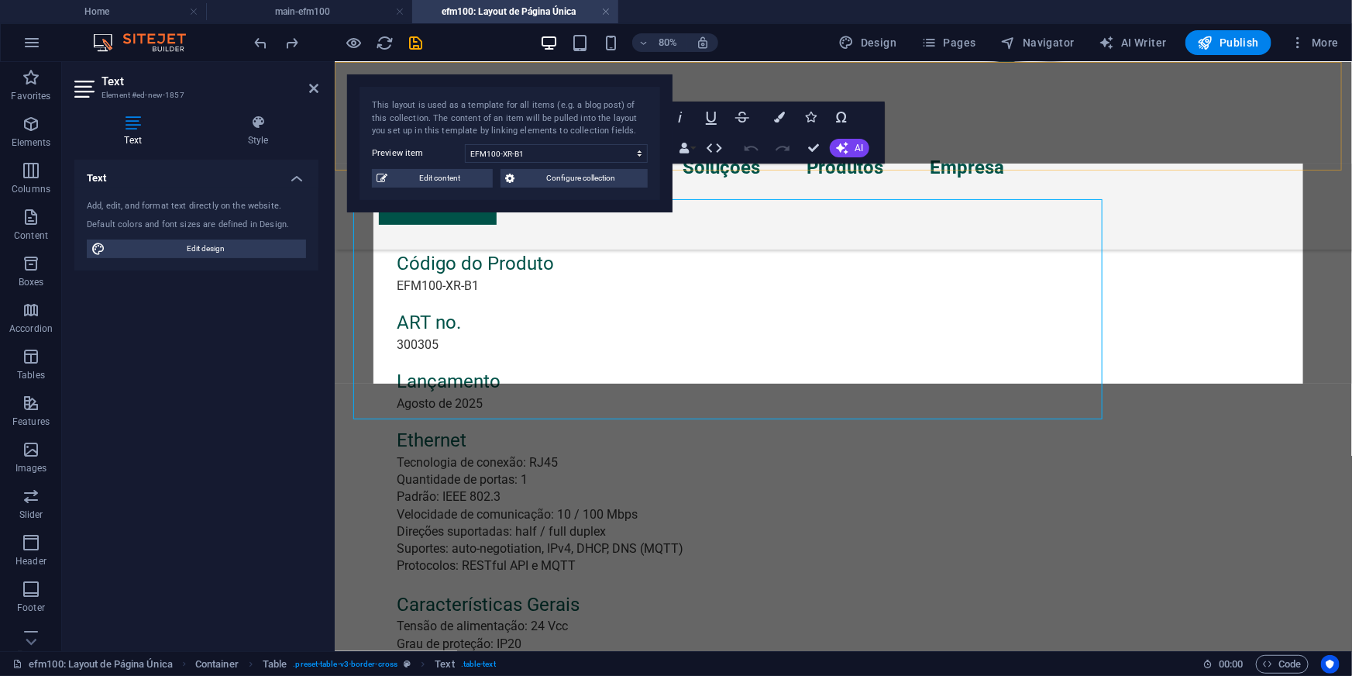
scroll to position [1016, 0]
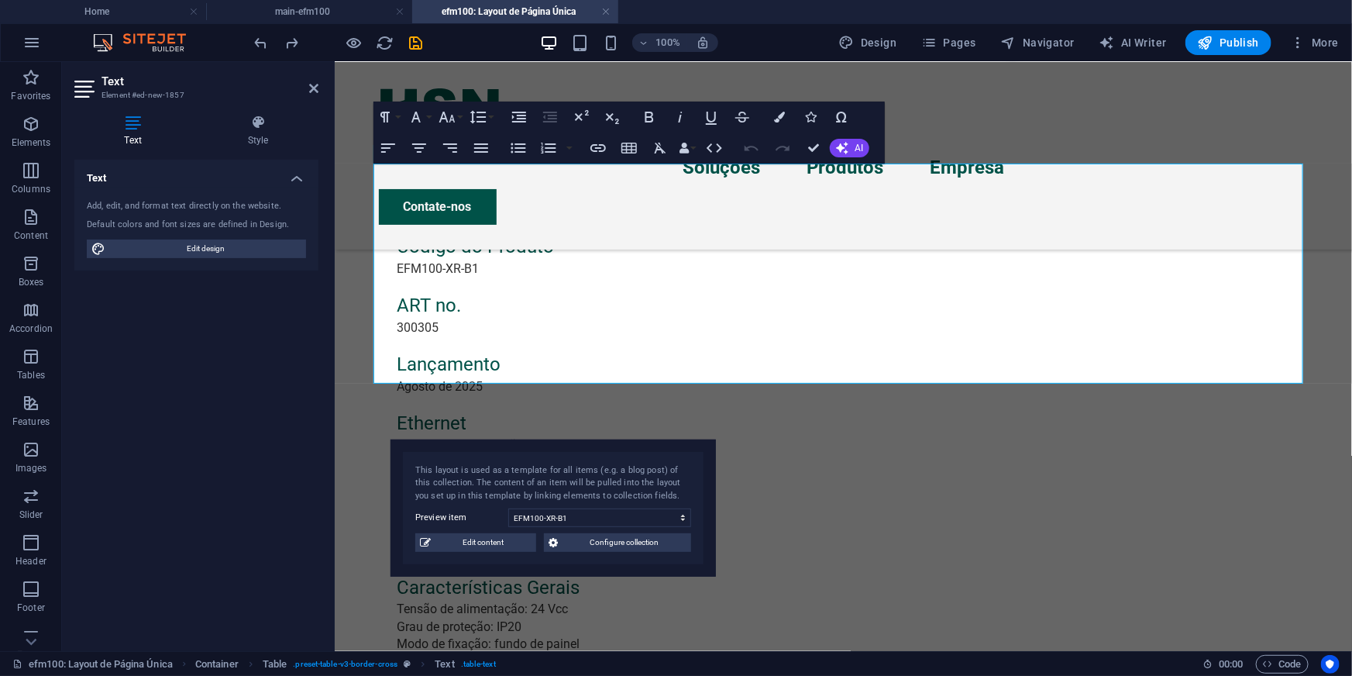
drag, startPoint x: 607, startPoint y: 86, endPoint x: 609, endPoint y: 458, distance: 371.9
click at [616, 466] on div "This layout is used as a template for all items (e.g. a blog post) of this coll…" at bounding box center [552, 508] width 325 height 138
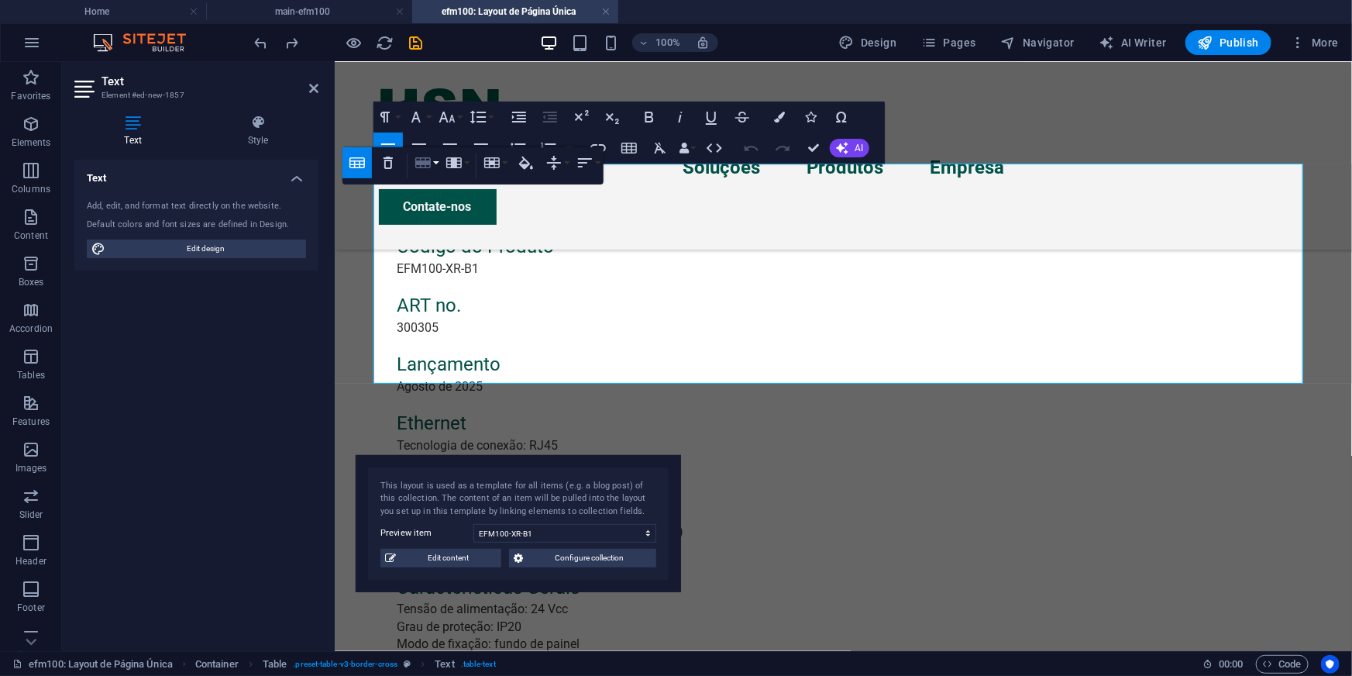
click at [428, 167] on icon "button" at bounding box center [423, 162] width 19 height 19
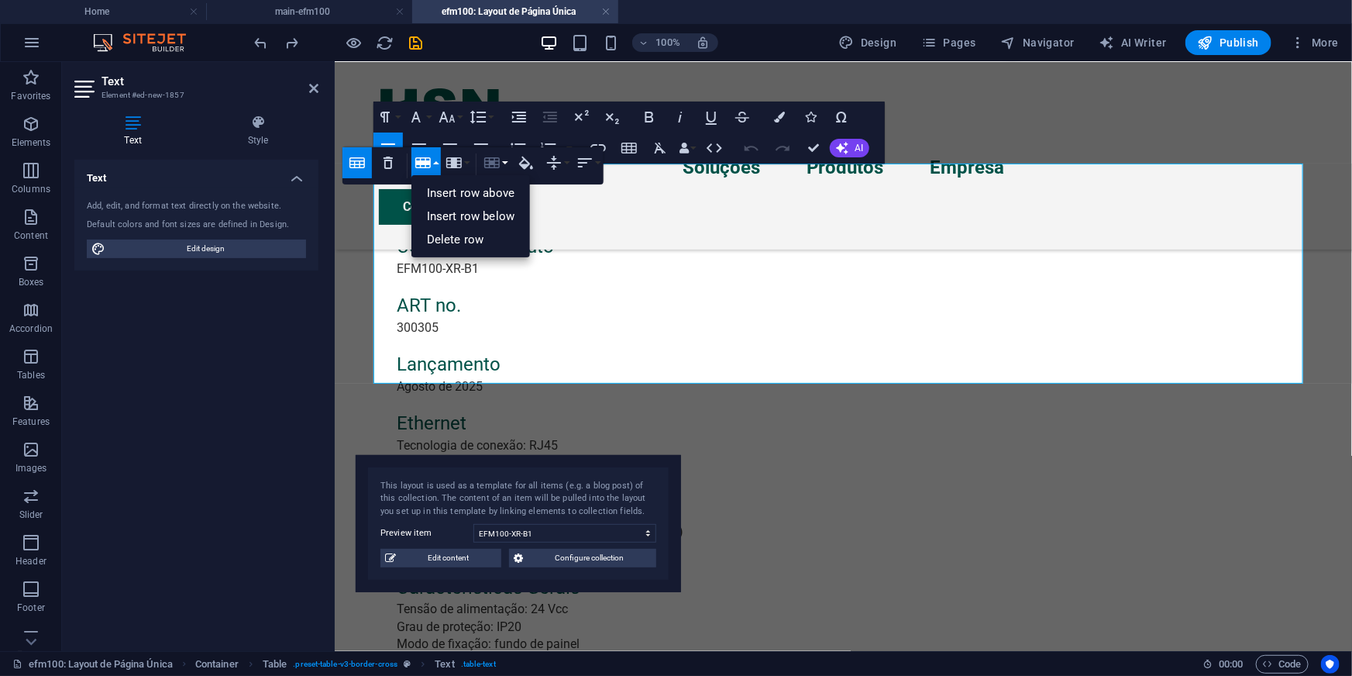
click at [488, 169] on icon "button" at bounding box center [492, 162] width 19 height 19
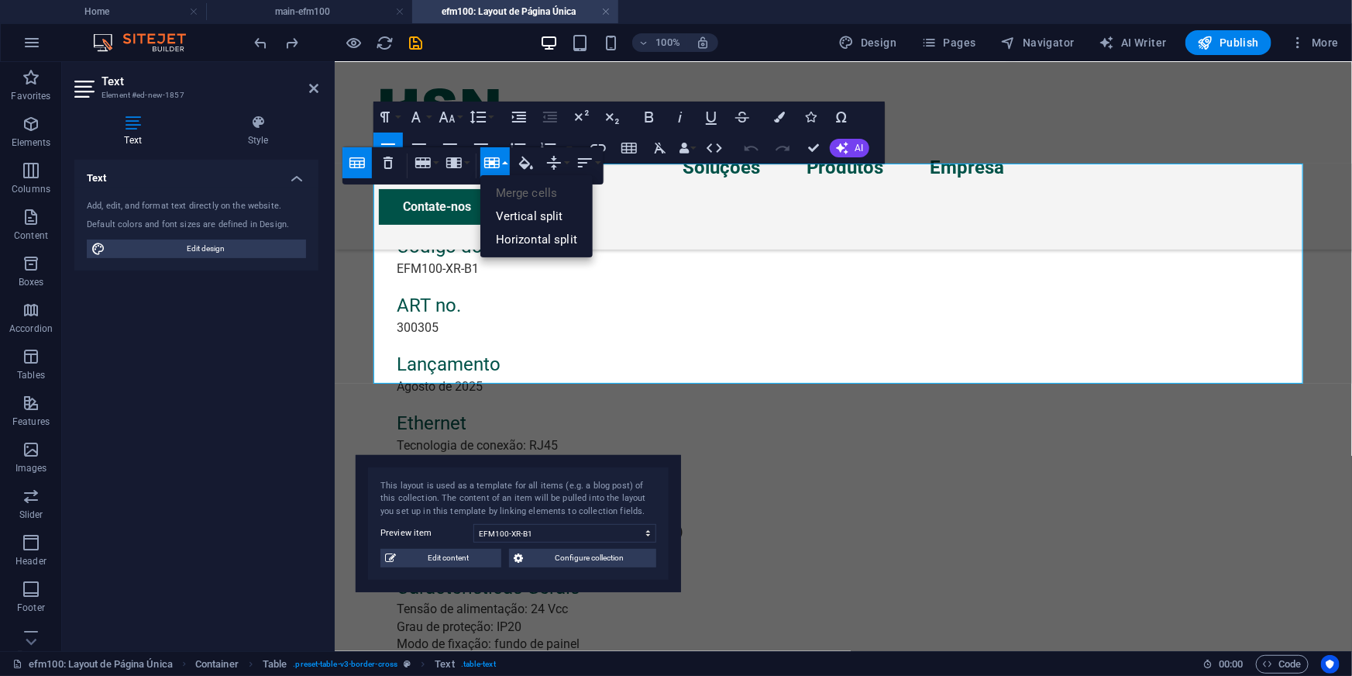
click at [604, 163] on div "Table Header Remove Table Row Insert row above Insert row below Delete row Colu…" at bounding box center [472, 165] width 261 height 37
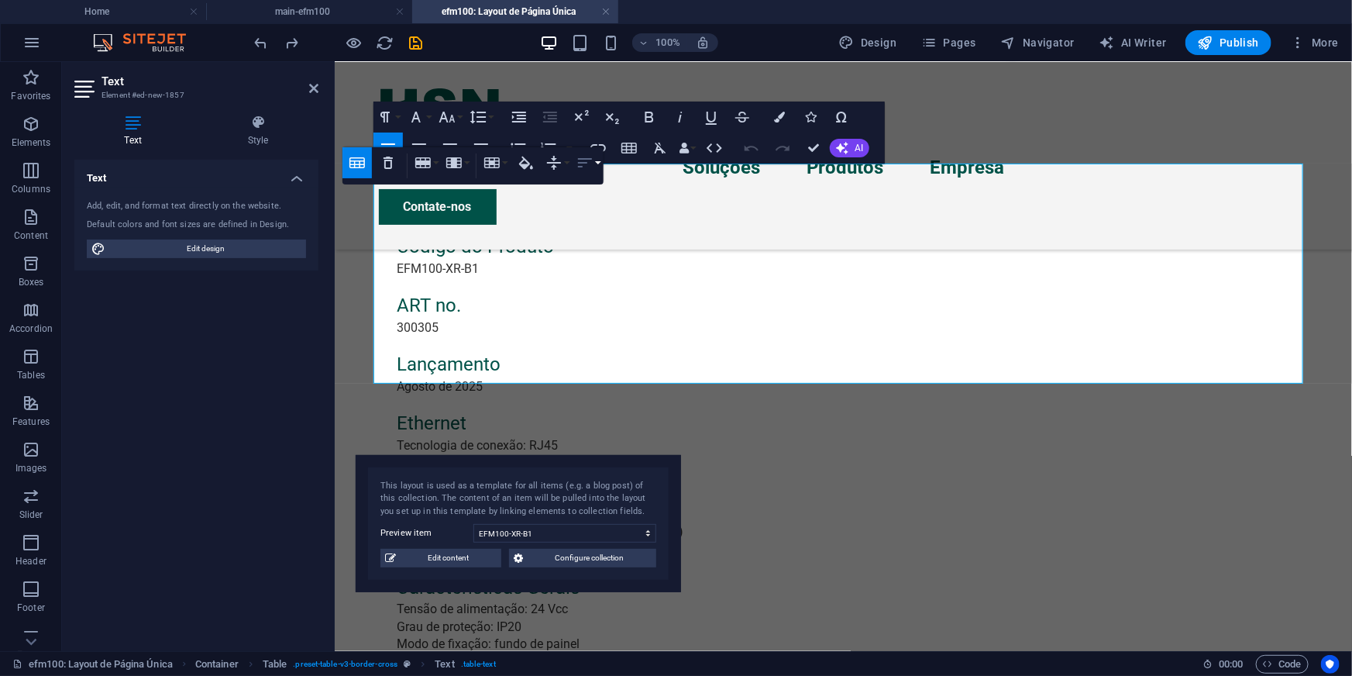
click at [595, 163] on button "Horizontal Align" at bounding box center [587, 162] width 29 height 31
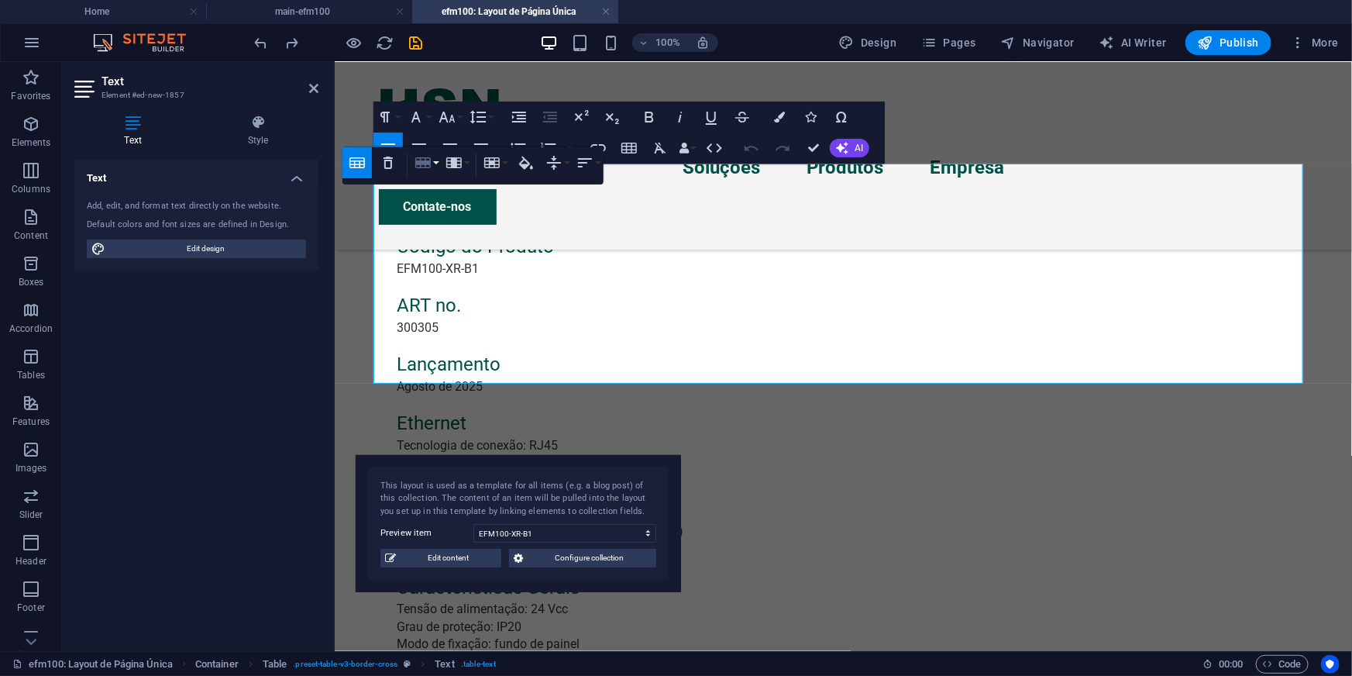
click at [427, 163] on icon "button" at bounding box center [422, 162] width 15 height 11
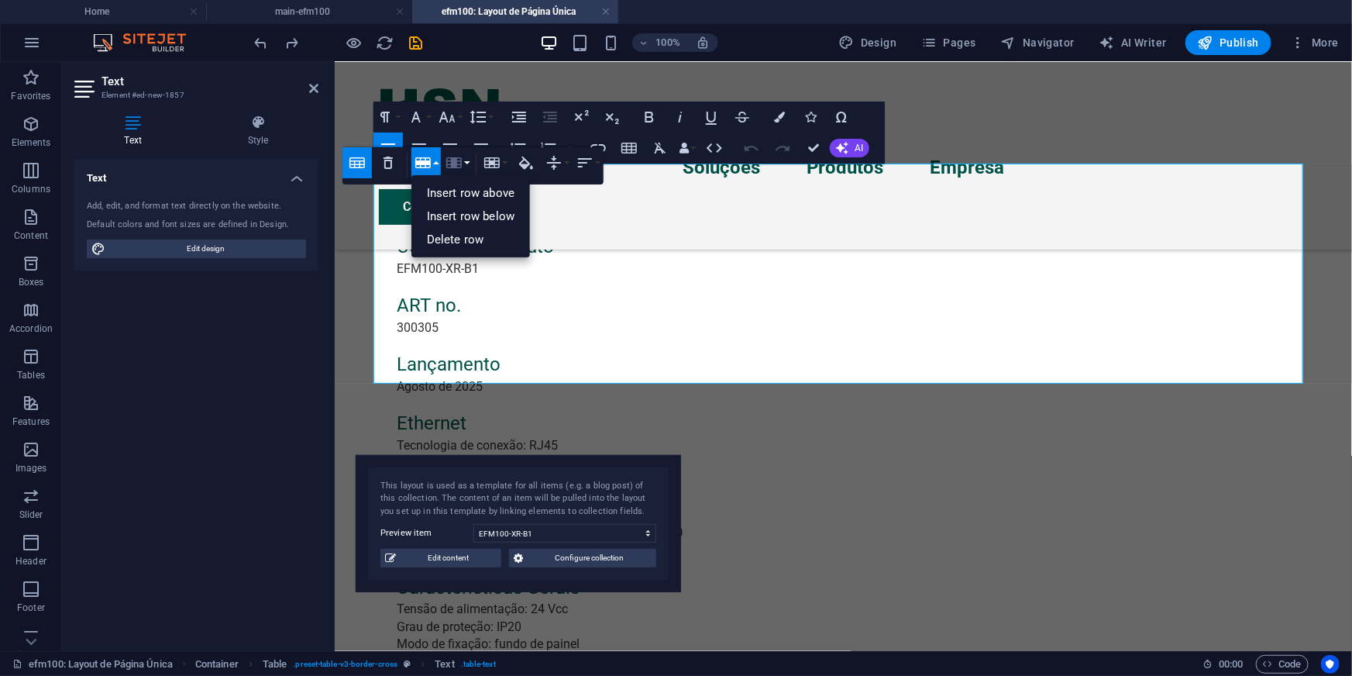
click at [450, 162] on icon "button" at bounding box center [454, 162] width 19 height 19
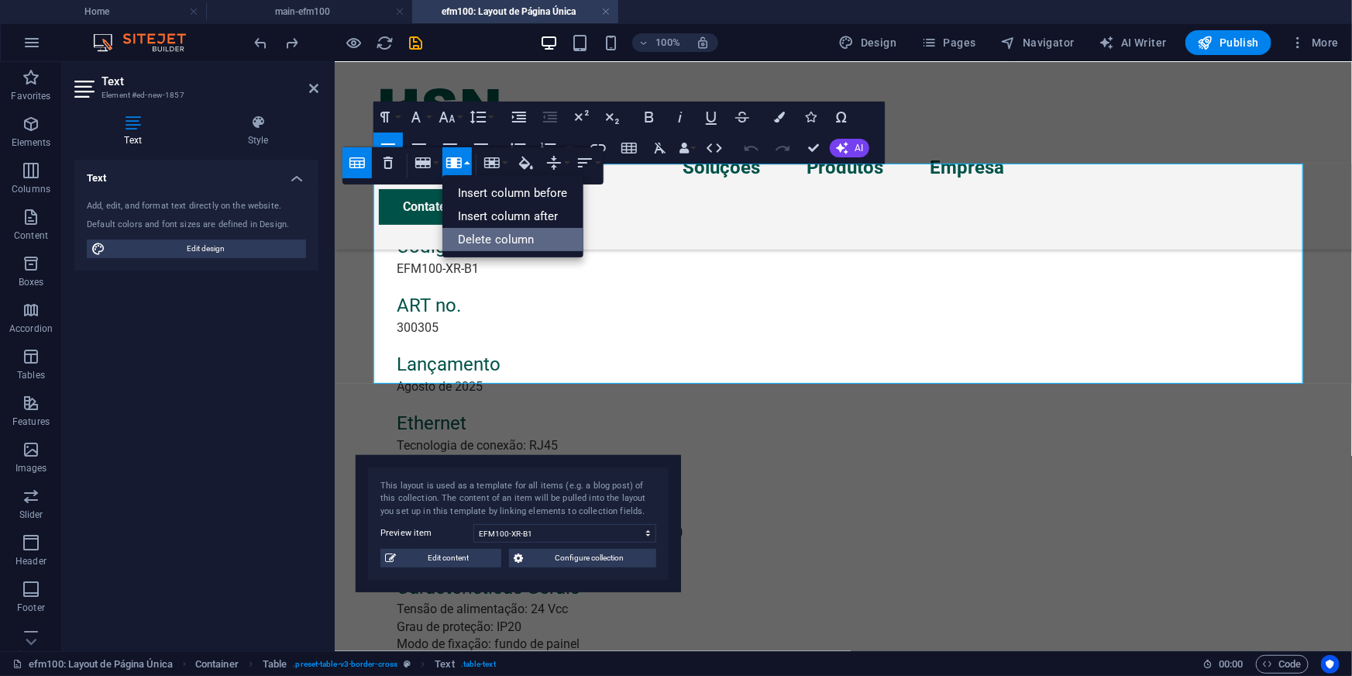
click at [463, 240] on link "Delete column" at bounding box center [512, 239] width 141 height 23
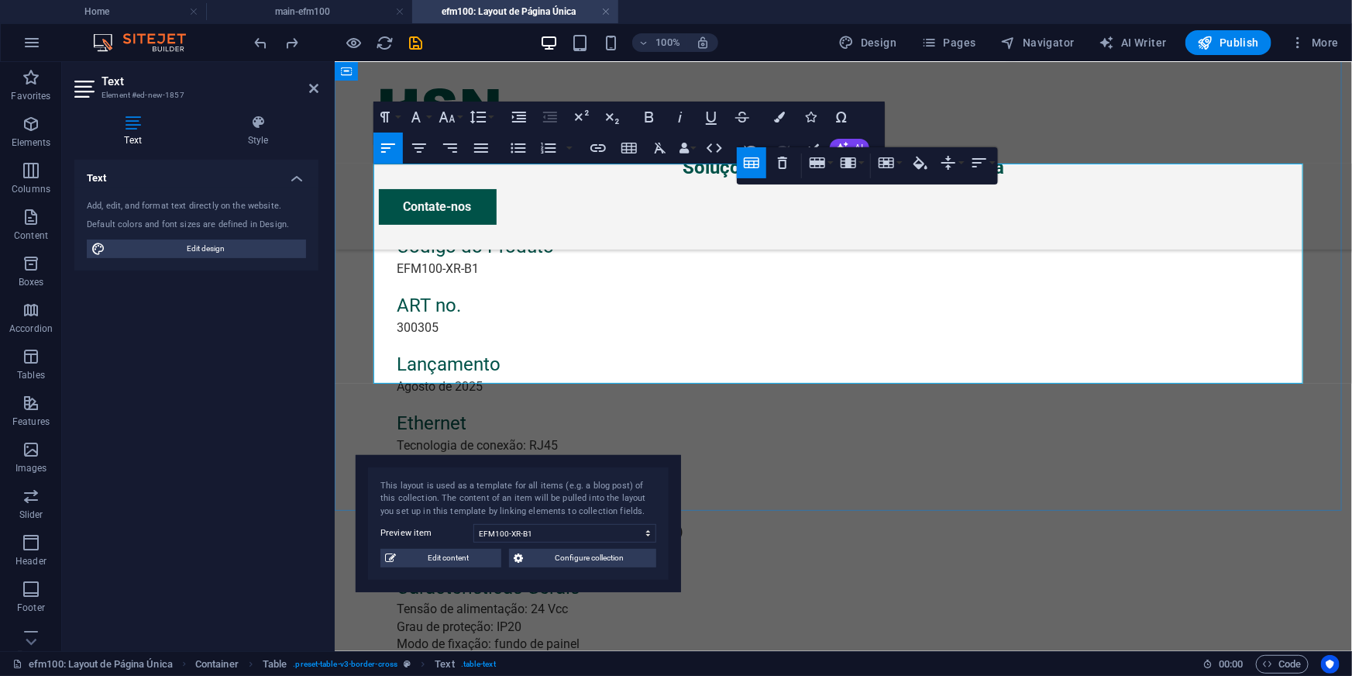
drag, startPoint x: 782, startPoint y: 201, endPoint x: 1116, endPoint y: 259, distance: 339.7
click at [827, 163] on button "Row" at bounding box center [820, 162] width 29 height 31
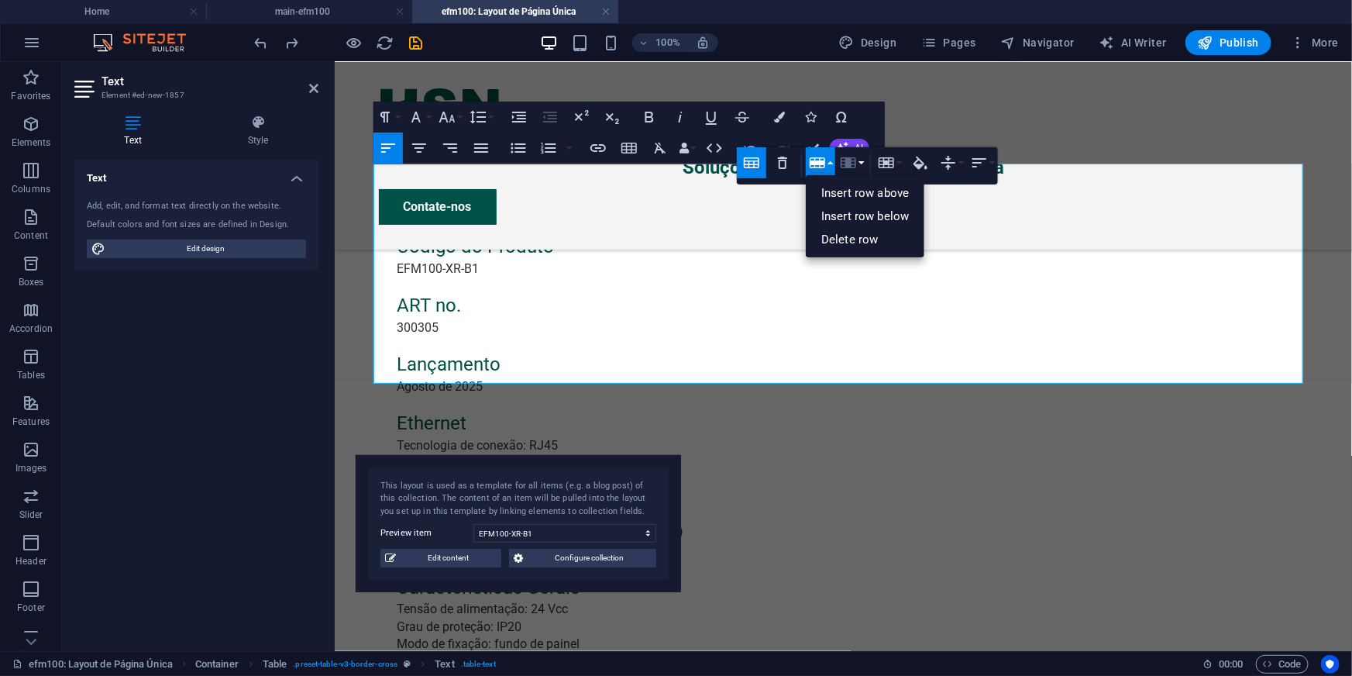
click at [851, 163] on icon "button" at bounding box center [848, 162] width 15 height 11
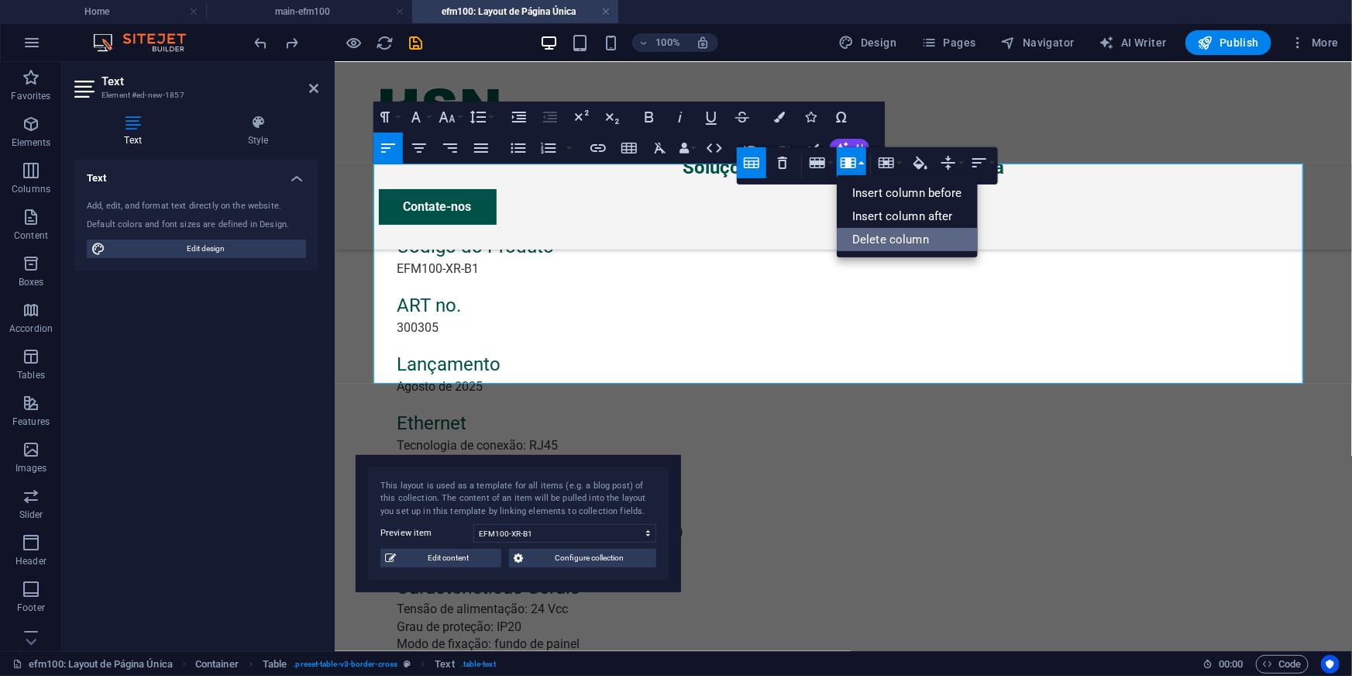
click at [862, 238] on link "Delete column" at bounding box center [907, 239] width 141 height 23
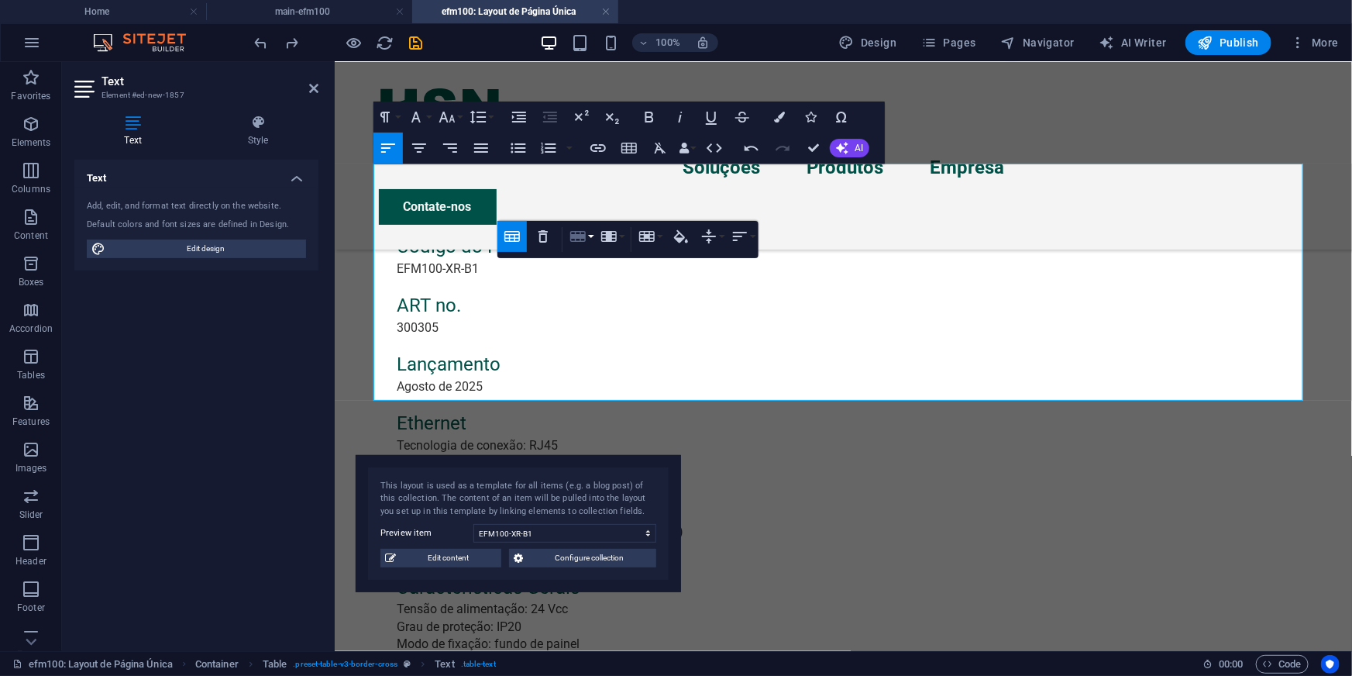
click at [569, 238] on icon "button" at bounding box center [578, 236] width 19 height 19
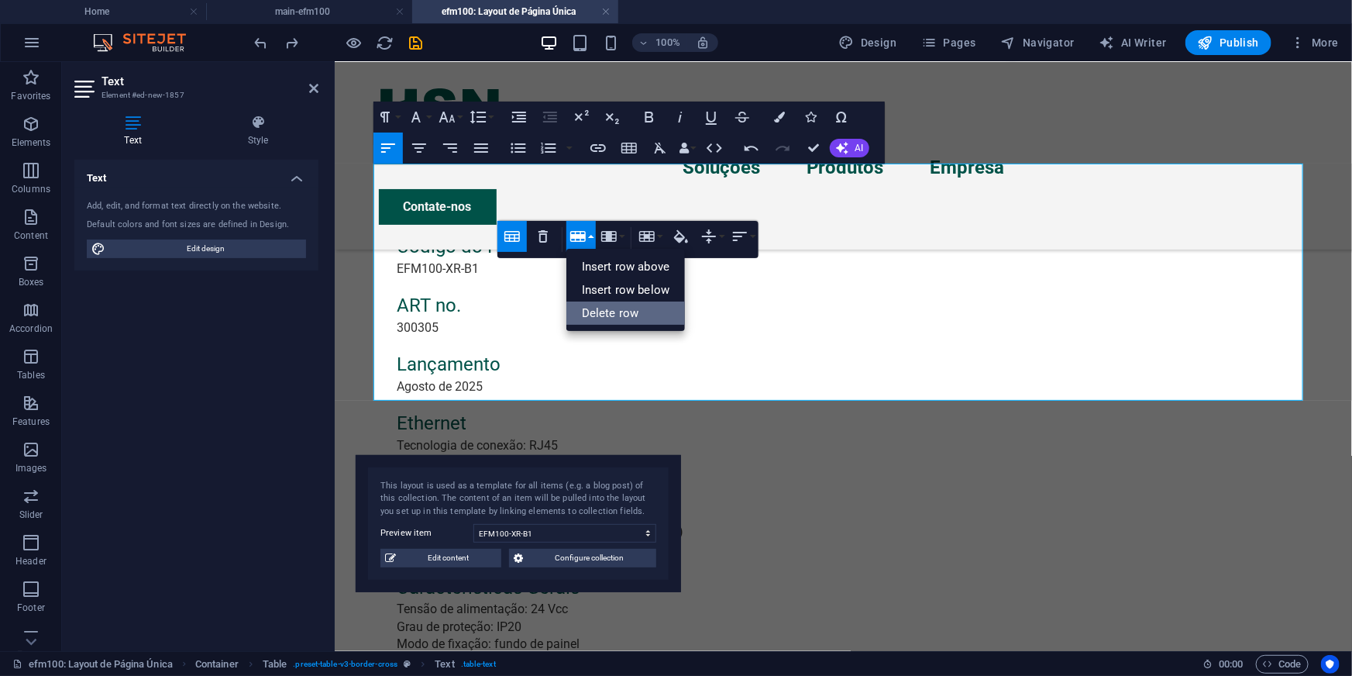
drag, startPoint x: 252, startPoint y: 256, endPoint x: 586, endPoint y: 318, distance: 340.4
click at [586, 318] on link "Delete row" at bounding box center [625, 312] width 119 height 23
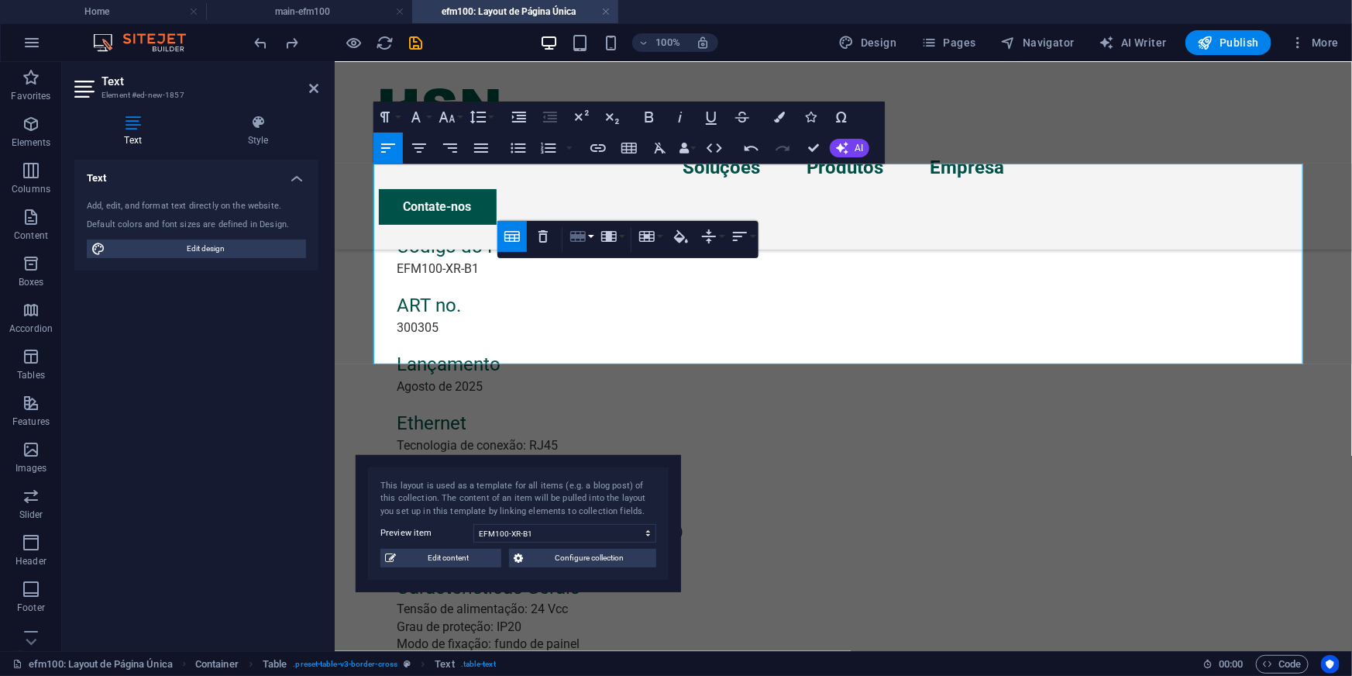
click at [573, 235] on icon "button" at bounding box center [577, 236] width 15 height 11
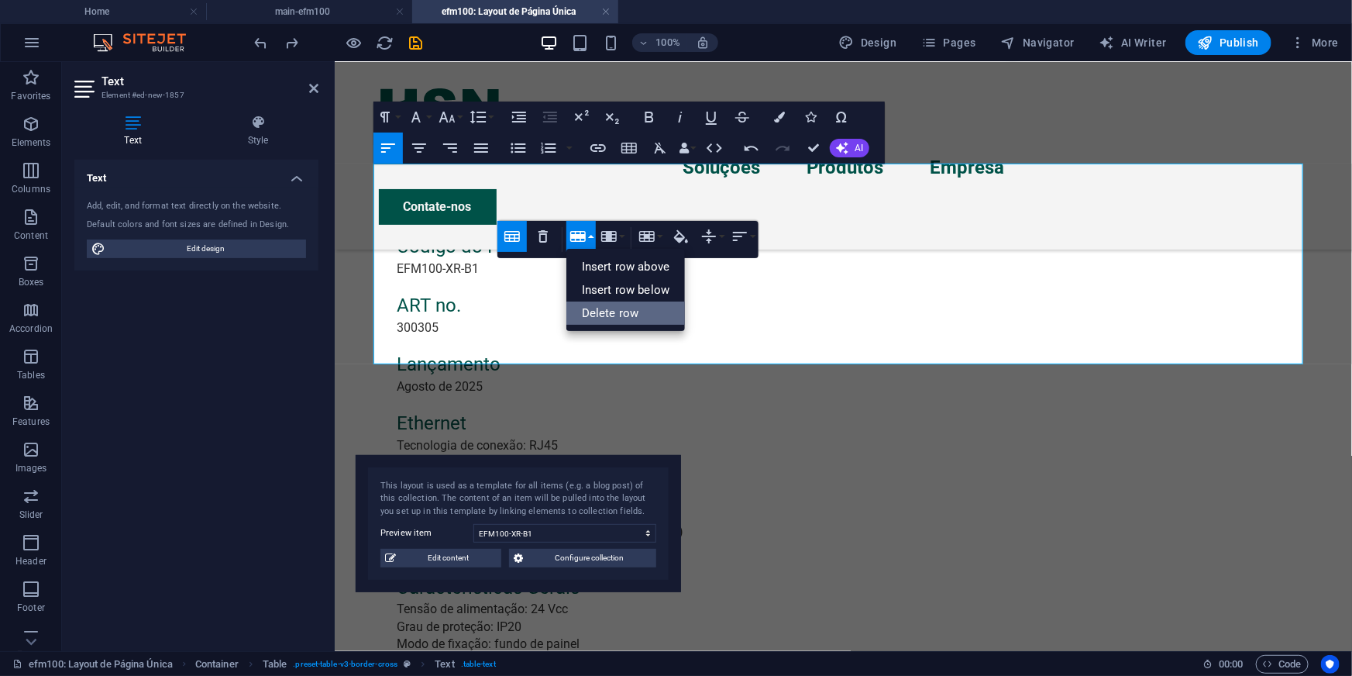
click at [586, 318] on link "Delete row" at bounding box center [625, 312] width 119 height 23
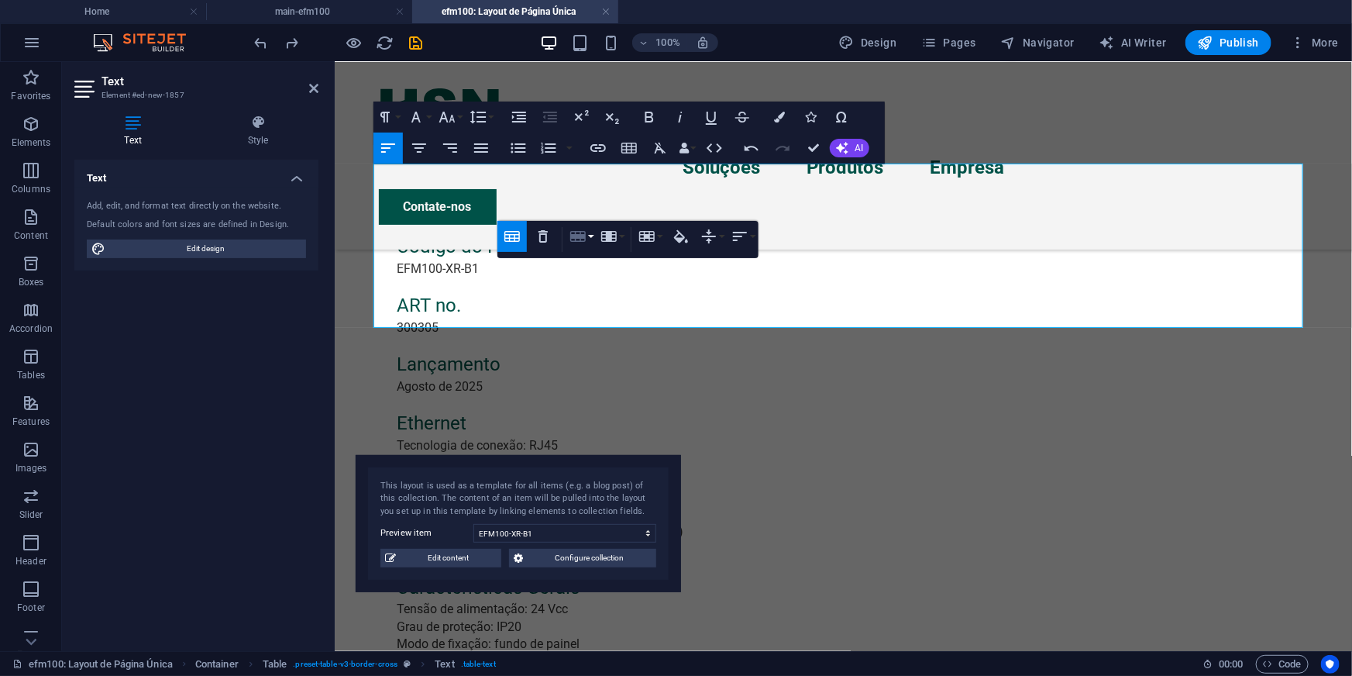
click at [580, 237] on icon "button" at bounding box center [577, 236] width 15 height 11
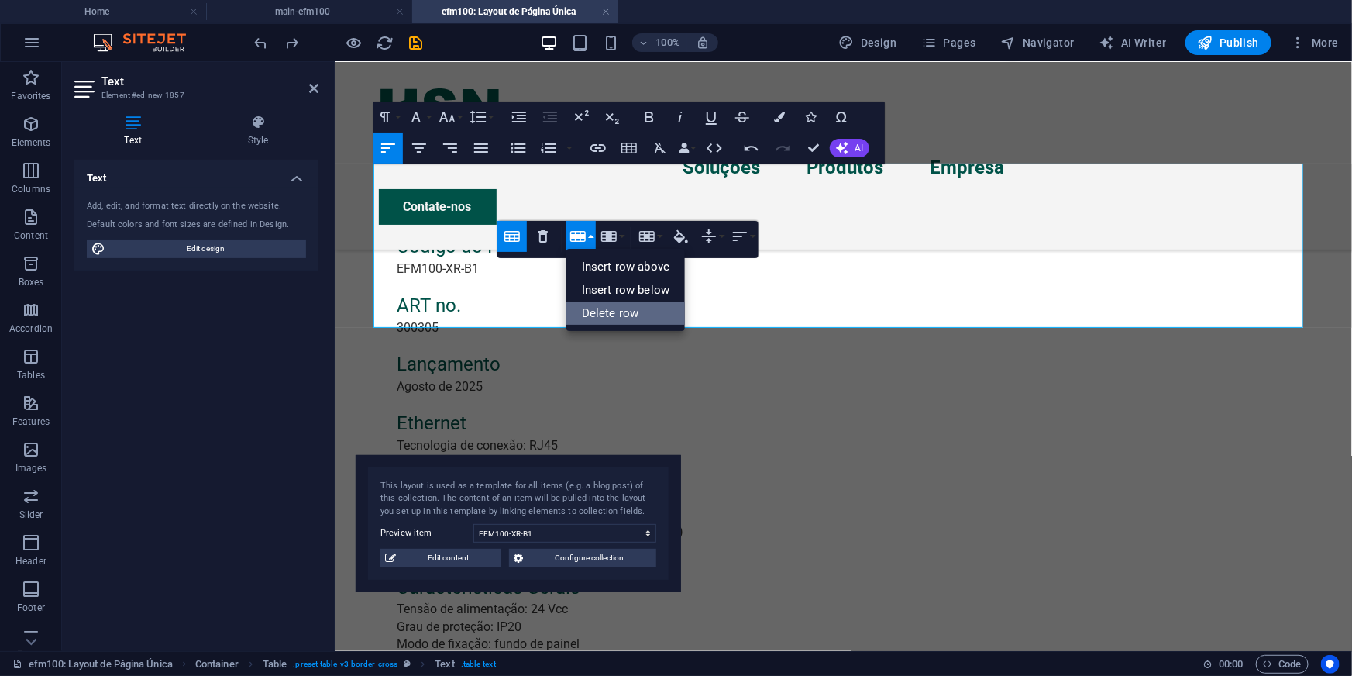
click at [588, 315] on link "Delete row" at bounding box center [625, 312] width 119 height 23
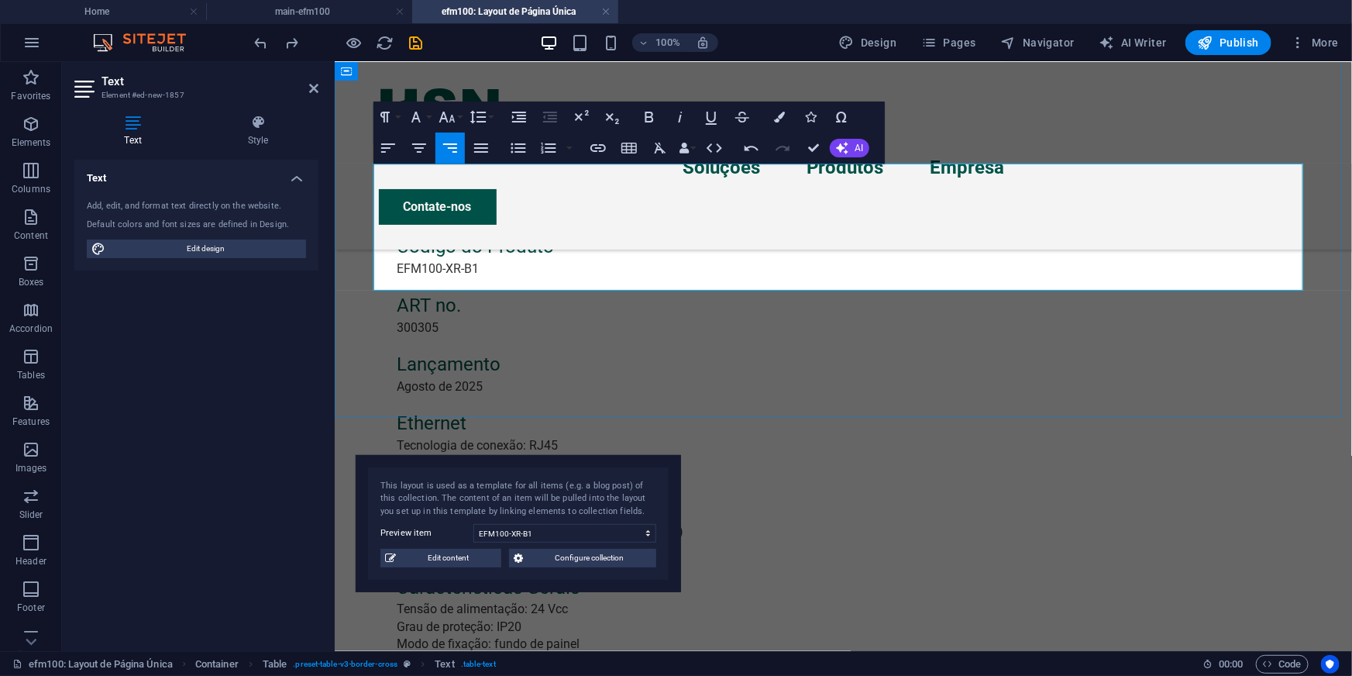
drag, startPoint x: 1172, startPoint y: 231, endPoint x: 1189, endPoint y: 230, distance: 17.1
drag, startPoint x: 1285, startPoint y: 247, endPoint x: 1251, endPoint y: 185, distance: 70.7
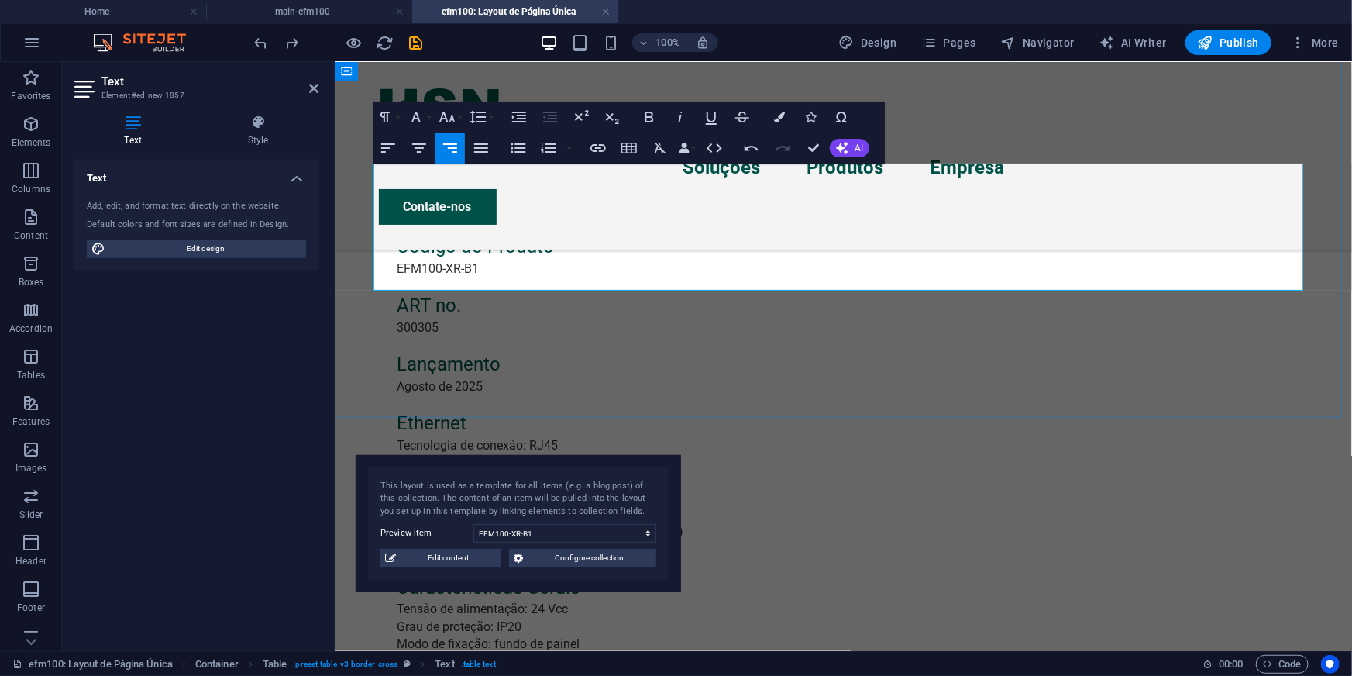
drag, startPoint x: 1243, startPoint y: 185, endPoint x: 1274, endPoint y: 263, distance: 83.2
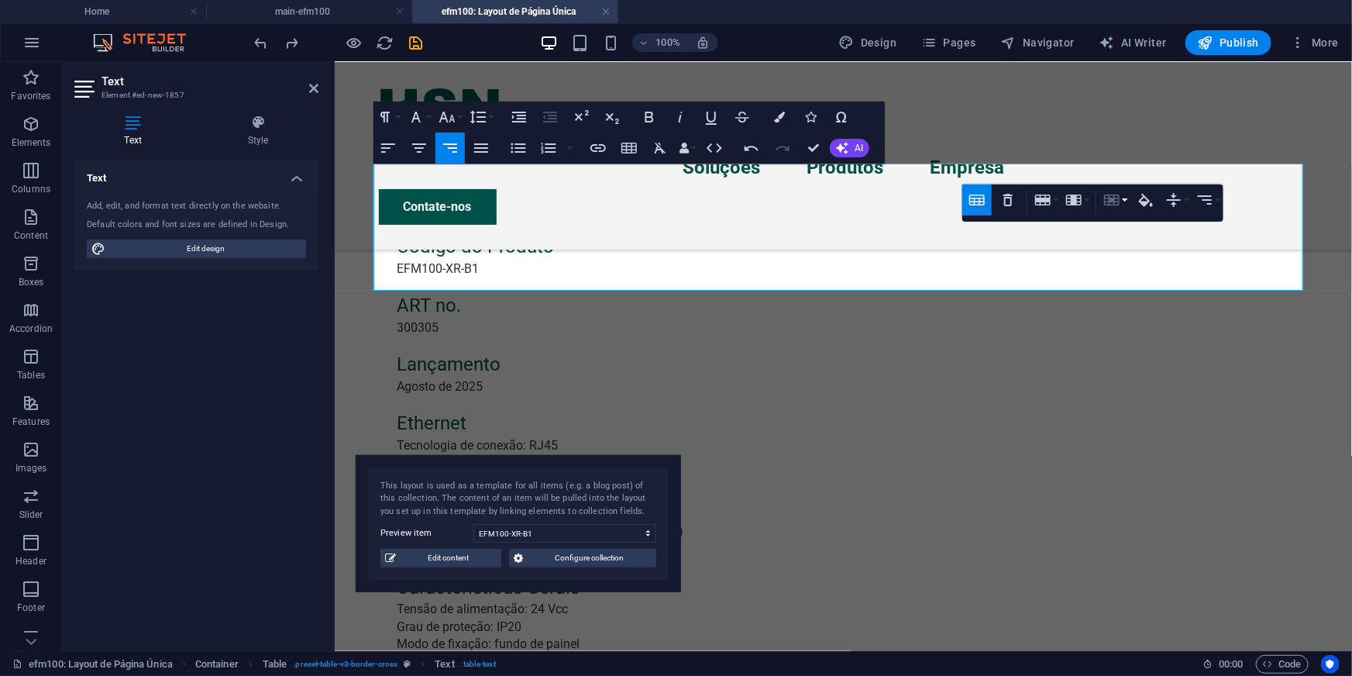
click at [1112, 201] on icon "button" at bounding box center [1111, 199] width 15 height 11
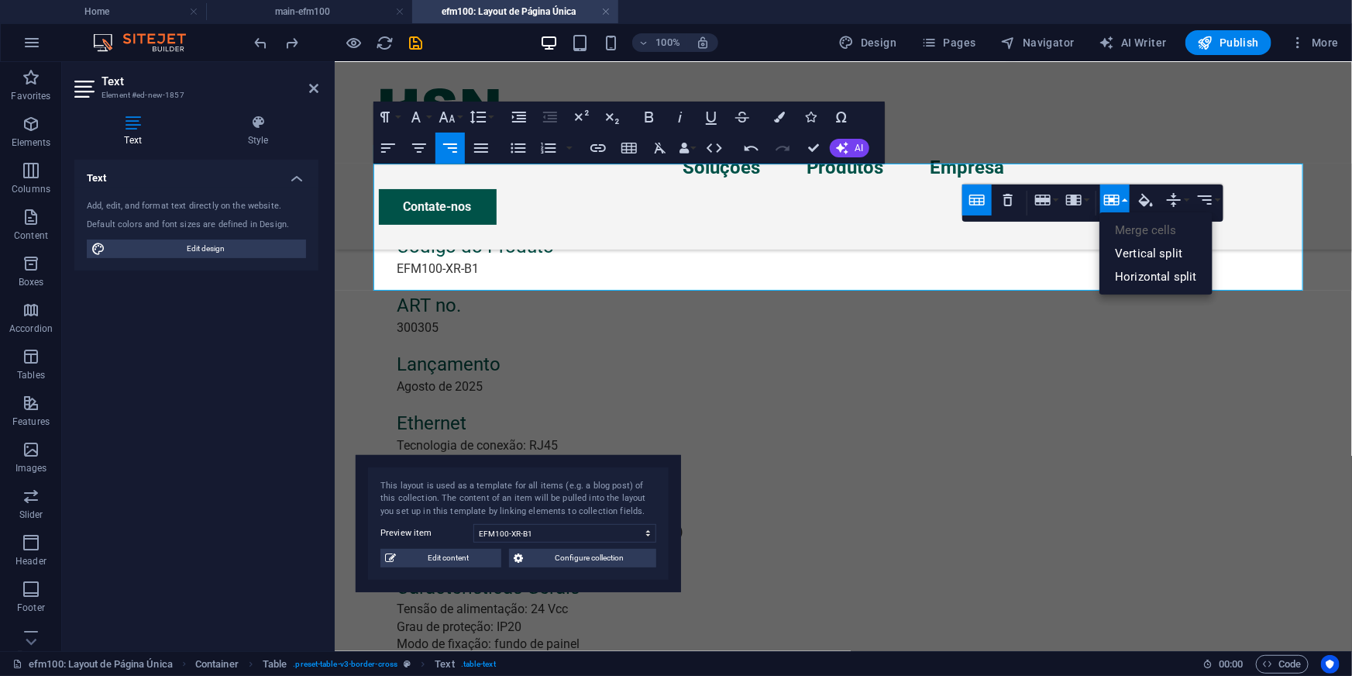
click at [1112, 201] on icon "button" at bounding box center [1111, 199] width 15 height 11
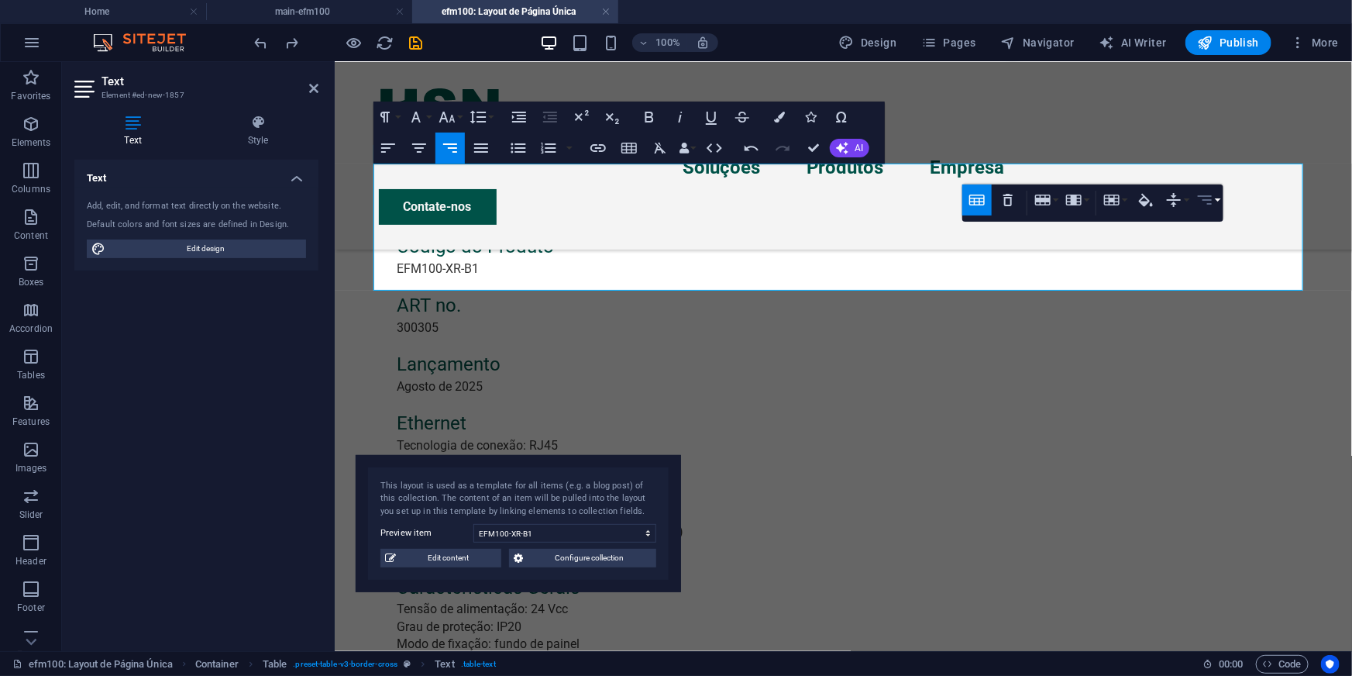
click at [1211, 198] on icon "button" at bounding box center [1204, 200] width 19 height 19
click at [1219, 249] on icon at bounding box center [1220, 253] width 19 height 19
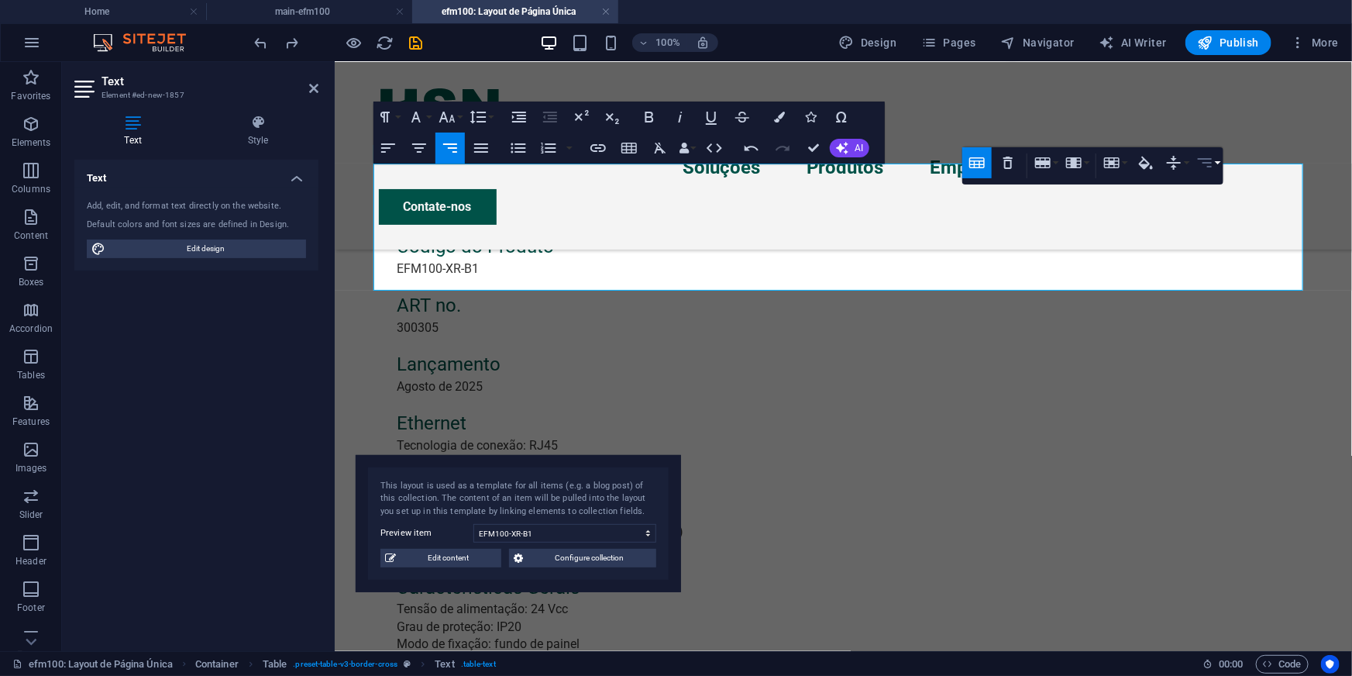
click at [1209, 166] on icon "button" at bounding box center [1205, 162] width 14 height 9
click at [1219, 222] on icon at bounding box center [1220, 216] width 19 height 19
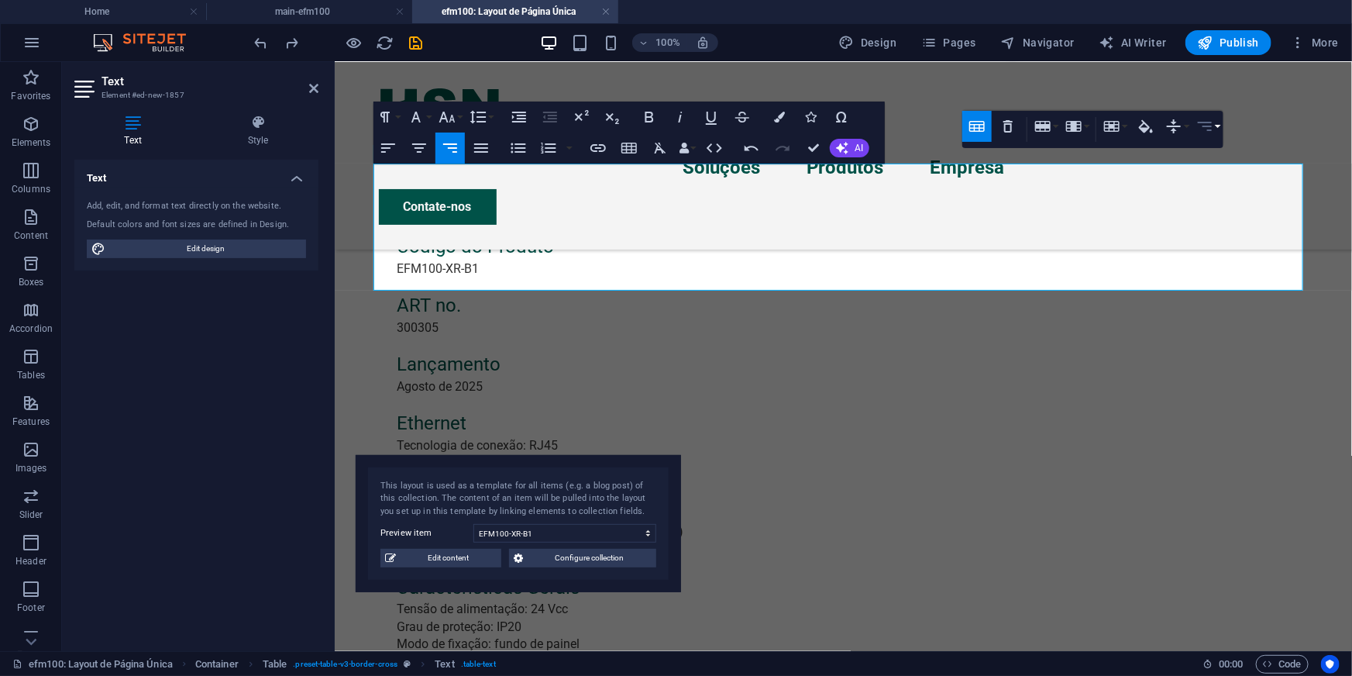
click at [1199, 129] on icon "button" at bounding box center [1204, 126] width 19 height 19
drag, startPoint x: 1217, startPoint y: 182, endPoint x: 830, endPoint y: 170, distance: 387.6
click at [1217, 182] on icon at bounding box center [1220, 179] width 19 height 19
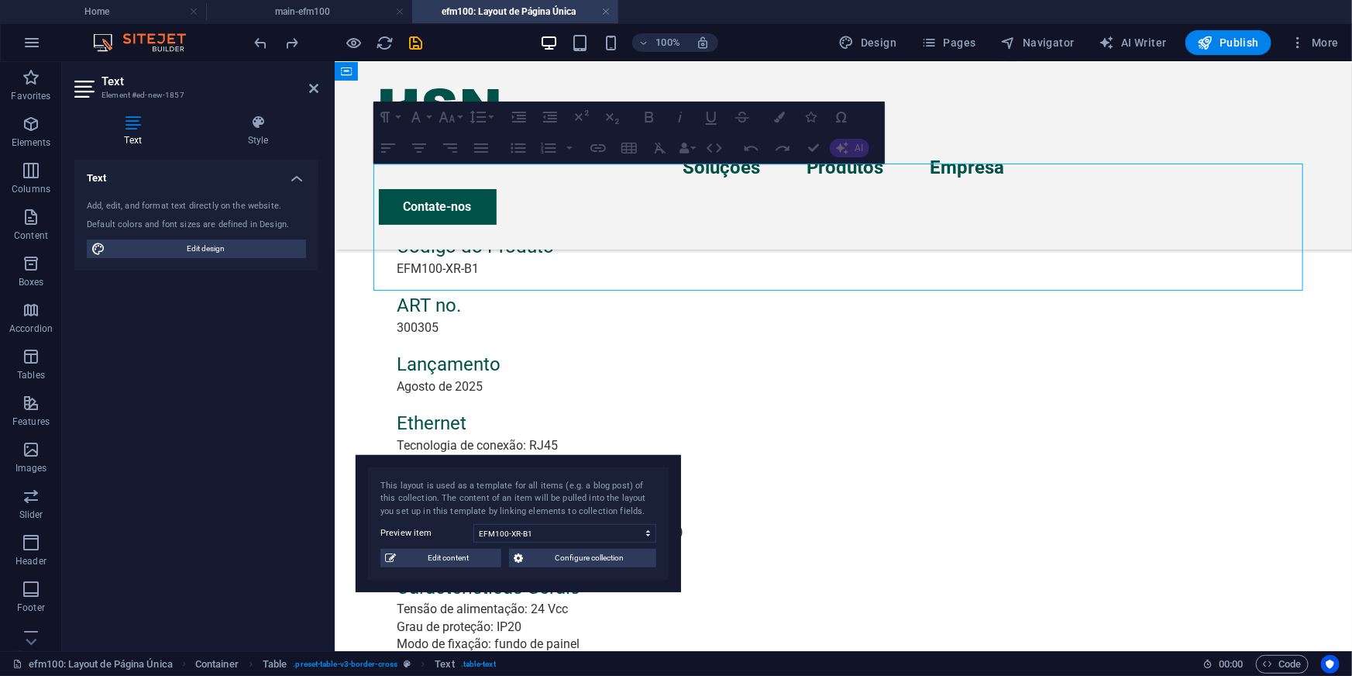
drag, startPoint x: 881, startPoint y: 224, endPoint x: 1109, endPoint y: 216, distance: 228.7
drag, startPoint x: 1097, startPoint y: 215, endPoint x: 1155, endPoint y: 215, distance: 58.1
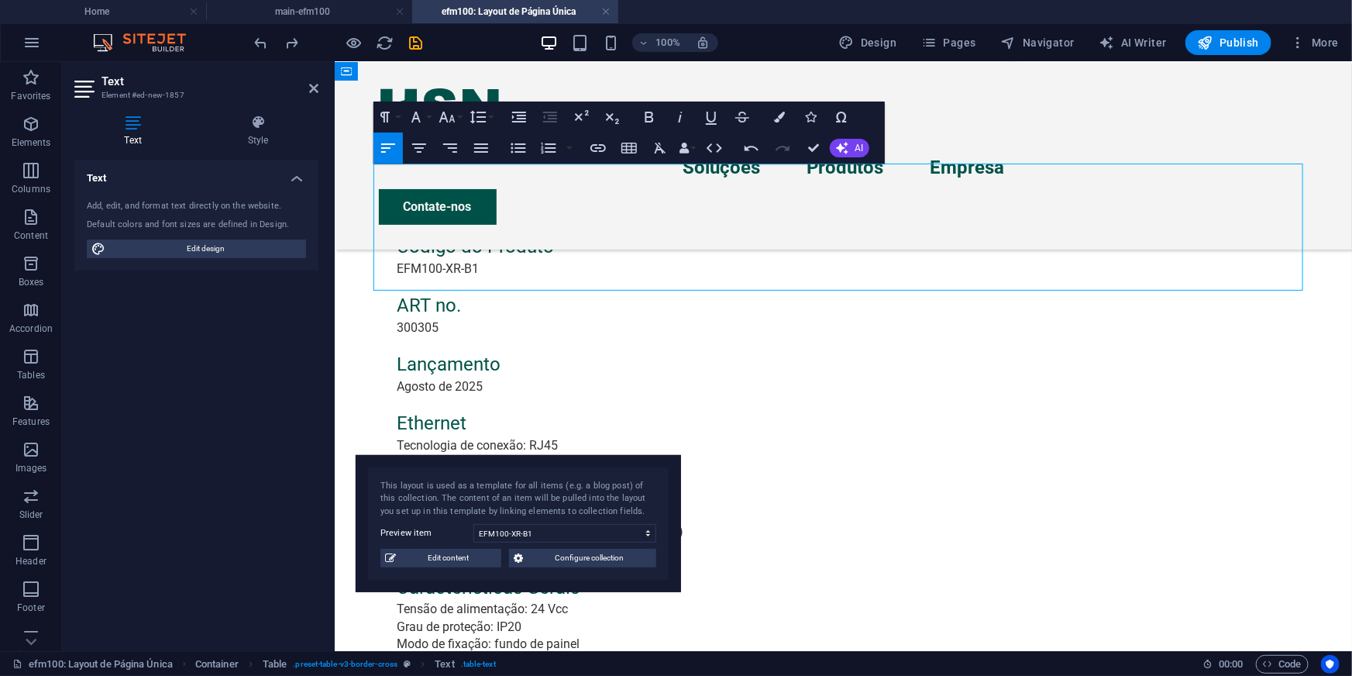
drag, startPoint x: 465, startPoint y: 246, endPoint x: 377, endPoint y: 248, distance: 87.6
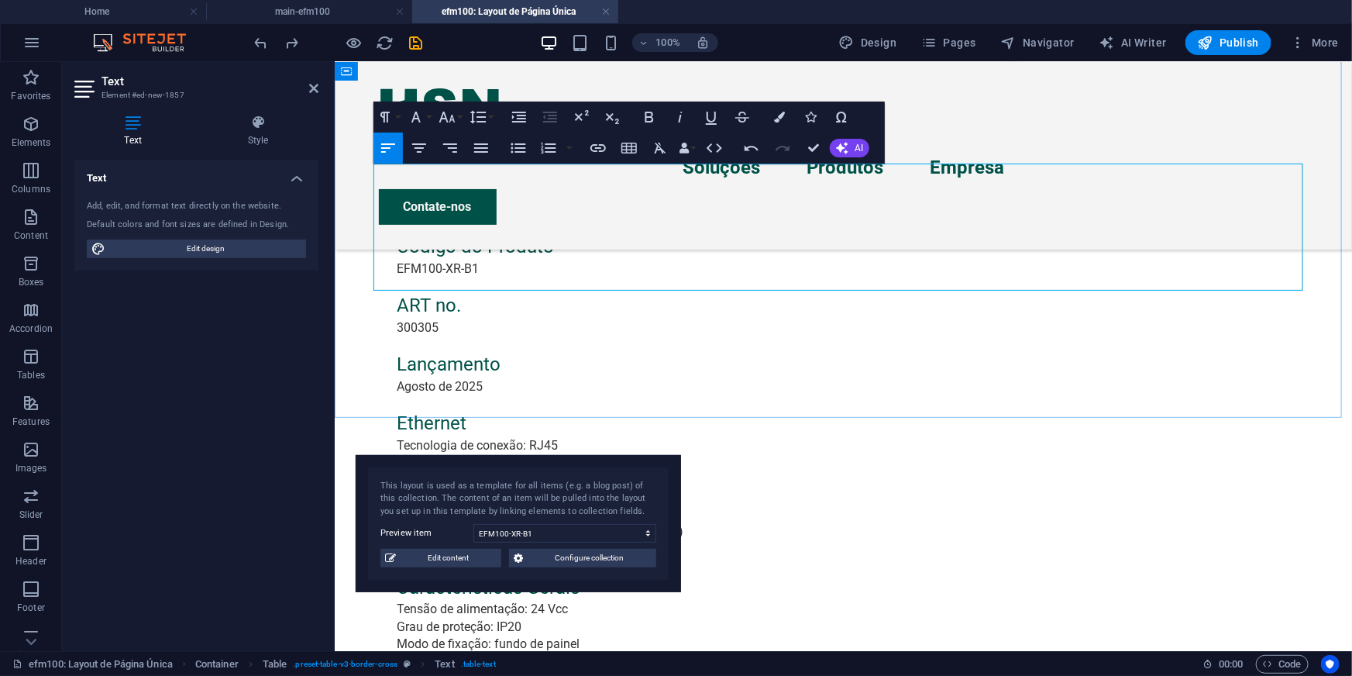
drag, startPoint x: 635, startPoint y: 257, endPoint x: 373, endPoint y: 255, distance: 261.1
click at [600, 153] on icon "button" at bounding box center [598, 148] width 19 height 19
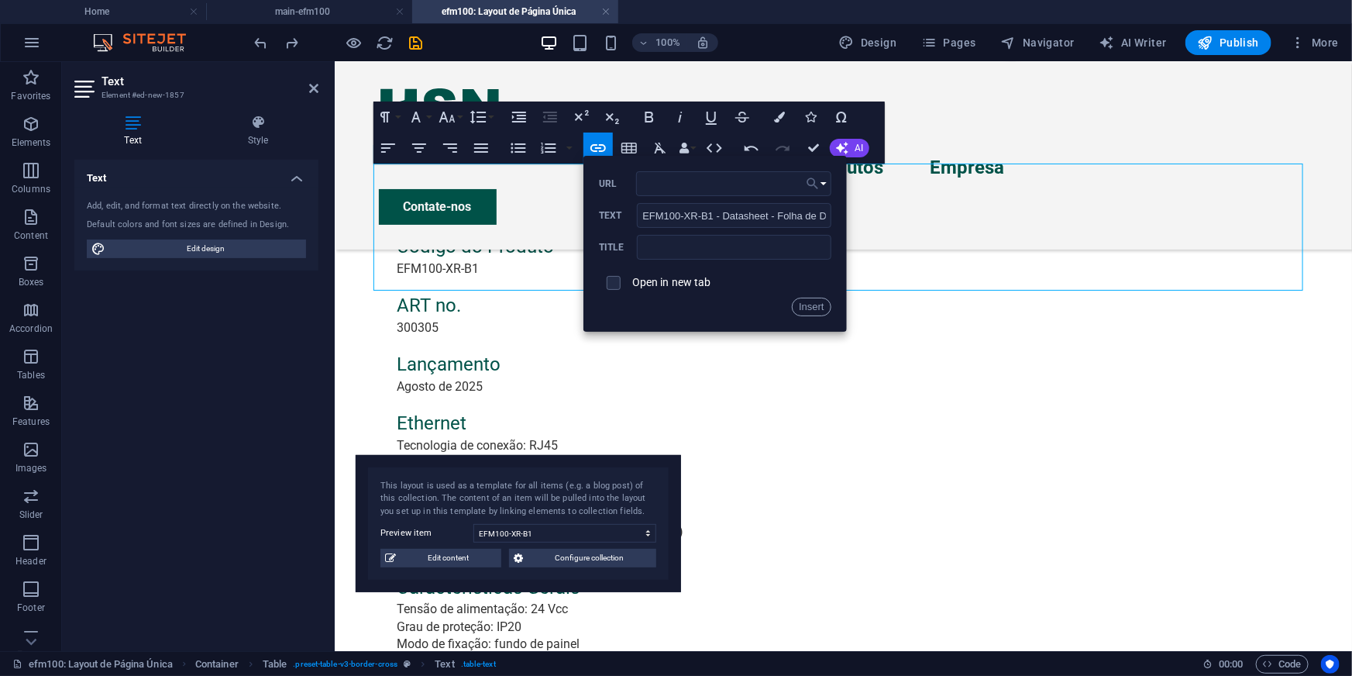
click at [823, 191] on button "Choose Link" at bounding box center [816, 183] width 29 height 25
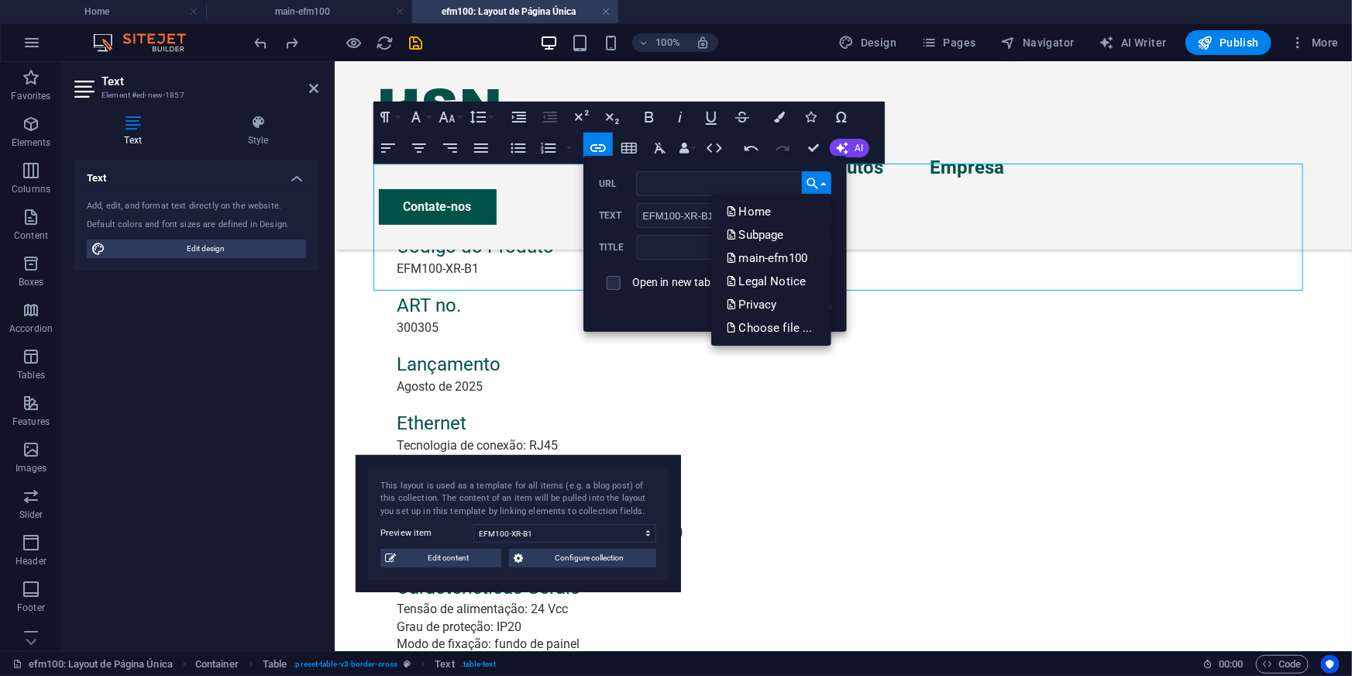
click at [820, 181] on icon "button" at bounding box center [812, 183] width 15 height 19
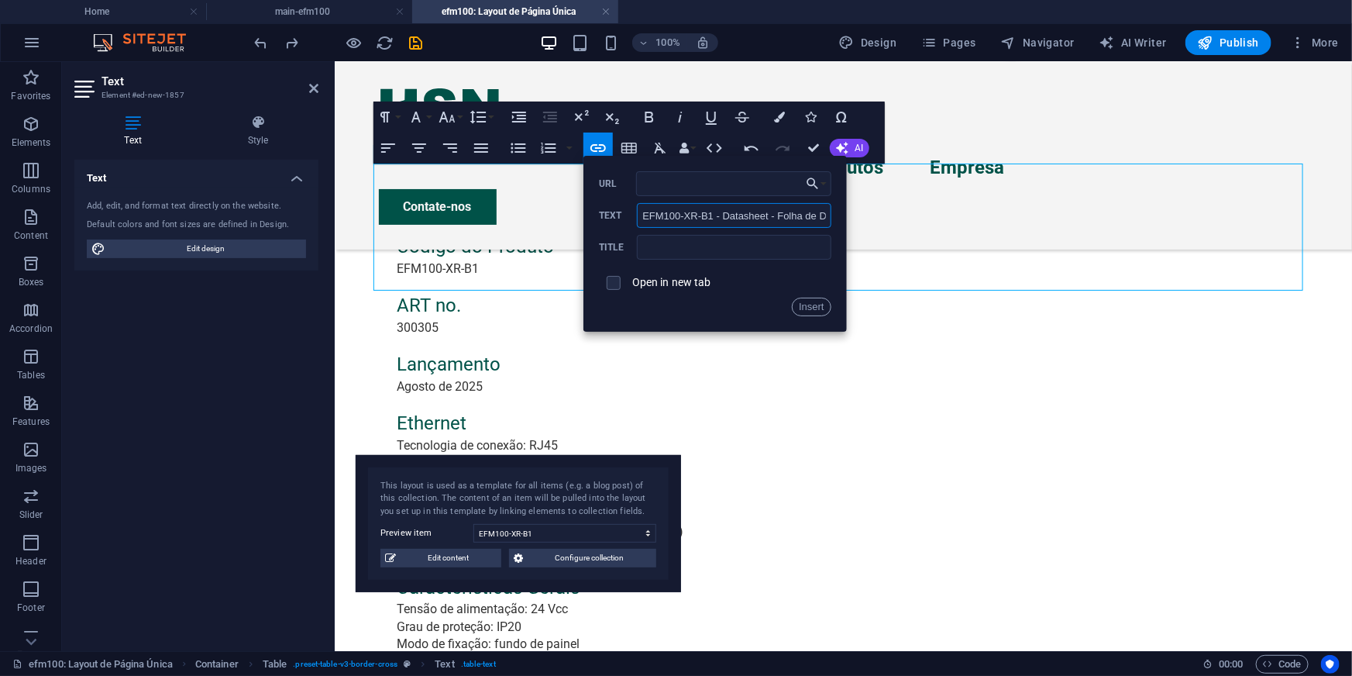
click at [786, 212] on input "EFM100-XR-B1 - Datasheet - Folha de Dados" at bounding box center [734, 215] width 194 height 25
click at [813, 182] on icon "button" at bounding box center [812, 183] width 15 height 19
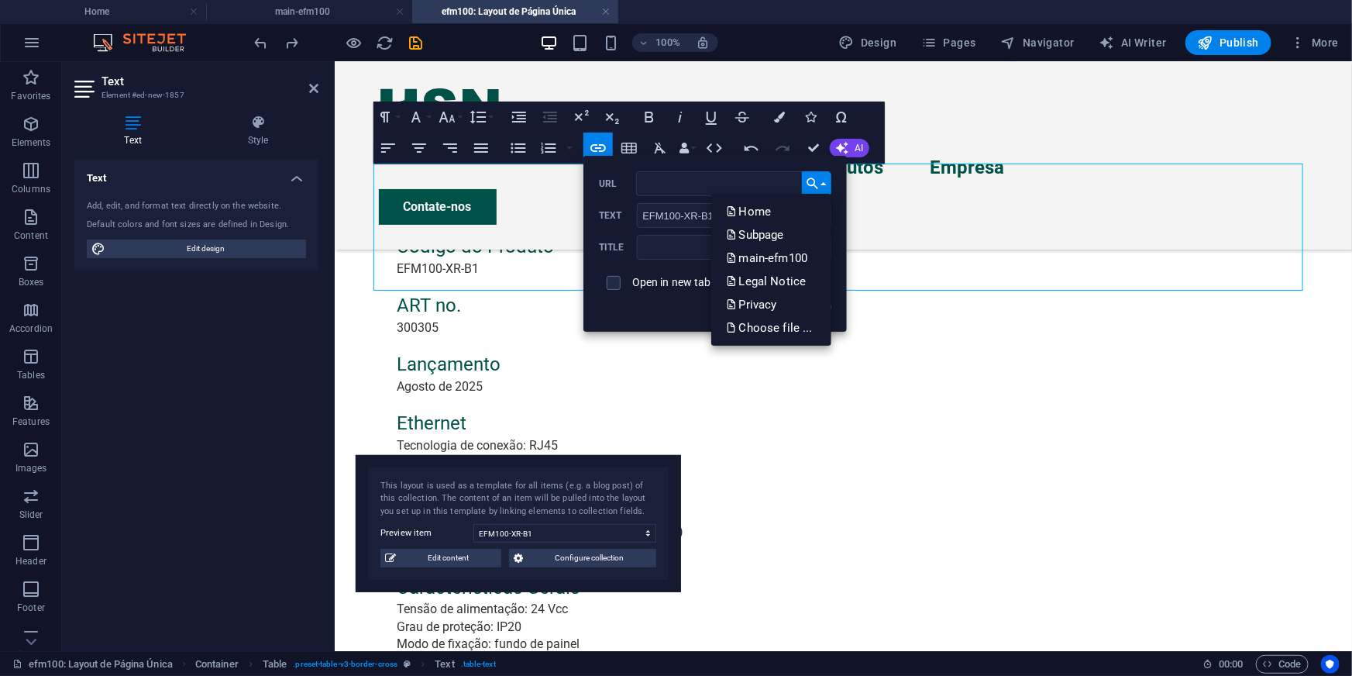
click at [785, 339] on ul "Home Subpage main-efm100 Legal Notice Privacy Choose file ..." at bounding box center [771, 270] width 120 height 152
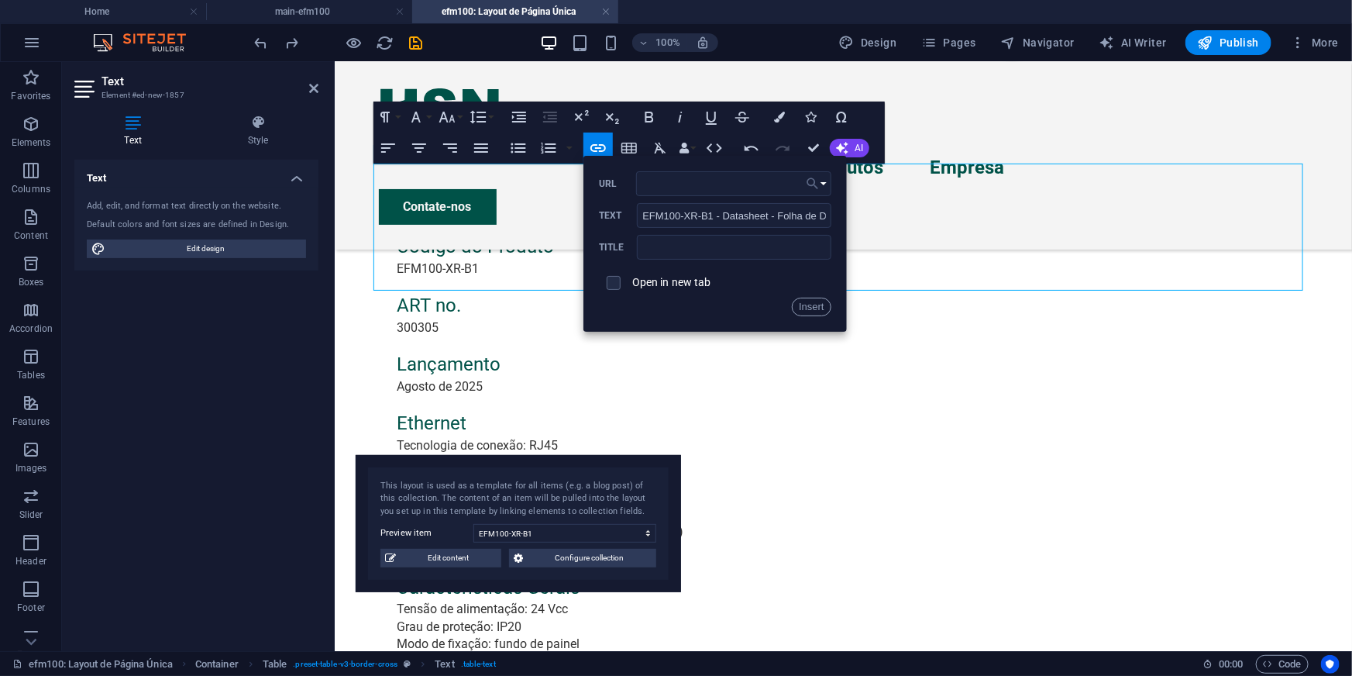
click at [819, 190] on icon "button" at bounding box center [812, 183] width 15 height 19
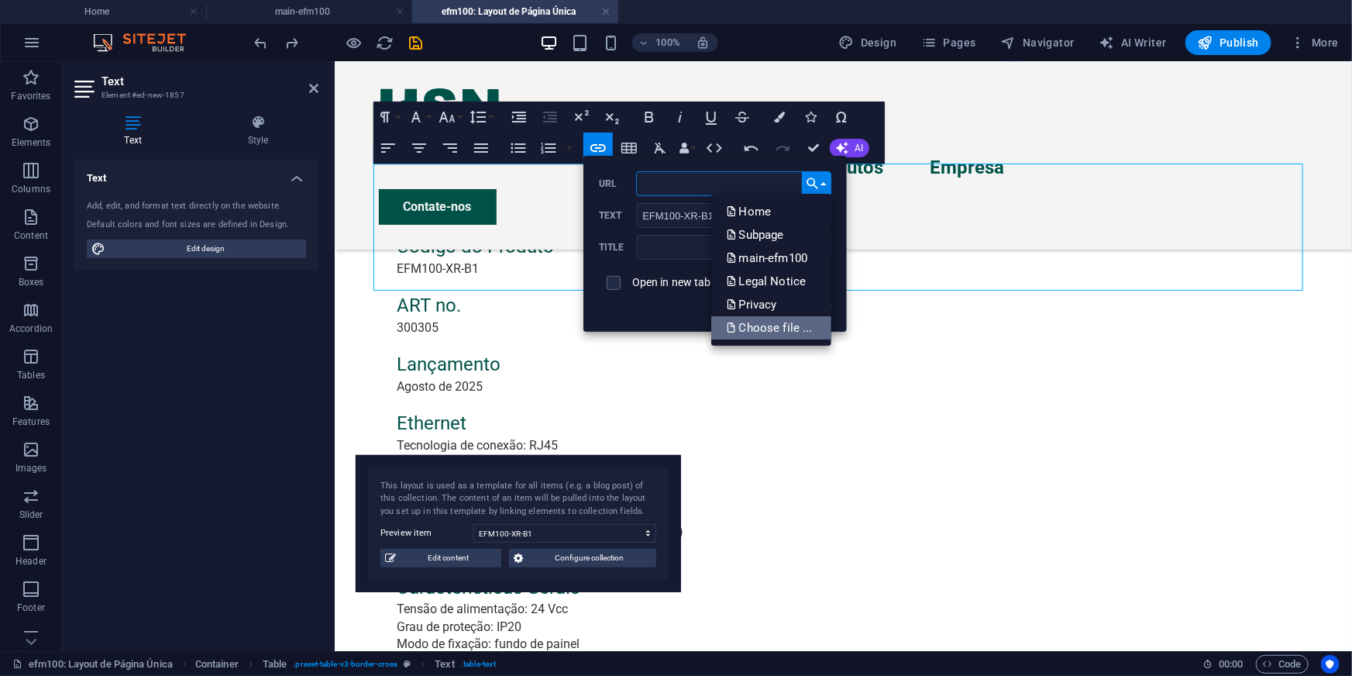
click at [806, 332] on p "Choose file ..." at bounding box center [771, 327] width 89 height 23
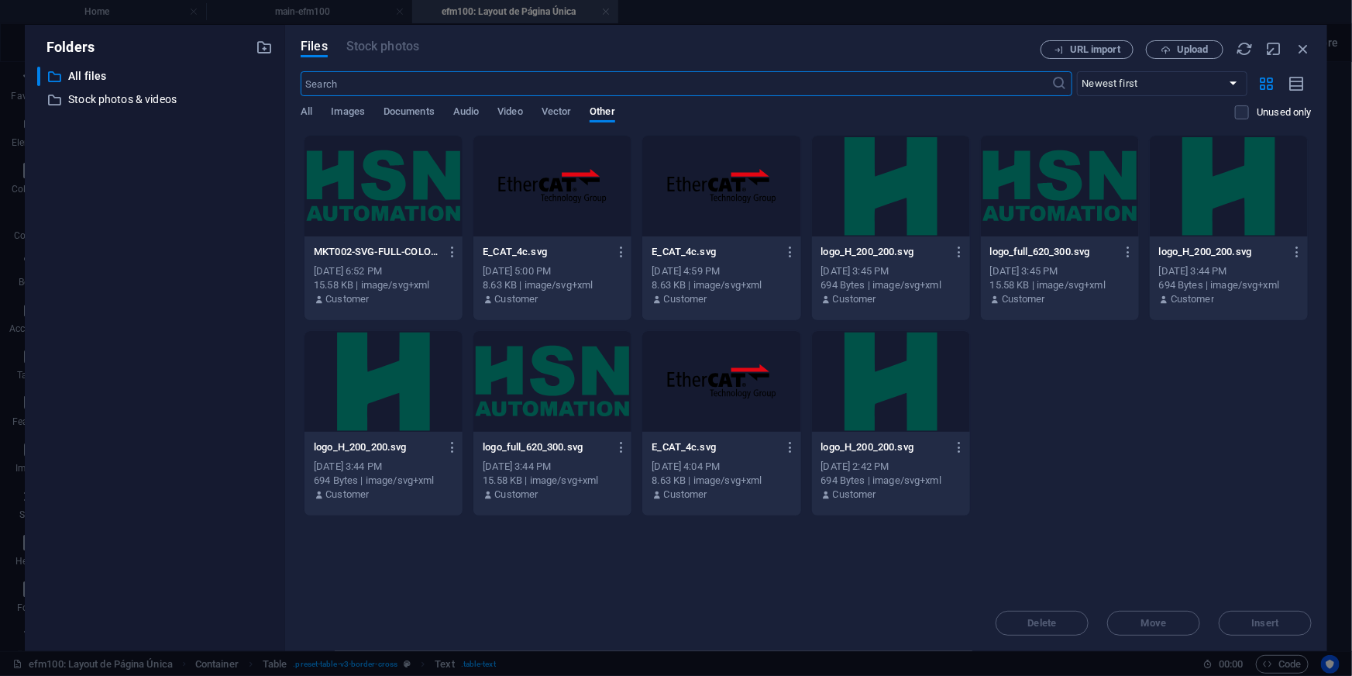
scroll to position [999, 0]
click at [391, 111] on span "Documents" at bounding box center [409, 113] width 51 height 22
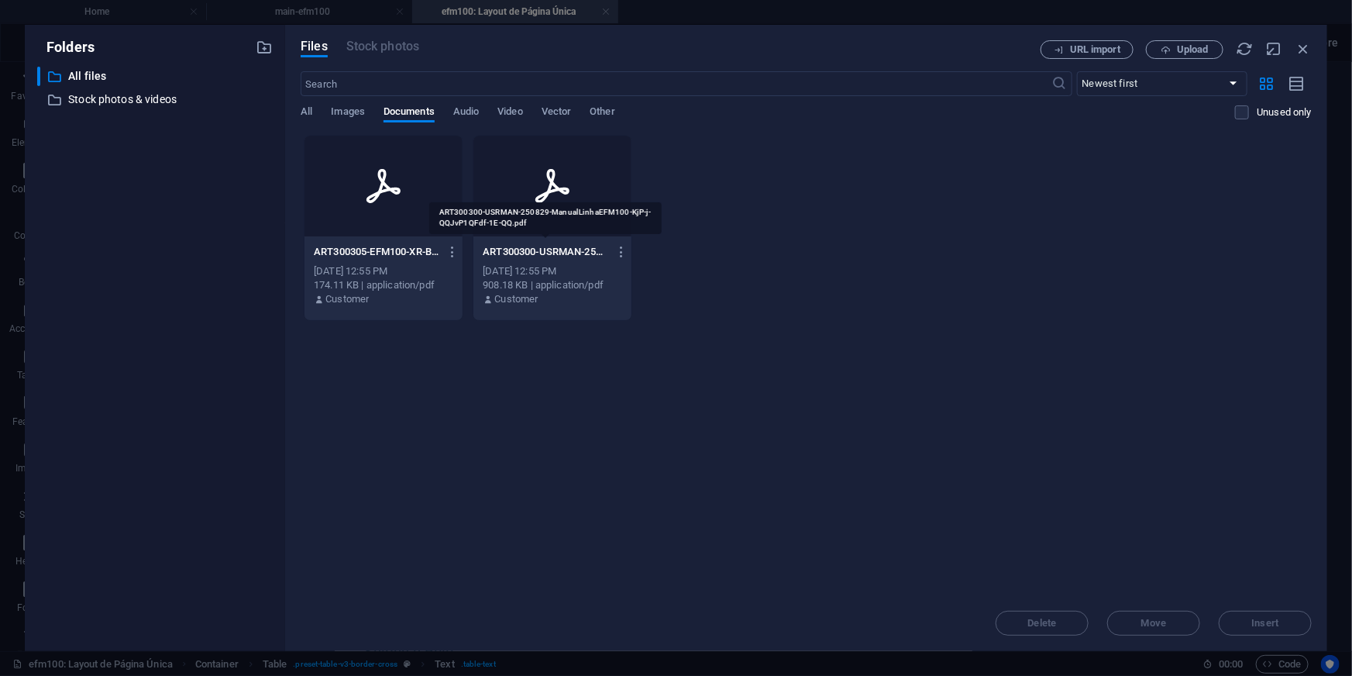
click at [547, 246] on p "ART300300-USRMAN-250829-ManualLinhaEFM100-KjP-j-QQJvP1QFdf-1E-QQ.pdf" at bounding box center [546, 252] width 126 height 14
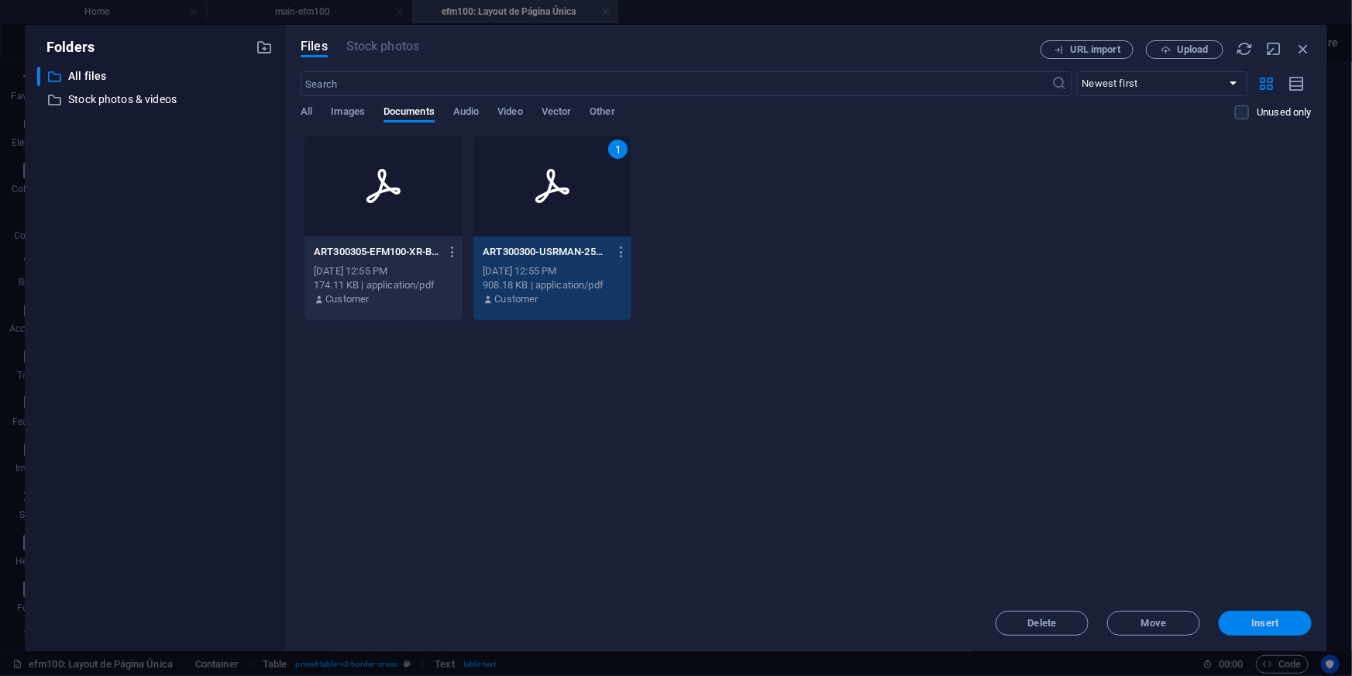
click at [1256, 620] on span "Insert" at bounding box center [1265, 622] width 27 height 9
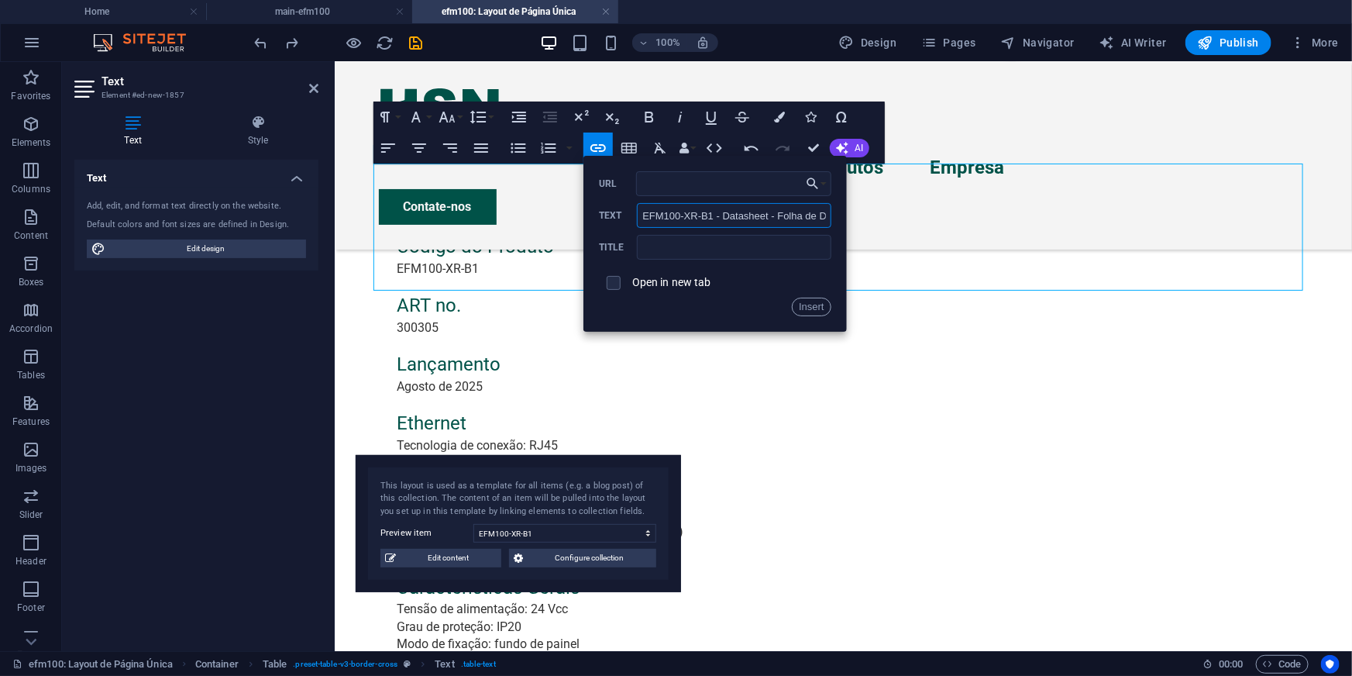
click at [822, 216] on input "EFM100-XR-B1 - Datasheet - Folha de Dados" at bounding box center [734, 215] width 194 height 25
click at [814, 184] on icon "button" at bounding box center [812, 183] width 15 height 19
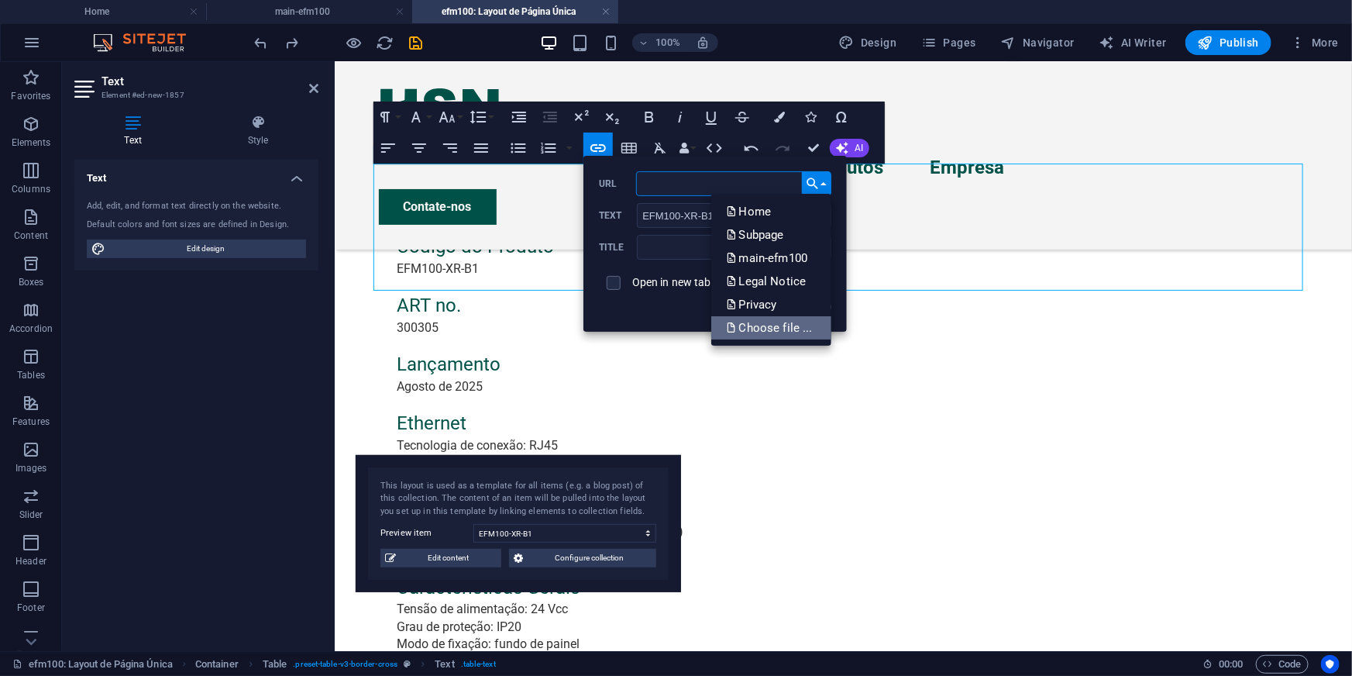
click at [776, 329] on p "Choose file ..." at bounding box center [771, 327] width 89 height 23
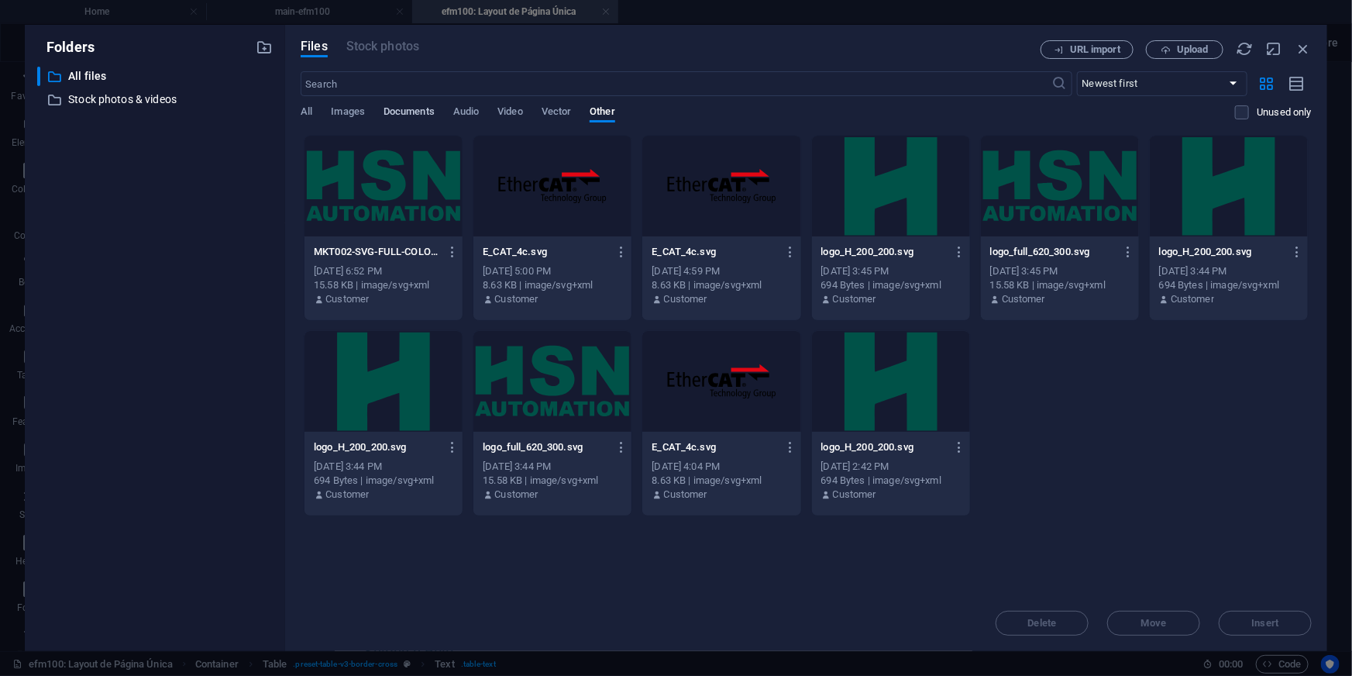
click at [424, 108] on span "Documents" at bounding box center [409, 113] width 51 height 22
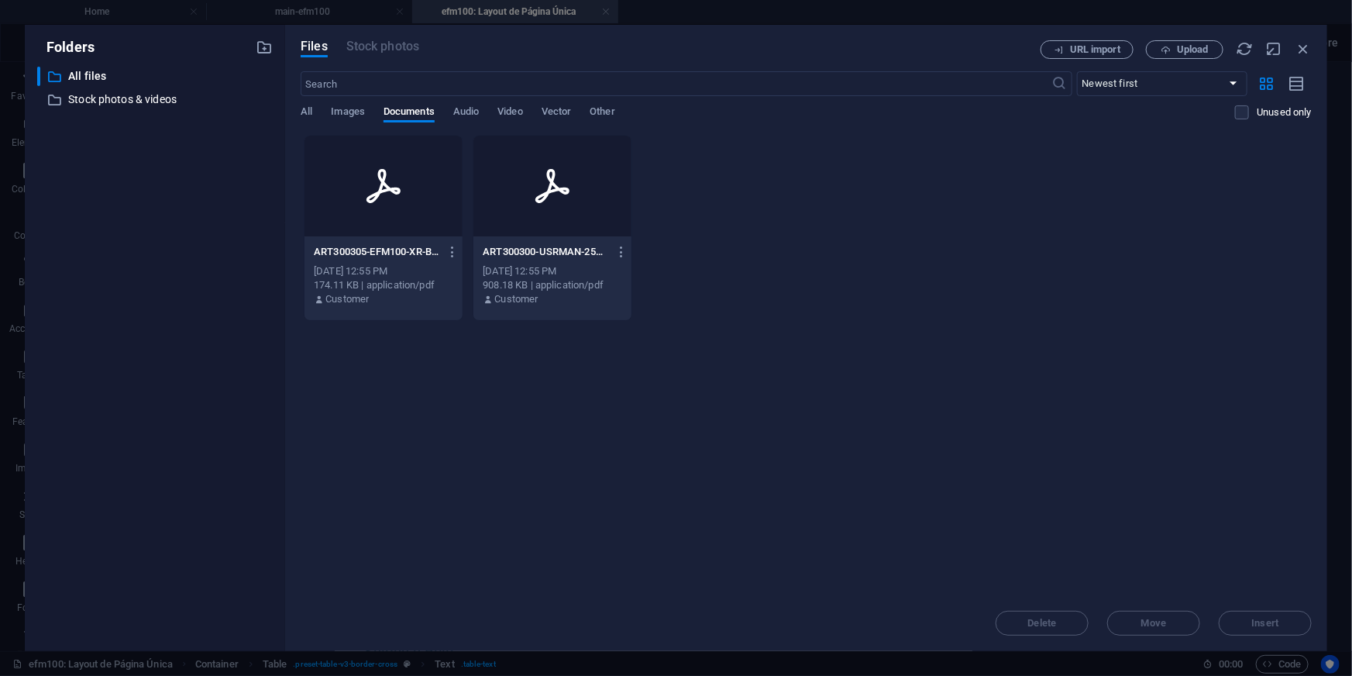
click at [403, 207] on div at bounding box center [383, 186] width 158 height 101
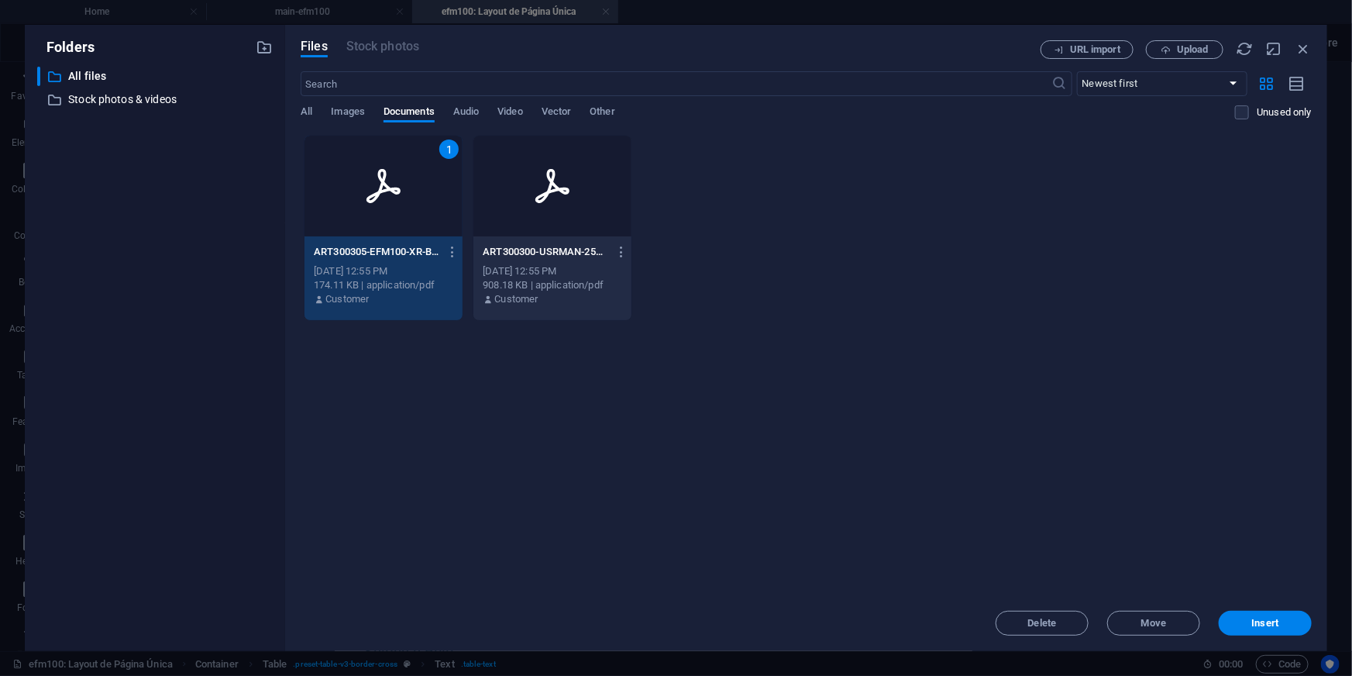
click at [403, 207] on div "1" at bounding box center [383, 186] width 158 height 101
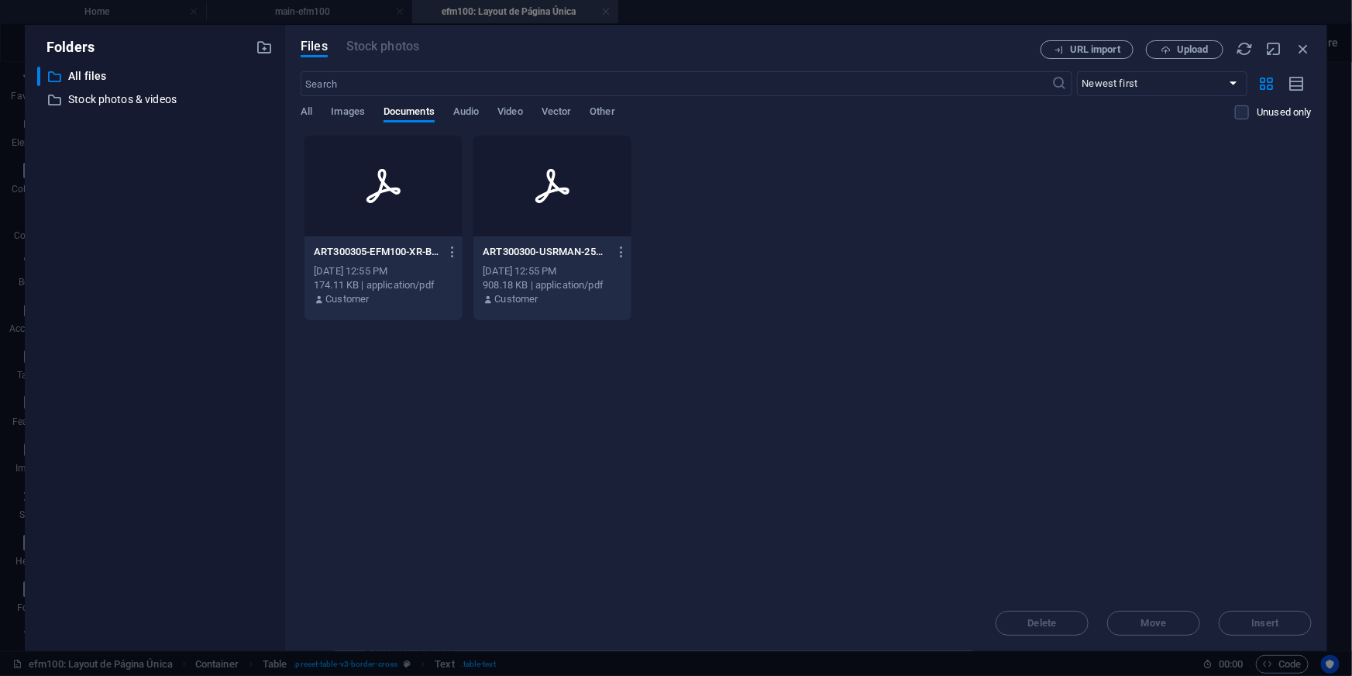
click at [403, 207] on div at bounding box center [383, 186] width 158 height 101
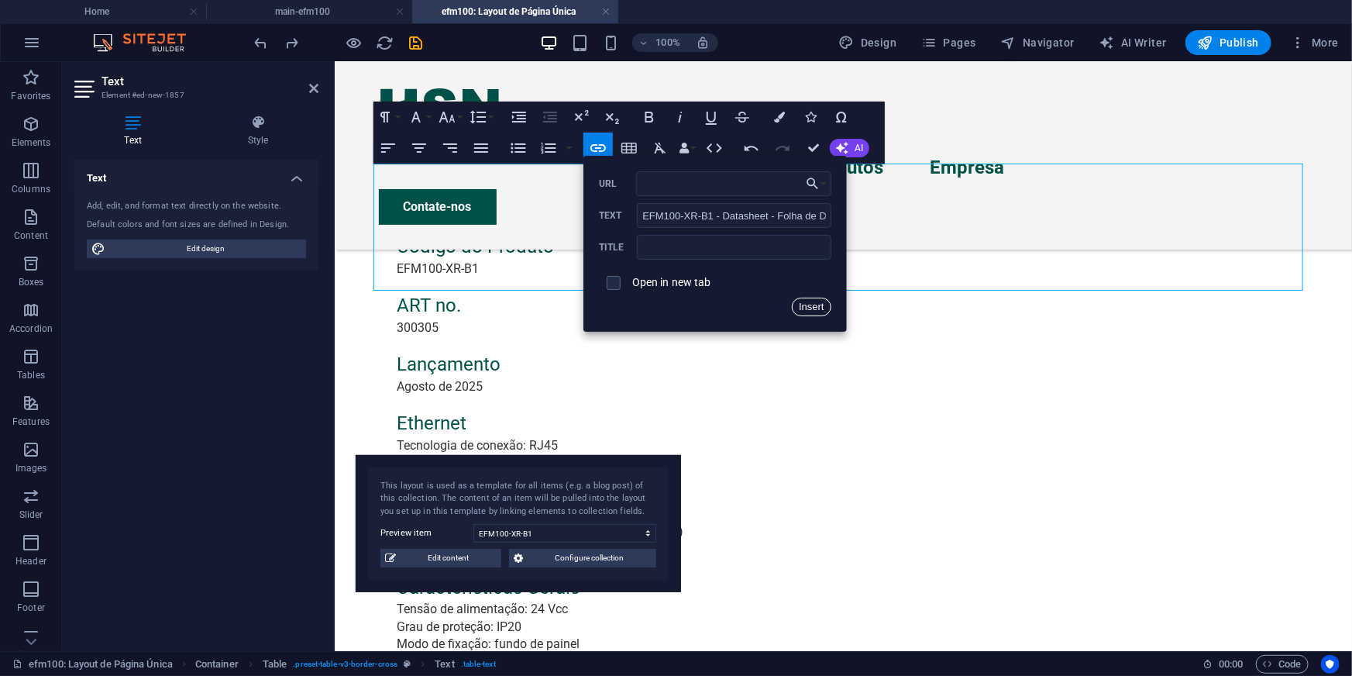
click at [809, 304] on button "Insert" at bounding box center [812, 307] width 40 height 19
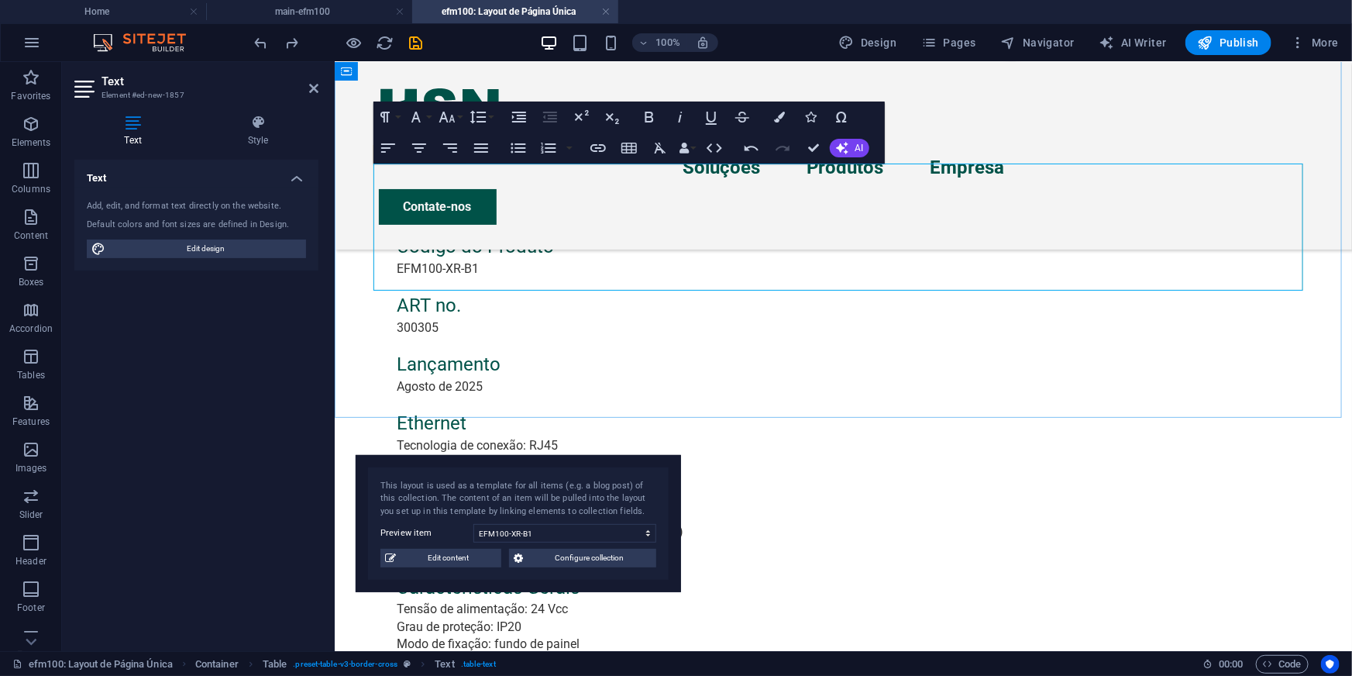
drag, startPoint x: 531, startPoint y: 216, endPoint x: 378, endPoint y: 213, distance: 152.7
type input "Manual da linha EFM100"
click at [603, 137] on button "Insert Link" at bounding box center [597, 147] width 29 height 31
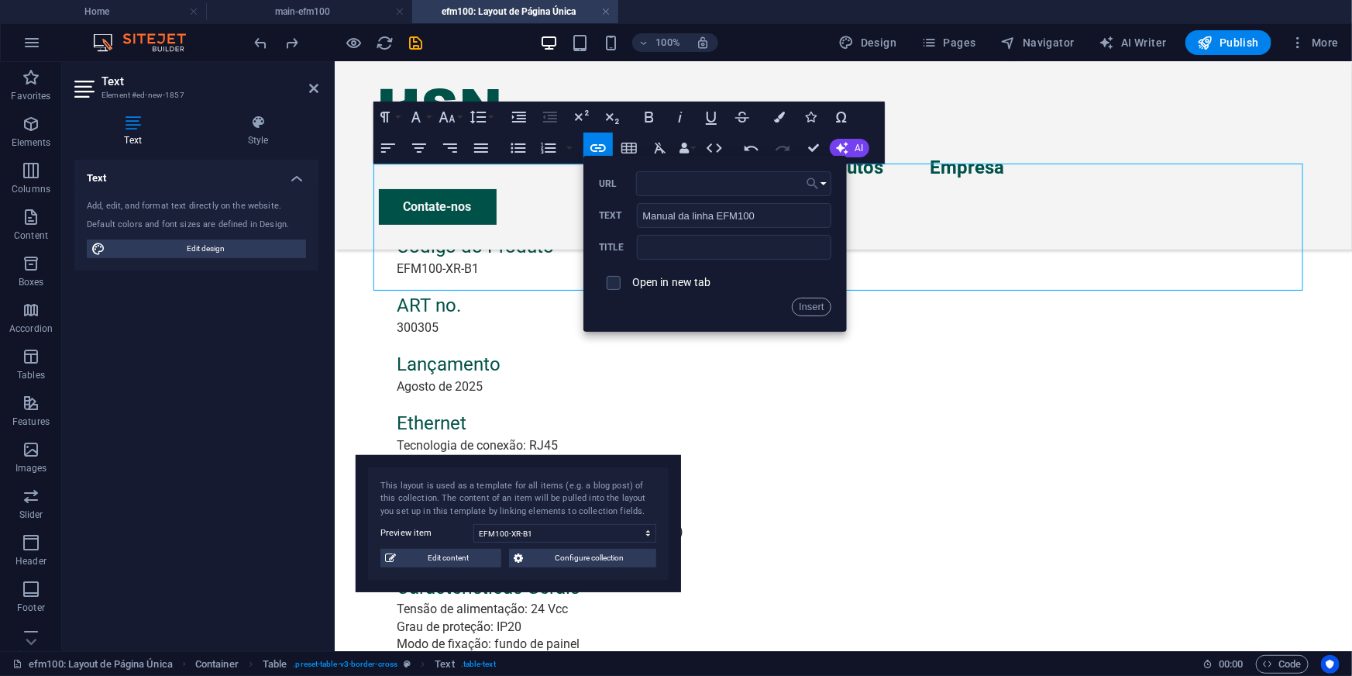
click at [815, 183] on icon "button" at bounding box center [812, 183] width 15 height 19
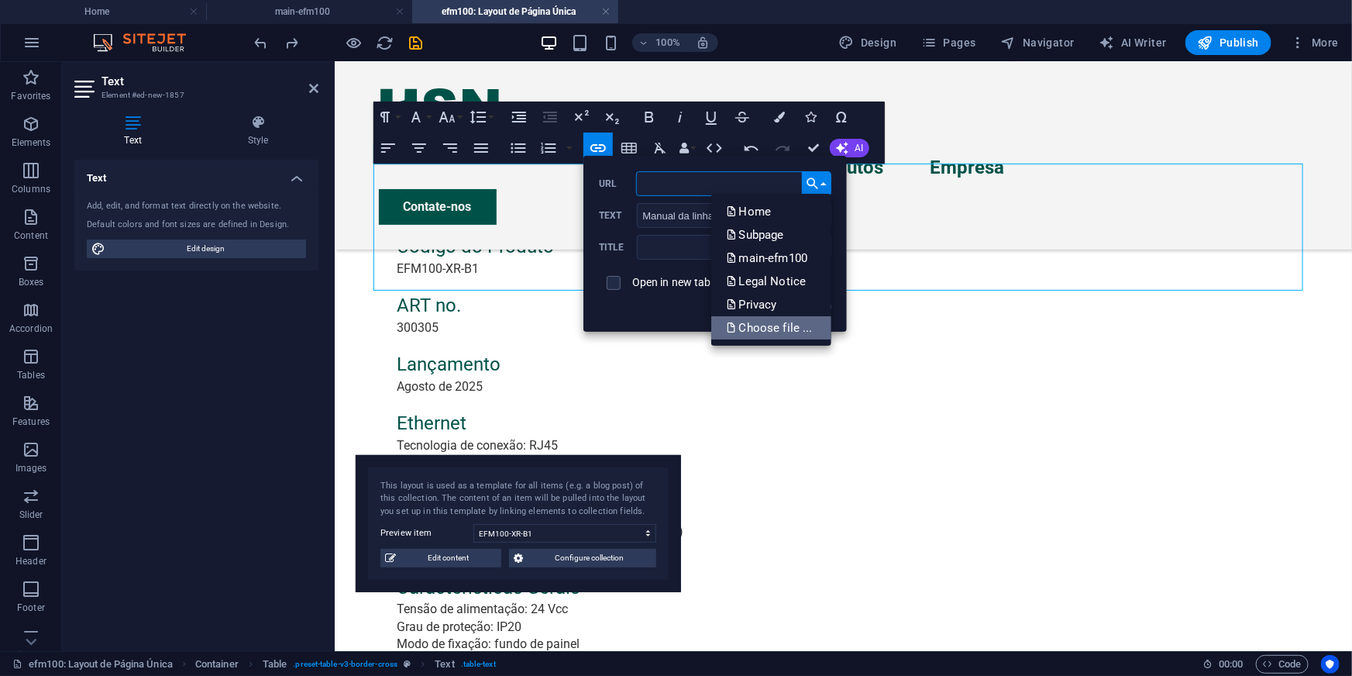
click at [767, 327] on p "Choose file ..." at bounding box center [771, 327] width 89 height 23
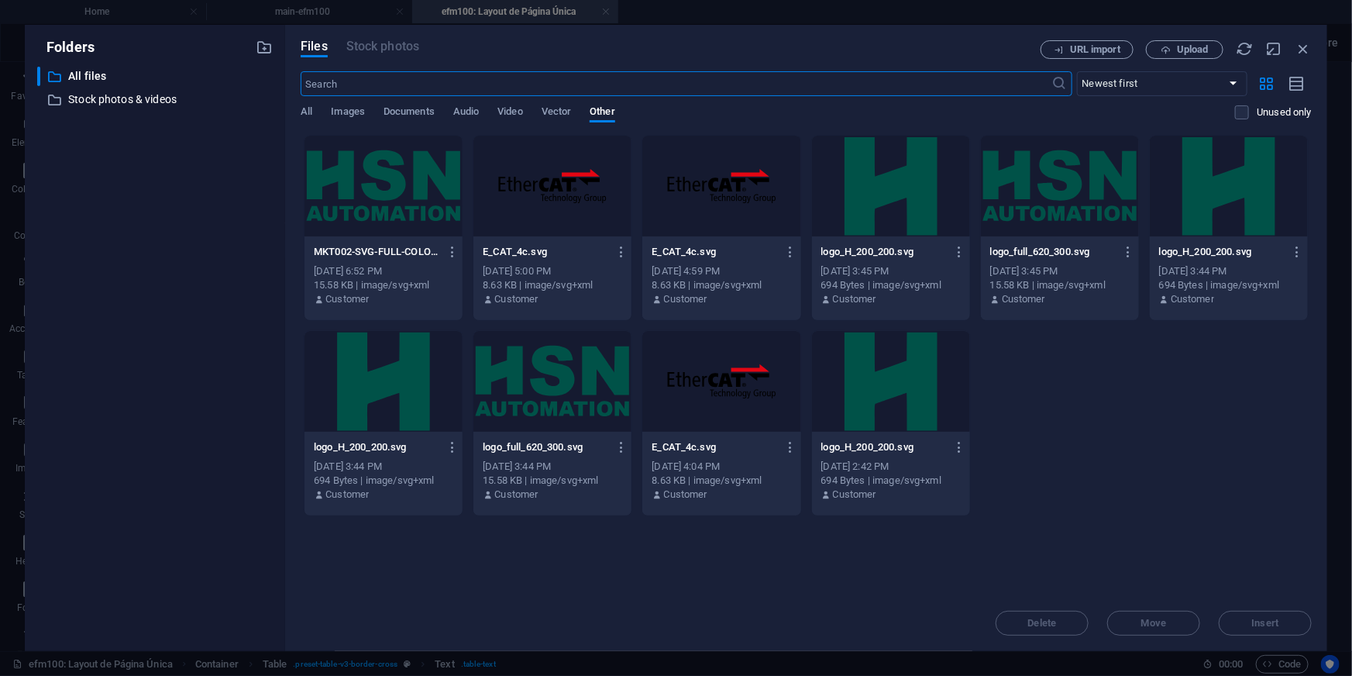
scroll to position [999, 0]
click at [355, 107] on span "Images" at bounding box center [348, 113] width 34 height 22
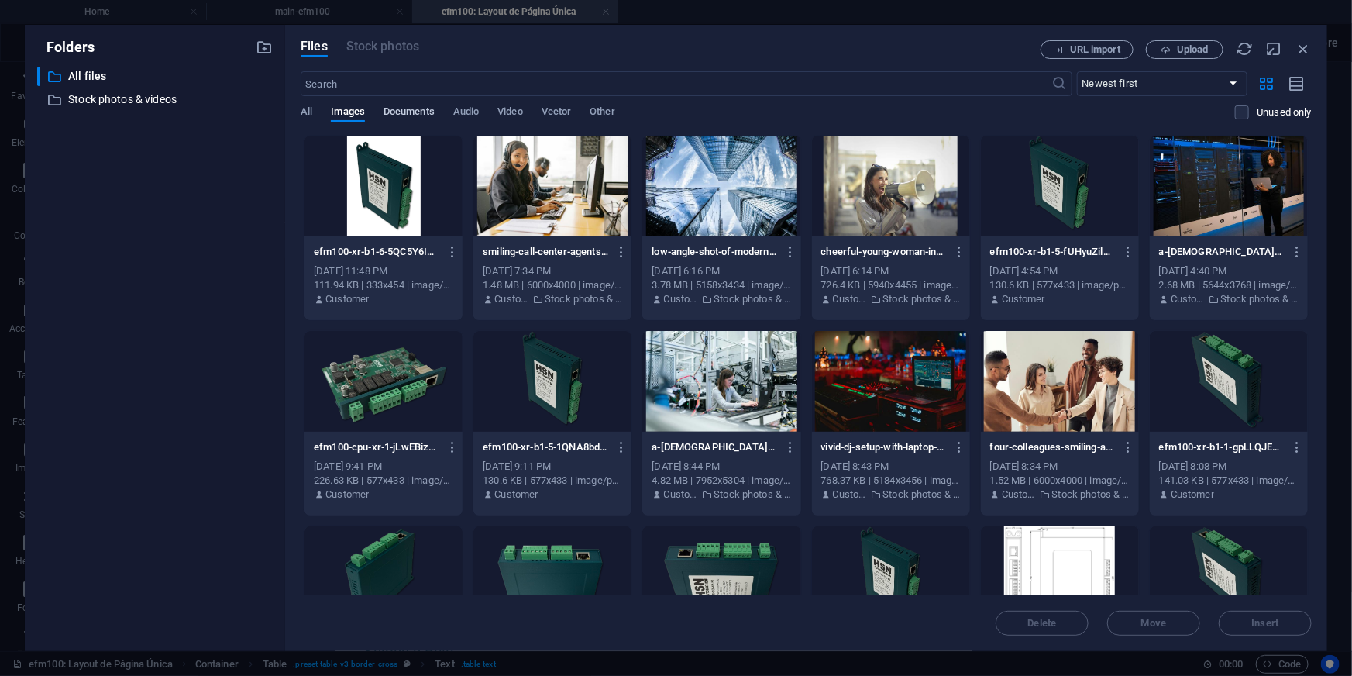
click at [431, 112] on span "Documents" at bounding box center [409, 113] width 51 height 22
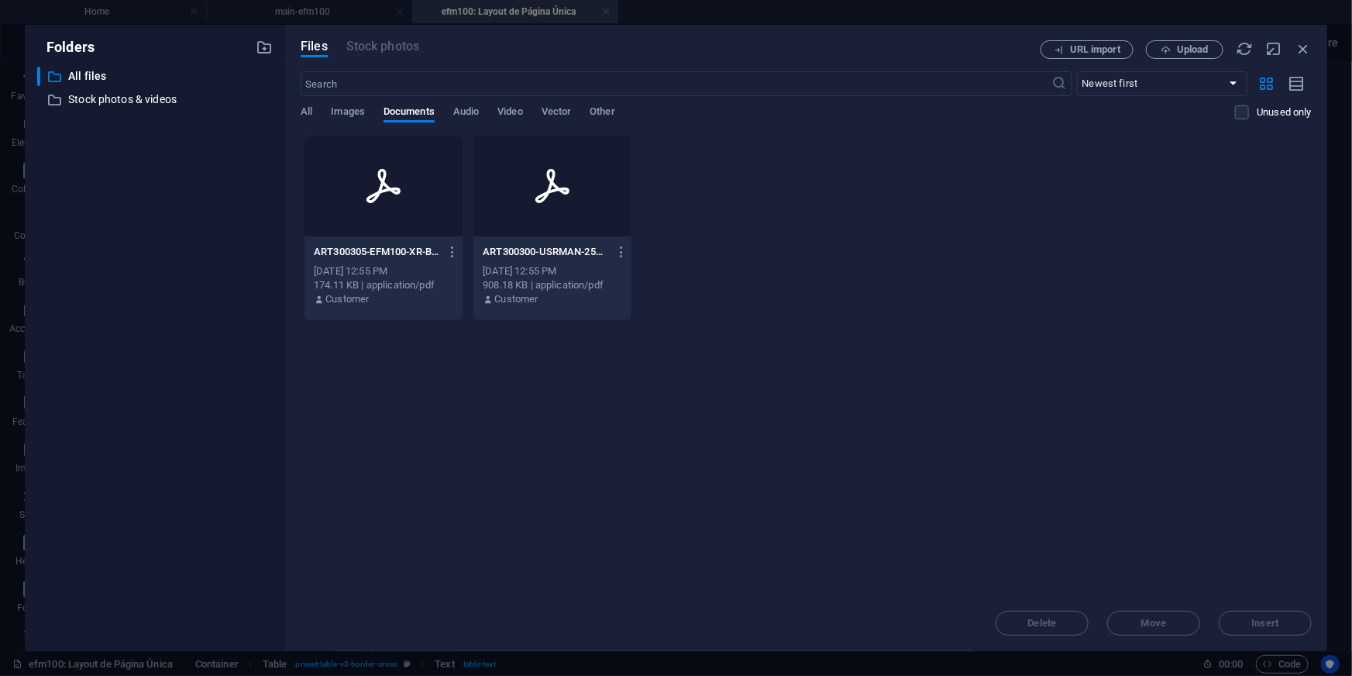
click at [380, 197] on icon at bounding box center [383, 185] width 37 height 37
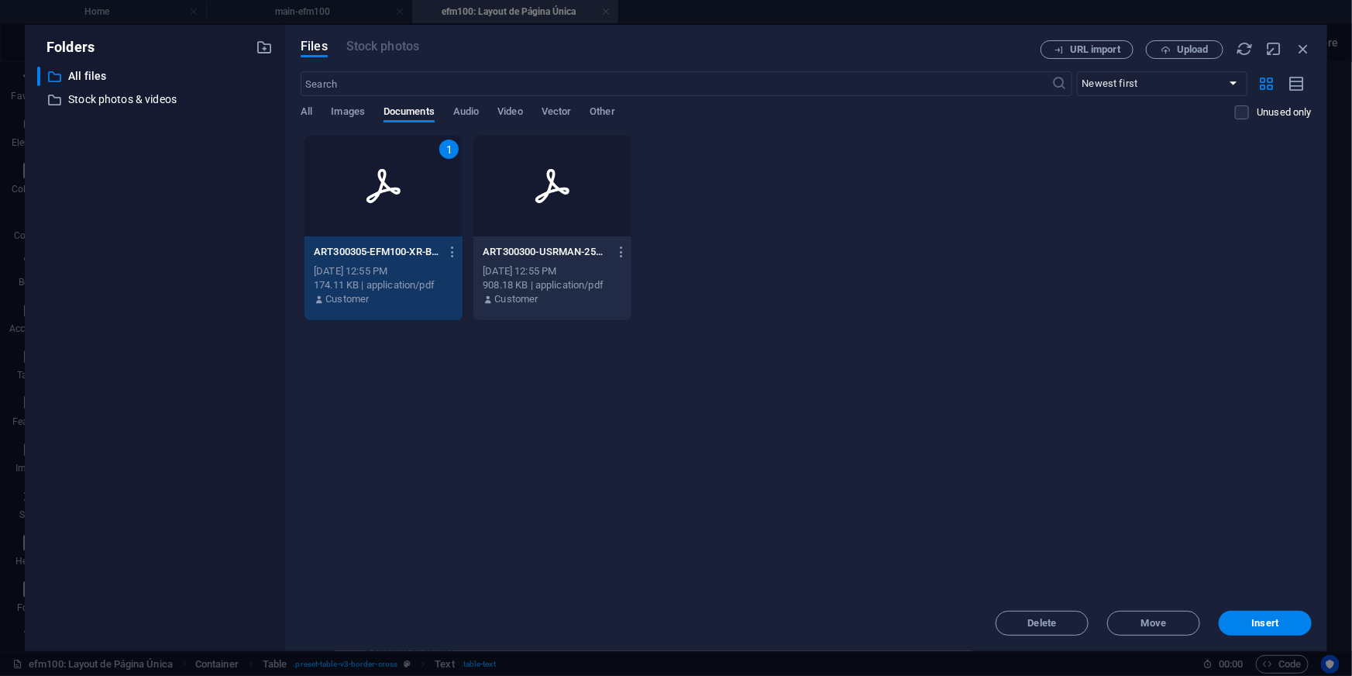
click at [380, 197] on icon at bounding box center [383, 185] width 37 height 37
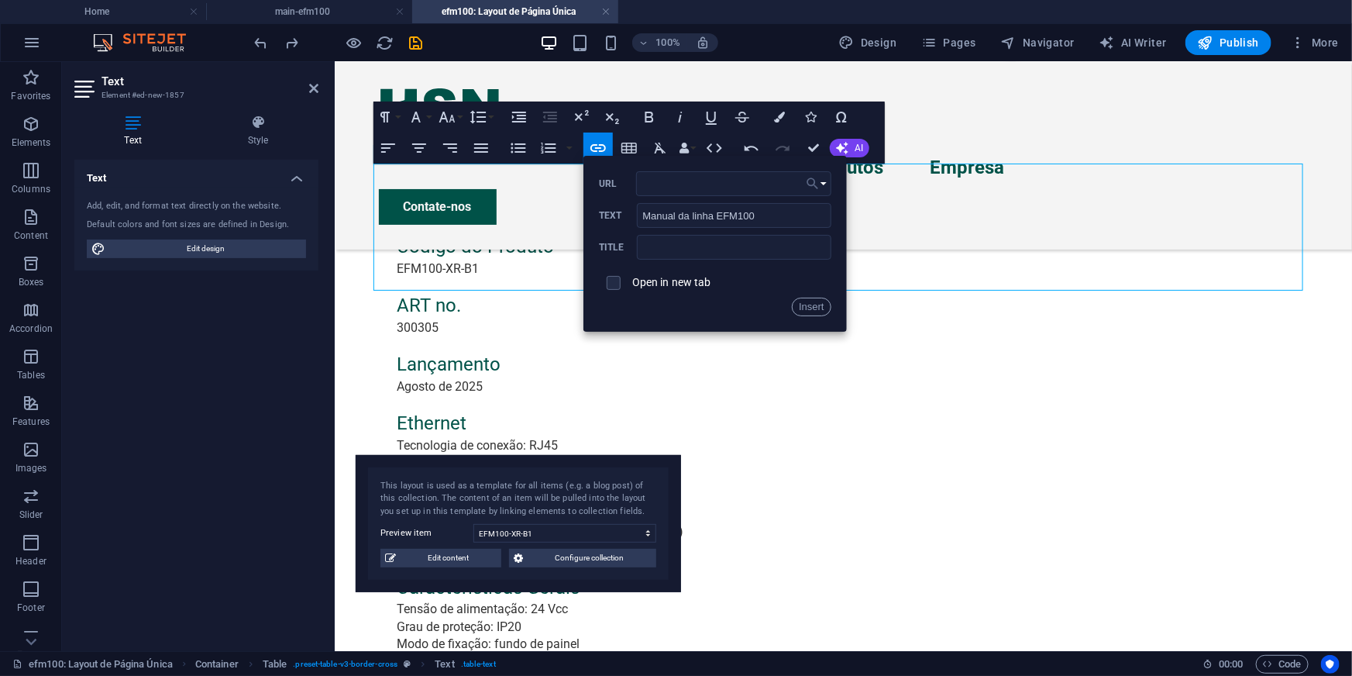
click at [812, 186] on icon "button" at bounding box center [812, 183] width 15 height 19
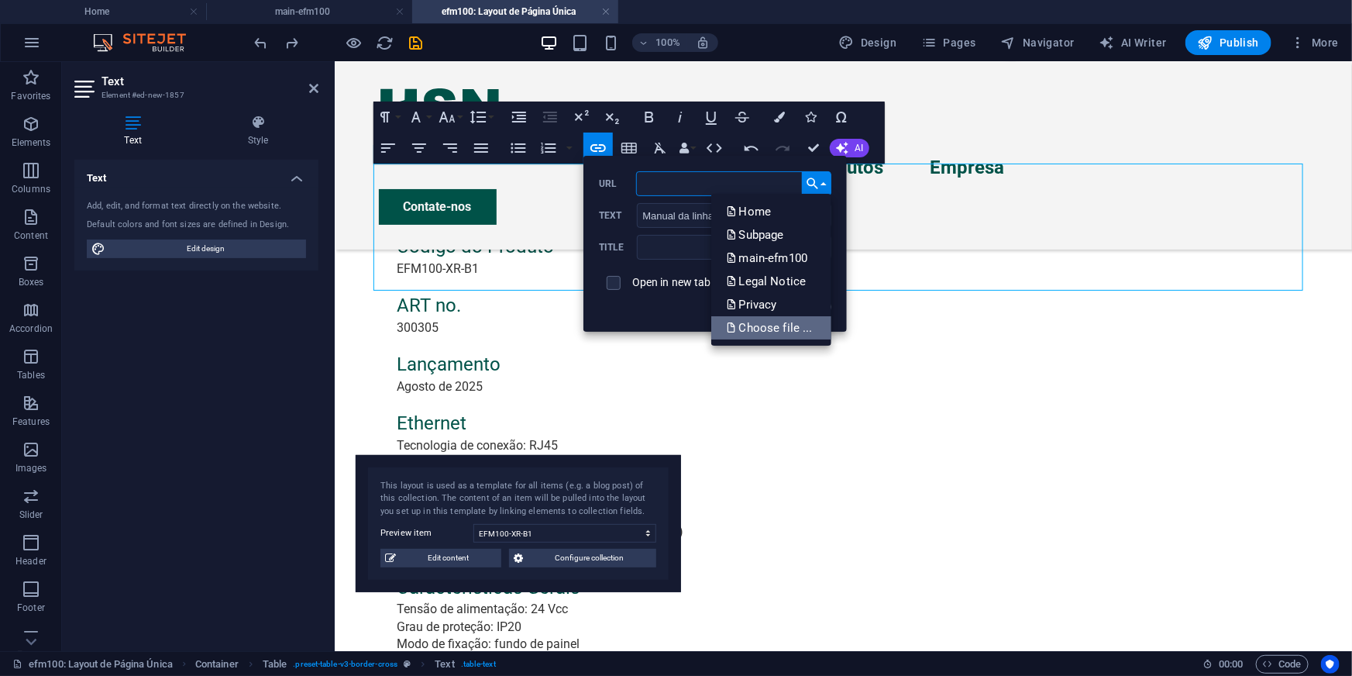
click at [758, 318] on p "Choose file ..." at bounding box center [771, 327] width 89 height 23
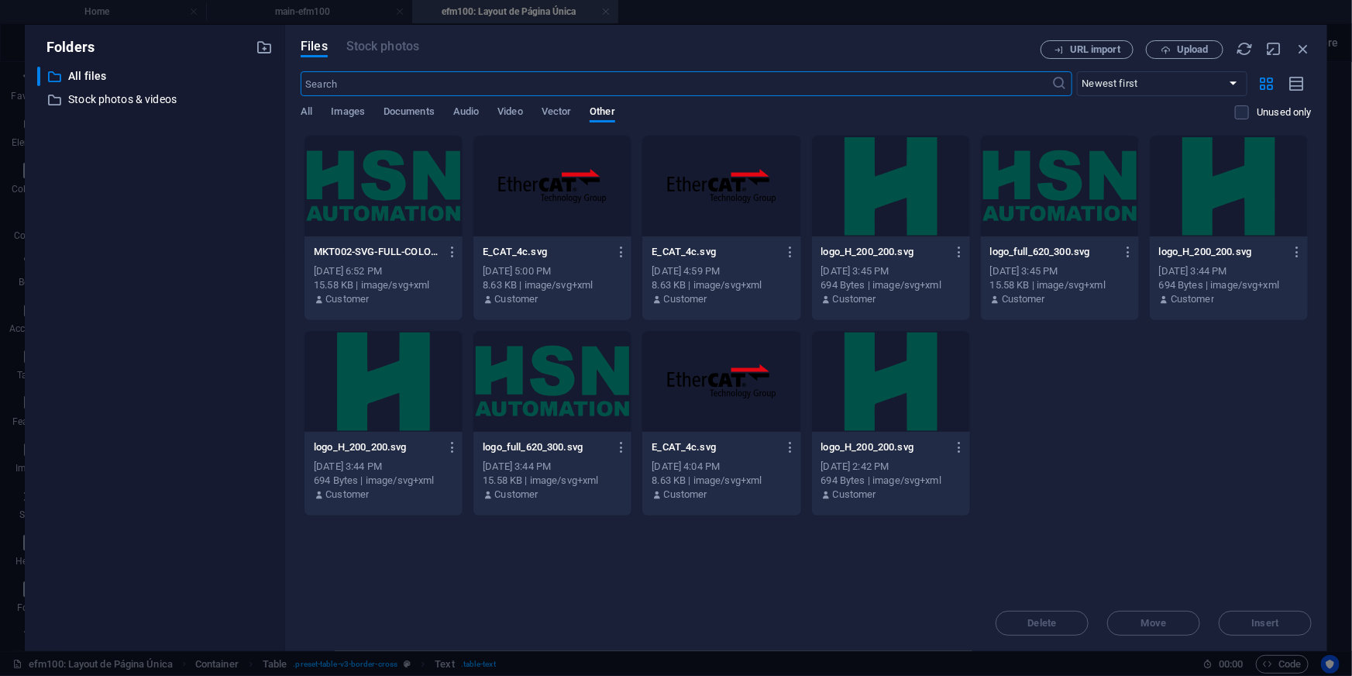
scroll to position [999, 0]
click at [397, 108] on span "Documents" at bounding box center [409, 113] width 51 height 22
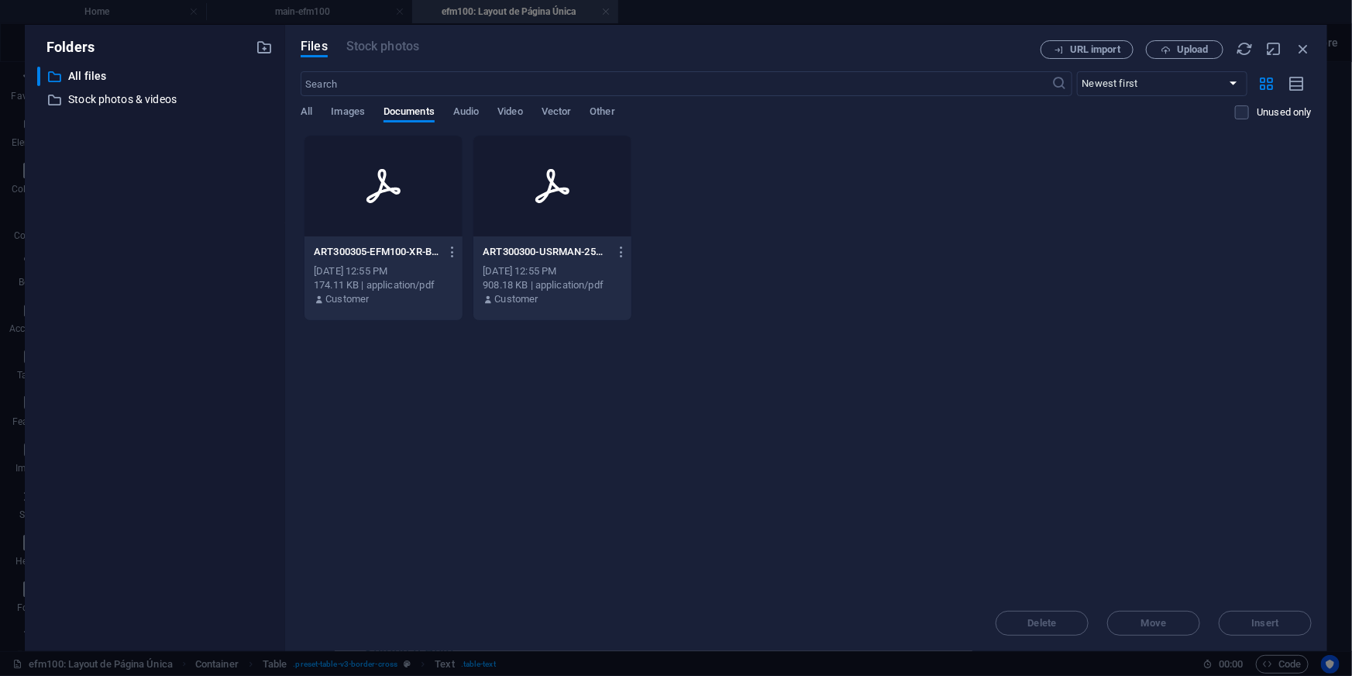
click at [572, 202] on div at bounding box center [552, 186] width 158 height 101
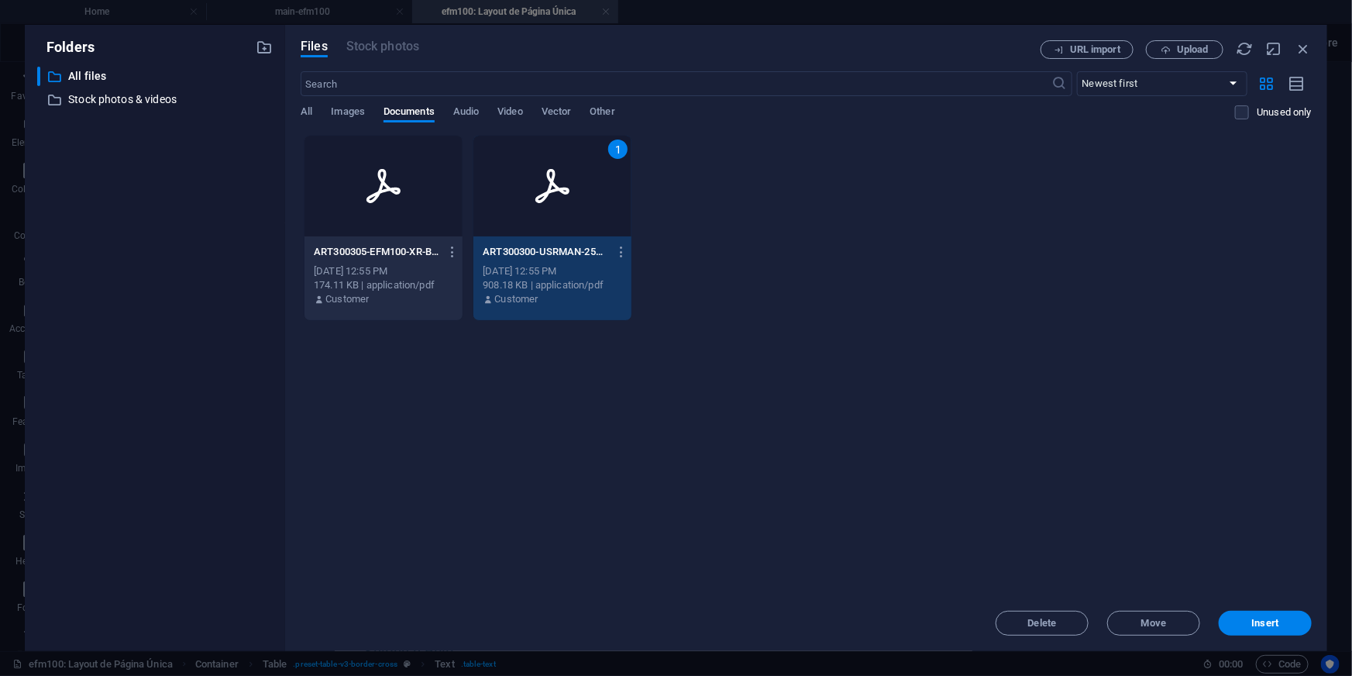
click at [572, 202] on div "1" at bounding box center [552, 186] width 158 height 101
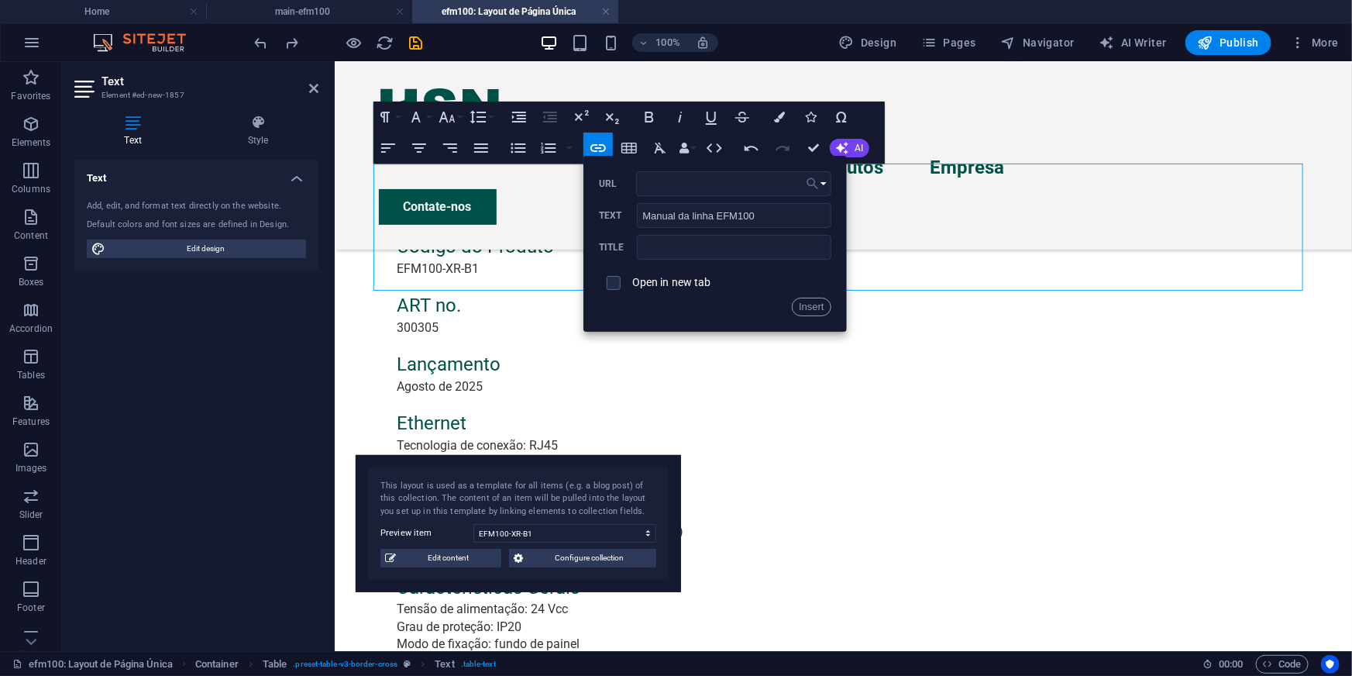
click at [818, 179] on icon "button" at bounding box center [812, 183] width 15 height 19
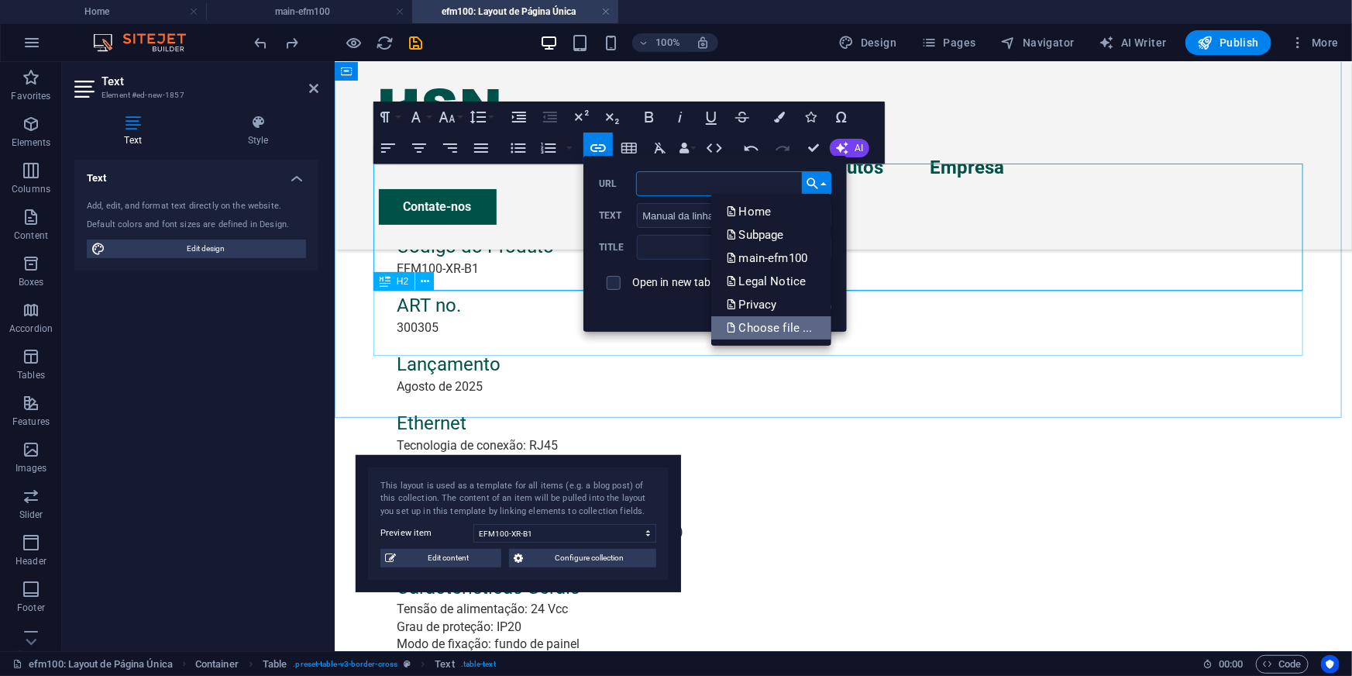
click at [742, 336] on p "Choose file ..." at bounding box center [771, 327] width 89 height 23
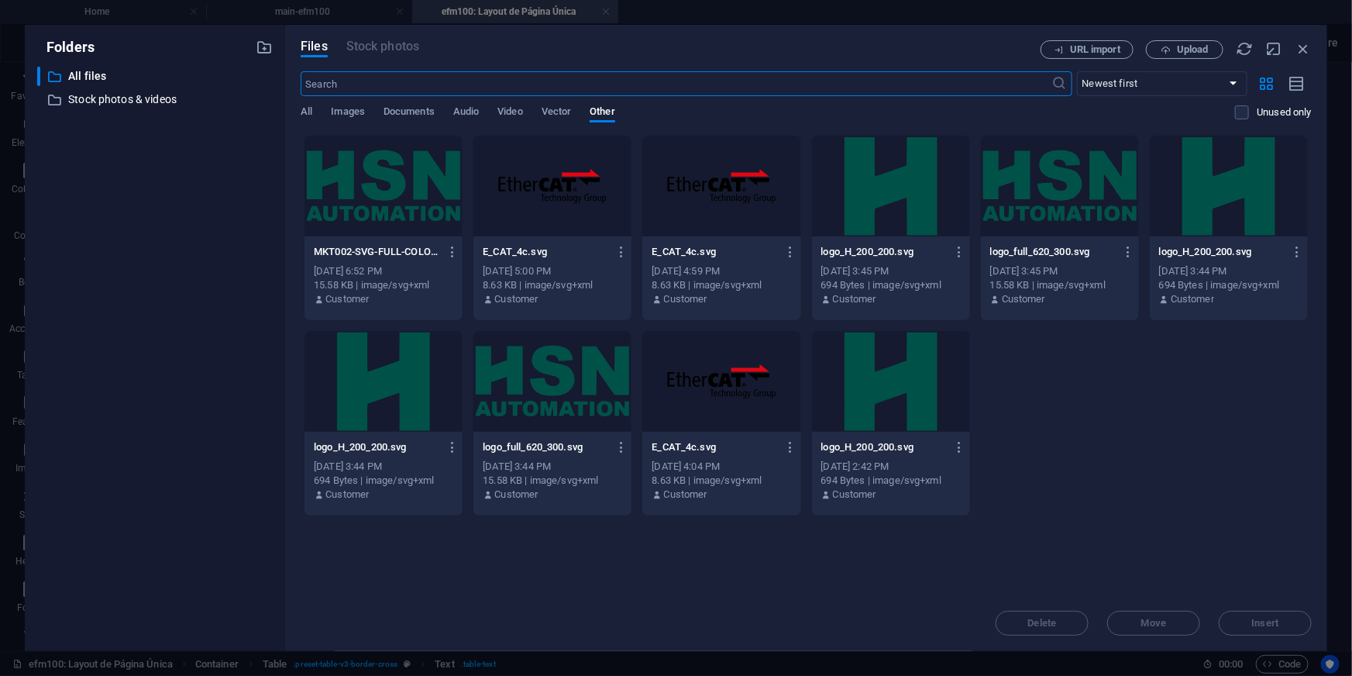
scroll to position [999, 0]
click at [347, 111] on span "Images" at bounding box center [348, 113] width 34 height 22
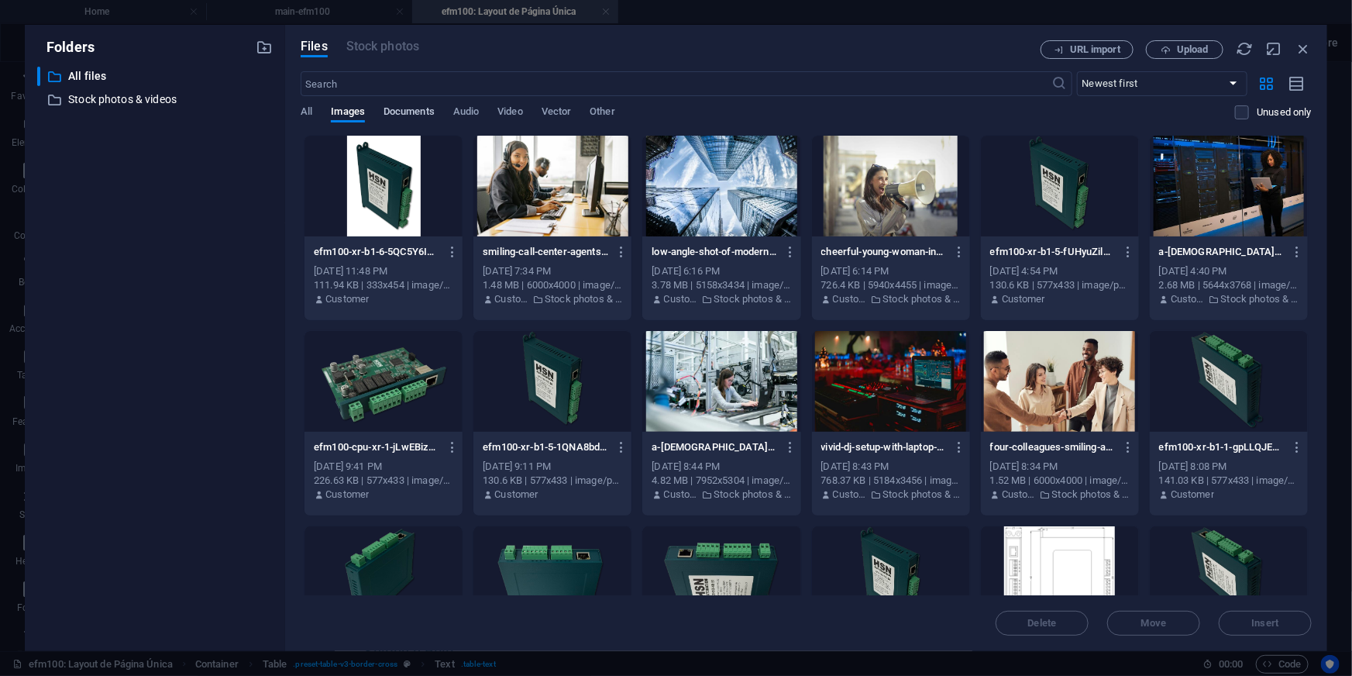
click at [396, 108] on span "Documents" at bounding box center [409, 113] width 51 height 22
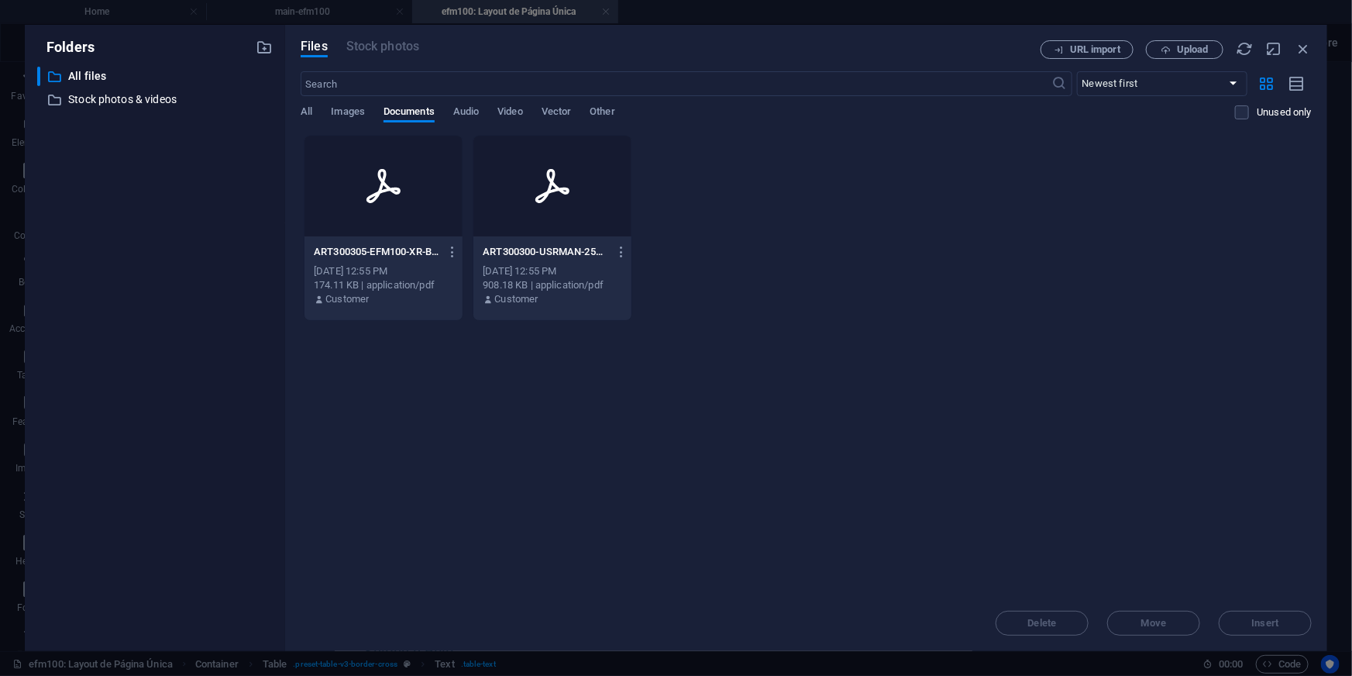
click at [545, 196] on icon at bounding box center [552, 186] width 34 height 34
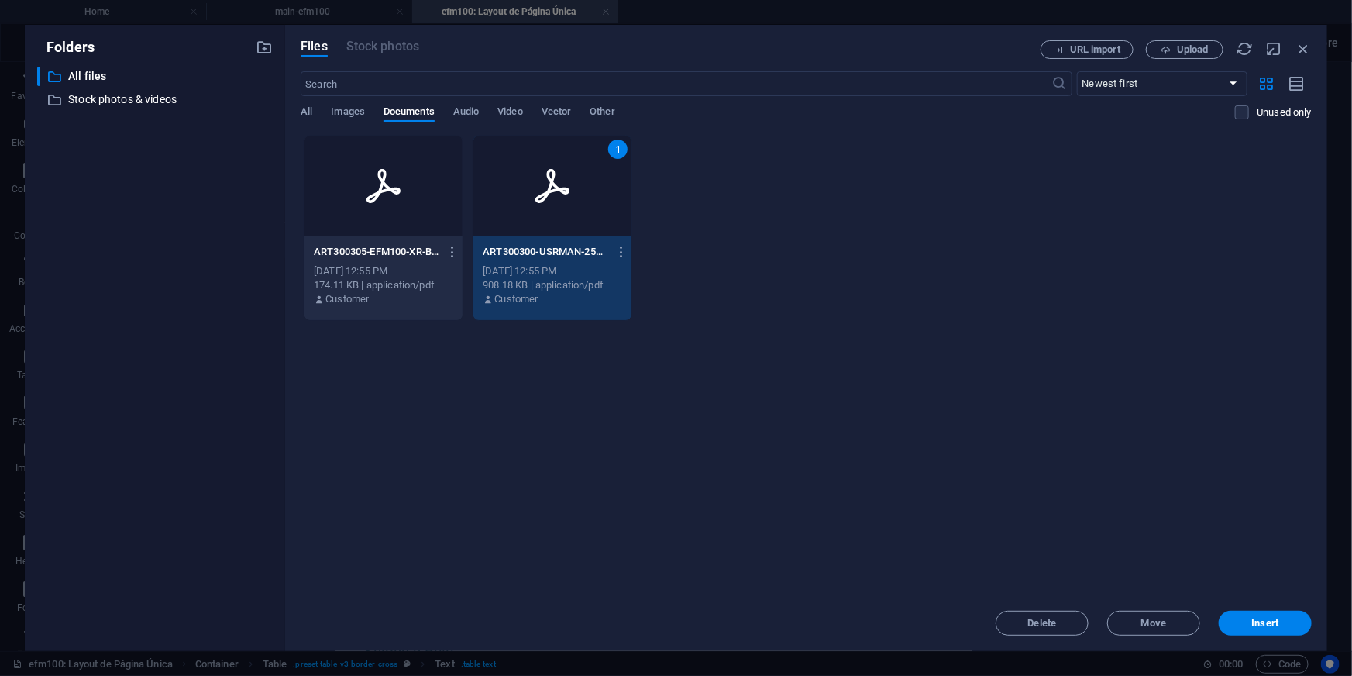
click at [545, 196] on icon at bounding box center [552, 186] width 34 height 34
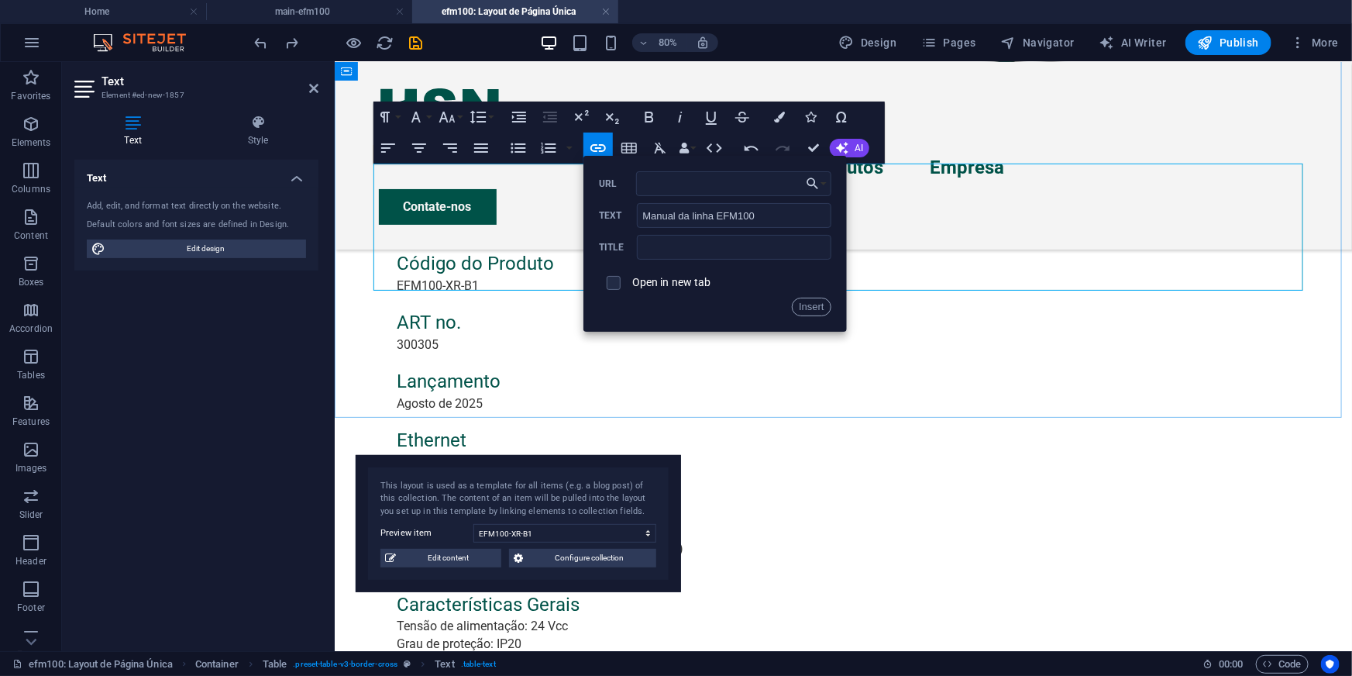
scroll to position [1016, 0]
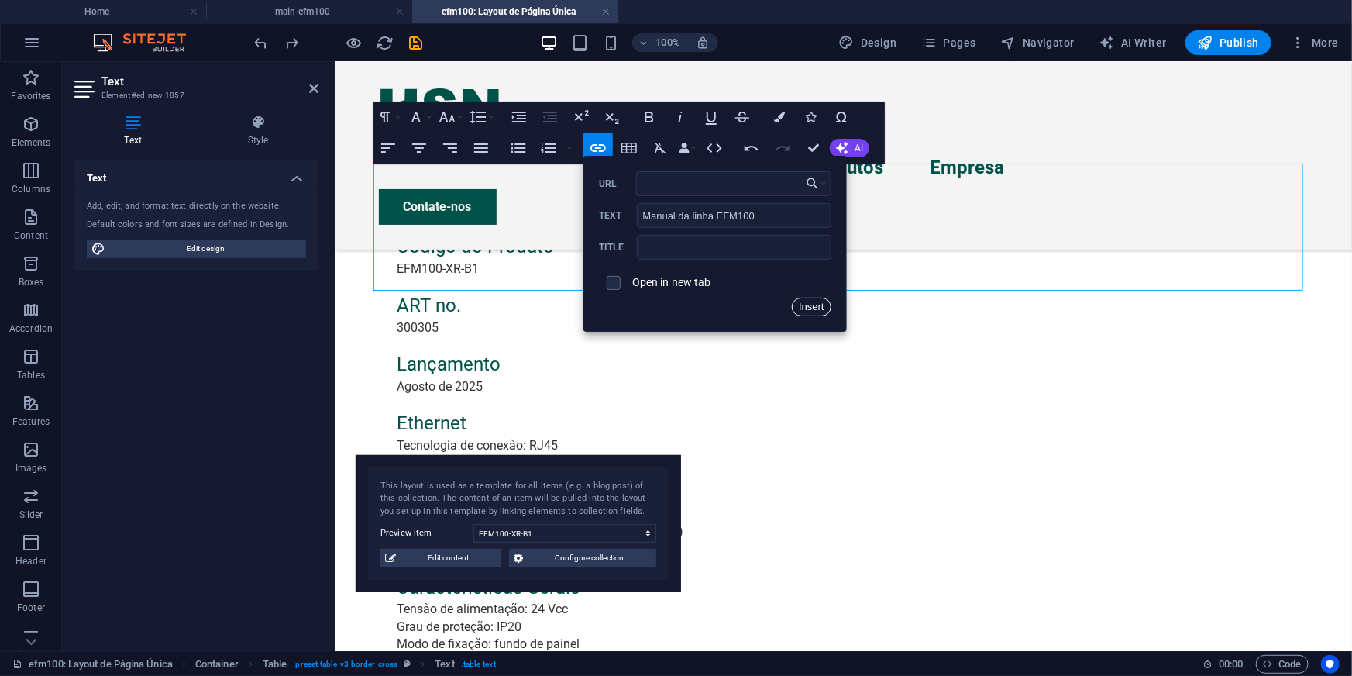
click at [806, 302] on button "Insert" at bounding box center [812, 307] width 40 height 19
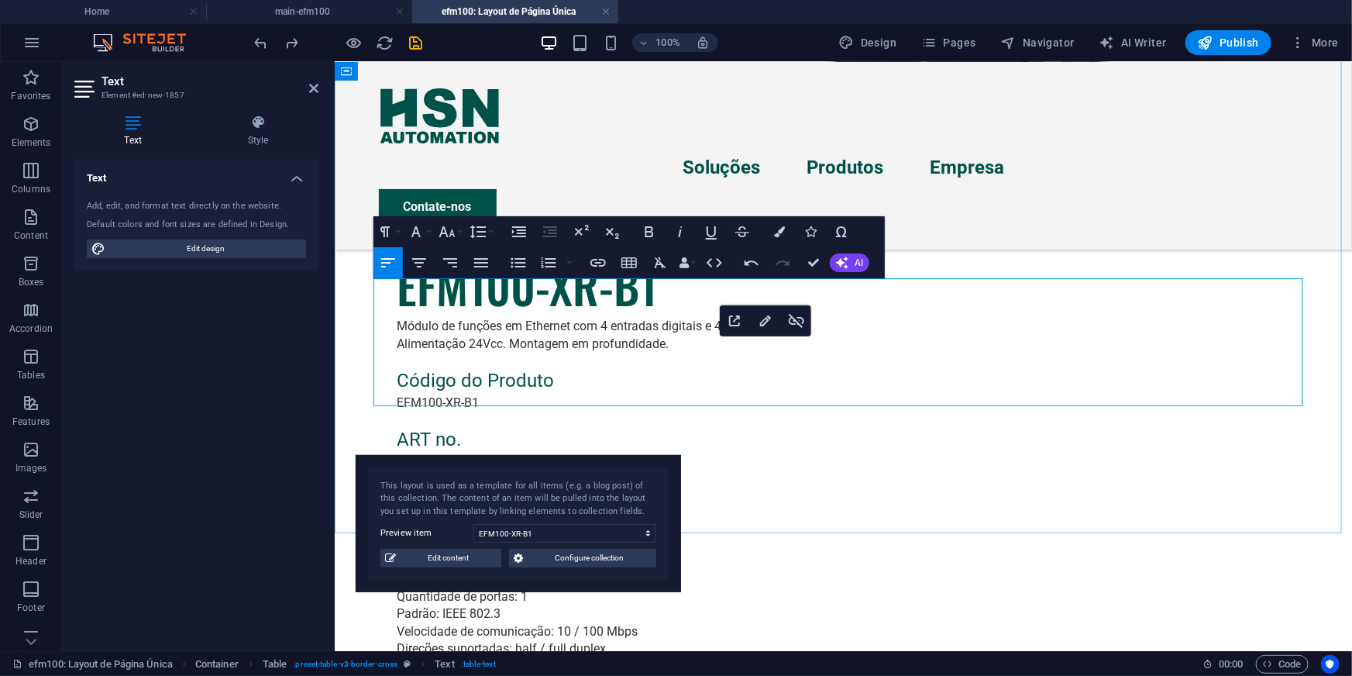
scroll to position [946, 0]
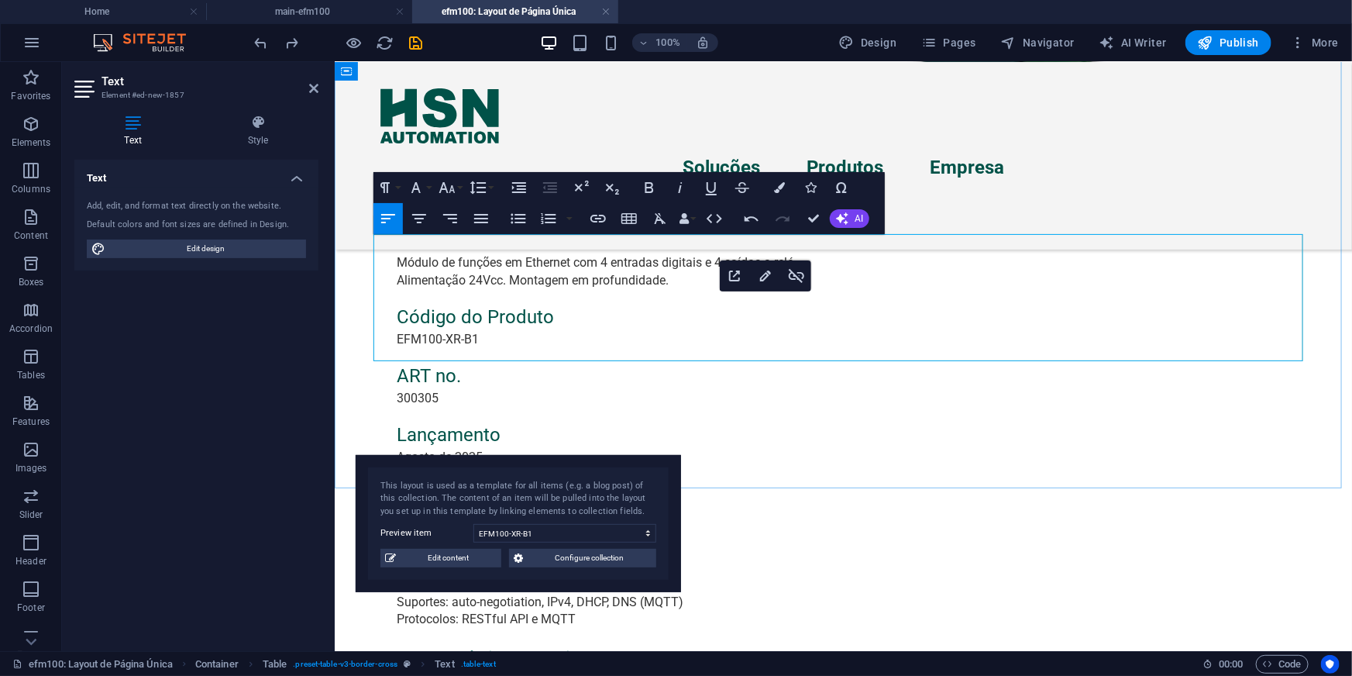
click at [342, 379] on div "Descrição do Produto EFM100-XR-B1 Módulo de funções em Ethernet com 4 entradas …" at bounding box center [842, 318] width 1017 height 2406
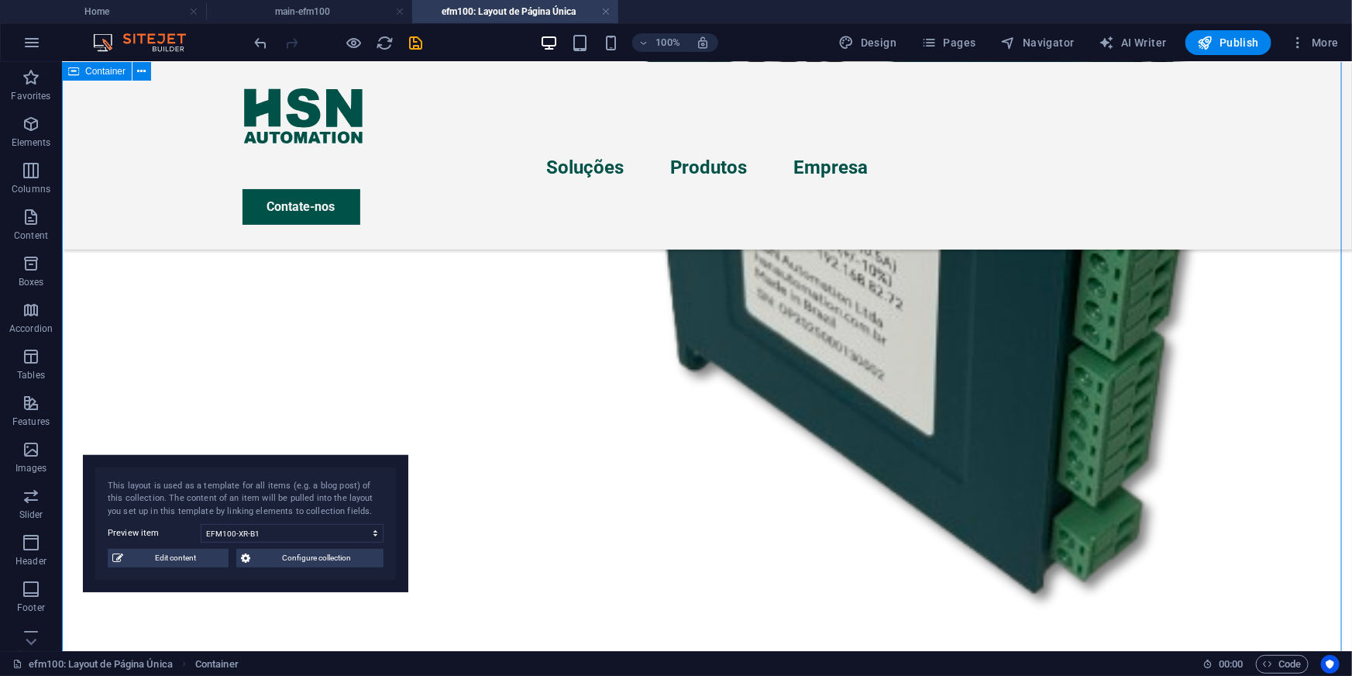
scroll to position [1016, 0]
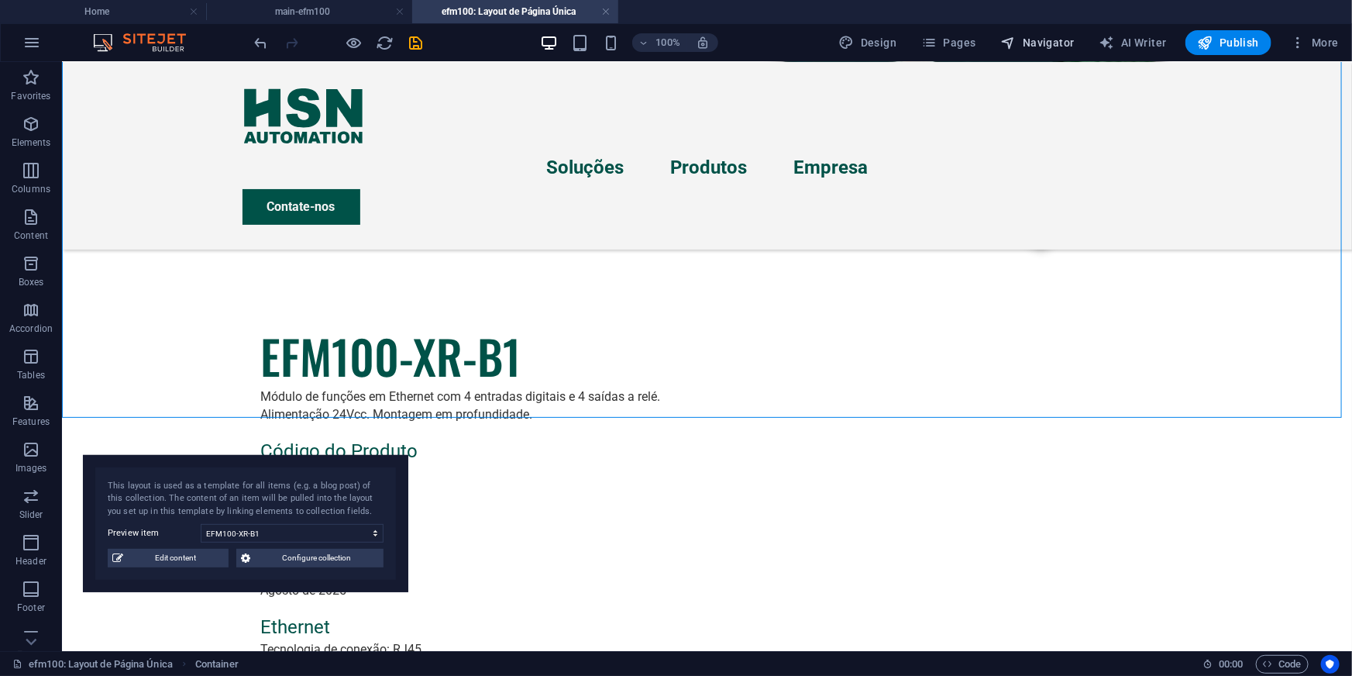
click at [1029, 48] on span "Navigator" at bounding box center [1038, 42] width 74 height 15
select select "16745779-pt"
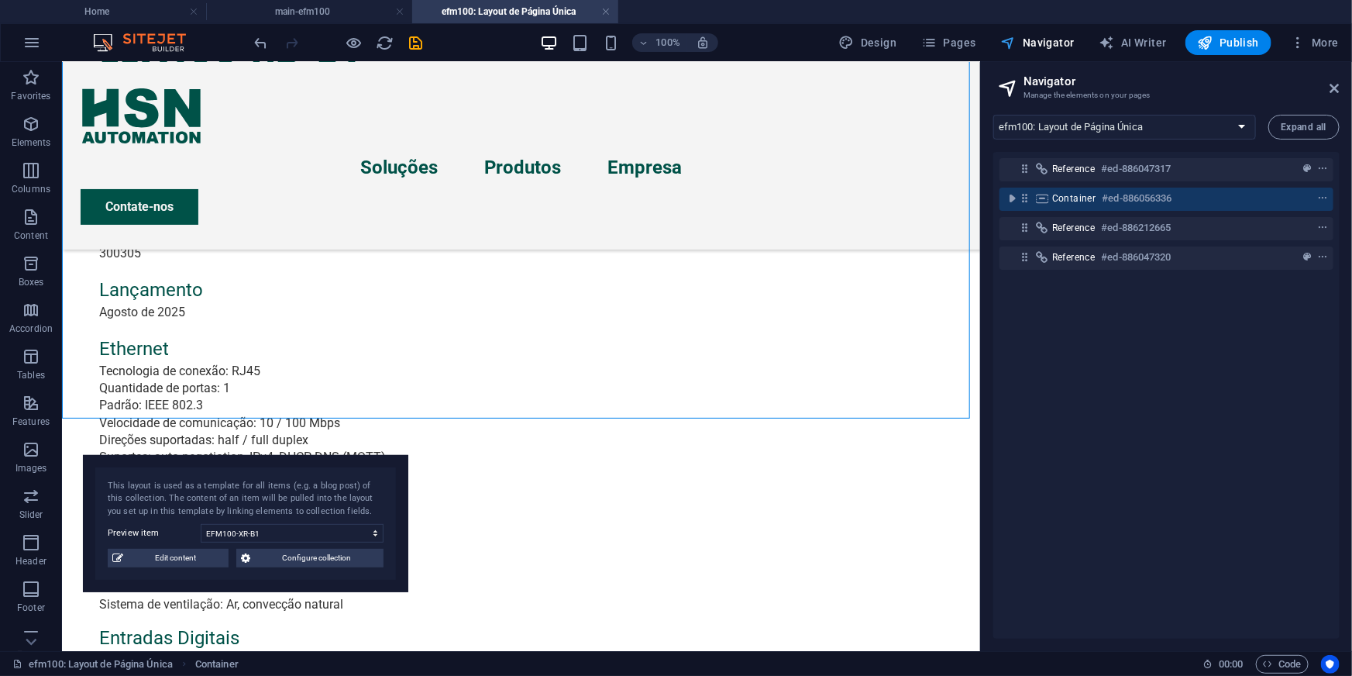
scroll to position [994, 0]
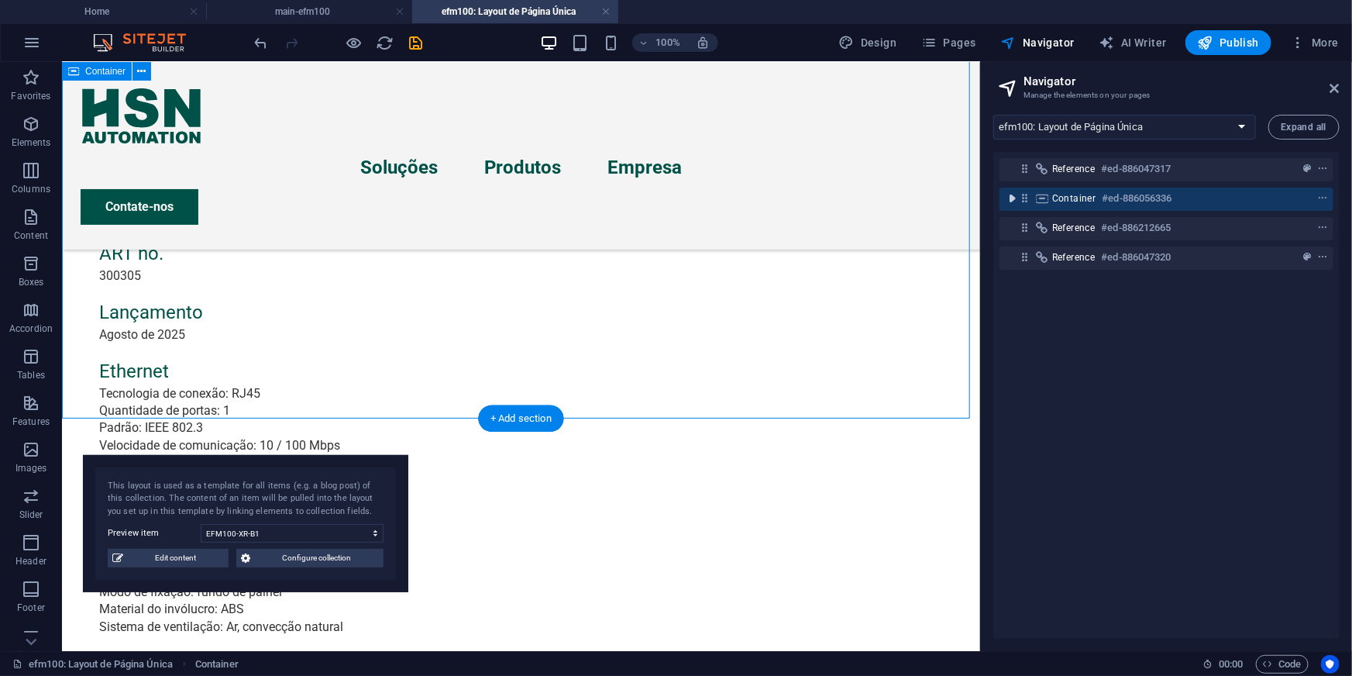
click at [1013, 197] on icon "toggle-expand" at bounding box center [1011, 198] width 15 height 15
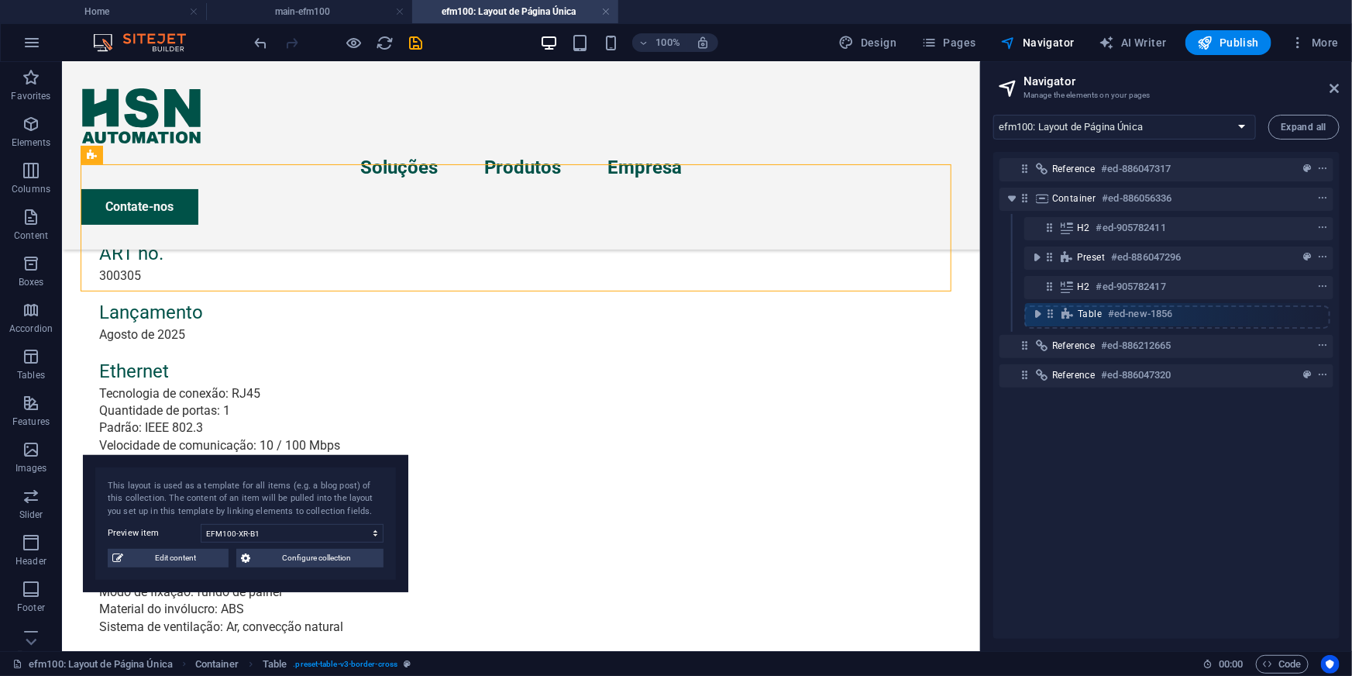
drag, startPoint x: 1050, startPoint y: 291, endPoint x: 1051, endPoint y: 322, distance: 31.0
click at [1051, 322] on div "Reference #ed-886047317 Container #ed-886056336 H2 #ed-905782411 Preset #ed-886…" at bounding box center [1166, 395] width 346 height 487
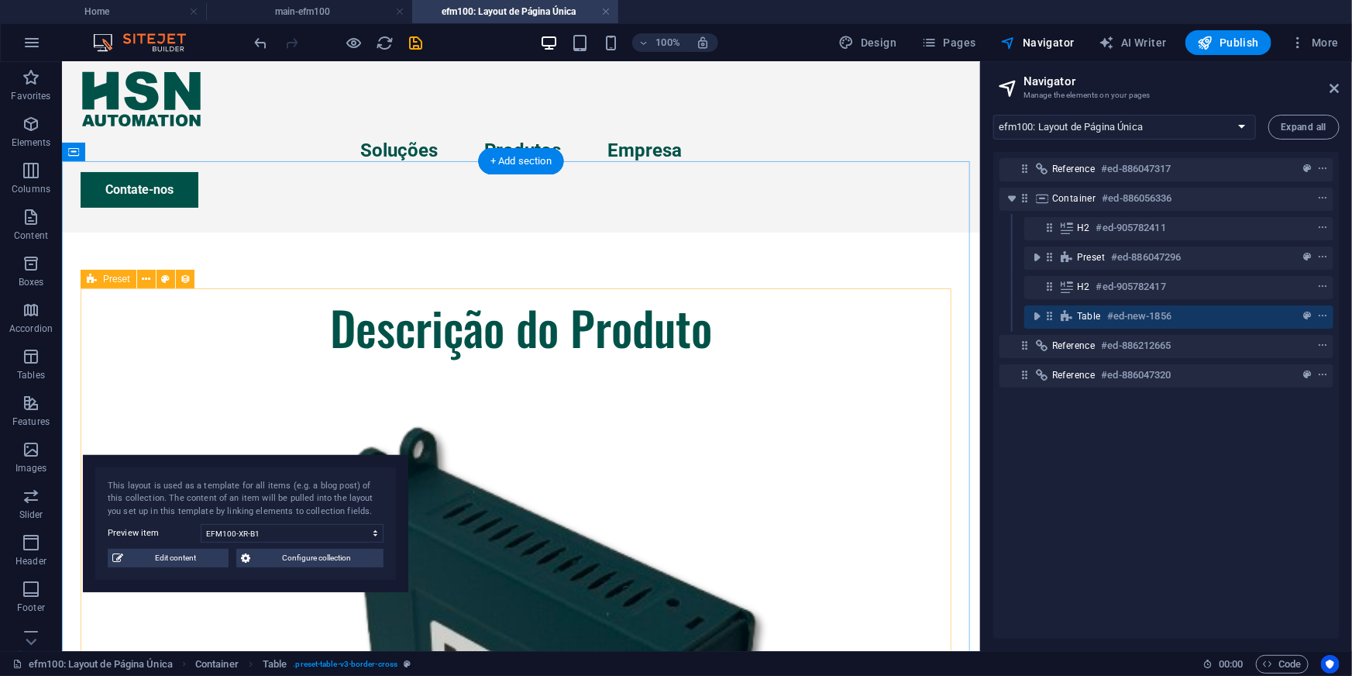
scroll to position [8, 0]
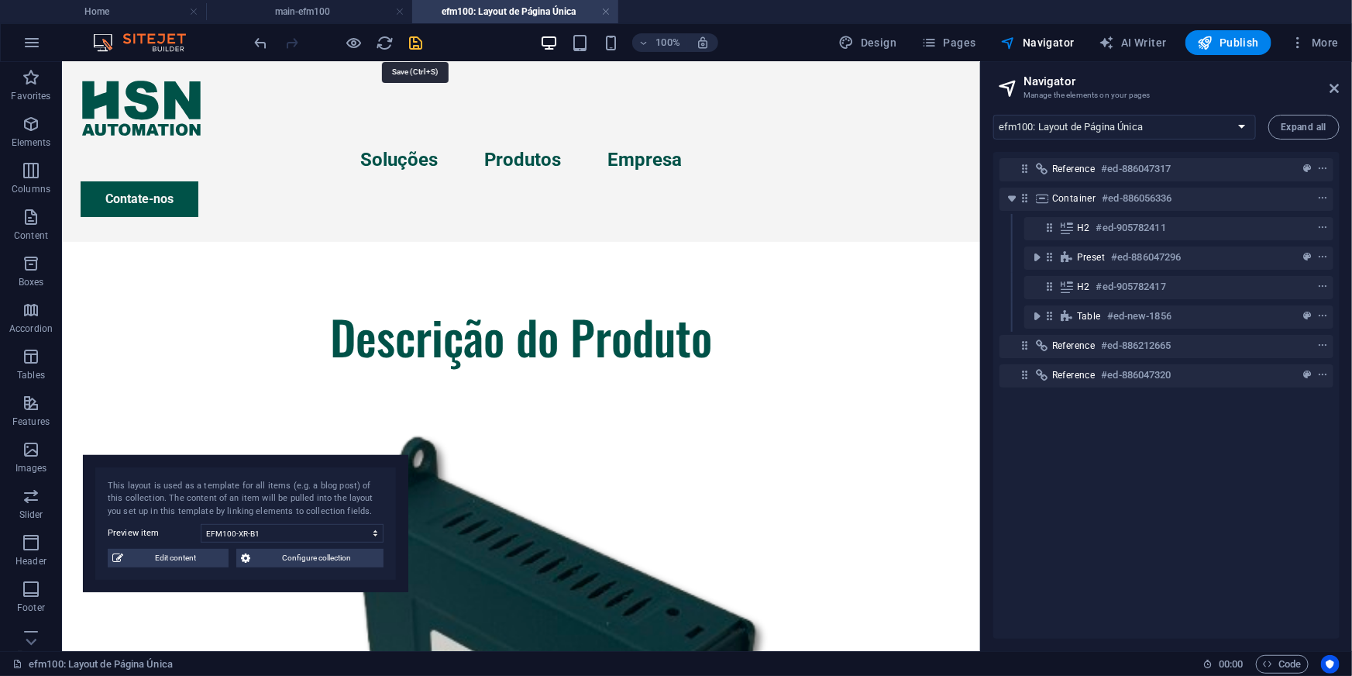
click at [418, 42] on icon "save" at bounding box center [417, 43] width 18 height 18
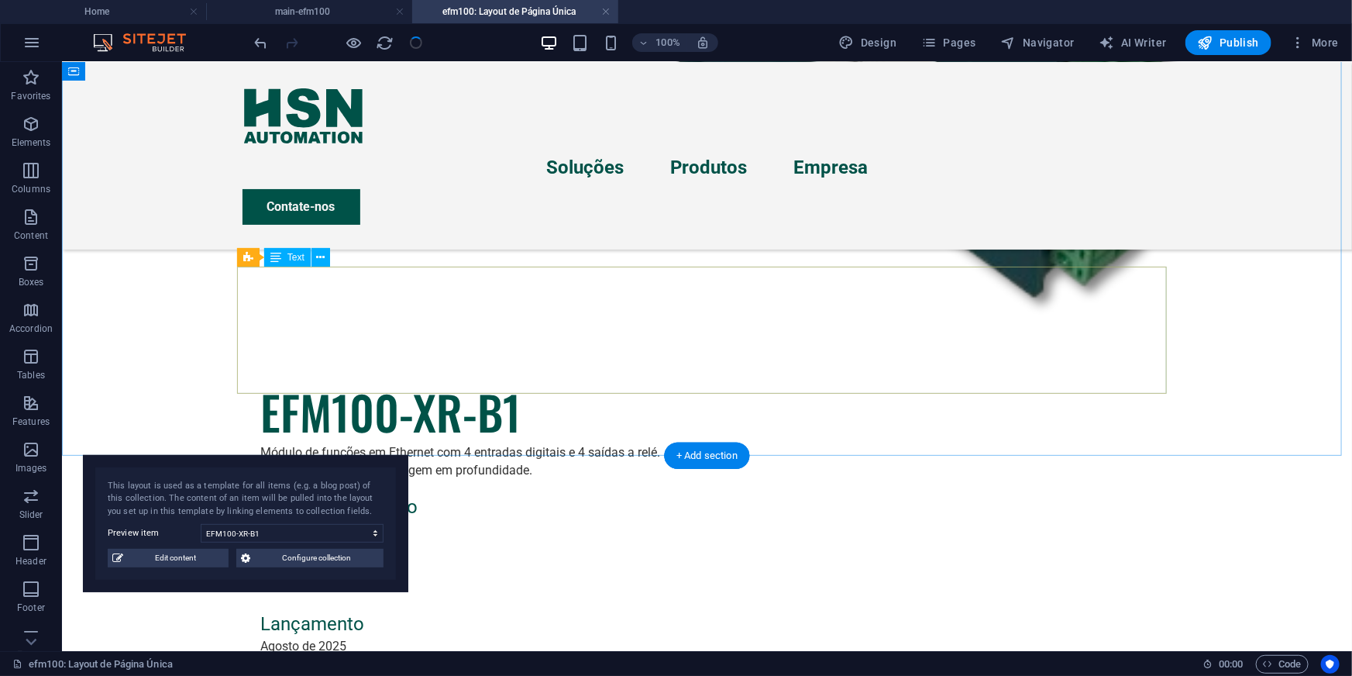
scroll to position [994, 0]
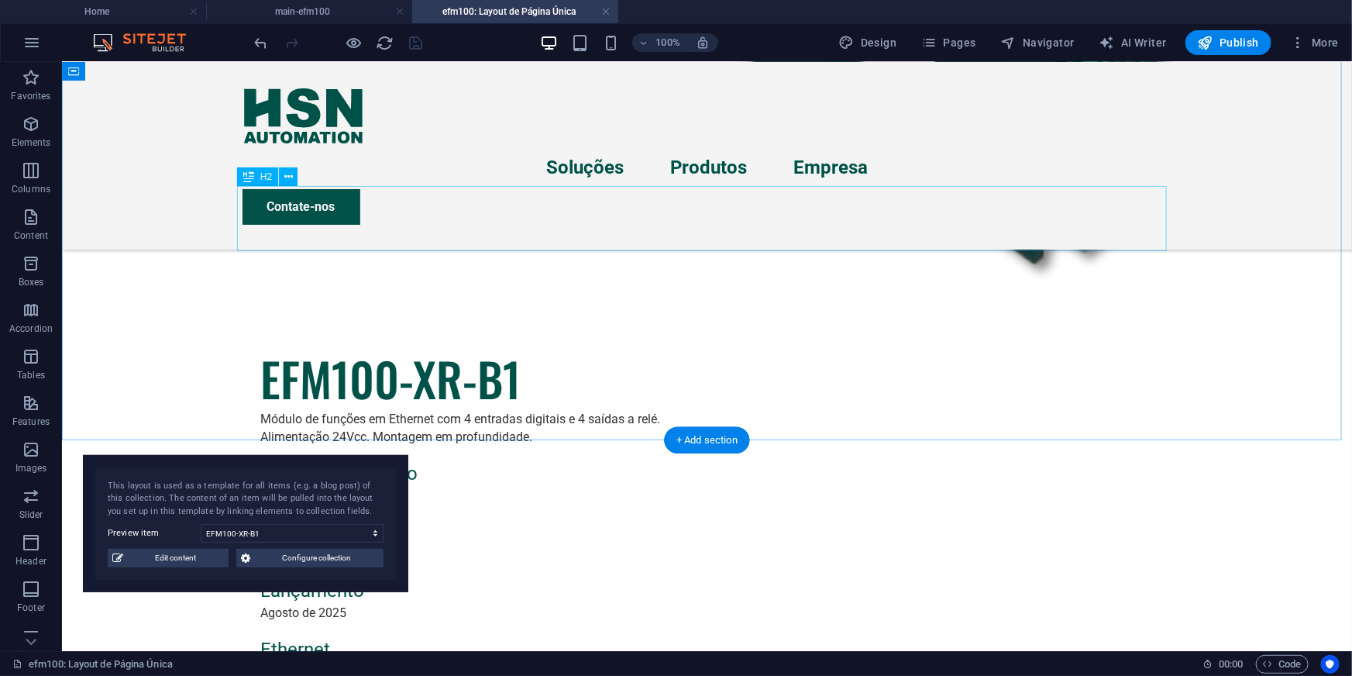
click at [1251, 278] on div "Descrição do Produto EFM100-XR-B1 Módulo de funções em Ethernet com 4 entradas …" at bounding box center [706, 372] width 1290 height 2610
click at [1027, 35] on span "Navigator" at bounding box center [1038, 42] width 74 height 15
select select "16745779-pt"
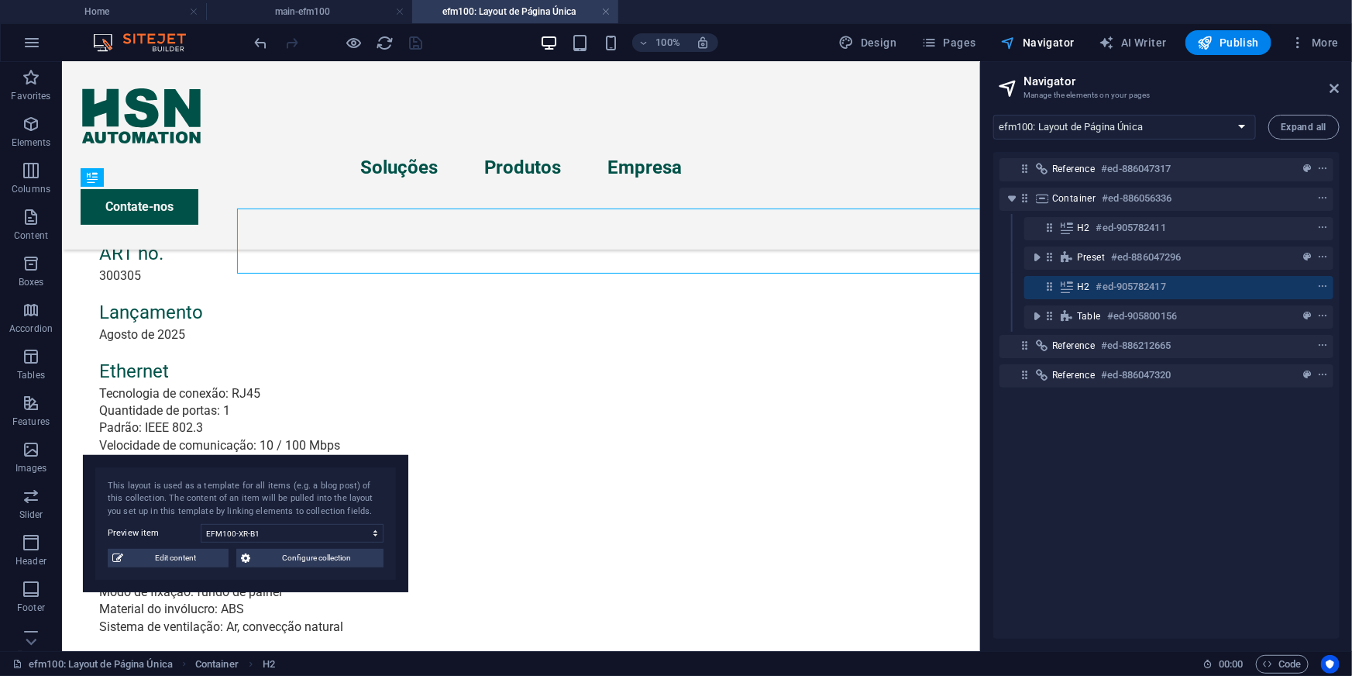
scroll to position [972, 0]
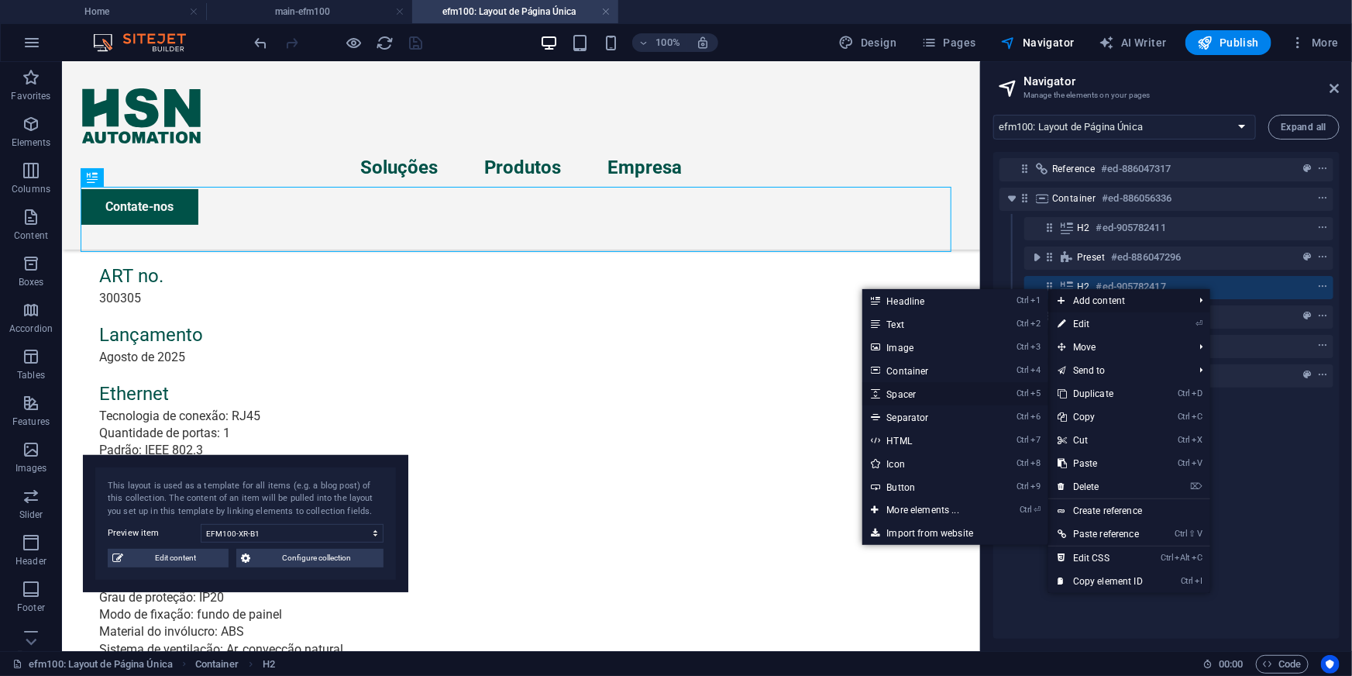
click at [907, 390] on link "Ctrl 5 Spacer" at bounding box center [926, 393] width 128 height 23
select select "px"
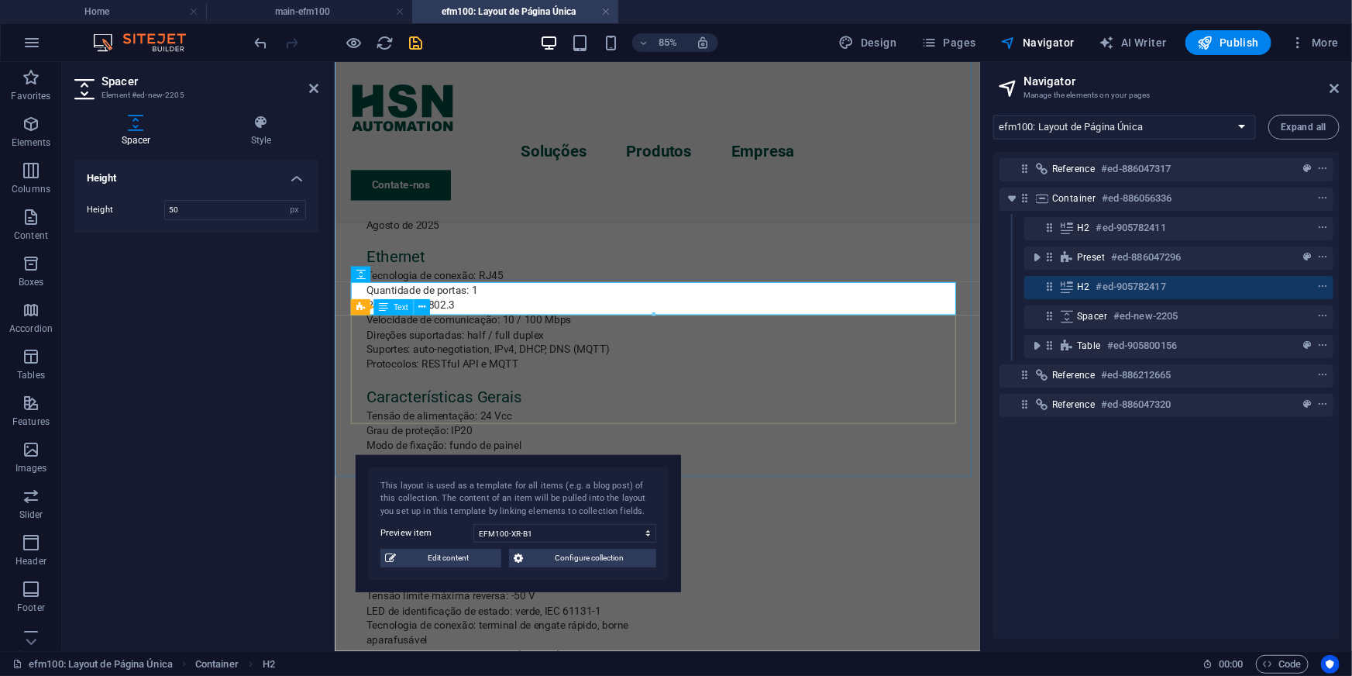
scroll to position [977, 0]
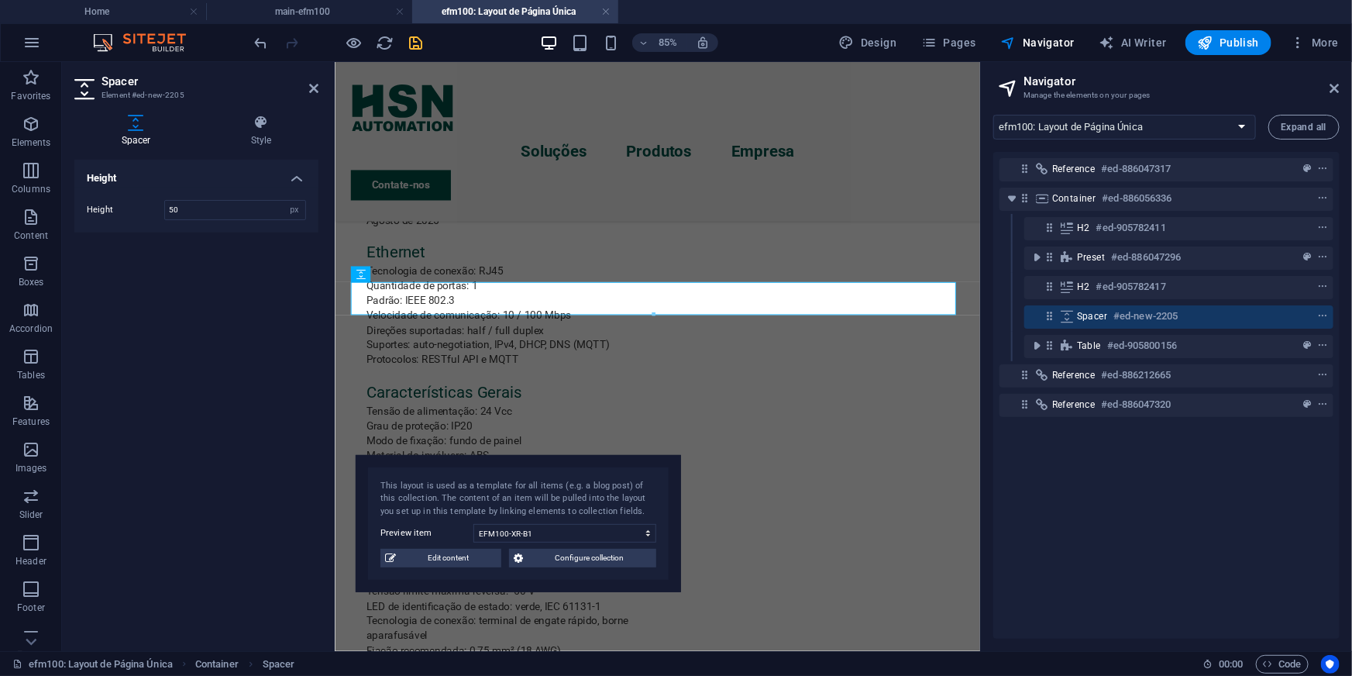
click at [1053, 501] on div "Reference #ed-886047317 Container #ed-886056336 H2 #ed-905782411 Preset #ed-886…" at bounding box center [1166, 395] width 346 height 487
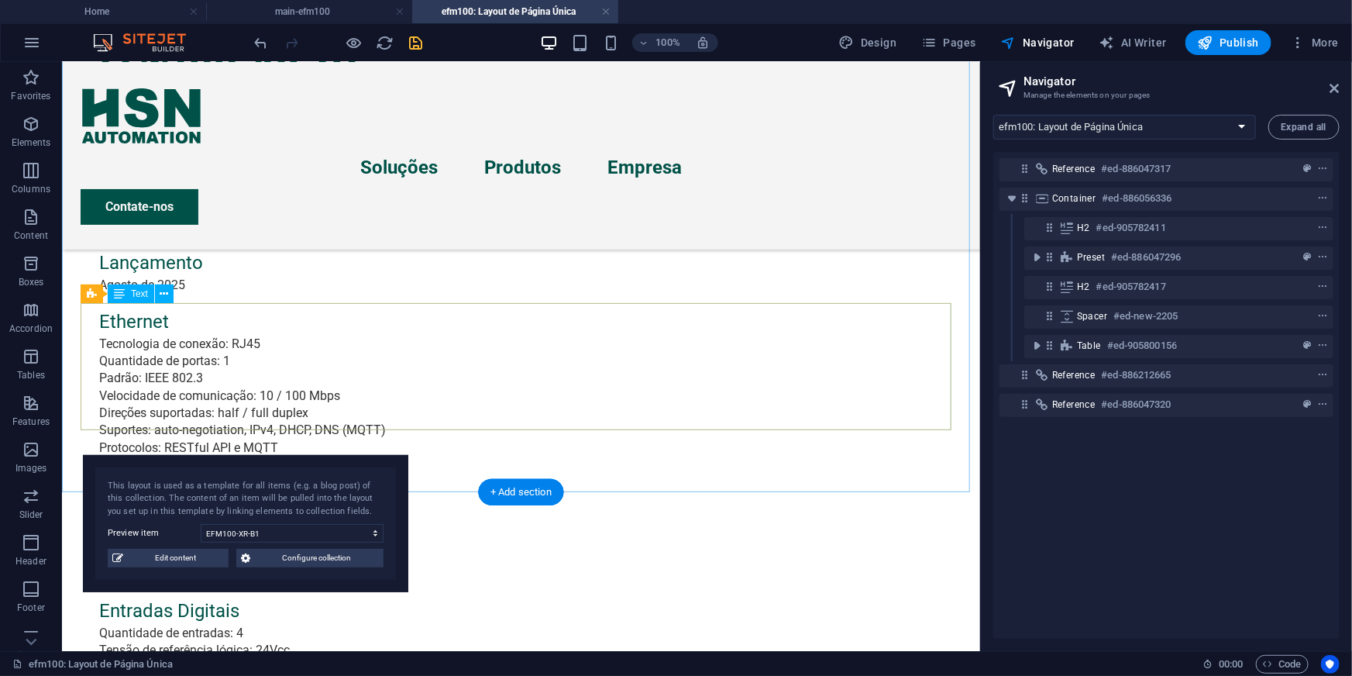
scroll to position [1056, 0]
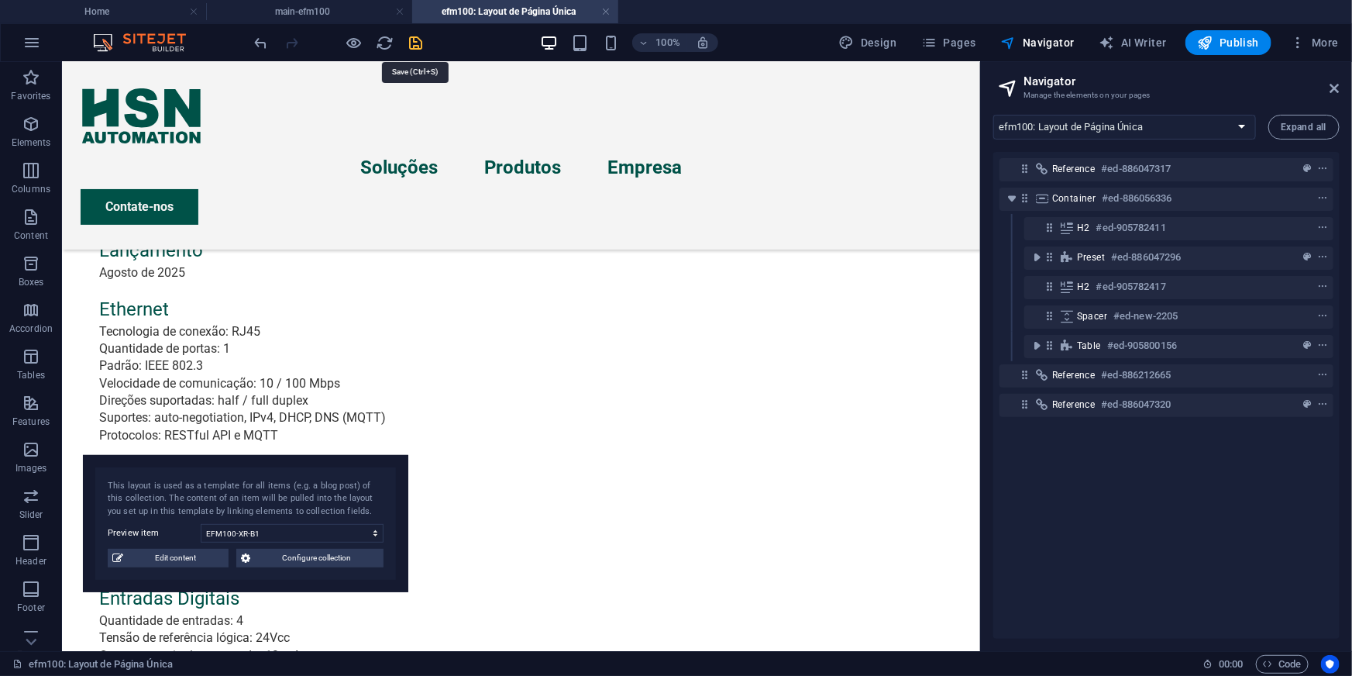
click at [417, 37] on icon "save" at bounding box center [417, 43] width 18 height 18
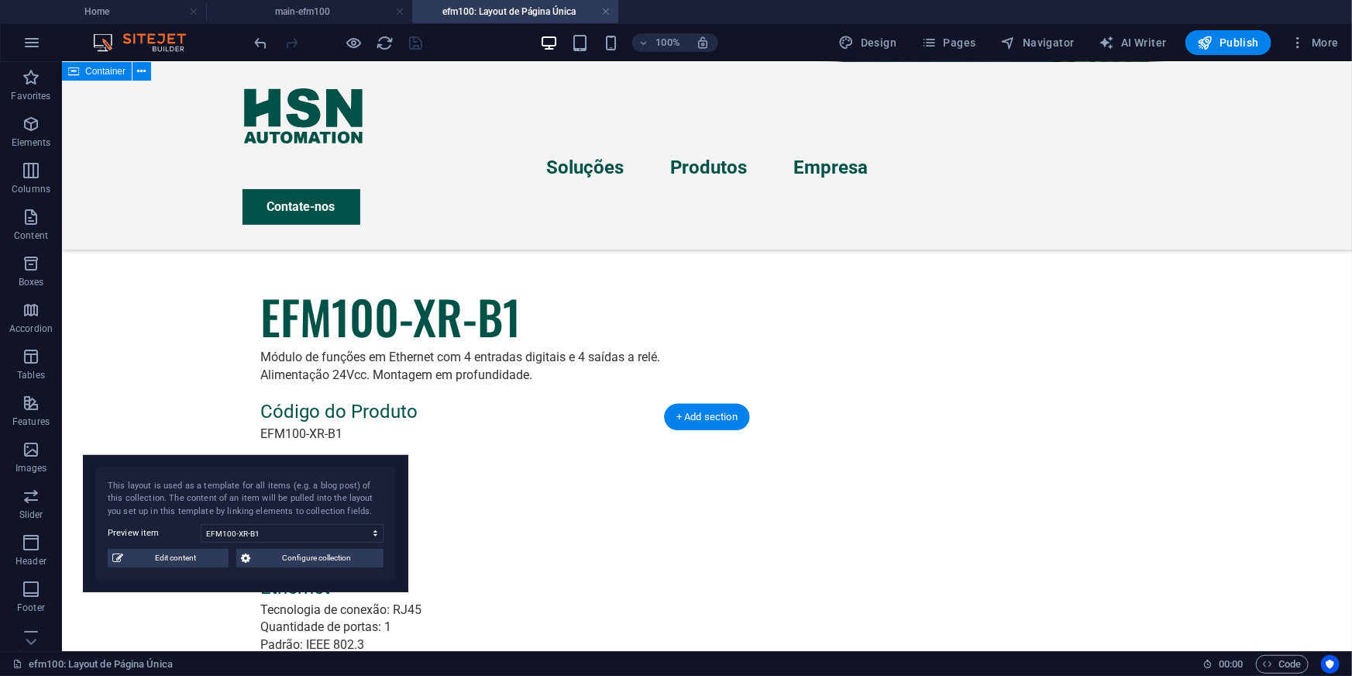
click at [167, 282] on div "Descrição do Produto EFM100-XR-B1 Módulo de funções em Ethernet com 4 entradas …" at bounding box center [706, 329] width 1290 height 2649
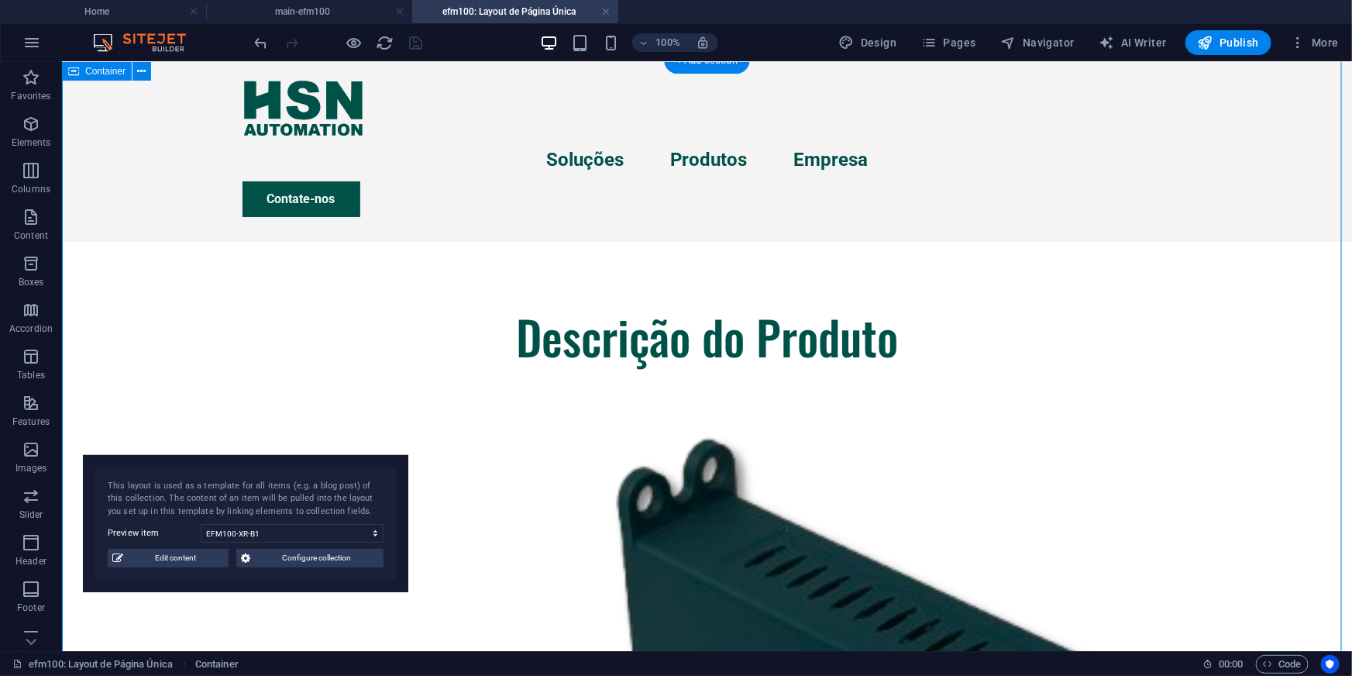
scroll to position [0, 0]
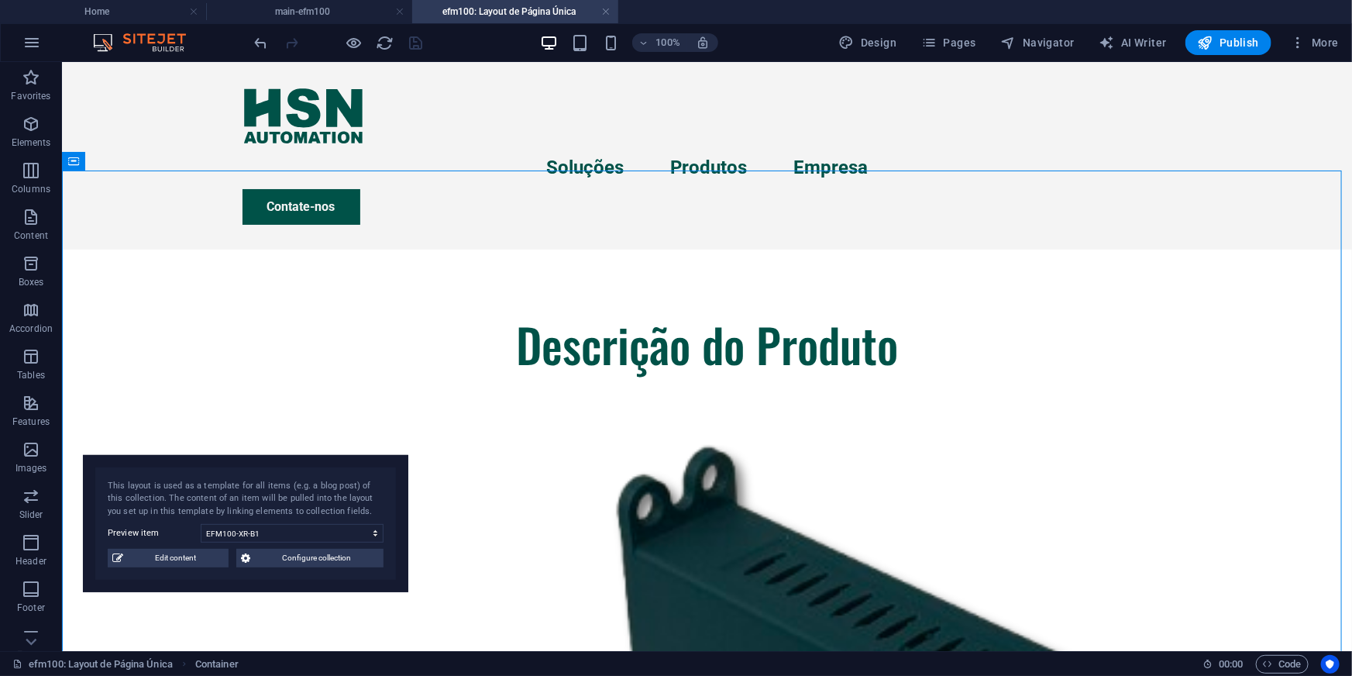
click at [606, 9] on link at bounding box center [605, 12] width 9 height 15
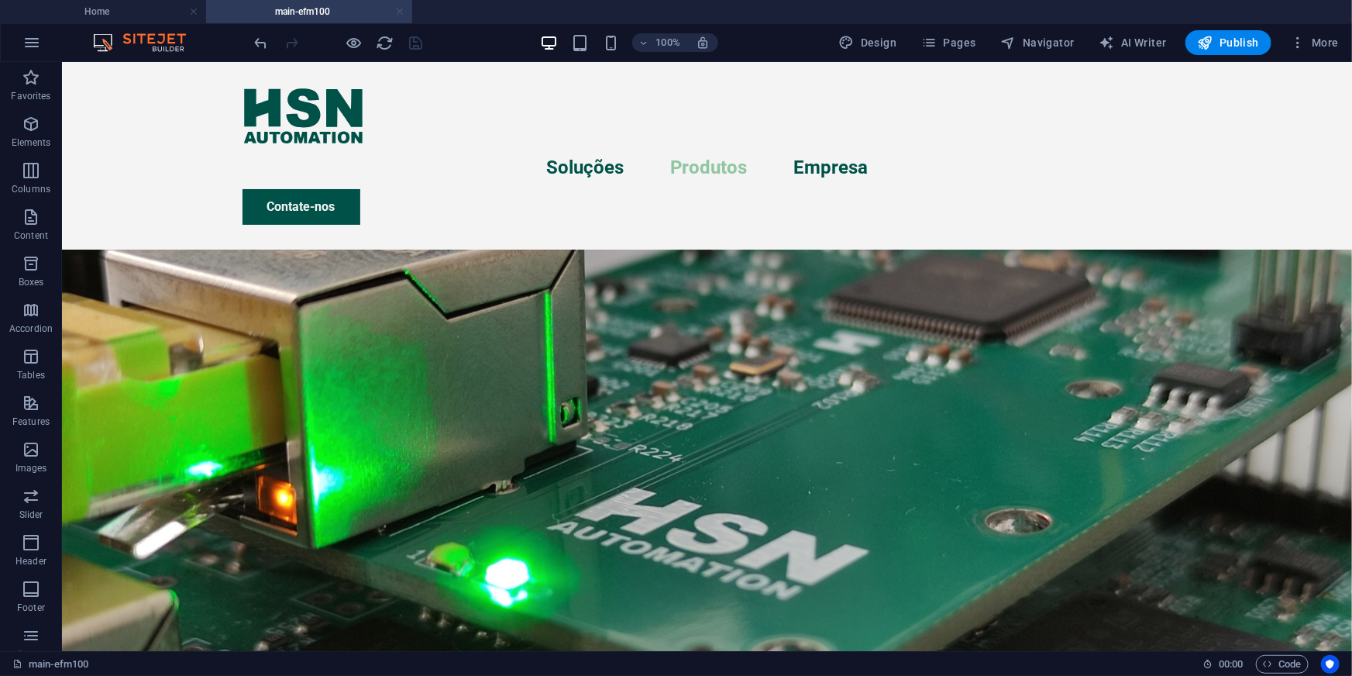
click at [401, 11] on link at bounding box center [399, 12] width 9 height 15
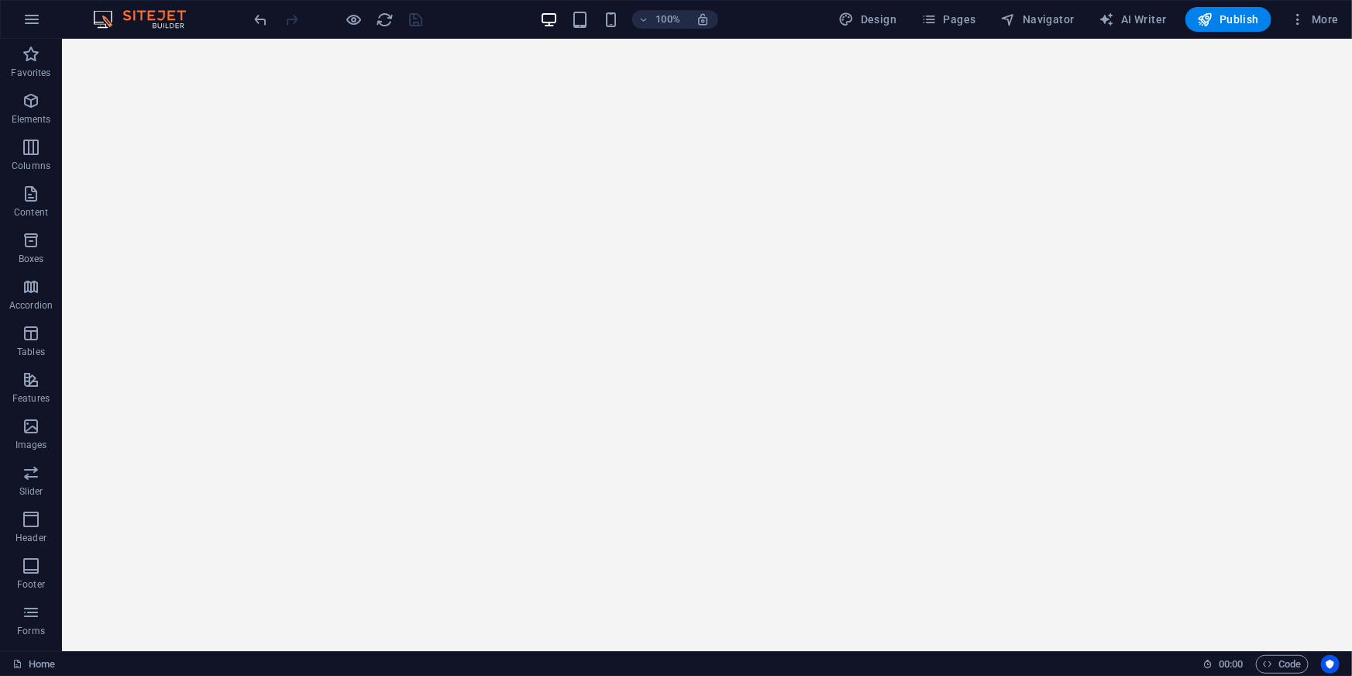
scroll to position [43, 0]
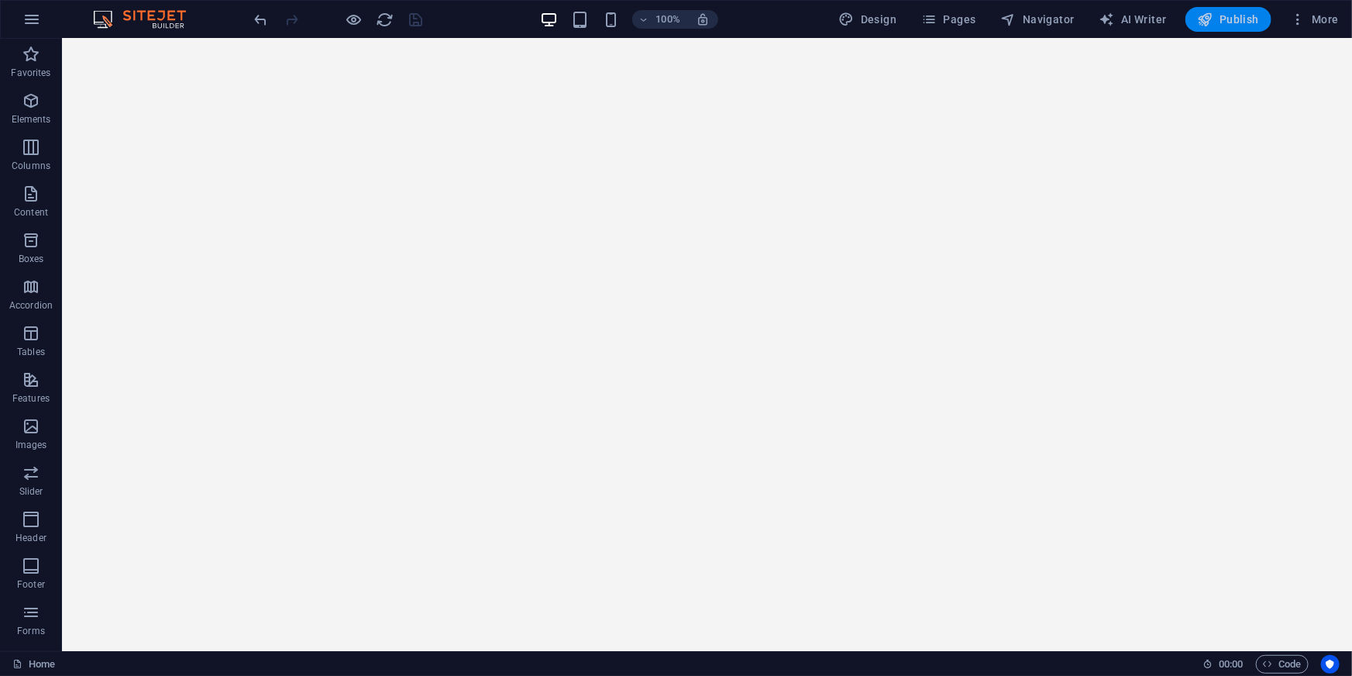
click at [1230, 22] on span "Publish" at bounding box center [1228, 19] width 61 height 15
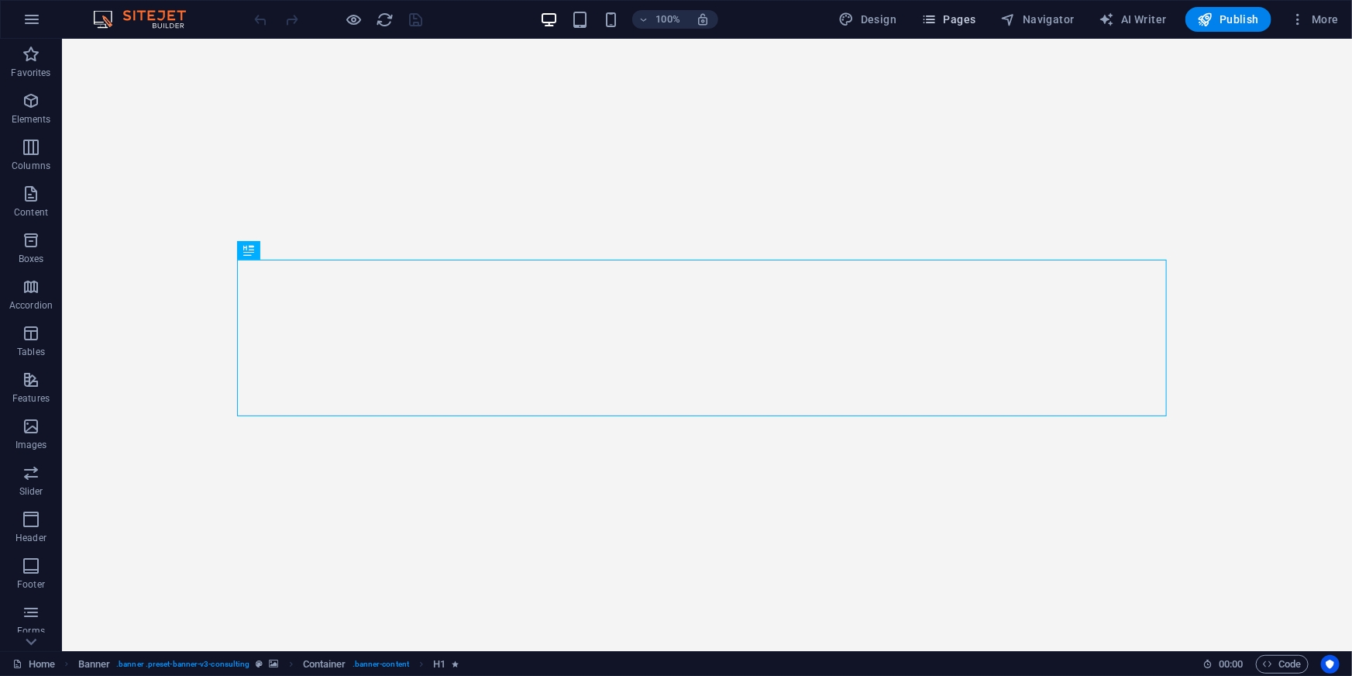
click at [968, 19] on span "Pages" at bounding box center [948, 19] width 54 height 15
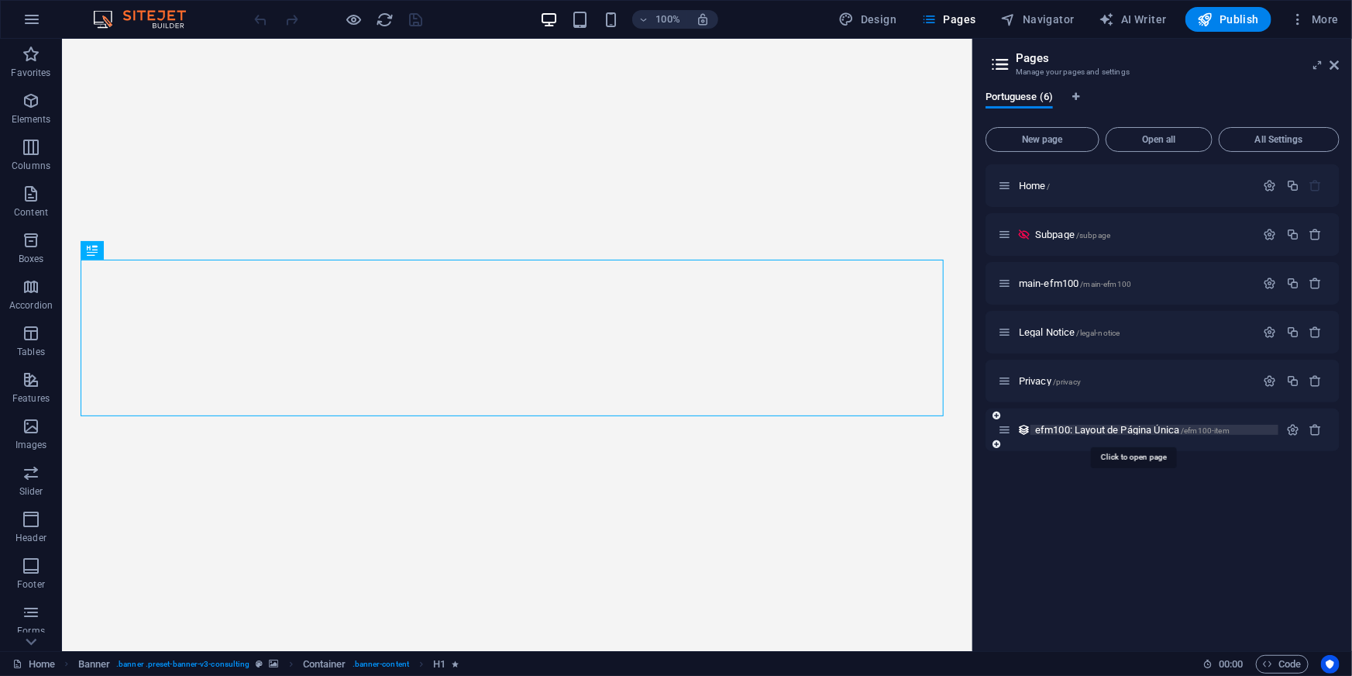
click at [1068, 424] on span "efm100: Layout de Página Única /efm100-item" at bounding box center [1132, 430] width 194 height 12
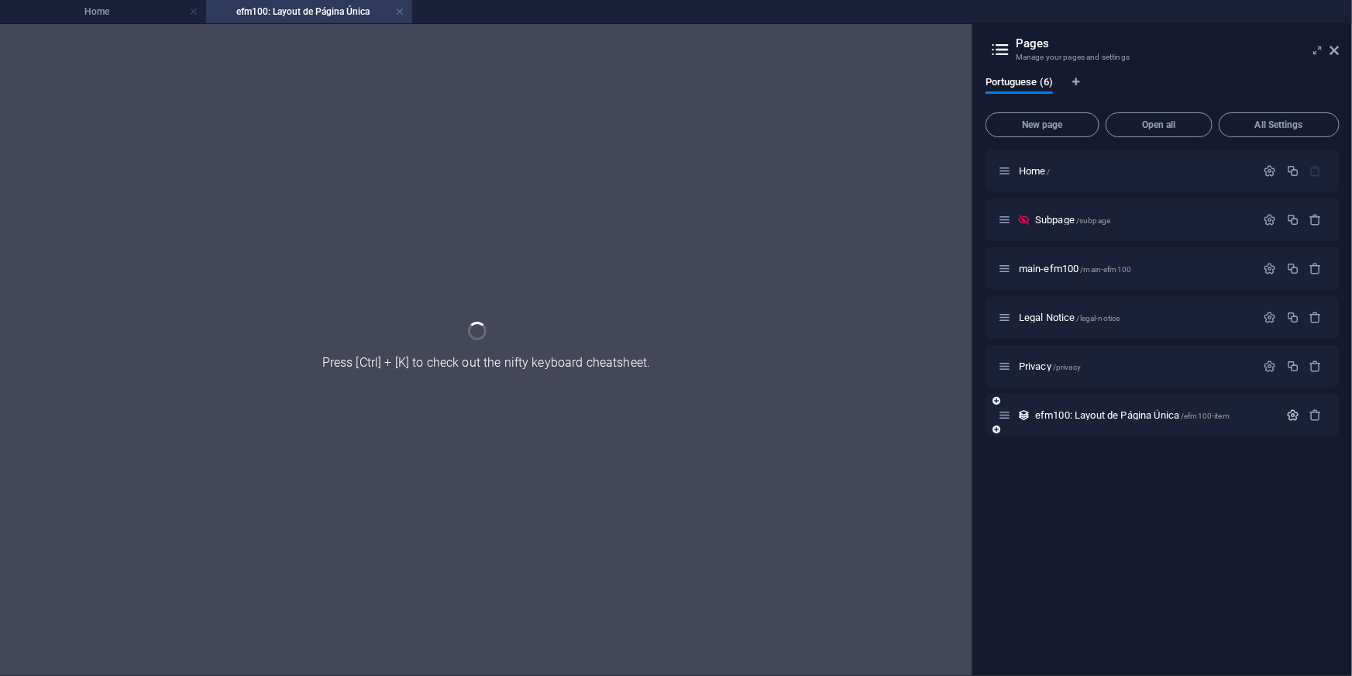
click at [1286, 411] on icon "button" at bounding box center [1292, 414] width 13 height 13
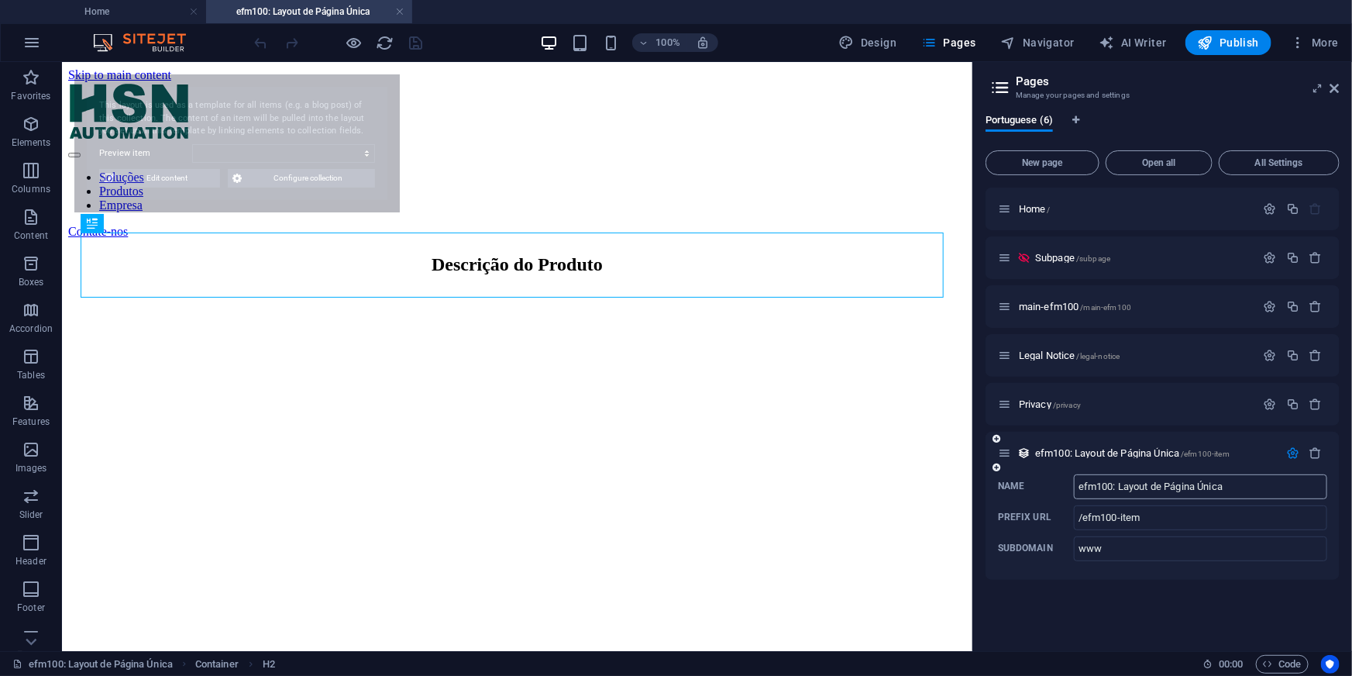
select select "68b0b68f791051fc42080512"
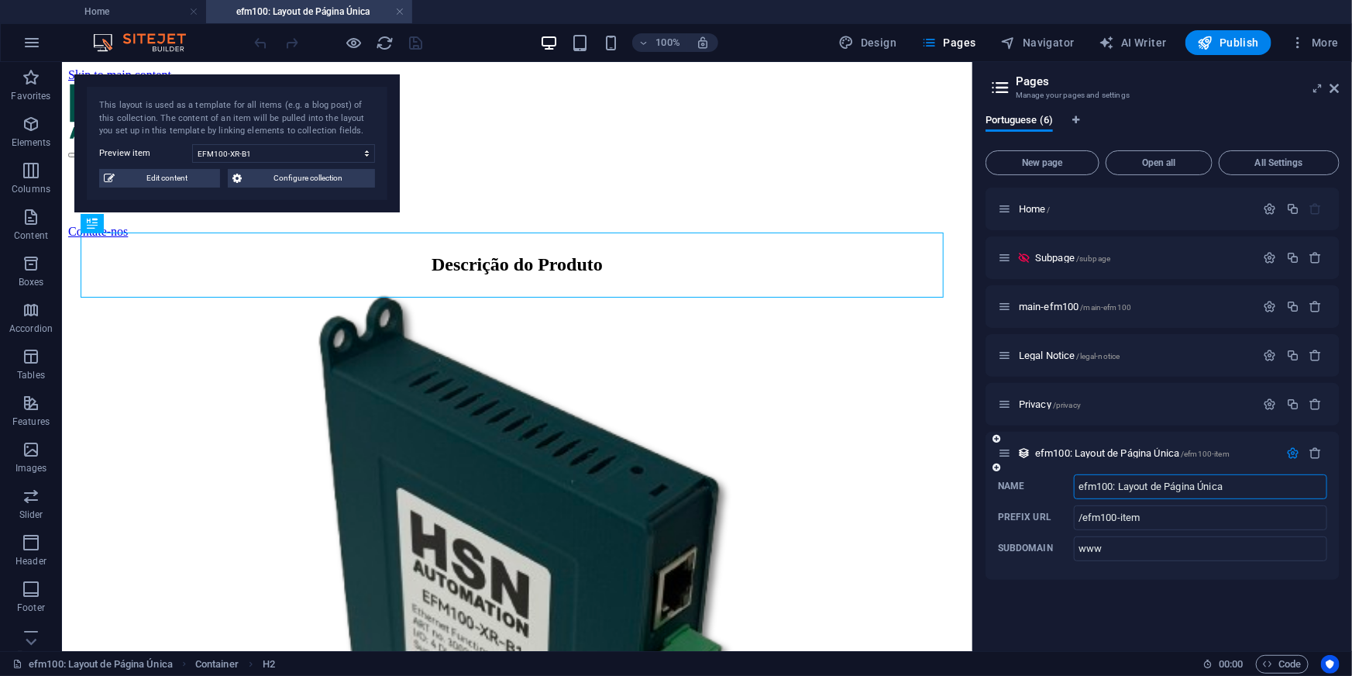
drag, startPoint x: 1111, startPoint y: 483, endPoint x: 1058, endPoint y: 482, distance: 53.5
click at [1058, 482] on label "Name efm100: Layout de Página Única ​" at bounding box center [1162, 486] width 329 height 25
click at [1074, 482] on input "efm100: Layout de Página Única" at bounding box center [1200, 486] width 253 height 25
type input "e"
type input "EFM100: Página do Produto"
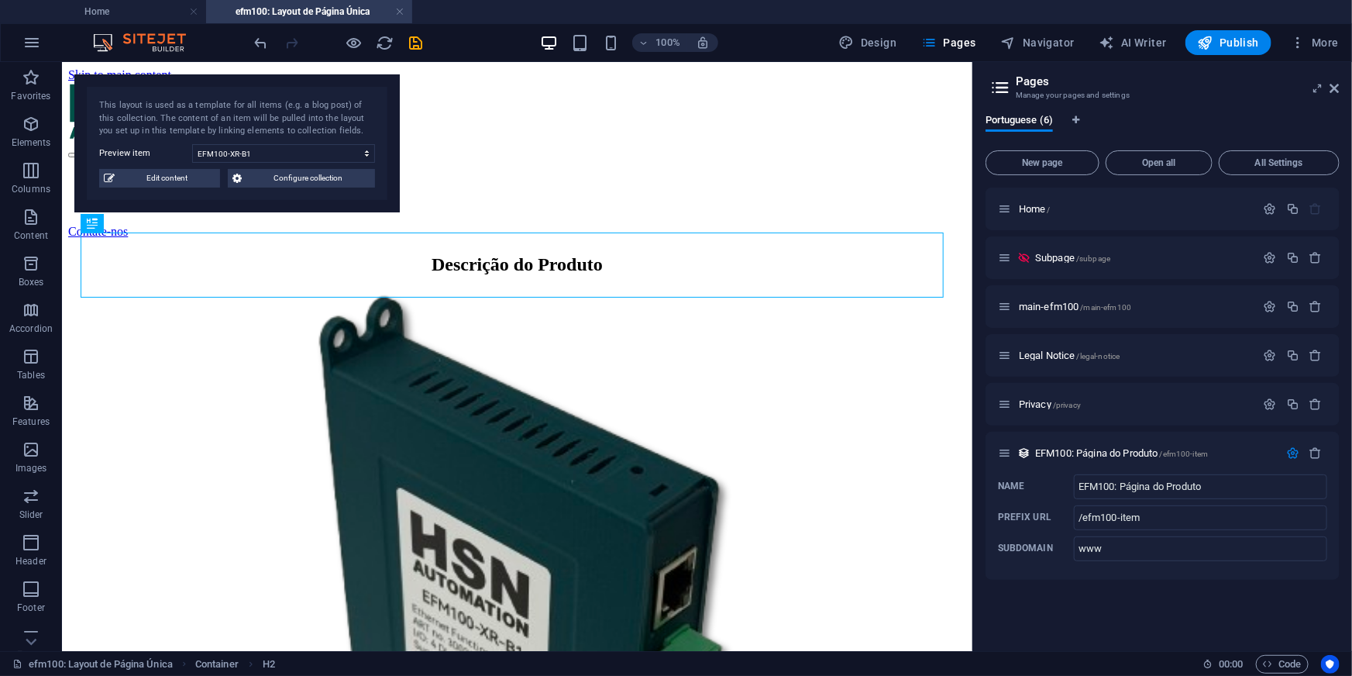
click at [0, 0] on div "Home / Subpage /subpage main-efm100 /main-efm100 Legal Notice /legal-notice Pri…" at bounding box center [0, 0] width 0 height 0
click at [1267, 311] on icon "button" at bounding box center [1270, 306] width 13 height 13
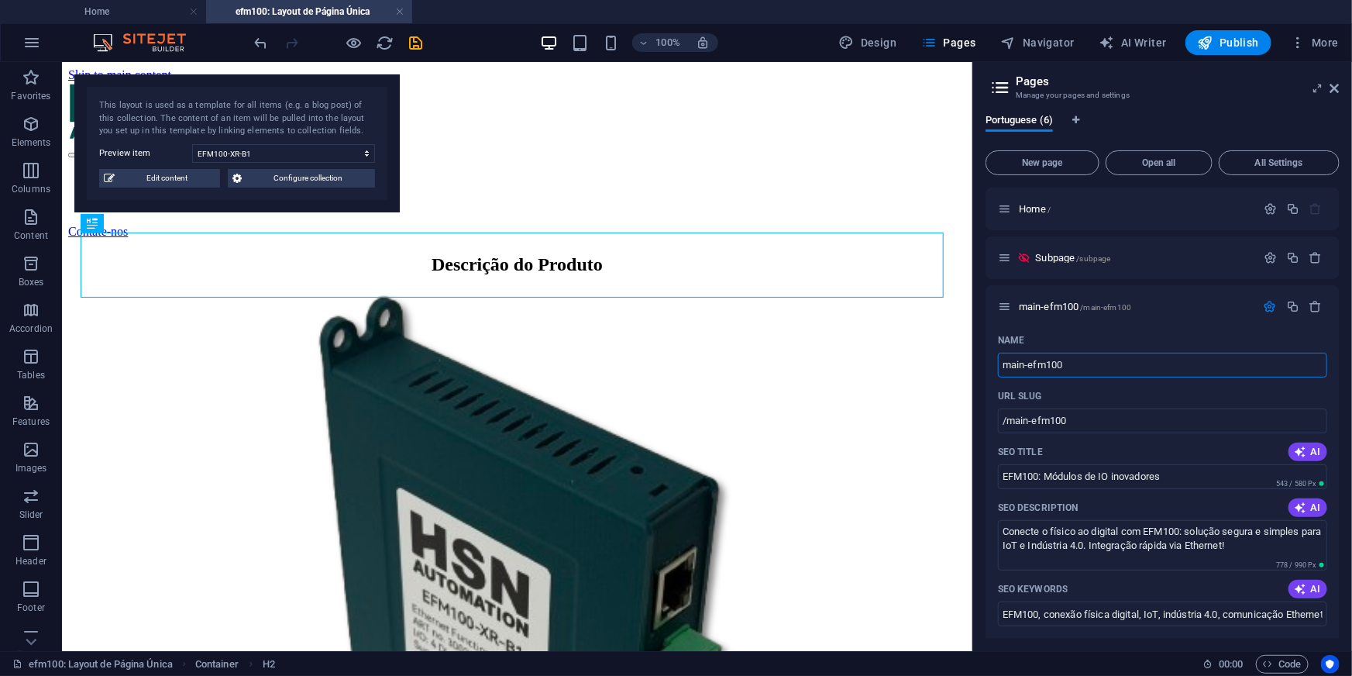
drag, startPoint x: 1160, startPoint y: 424, endPoint x: 962, endPoint y: 362, distance: 207.1
type input "e"
type input "/e"
type input "EFM100"
type input "/efm100"
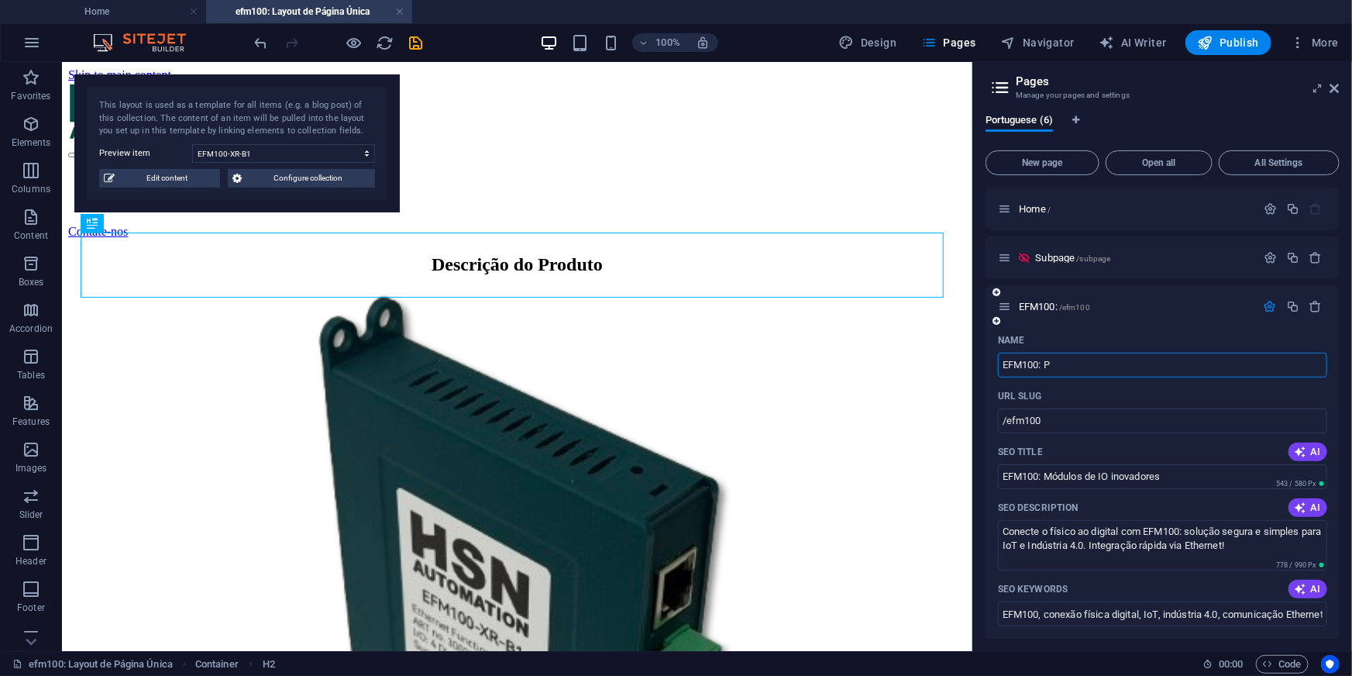
type input "EFM100: Pá"
type input "/efm100-p"
type input "EFM100: Página p"
type input "/efm100-pagina"
type input "EFM100: Página principal"
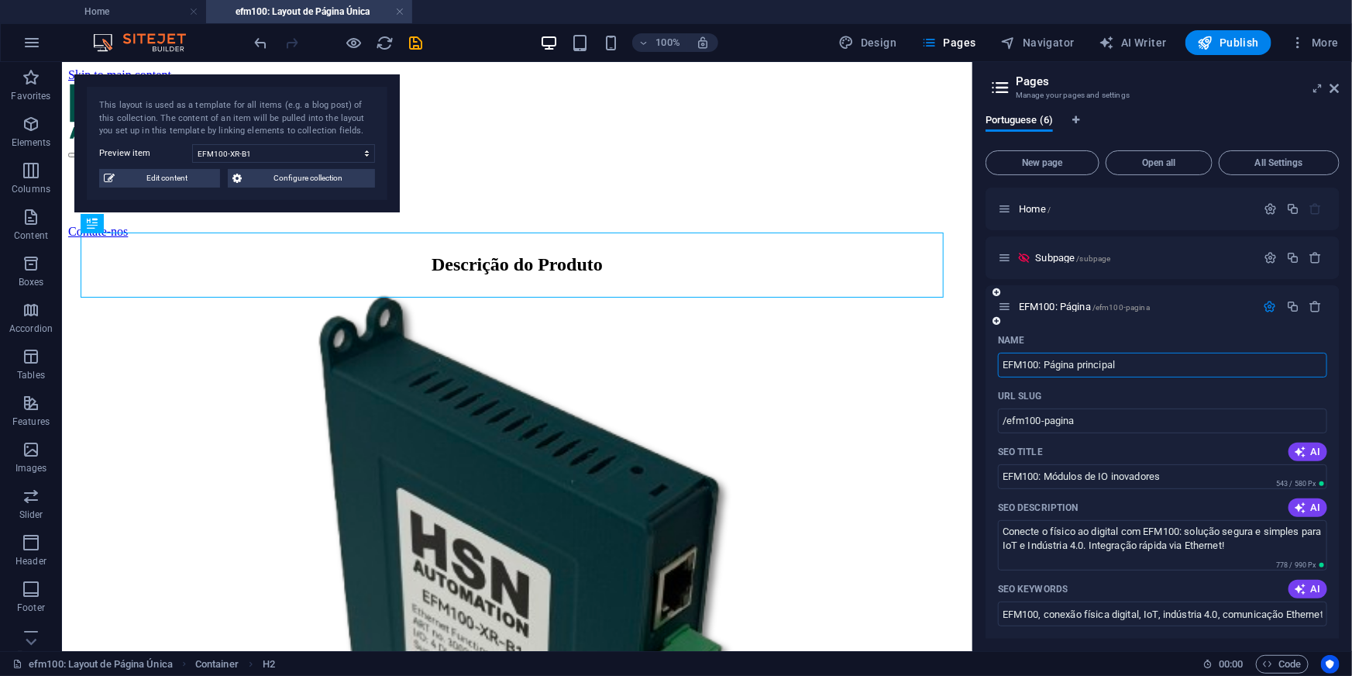
type input "/efm100-pagina-principal"
type input "EFM100: Página principal"
drag, startPoint x: 1137, startPoint y: 414, endPoint x: 1006, endPoint y: 418, distance: 130.2
click at [1006, 418] on input "/efm100-pagina-principal" at bounding box center [1162, 420] width 329 height 25
paste input "main-efm100/"
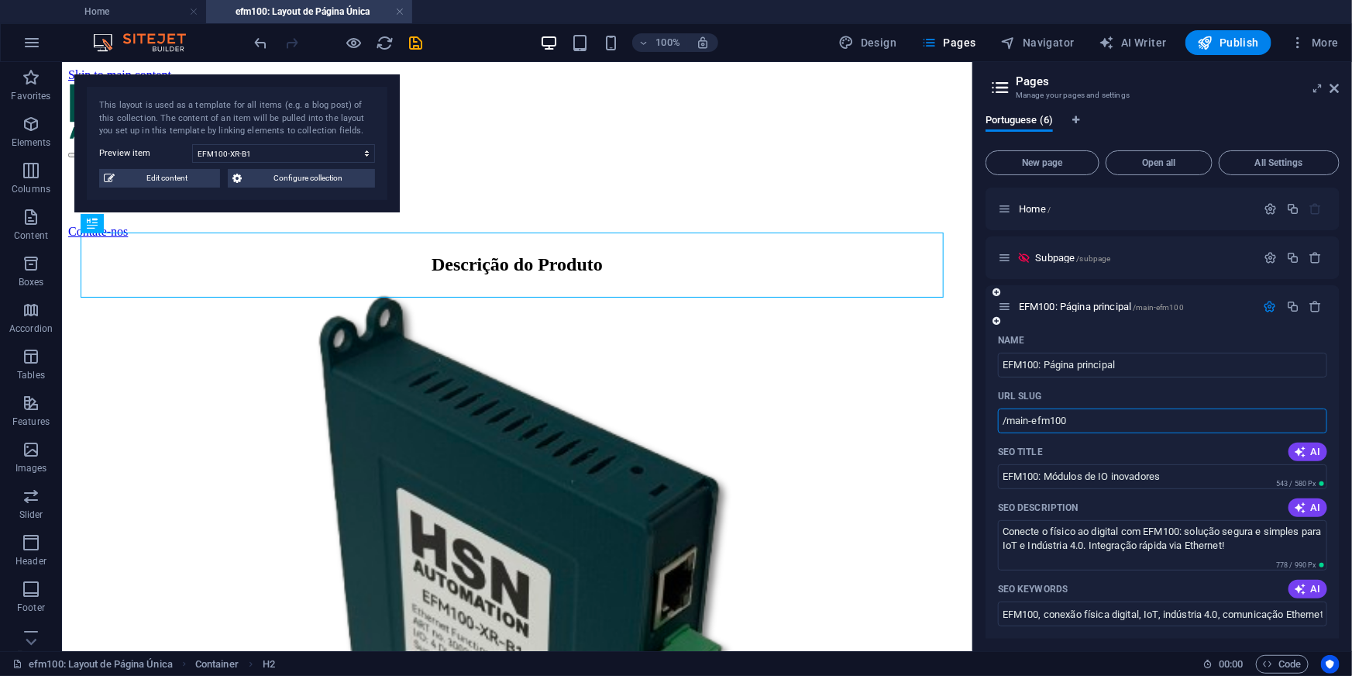
type input "/main-efm100"
click at [1162, 456] on div "SEO Title AI" at bounding box center [1162, 451] width 329 height 25
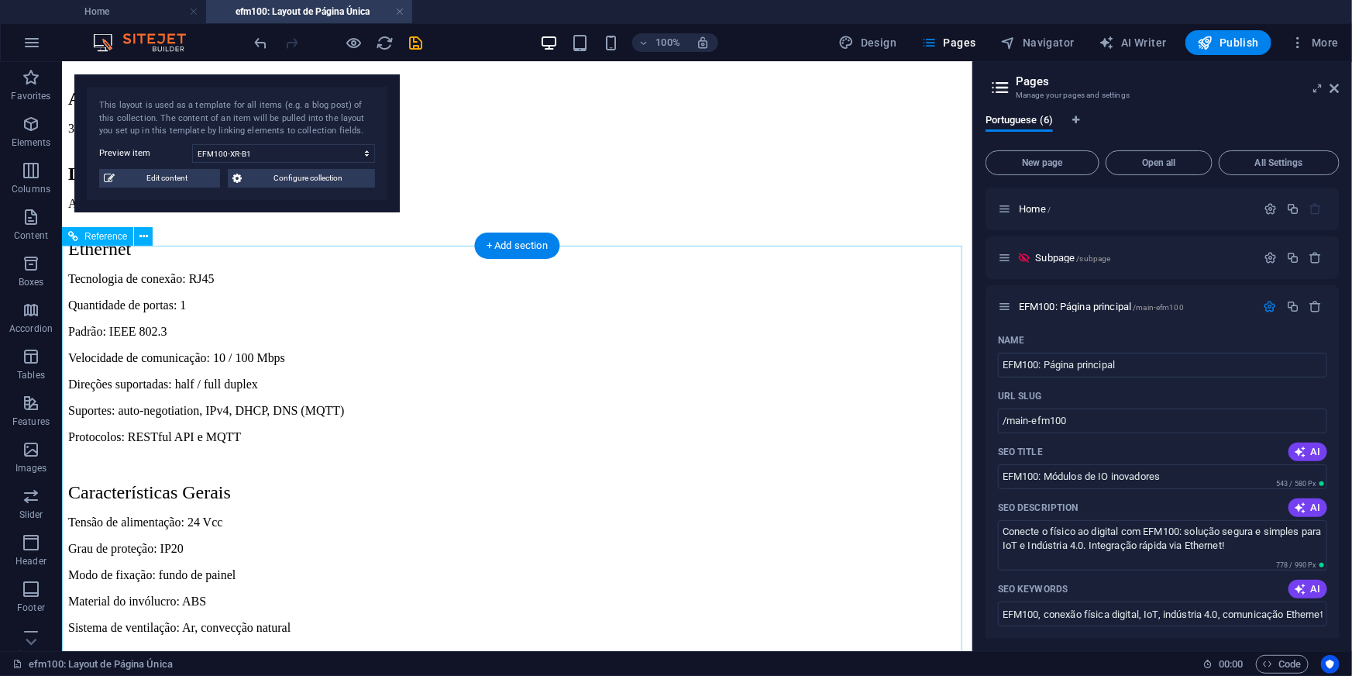
scroll to position [1056, 0]
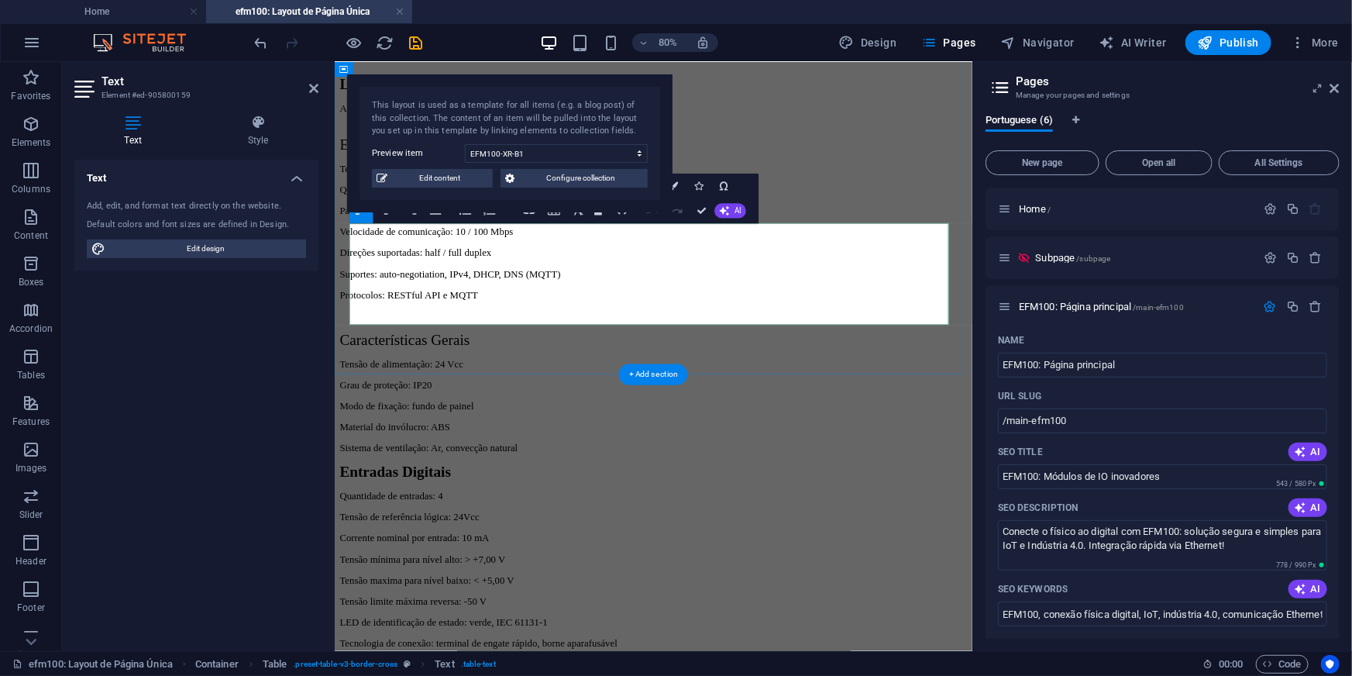
drag, startPoint x: 492, startPoint y: 316, endPoint x: 456, endPoint y: 325, distance: 36.6
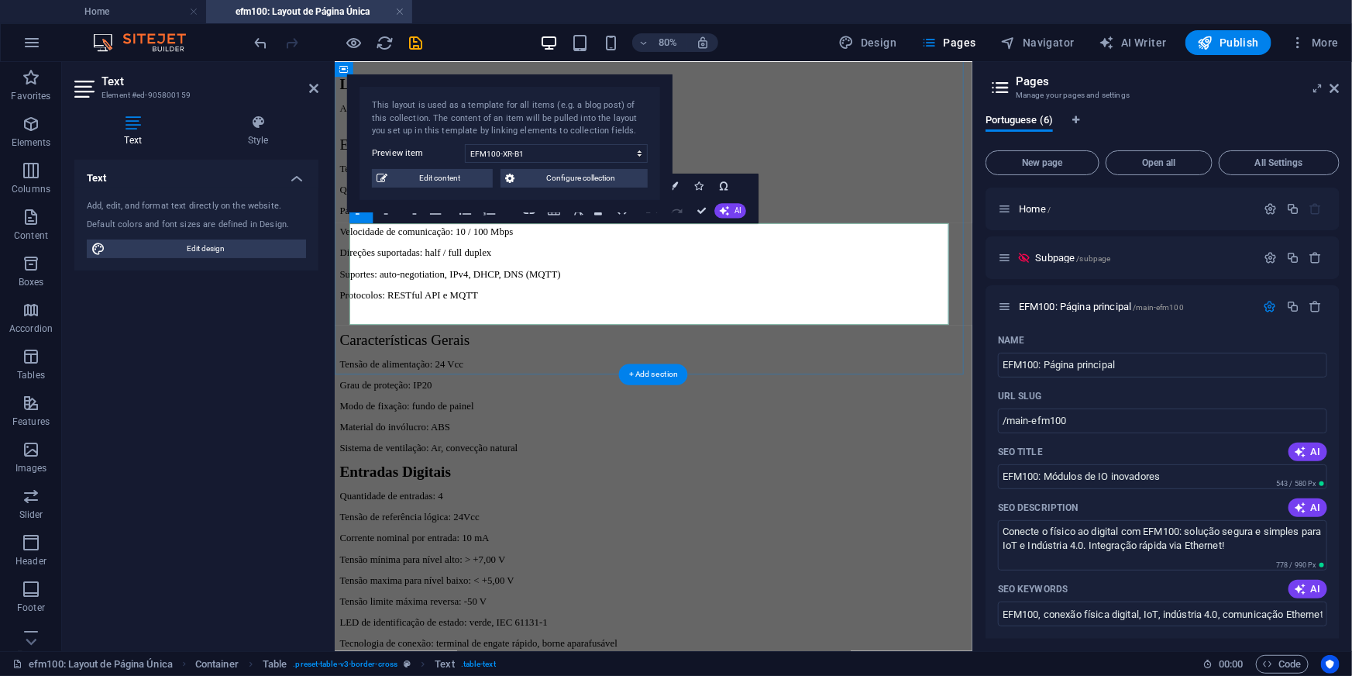
click at [415, 46] on icon "save" at bounding box center [417, 43] width 18 height 18
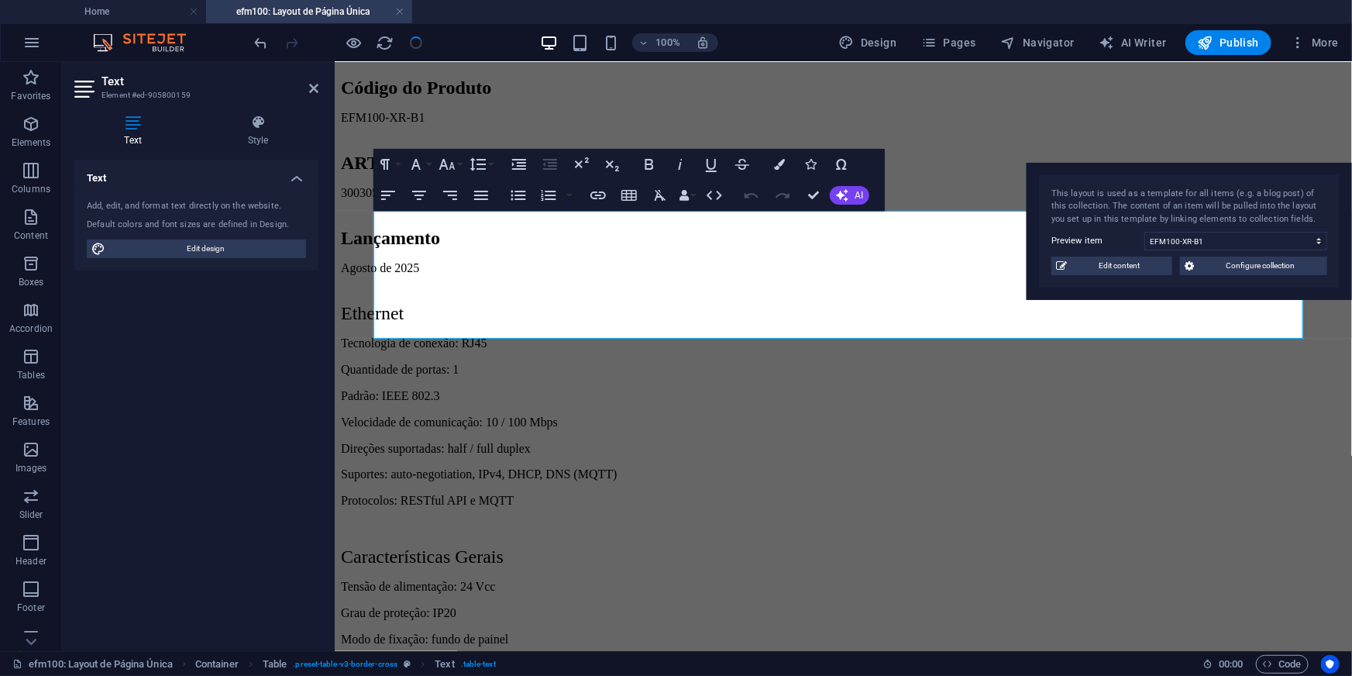
drag, startPoint x: 640, startPoint y: 93, endPoint x: 1340, endPoint y: 181, distance: 705.2
click at [1340, 181] on div "This layout is used as a template for all items (e.g. a blog post) of this coll…" at bounding box center [1189, 232] width 325 height 138
click at [597, 186] on icon "button" at bounding box center [598, 195] width 19 height 19
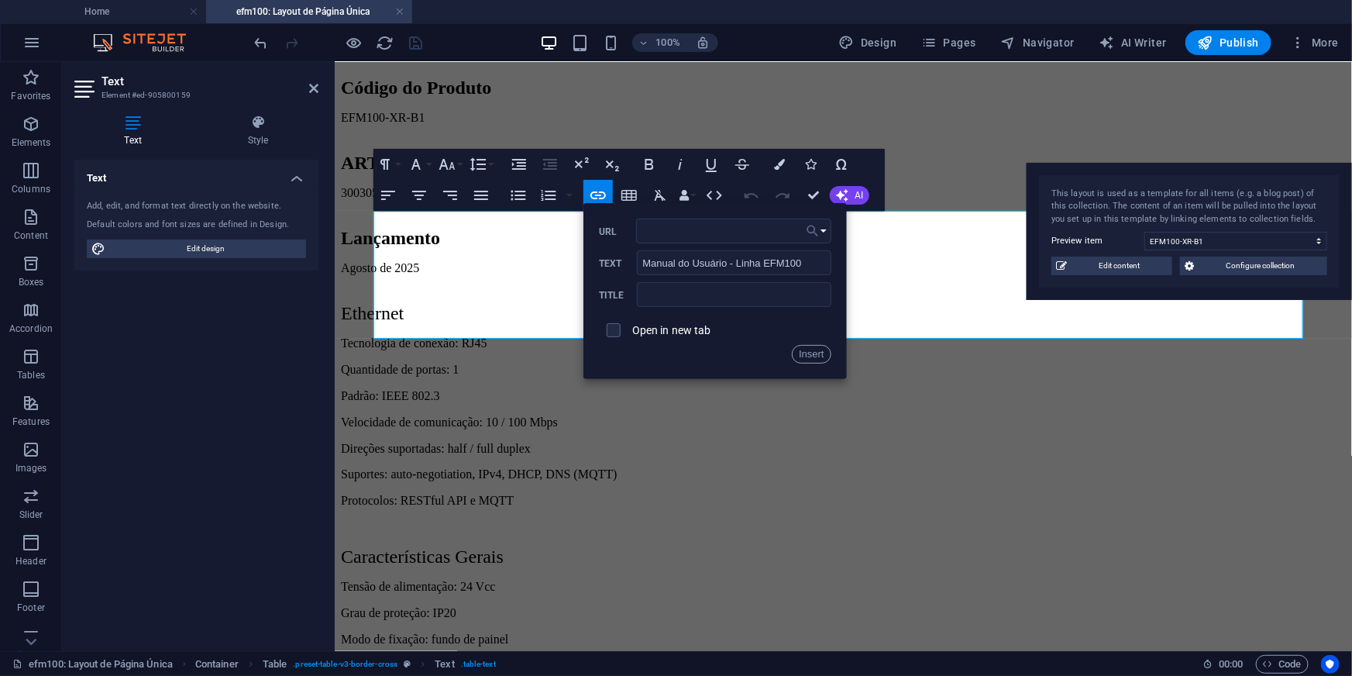
click at [813, 227] on icon "button" at bounding box center [813, 231] width 12 height 12
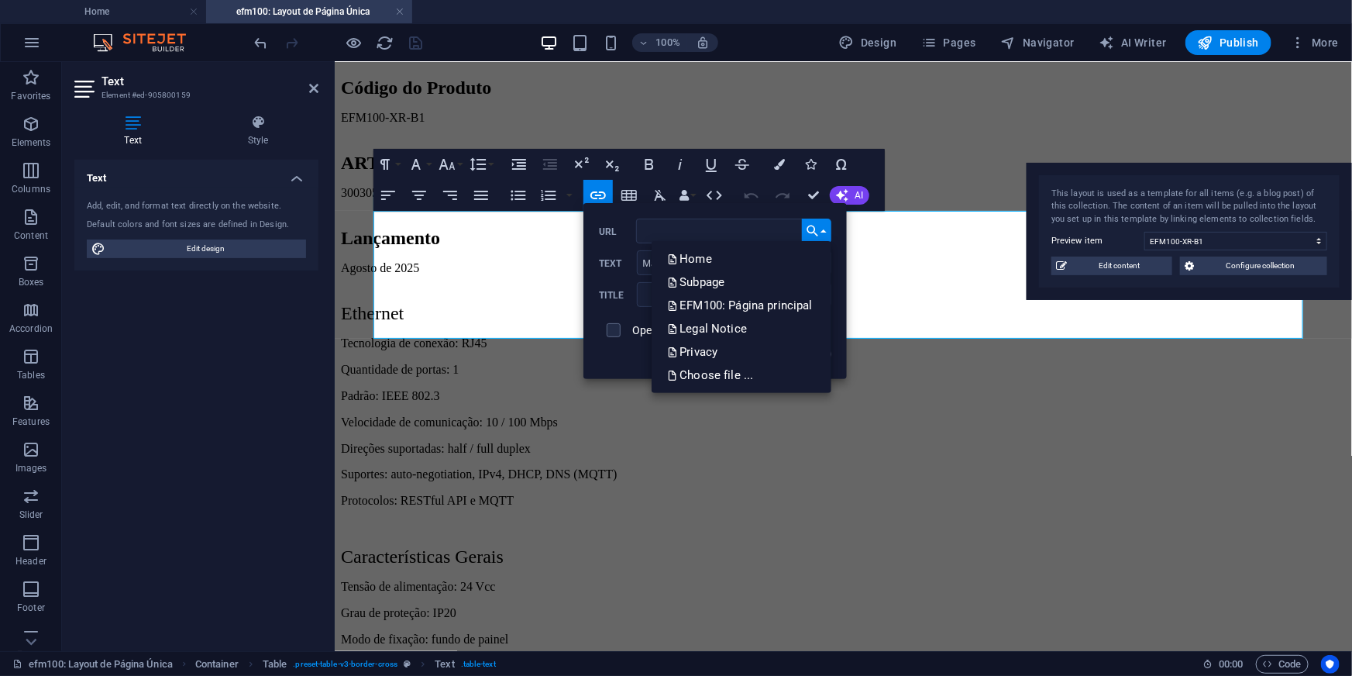
click at [605, 363] on div "Insert" at bounding box center [715, 354] width 232 height 19
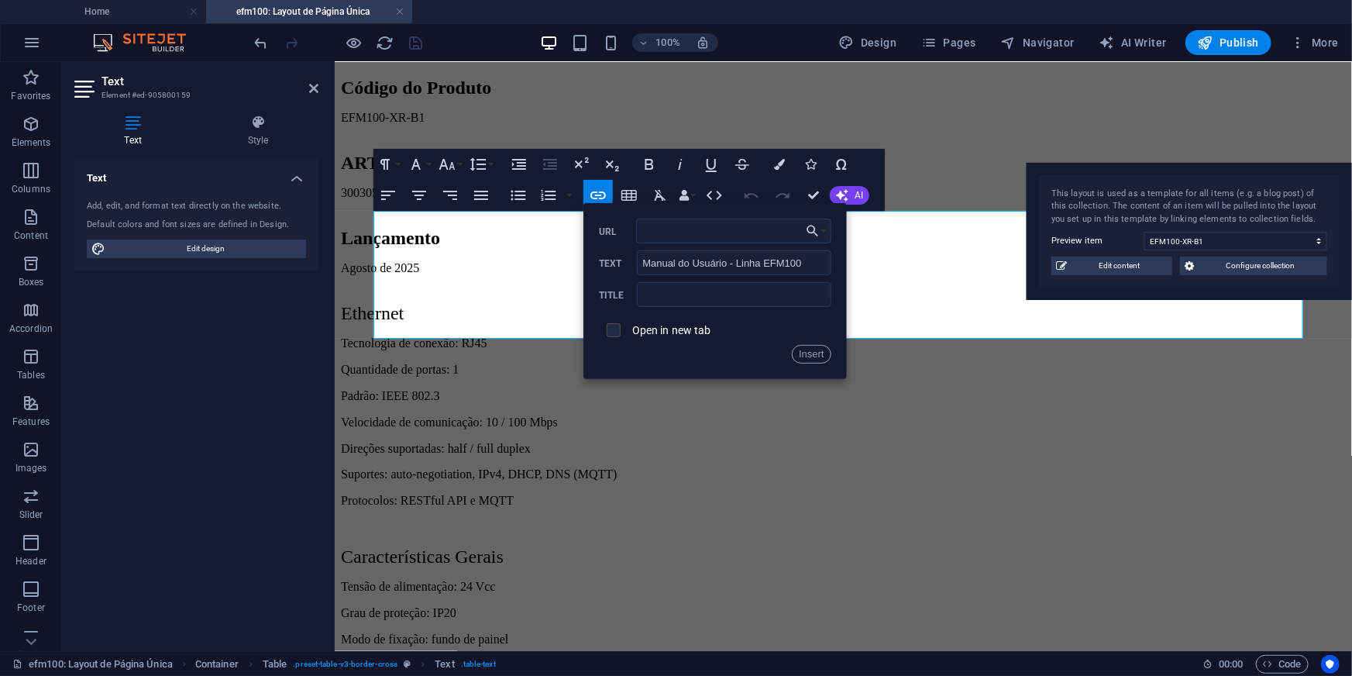
click at [615, 330] on input "checkbox" at bounding box center [611, 328] width 14 height 14
checkbox input "true"
click at [815, 239] on icon "button" at bounding box center [812, 231] width 15 height 19
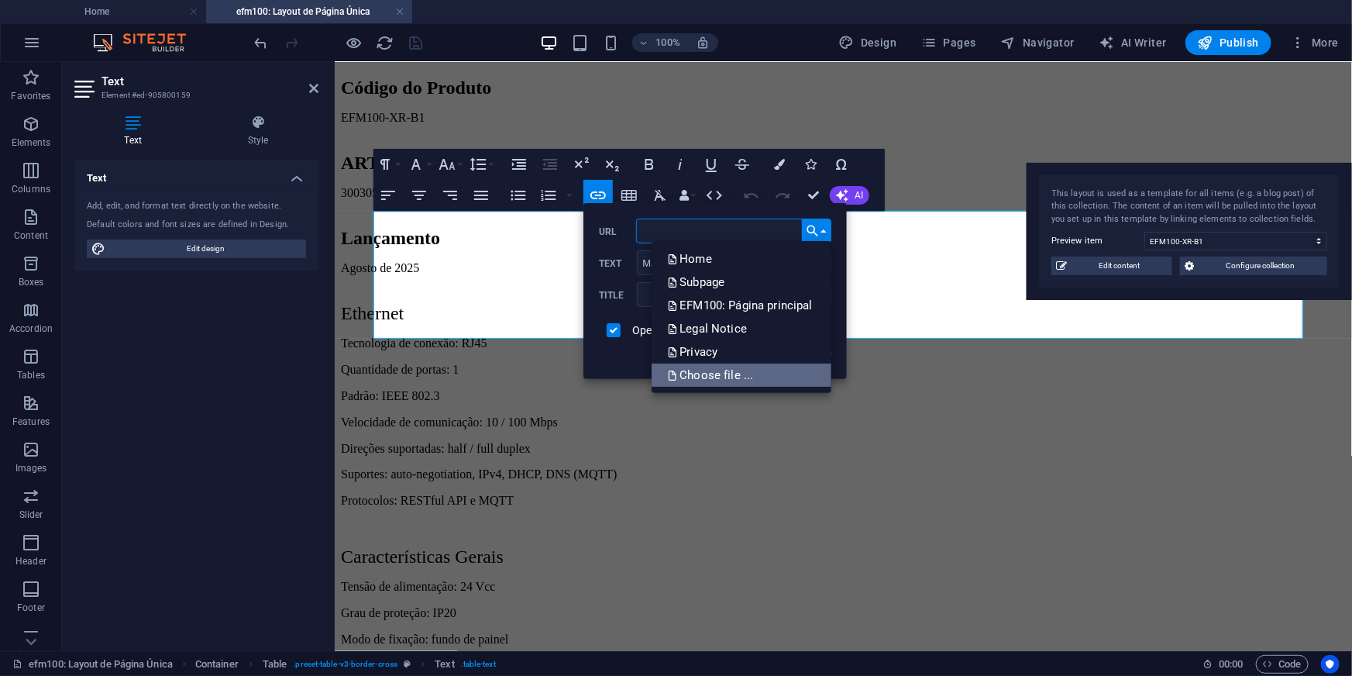
click at [686, 373] on p "Choose file ..." at bounding box center [711, 374] width 89 height 23
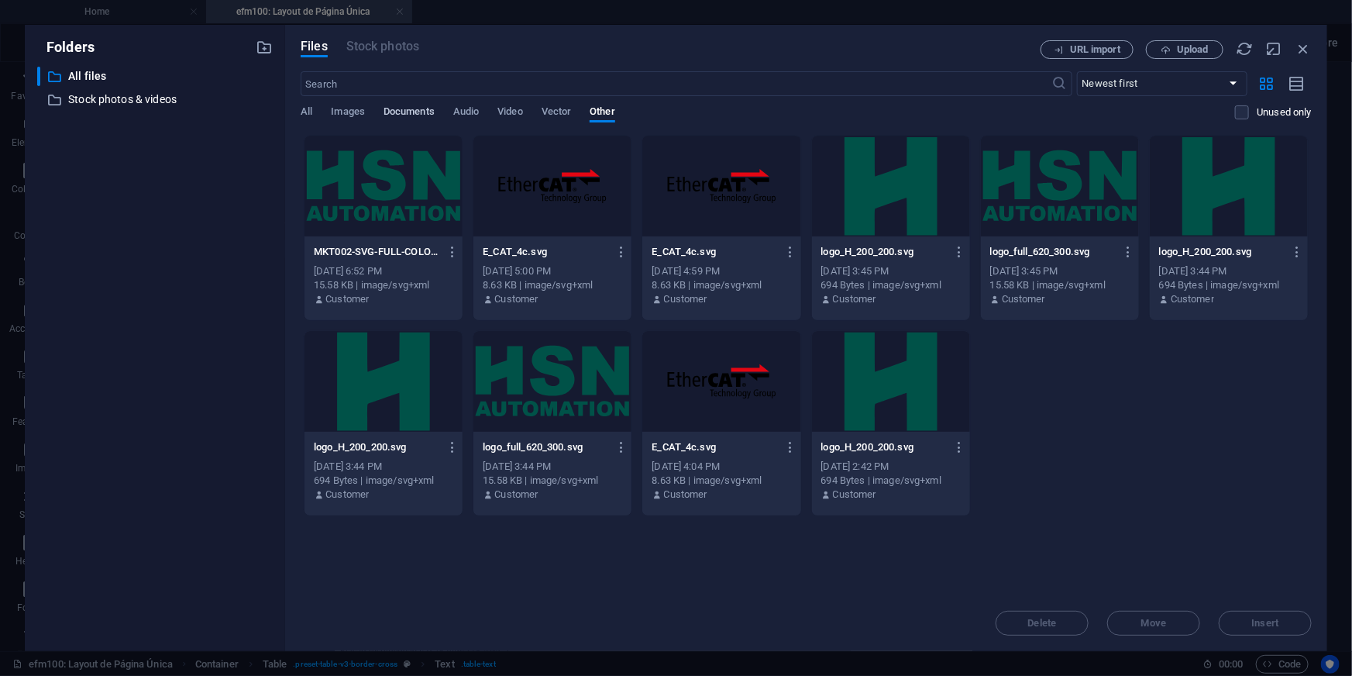
click at [384, 108] on span "Documents" at bounding box center [409, 113] width 51 height 22
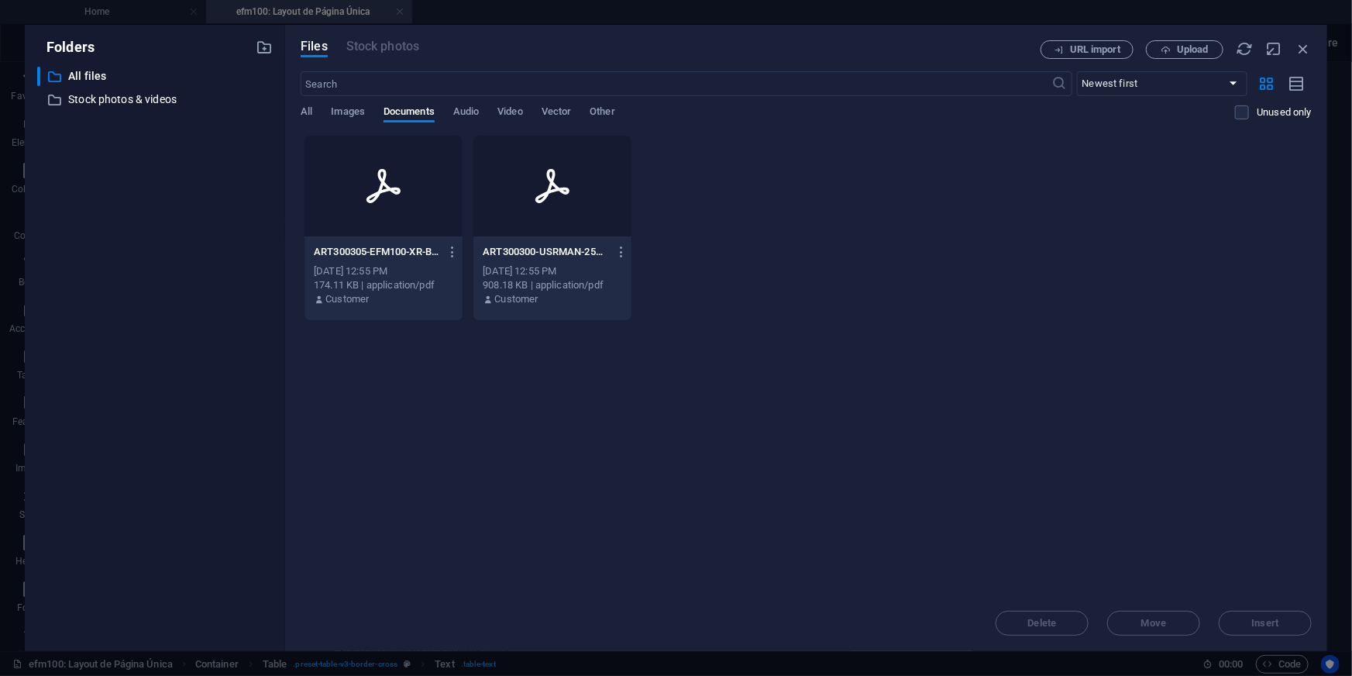
click at [525, 161] on div at bounding box center [552, 186] width 158 height 101
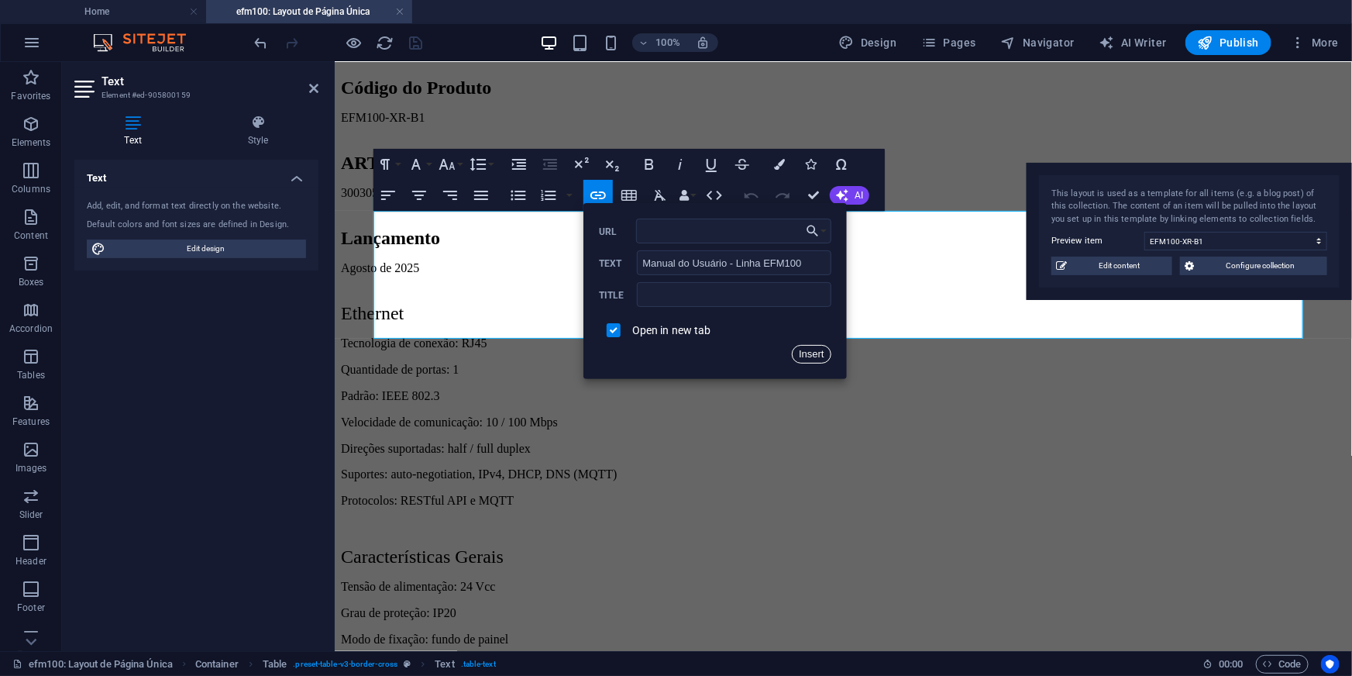
click at [814, 356] on button "Insert" at bounding box center [812, 354] width 40 height 19
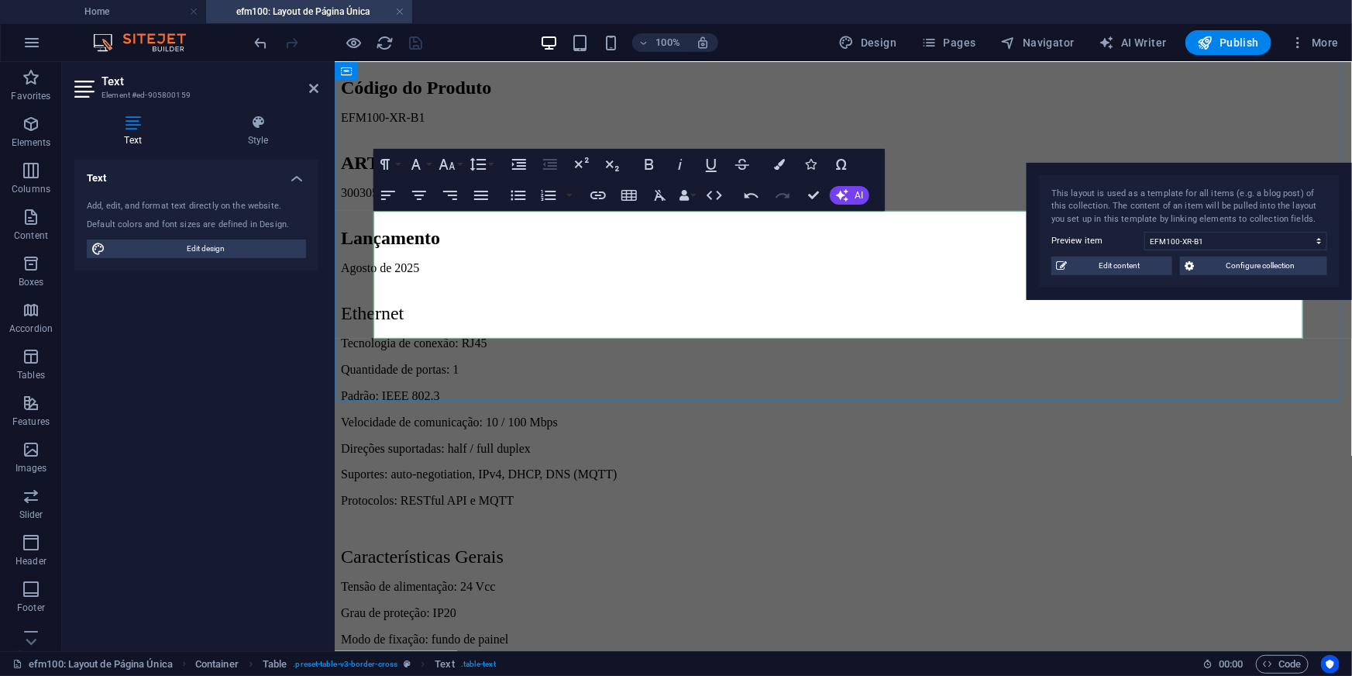
click at [538, 266] on icon "button" at bounding box center [533, 262] width 19 height 19
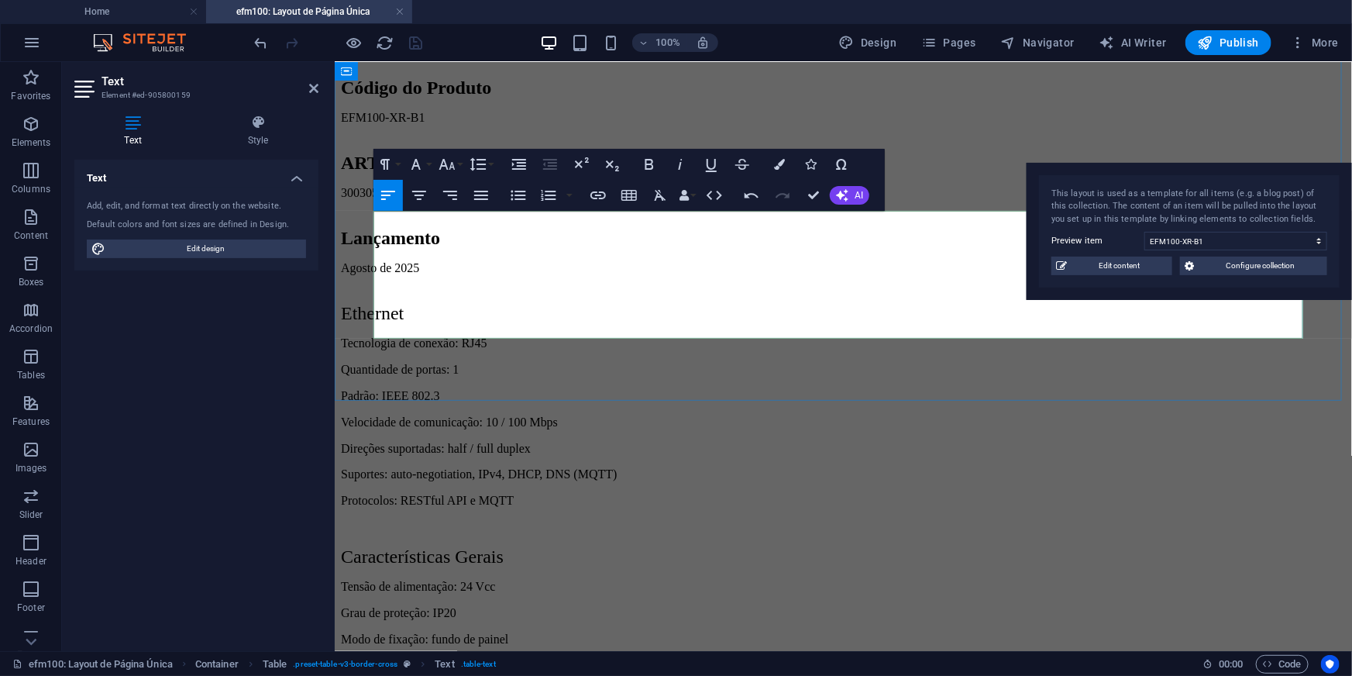
type input "EFM100-XR-B1 - Datasheet - Folha de Dados"
checkbox input "false"
click at [589, 194] on icon "button" at bounding box center [598, 195] width 19 height 19
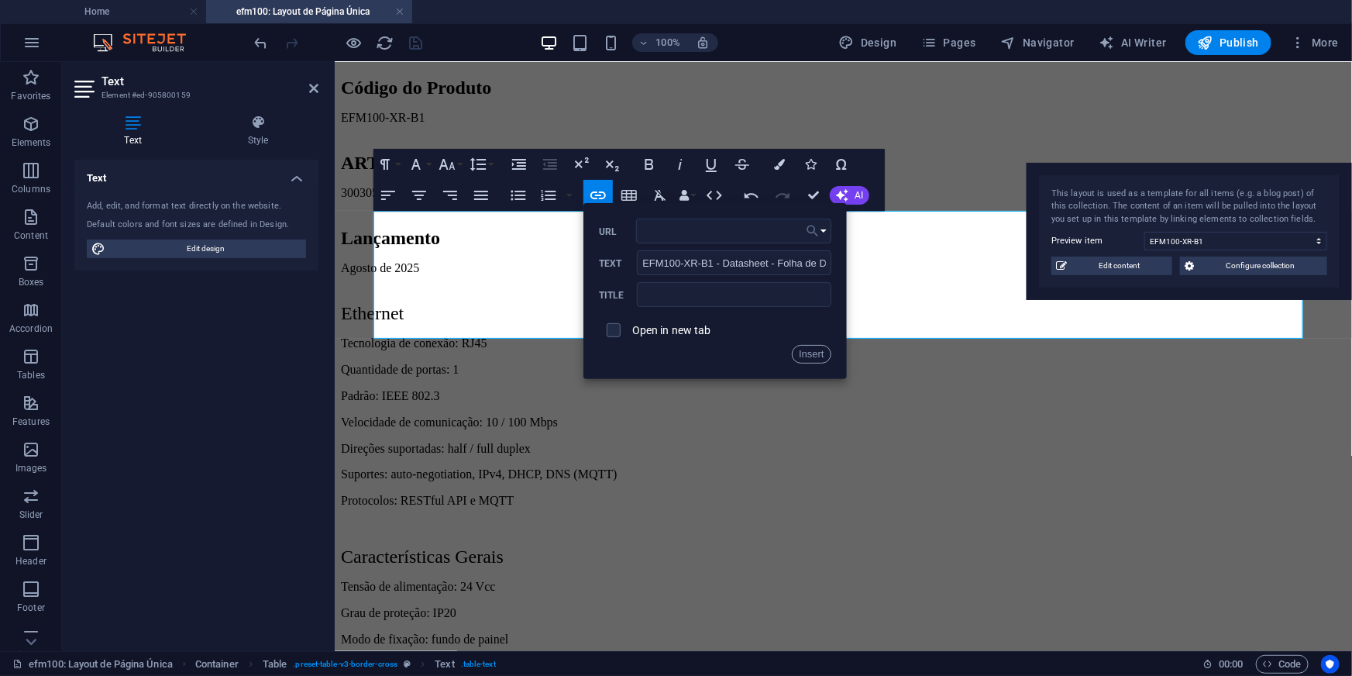
click at [820, 230] on icon "button" at bounding box center [812, 231] width 15 height 19
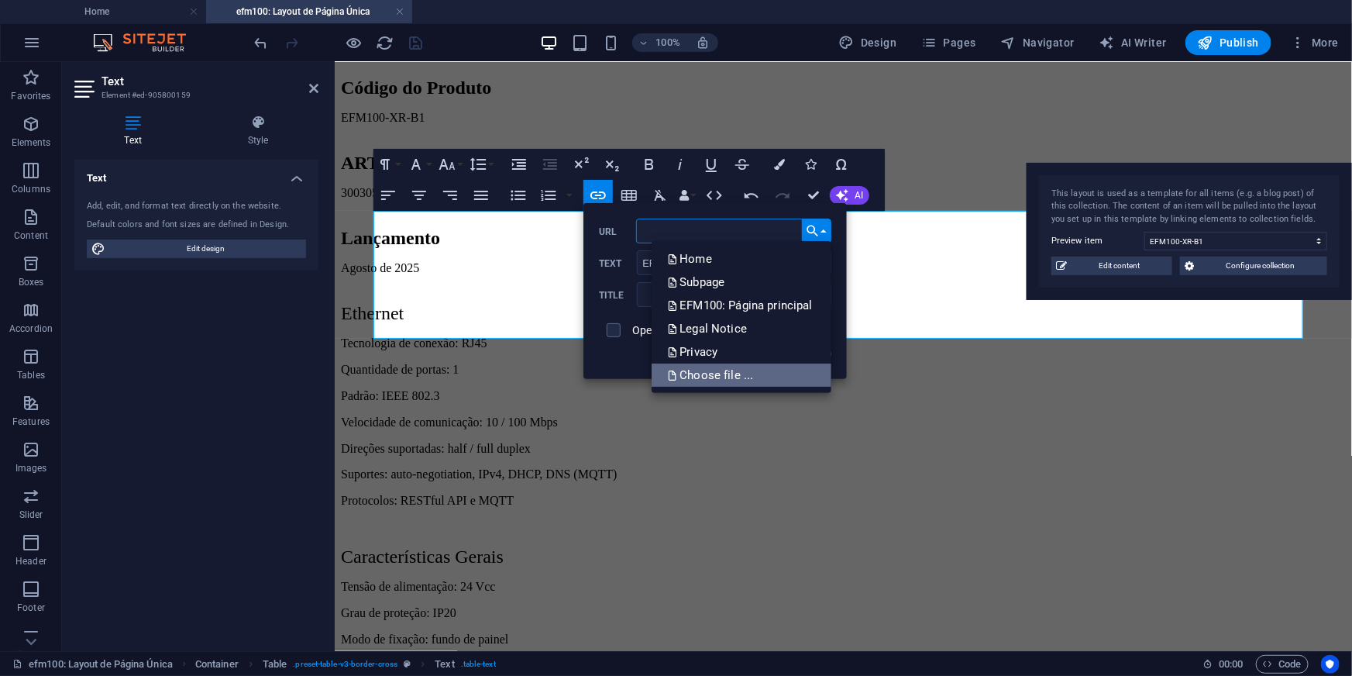
click at [729, 371] on p "Choose file ..." at bounding box center [711, 374] width 89 height 23
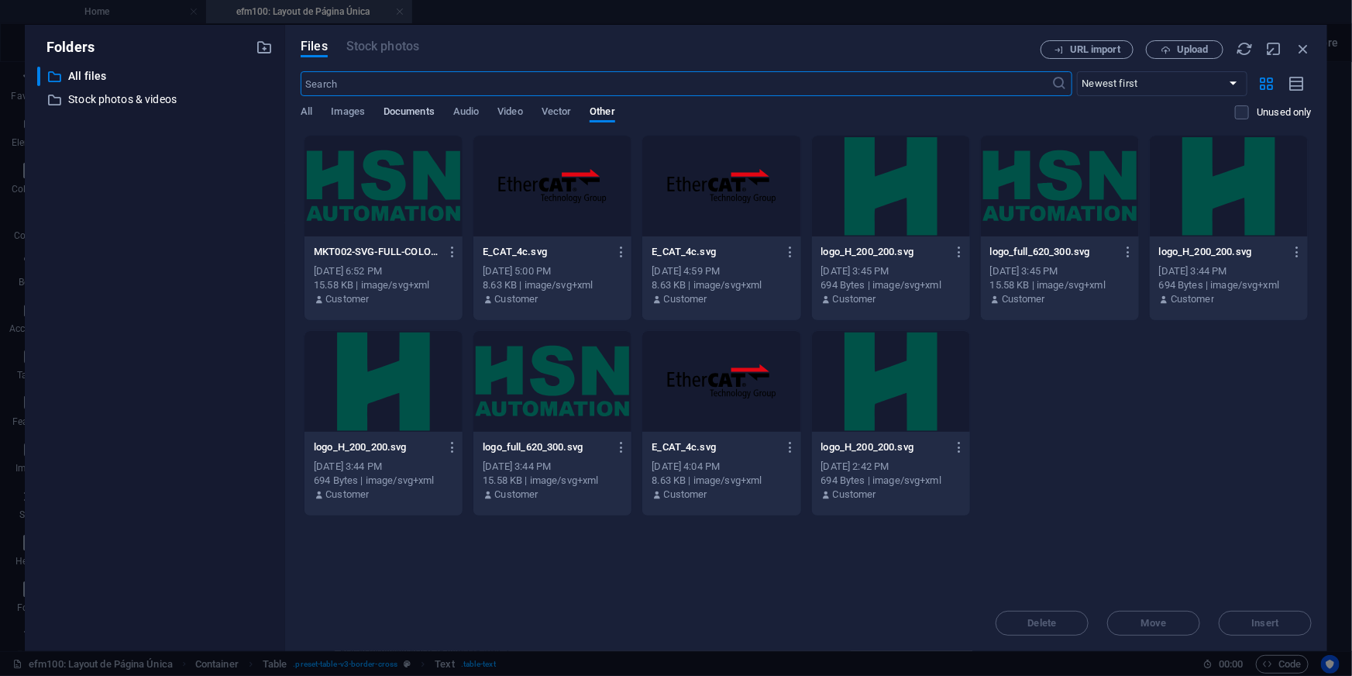
click at [409, 108] on span "Documents" at bounding box center [409, 113] width 51 height 22
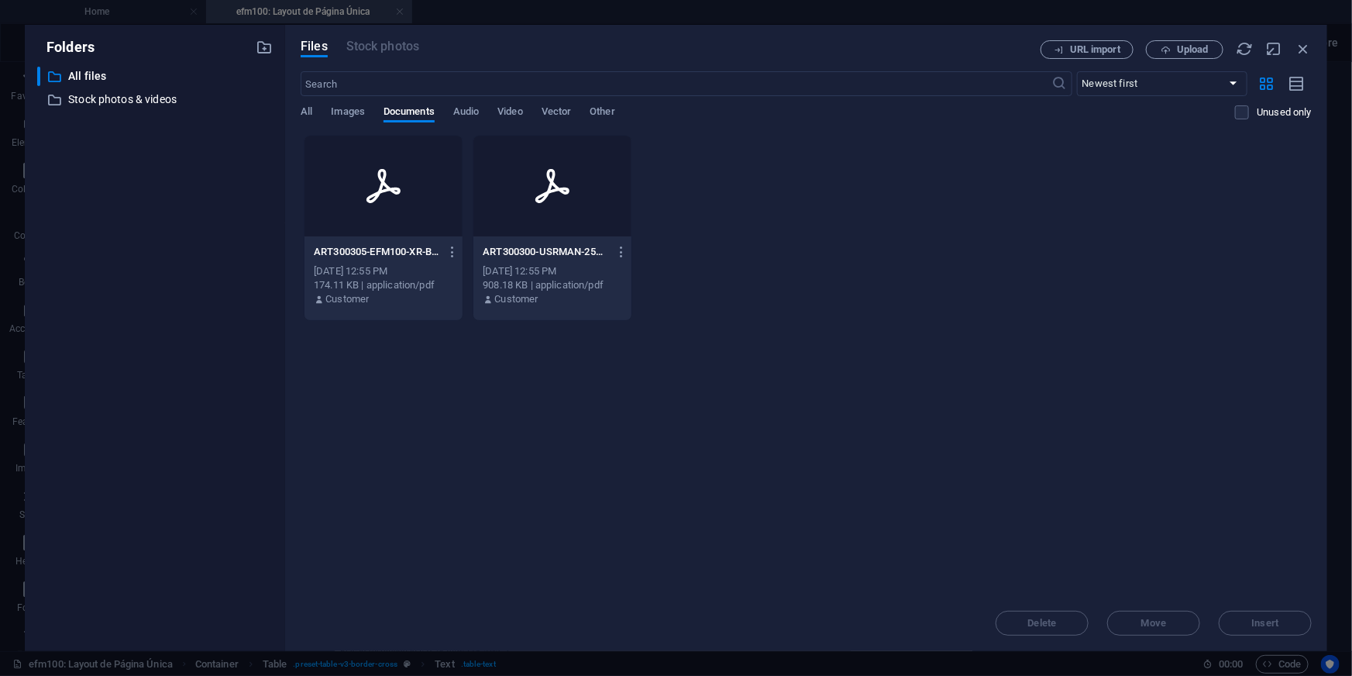
click at [405, 235] on div at bounding box center [383, 186] width 158 height 101
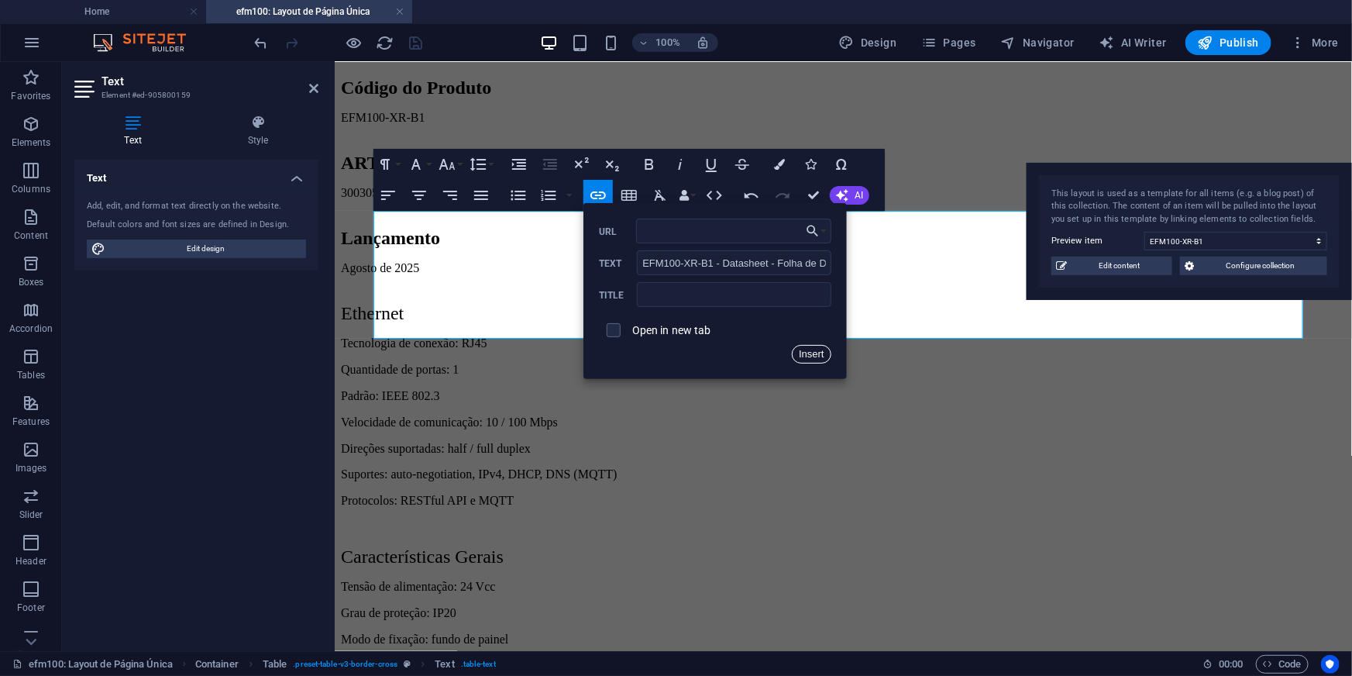
click at [813, 356] on button "Insert" at bounding box center [812, 354] width 40 height 19
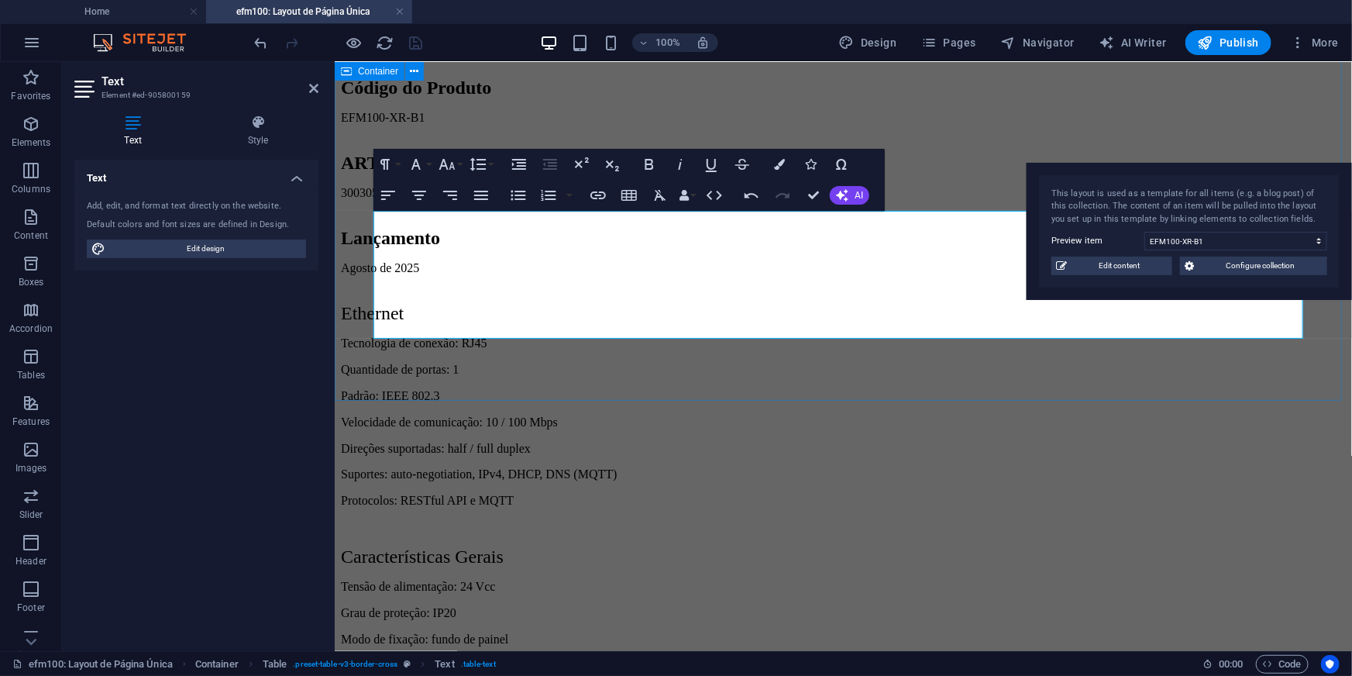
click at [563, 394] on div "Descrição do Produto EFM100-XR-B1 Módulo de funções em Ethernet com 4 entradas …" at bounding box center [842, 343] width 1005 height 2327
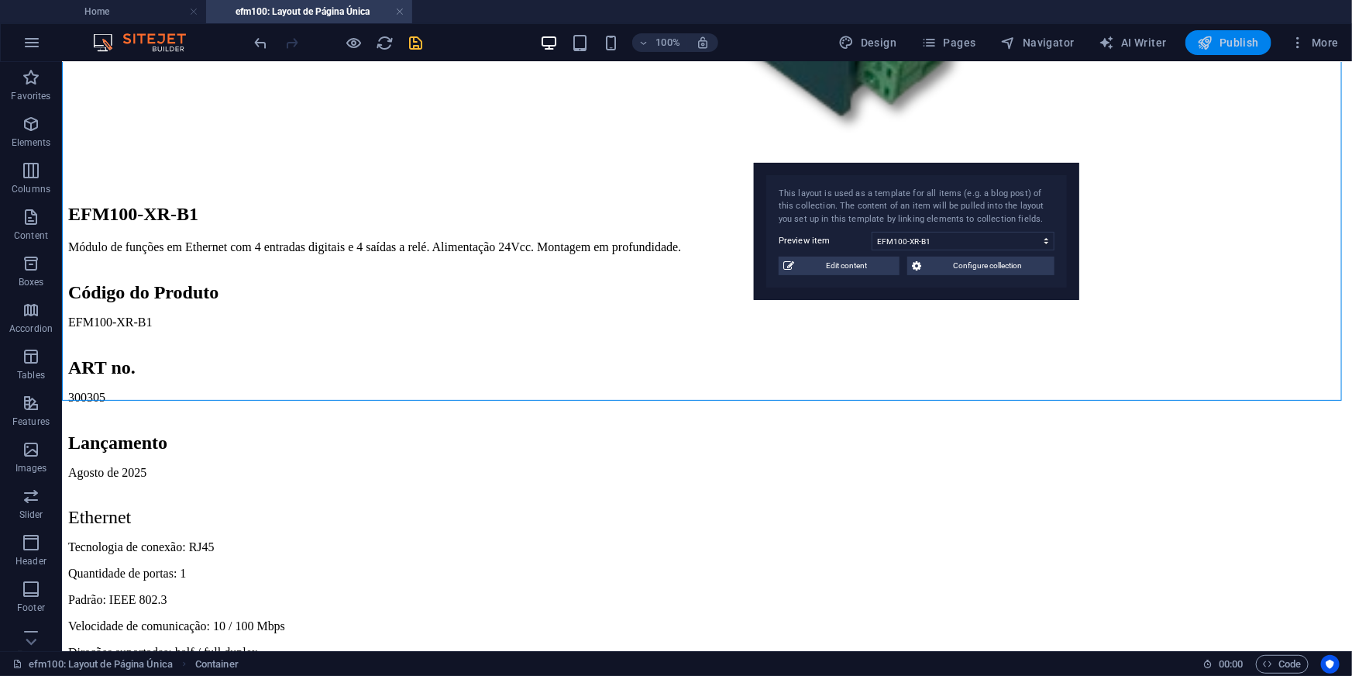
click at [1252, 39] on span "Publish" at bounding box center [1228, 42] width 61 height 15
